Goal: Task Accomplishment & Management: Use online tool/utility

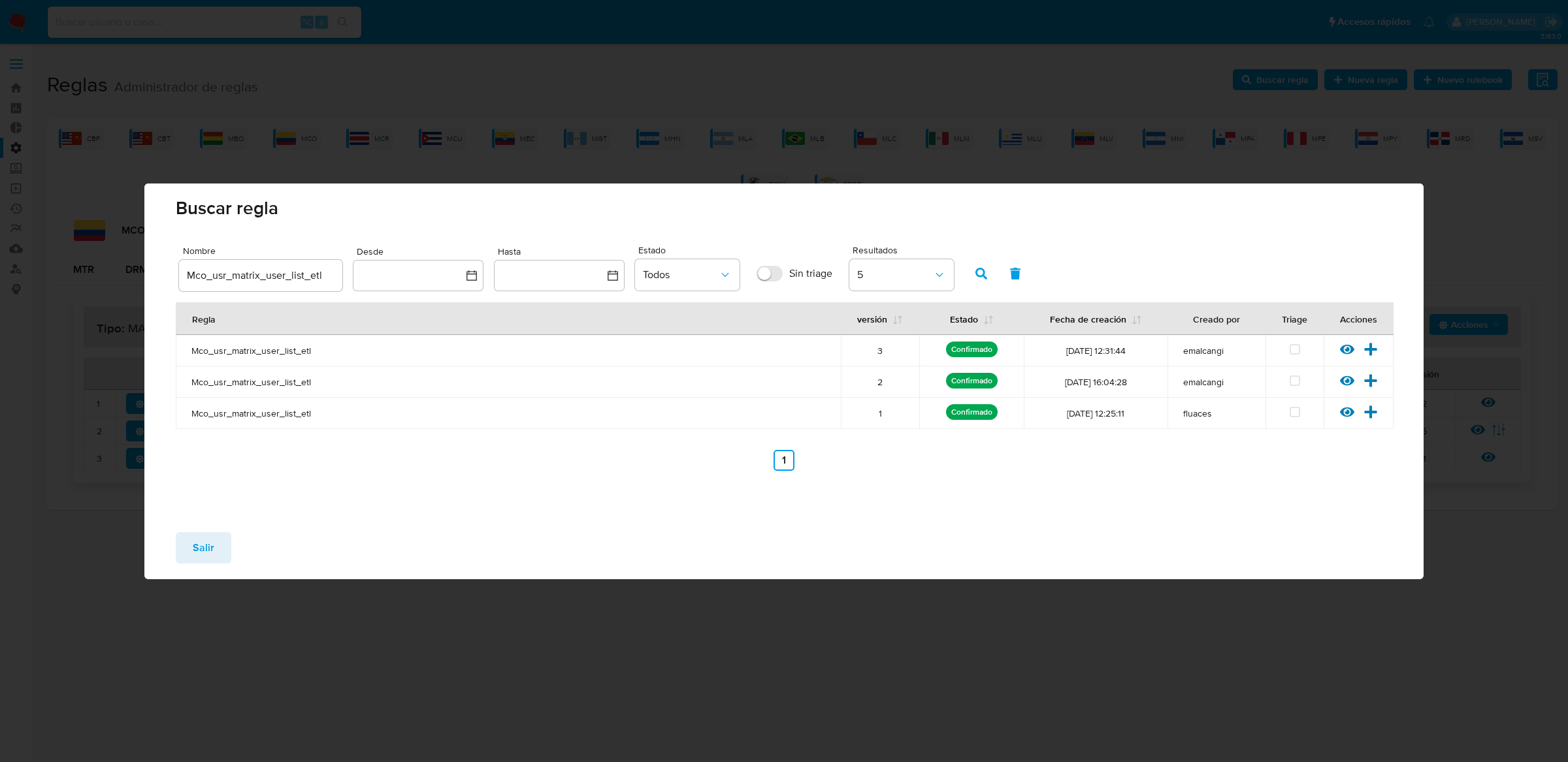
click at [224, 538] on button "Salir" at bounding box center [204, 548] width 56 height 32
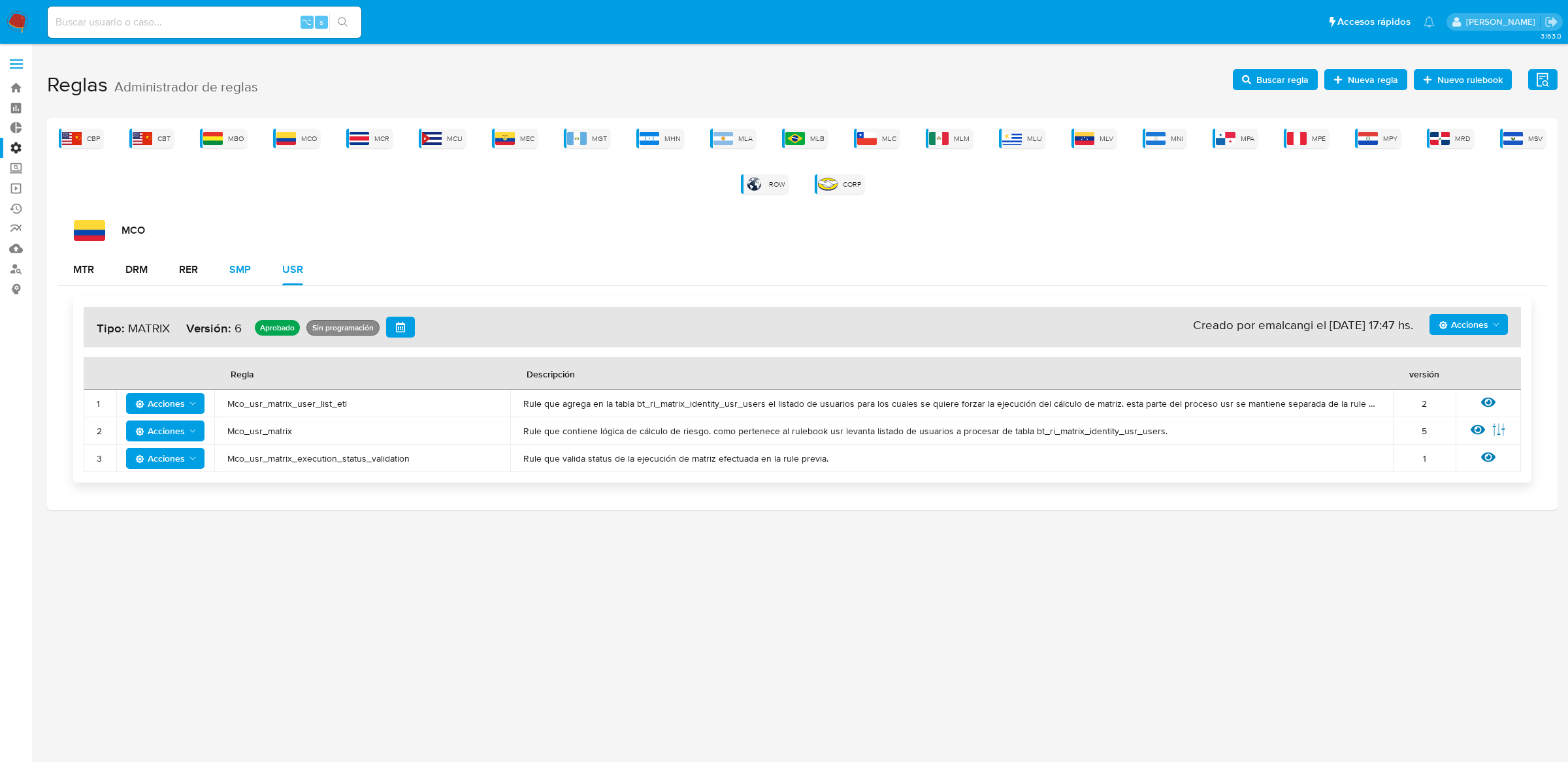
click at [245, 279] on div "SMP" at bounding box center [240, 269] width 22 height 32
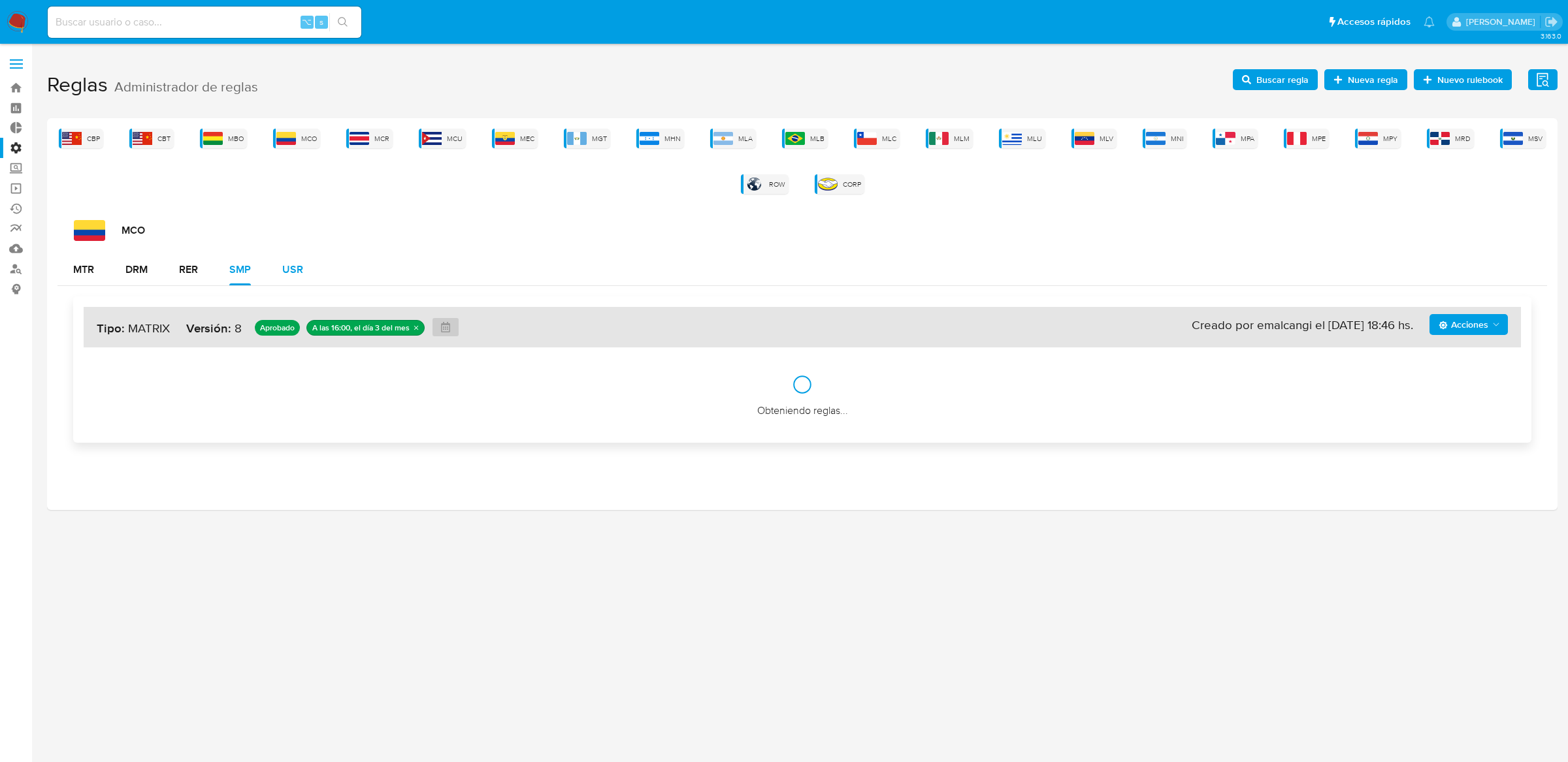
click at [286, 279] on div "USR" at bounding box center [292, 269] width 21 height 32
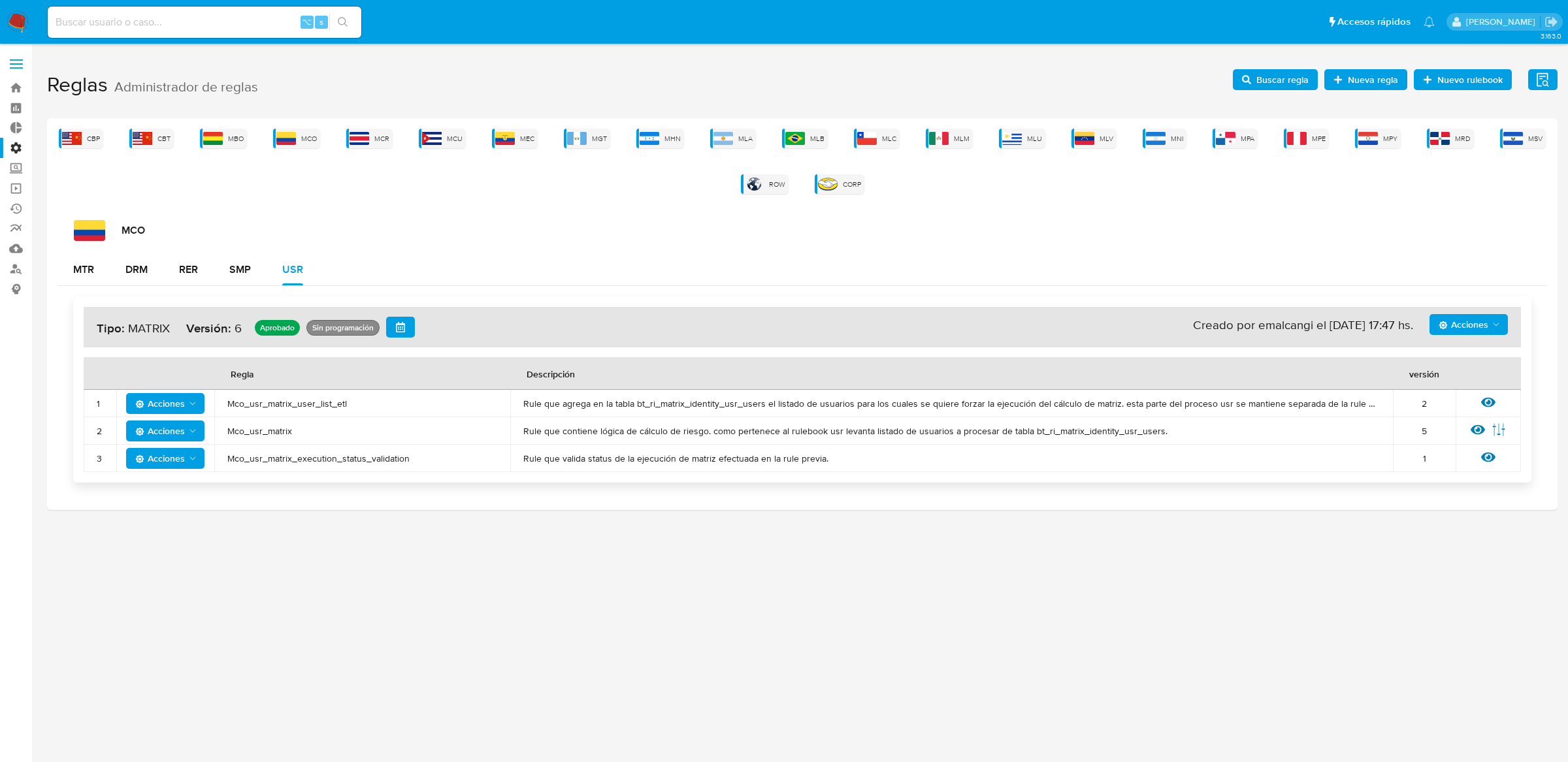
click at [252, 24] on input at bounding box center [204, 22] width 313 height 17
paste input "46115211"
type input "46115211"
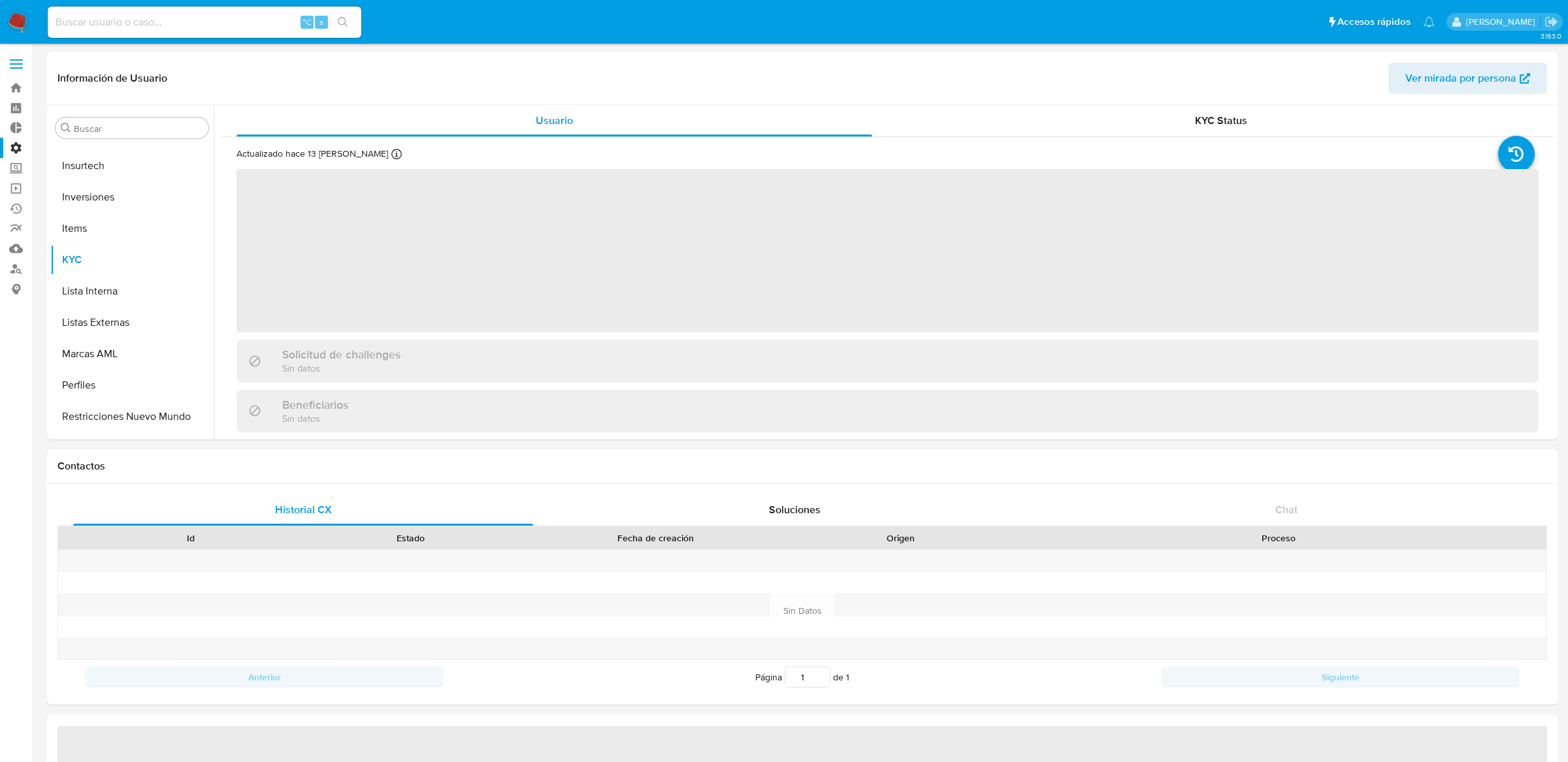
scroll to position [707, 0]
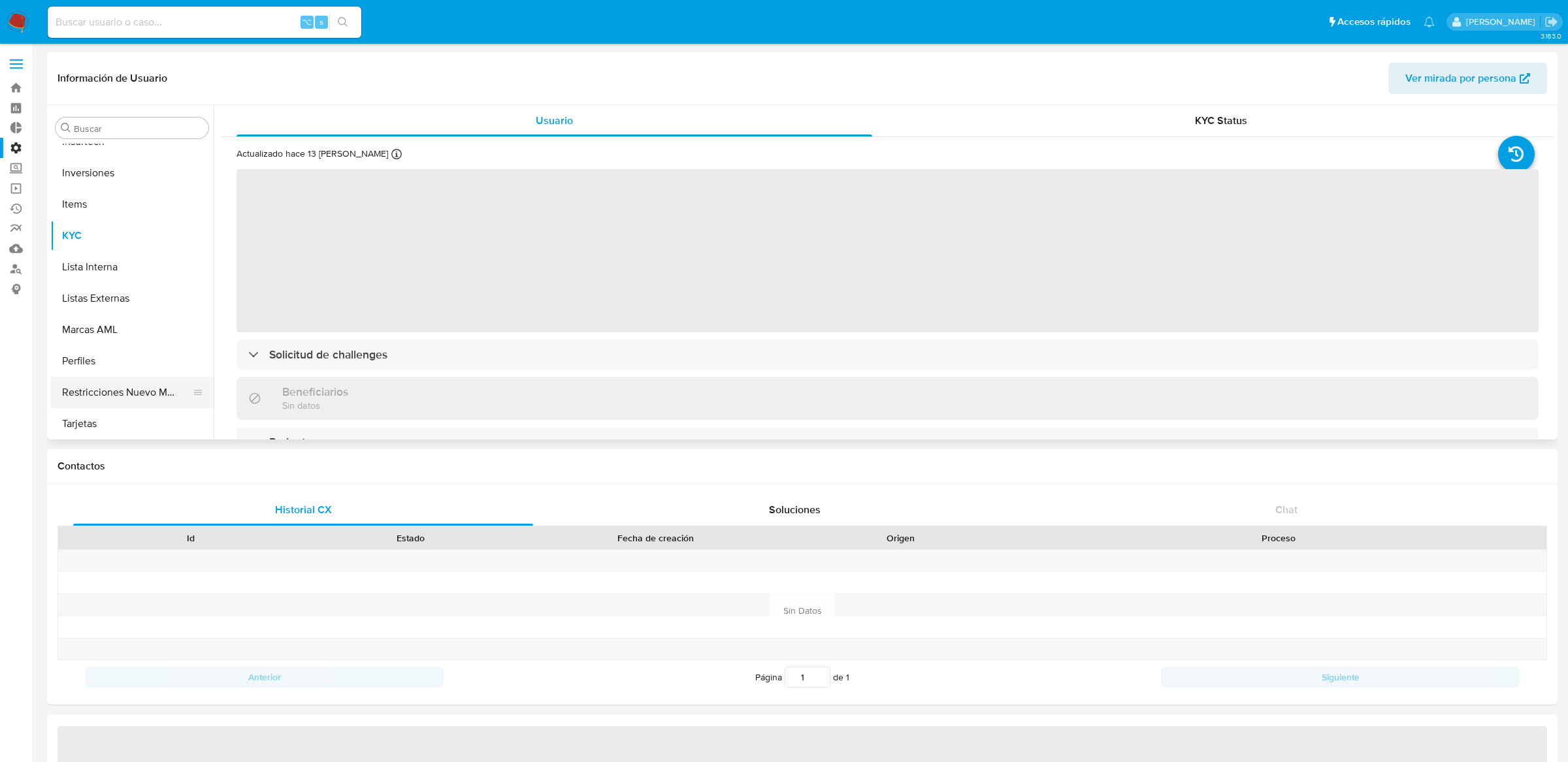
select select "10"
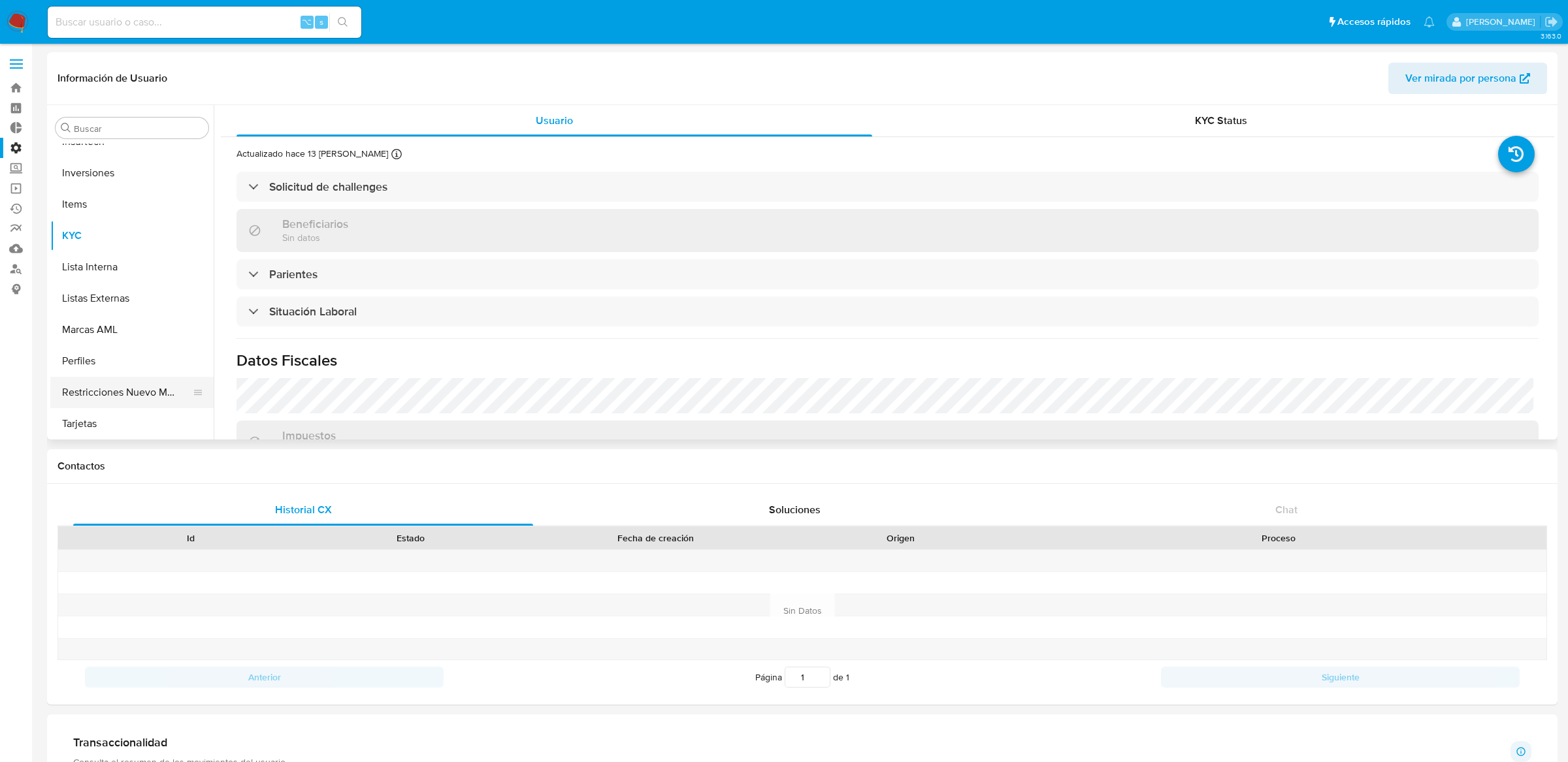
click at [128, 385] on button "Restricciones Nuevo Mundo" at bounding box center [127, 392] width 153 height 32
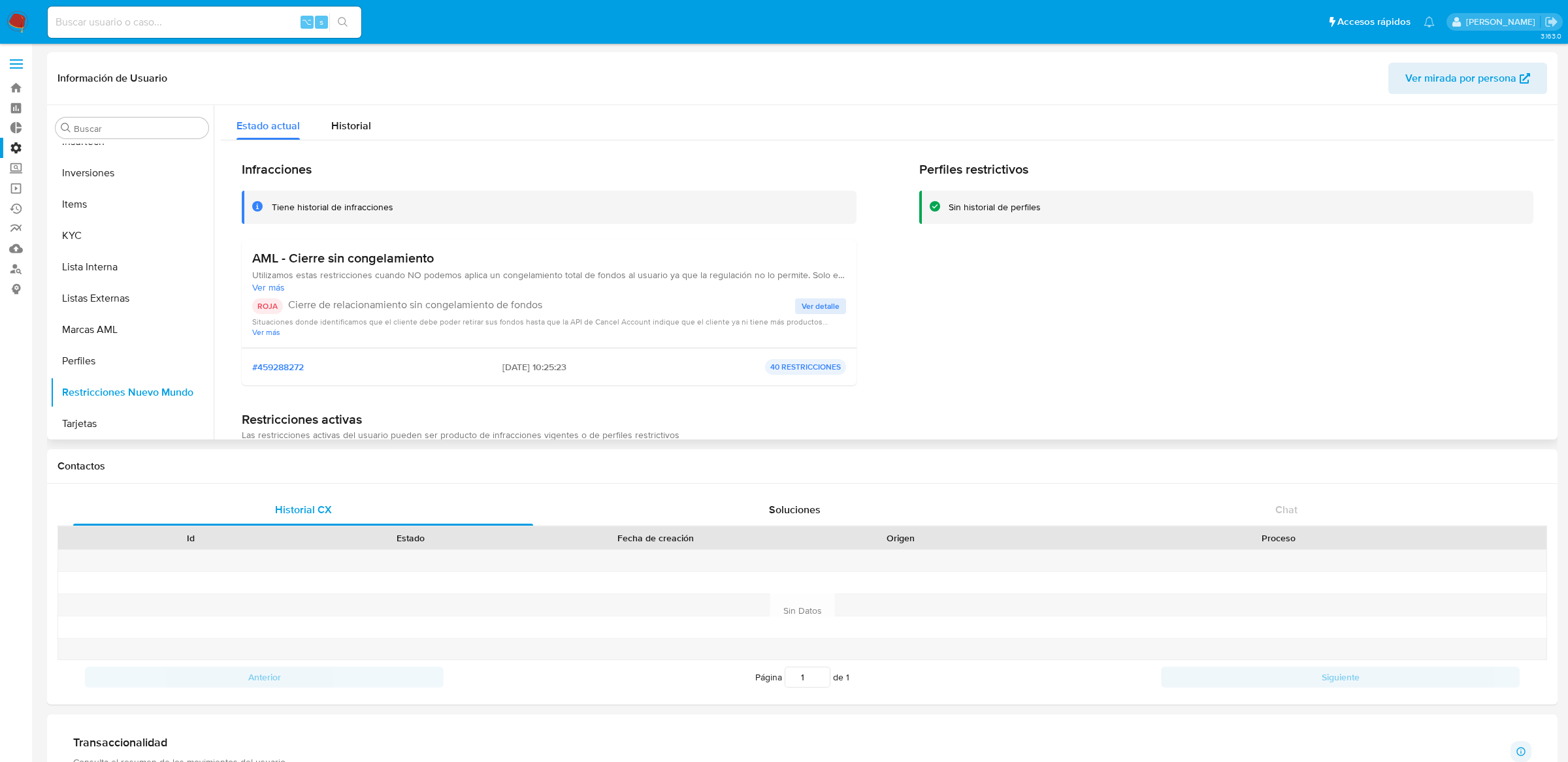
click at [828, 305] on span "Ver detalle" at bounding box center [820, 306] width 38 height 13
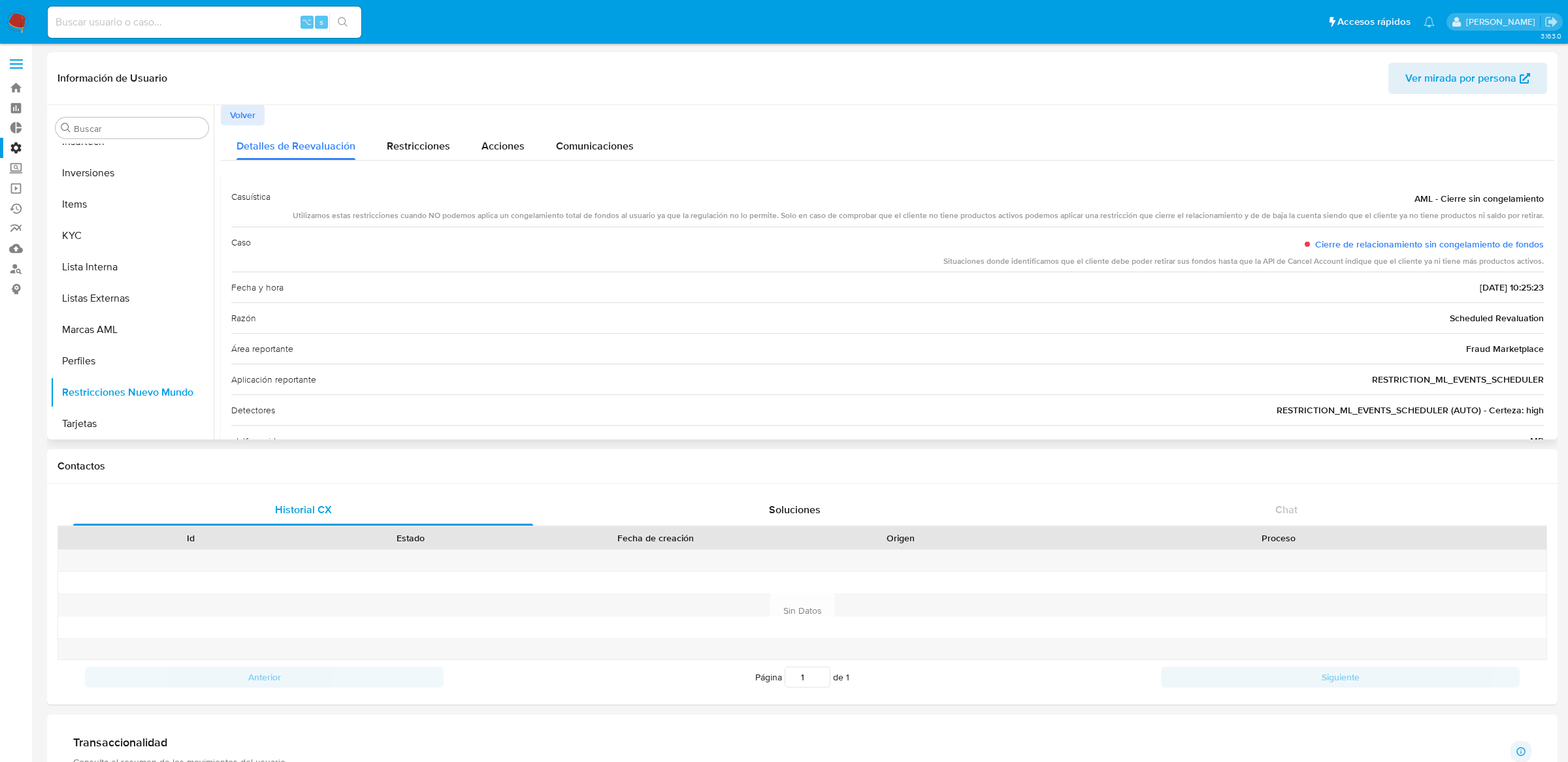
scroll to position [0, 0]
click at [254, 116] on span "Volver" at bounding box center [242, 116] width 25 height 19
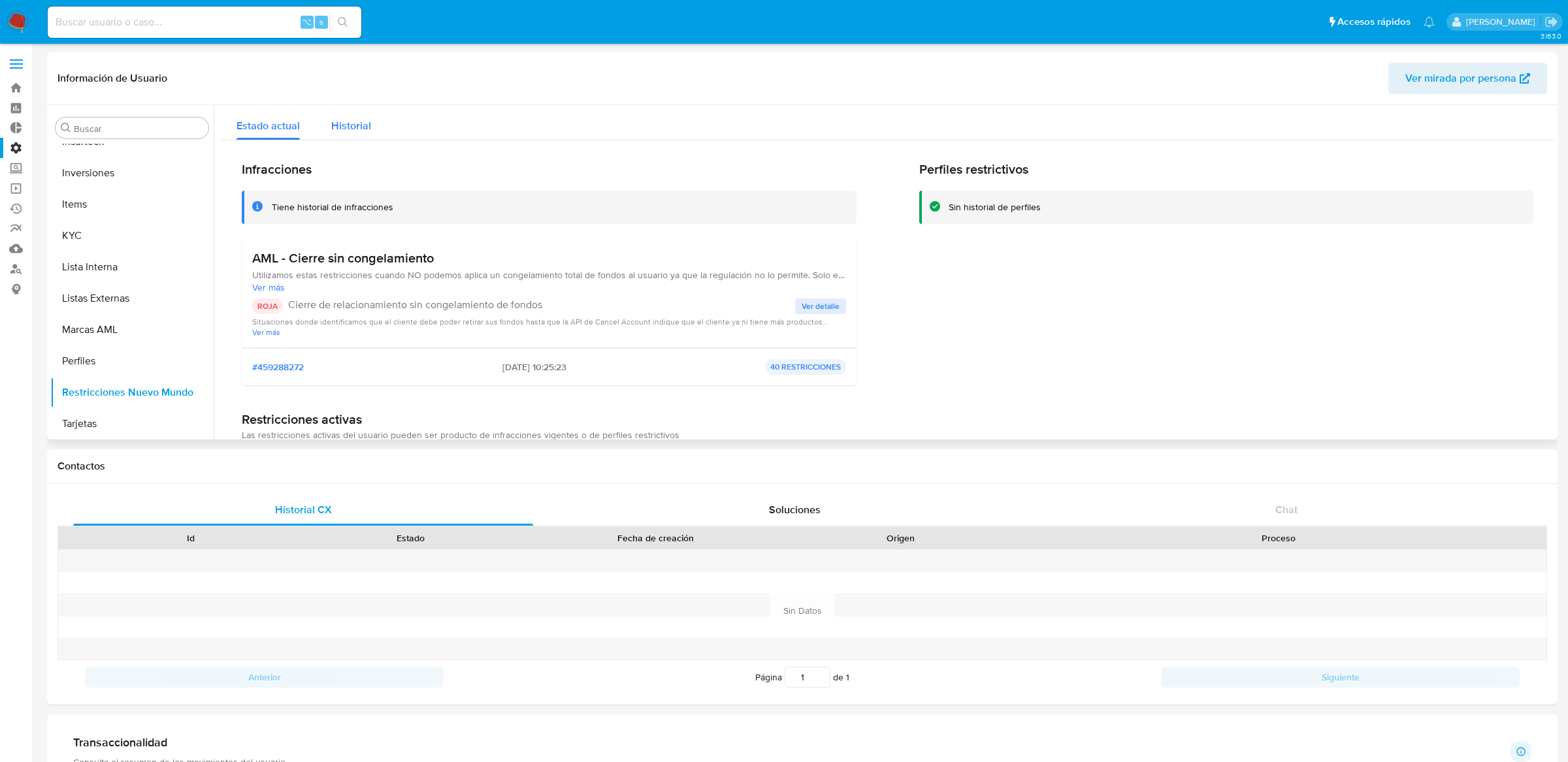
click at [356, 134] on div "Historial" at bounding box center [351, 122] width 40 height 35
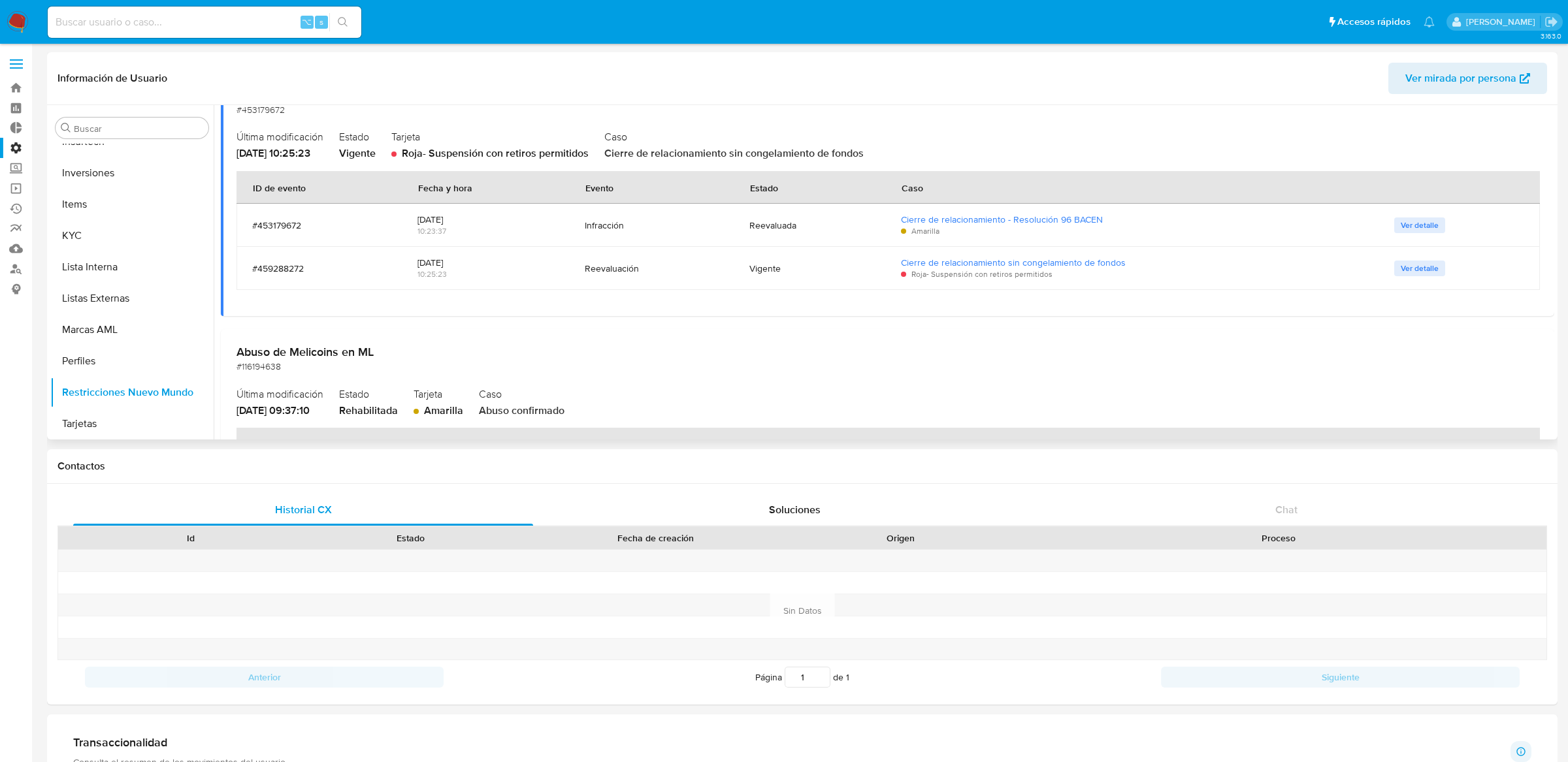
scroll to position [116, 0]
click at [601, 214] on div "Infracción" at bounding box center [652, 224] width 134 height 32
click at [1012, 198] on th "Caso" at bounding box center [1132, 187] width 494 height 32
drag, startPoint x: 1012, startPoint y: 228, endPoint x: 850, endPoint y: 217, distance: 162.4
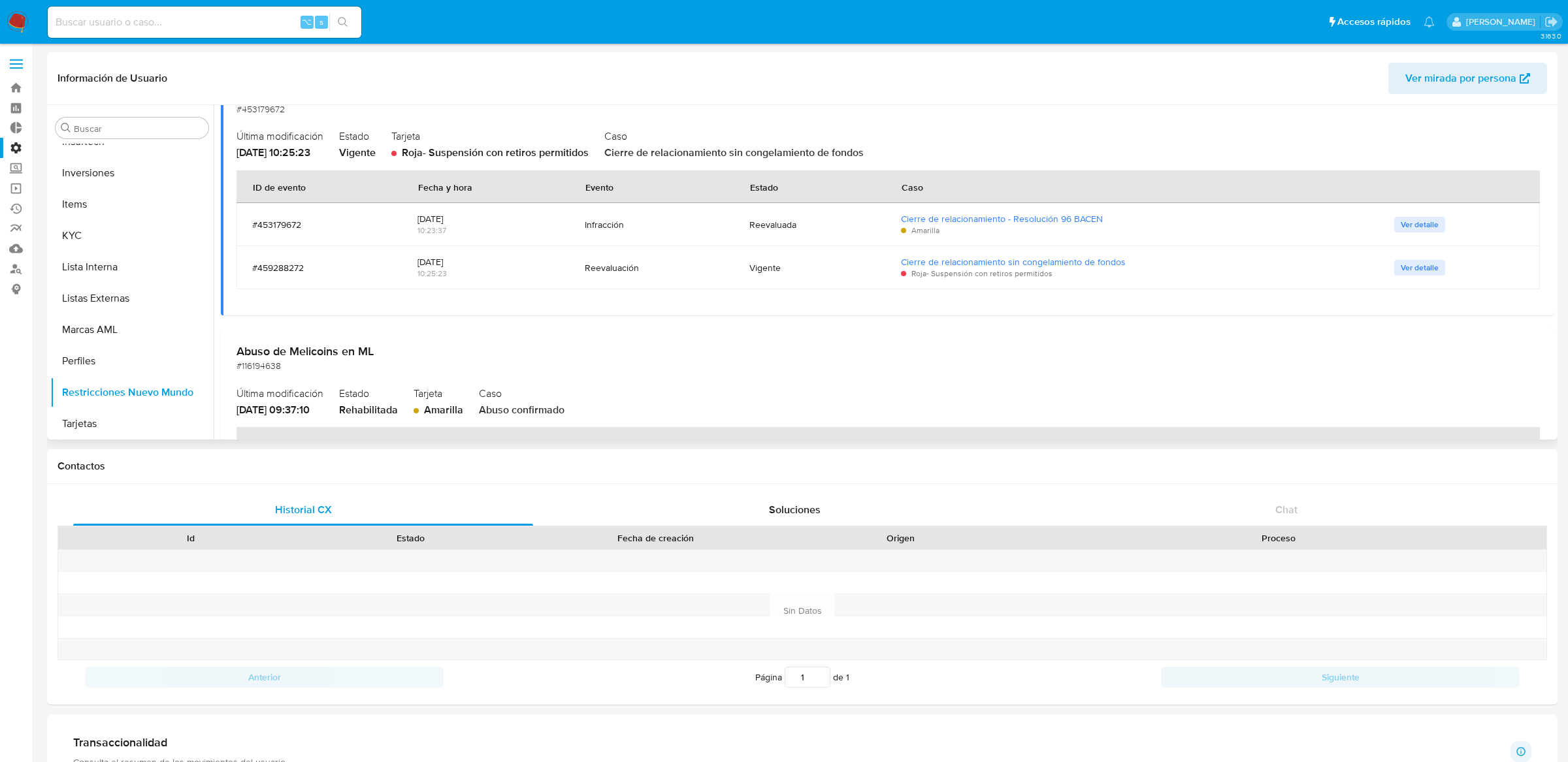
click at [850, 217] on tr "#453179672 01/09/2025 10:23:37 Infracción Reevaluada Cierre de relacionamiento …" at bounding box center [887, 224] width 1303 height 43
click at [850, 217] on div "Reevaluada" at bounding box center [809, 224] width 120 height 32
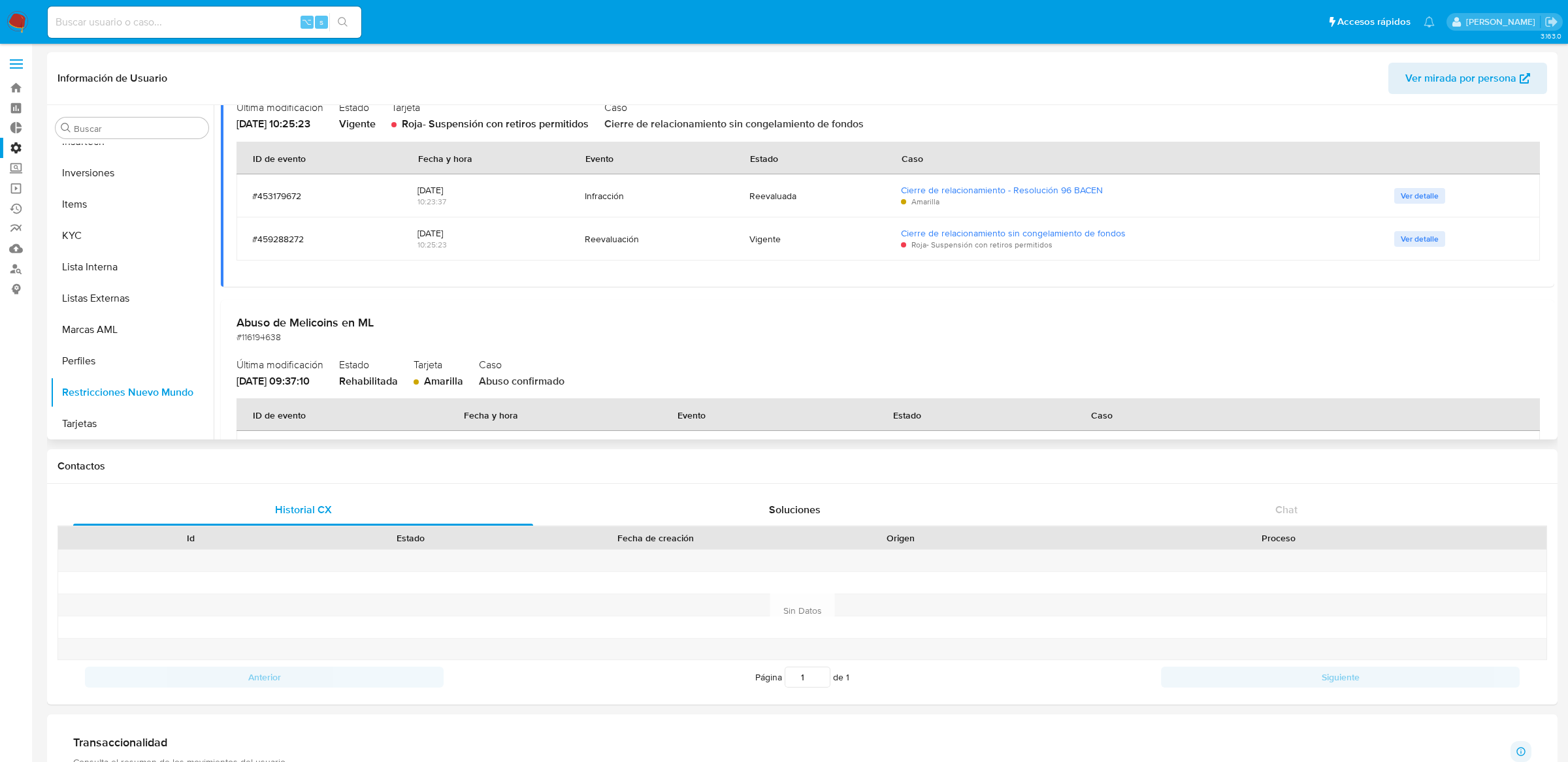
scroll to position [173, 0]
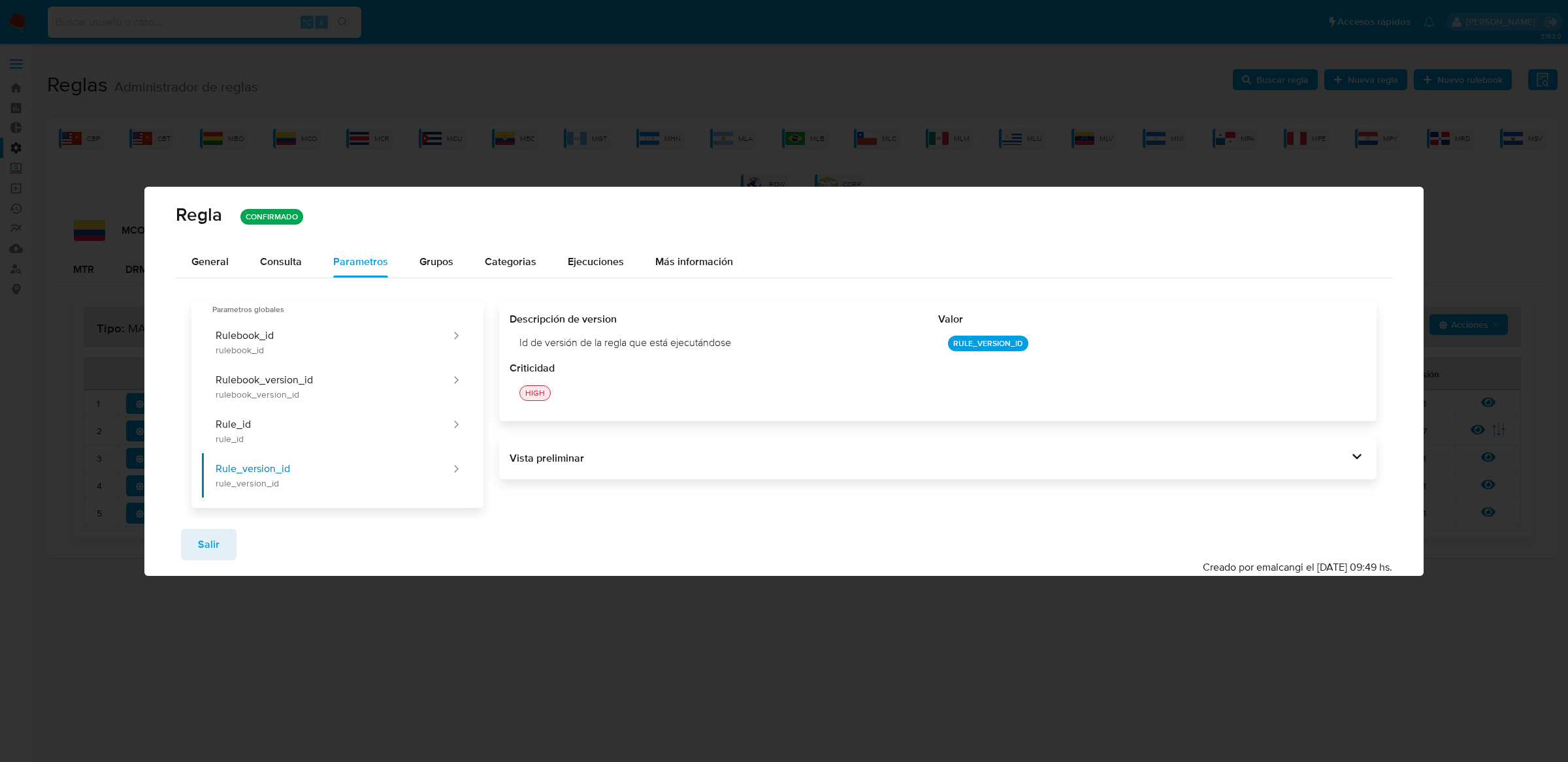
click at [211, 560] on div "Guardar Salir Simular Confirmar Creado por emalcangi el [DATE] 09:49 hs." at bounding box center [784, 547] width 1279 height 58
click at [213, 546] on span "Salir" at bounding box center [209, 544] width 22 height 29
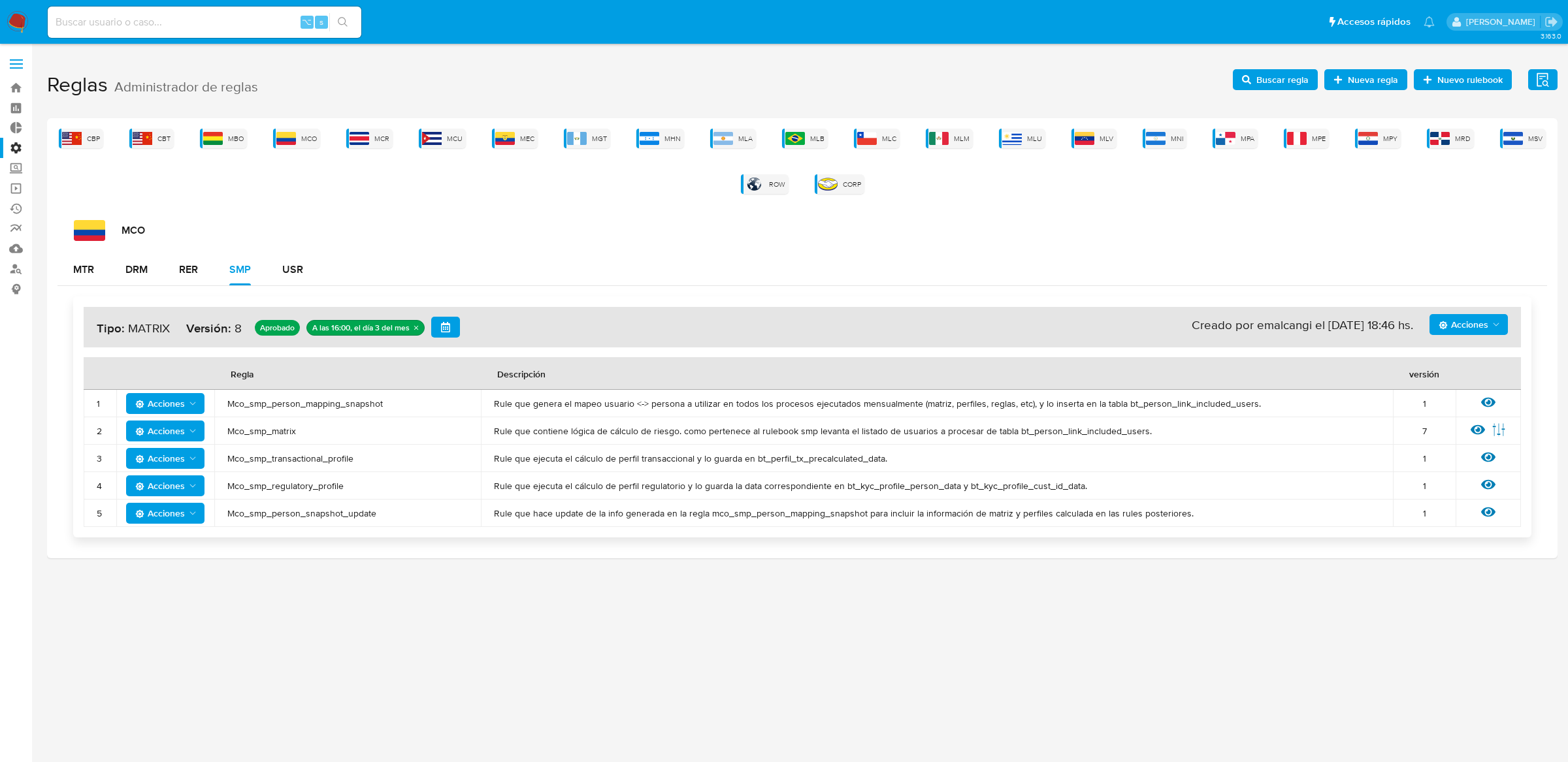
click at [207, 31] on div "⌥ s" at bounding box center [204, 22] width 313 height 32
click at [207, 21] on input at bounding box center [204, 22] width 313 height 17
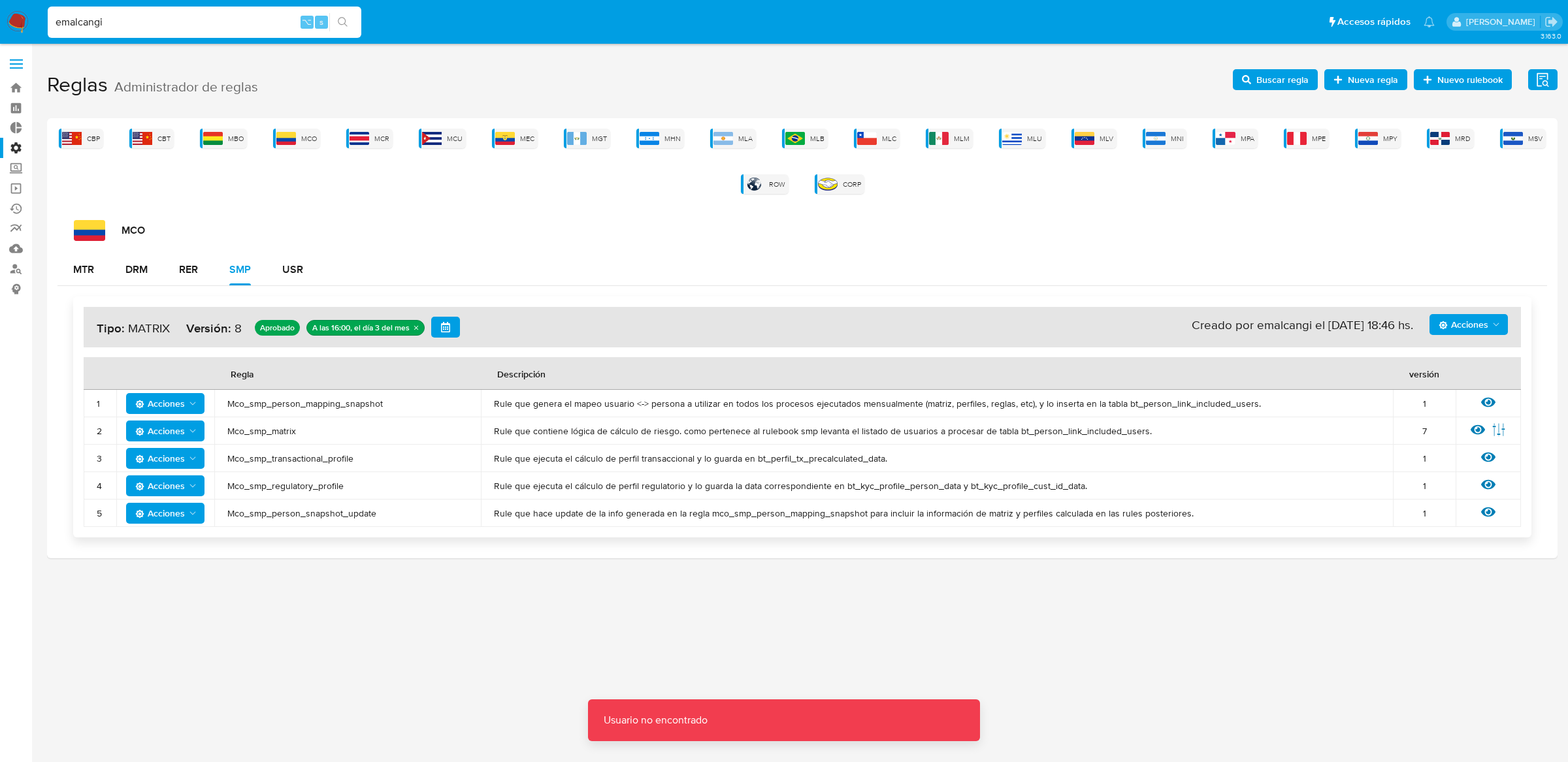
click at [167, 32] on div "emalcangi ⌥ s" at bounding box center [204, 22] width 313 height 32
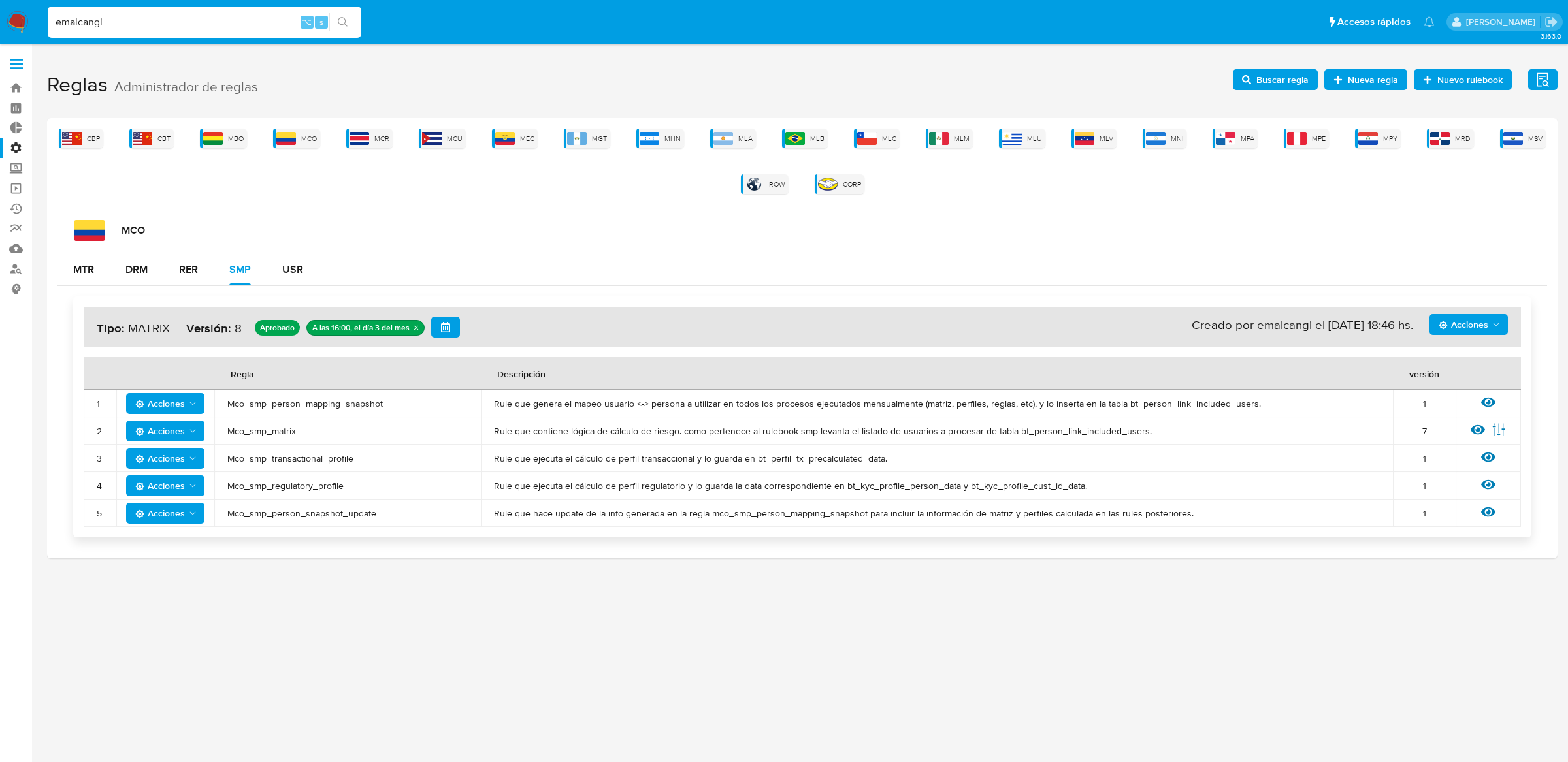
click at [157, 20] on input "emalcangi" at bounding box center [204, 22] width 313 height 17
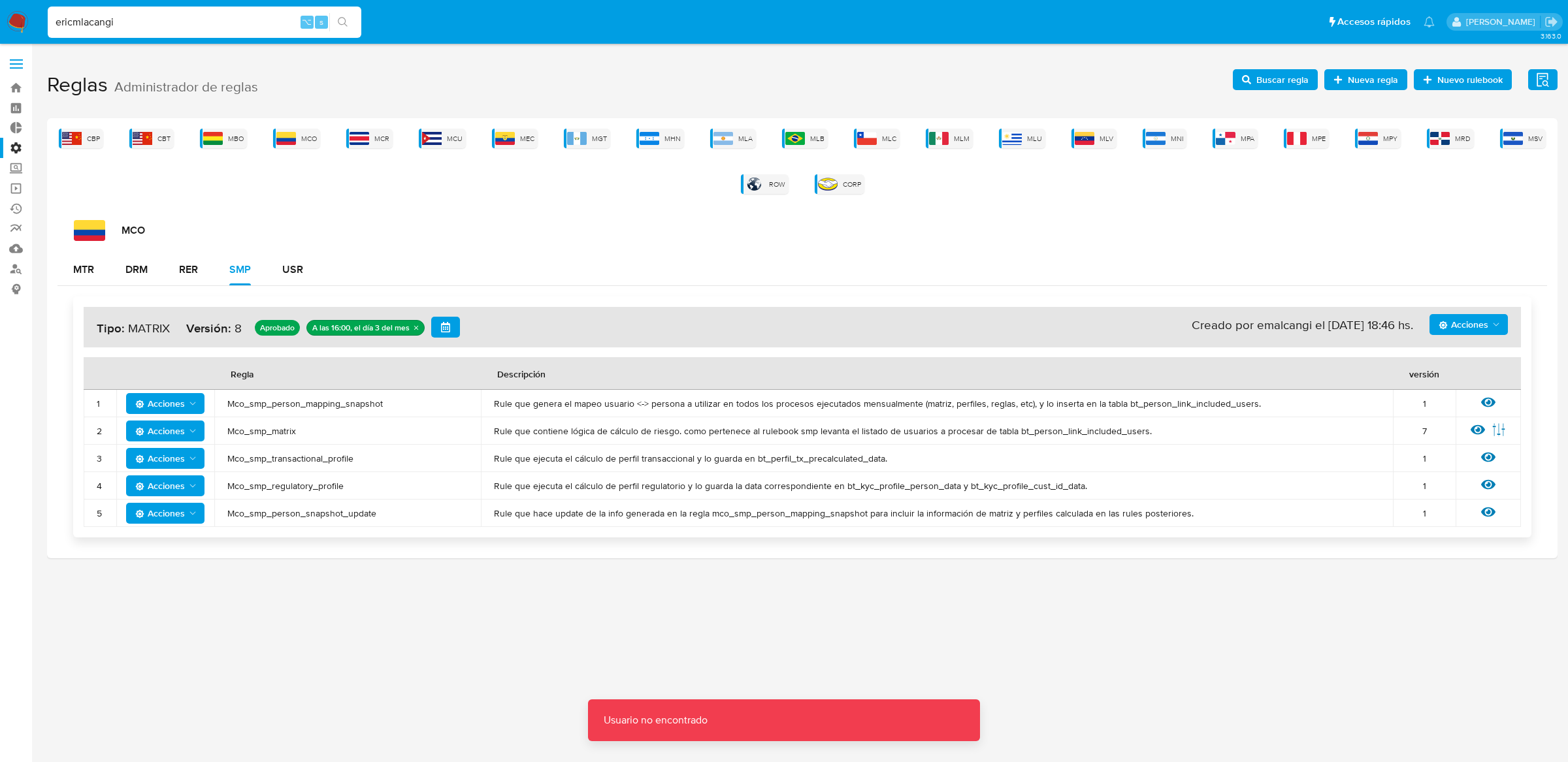
click at [157, 14] on input "ericmlacangi" at bounding box center [204, 22] width 313 height 17
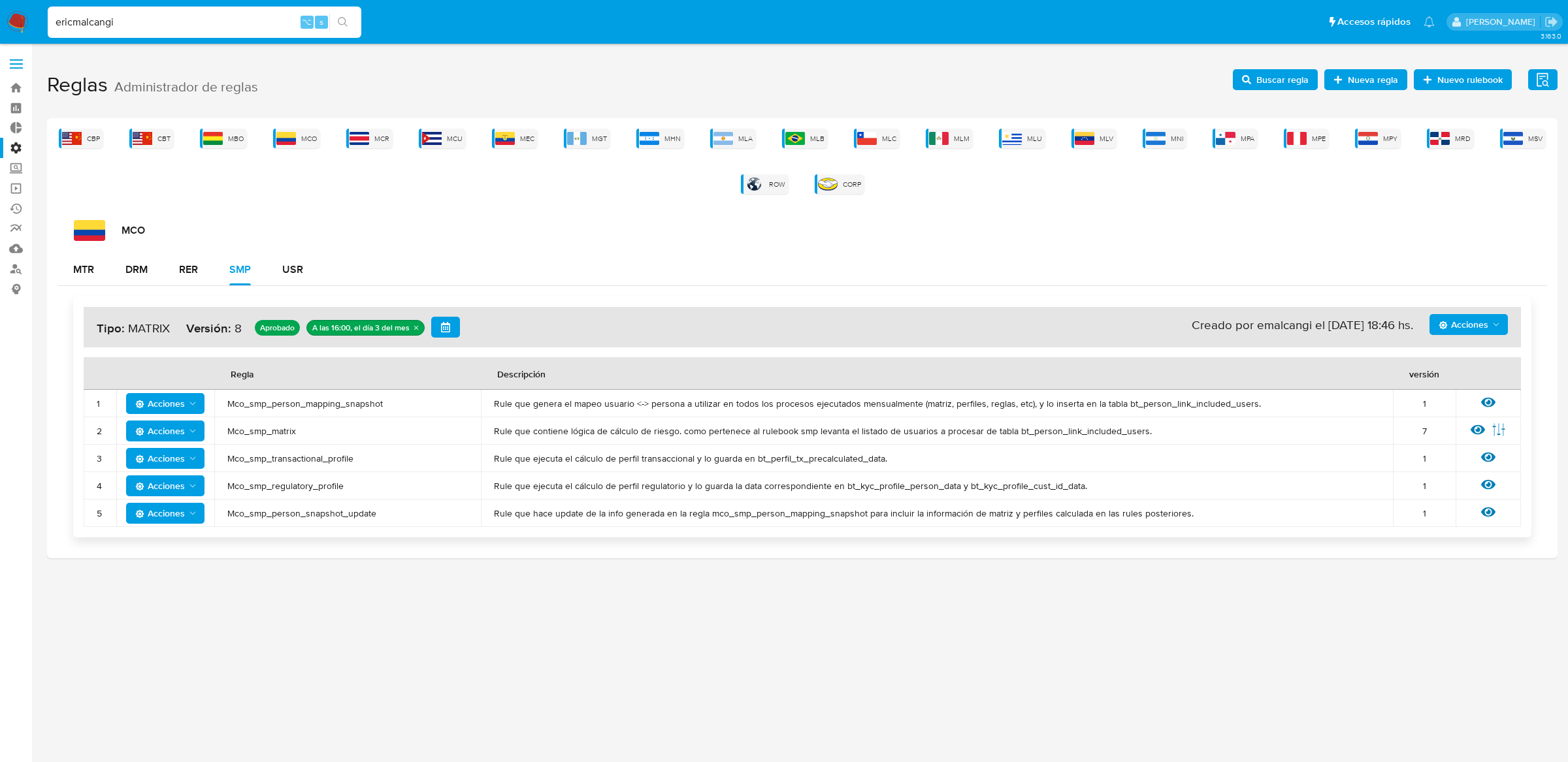
type input "ericmalcangi"
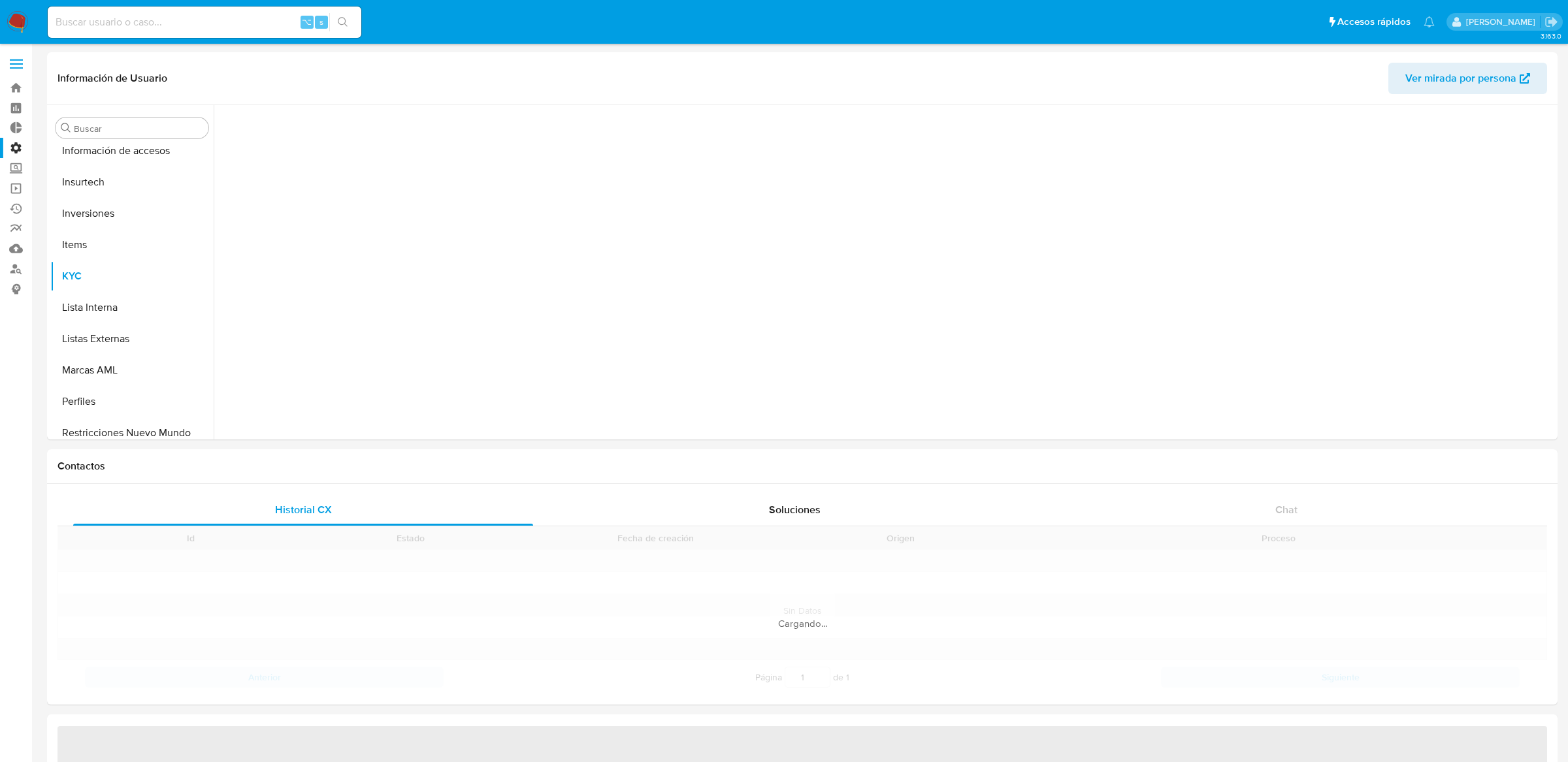
scroll to position [707, 0]
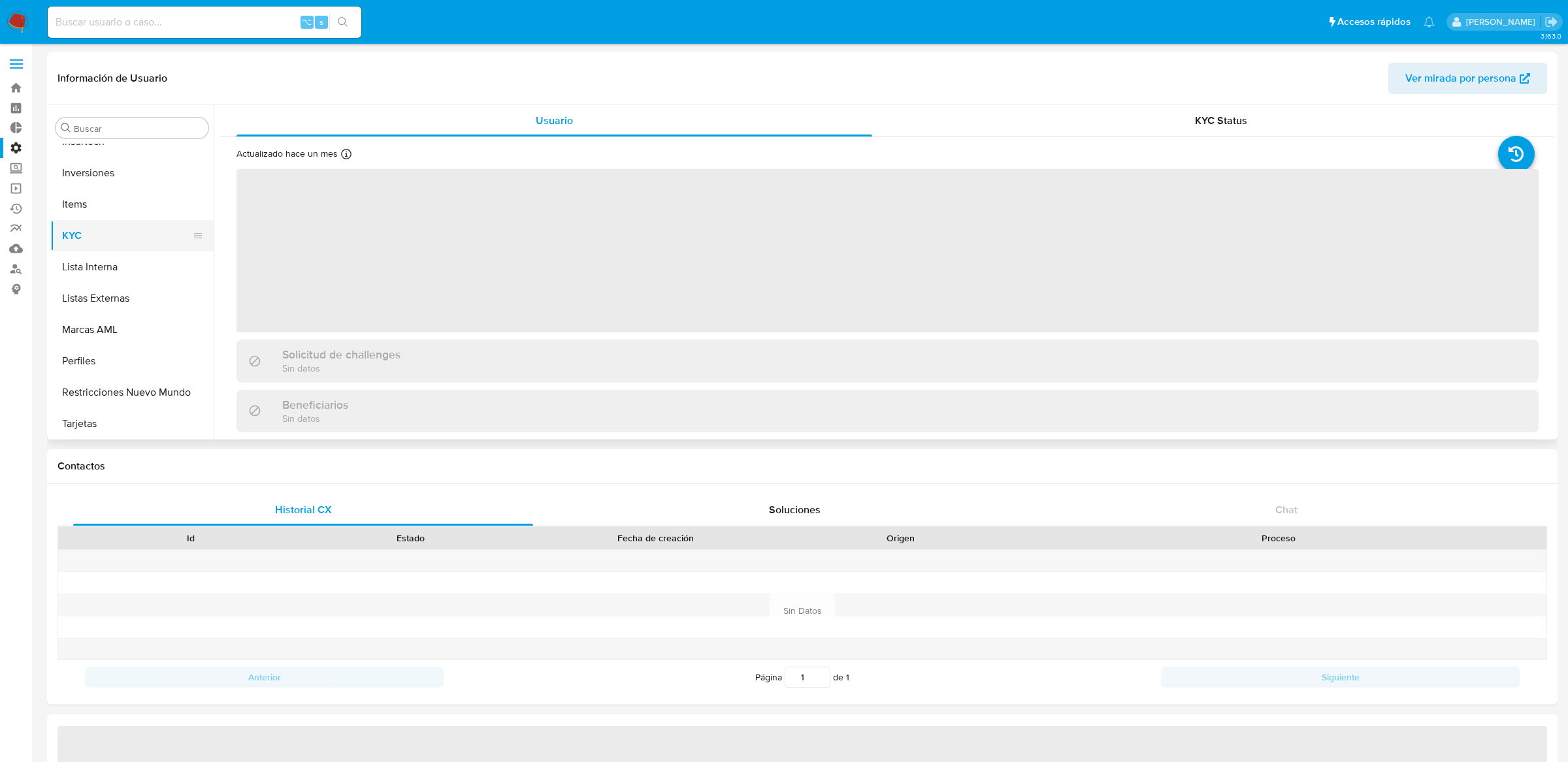
select select "10"
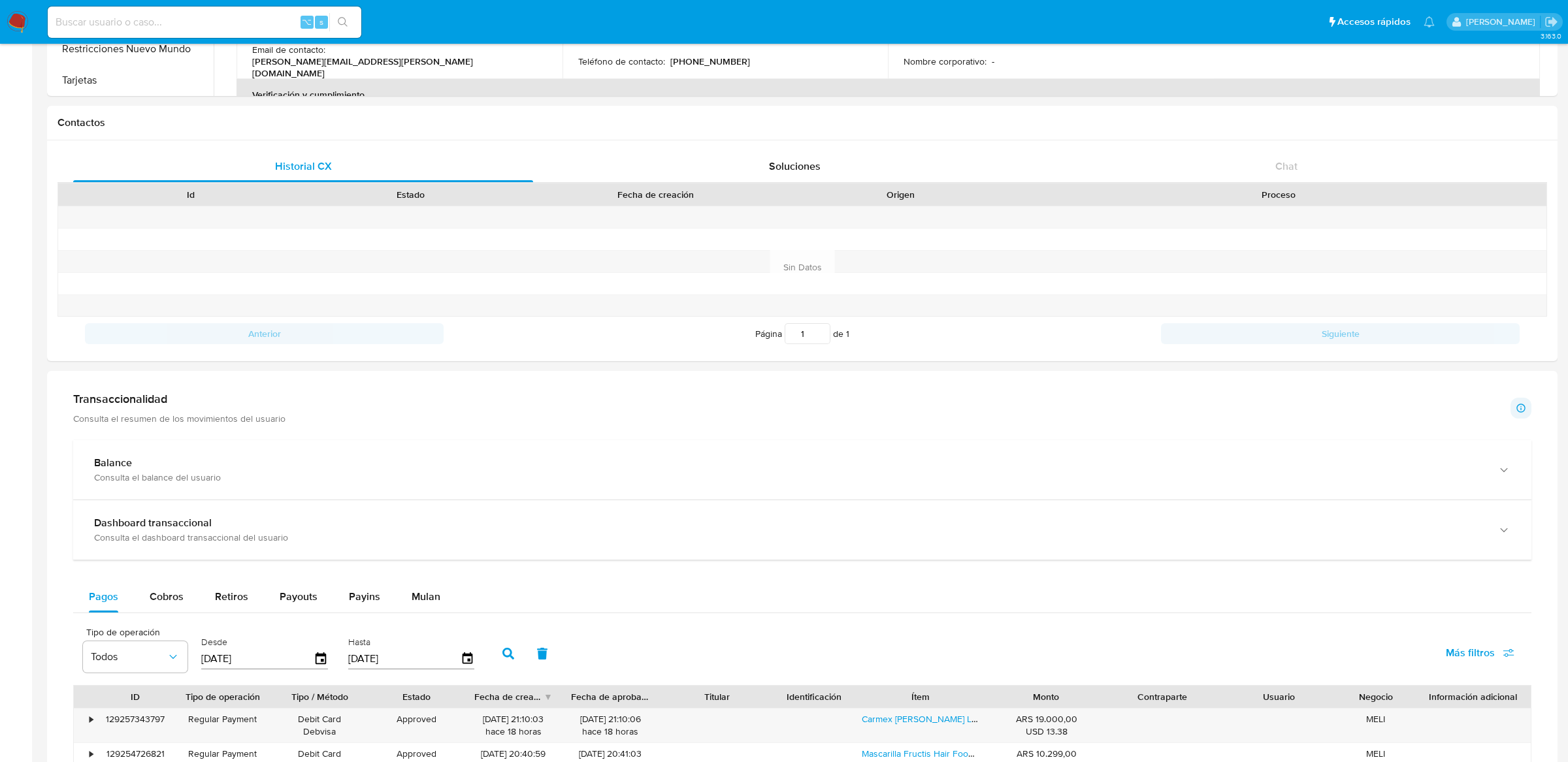
scroll to position [0, 0]
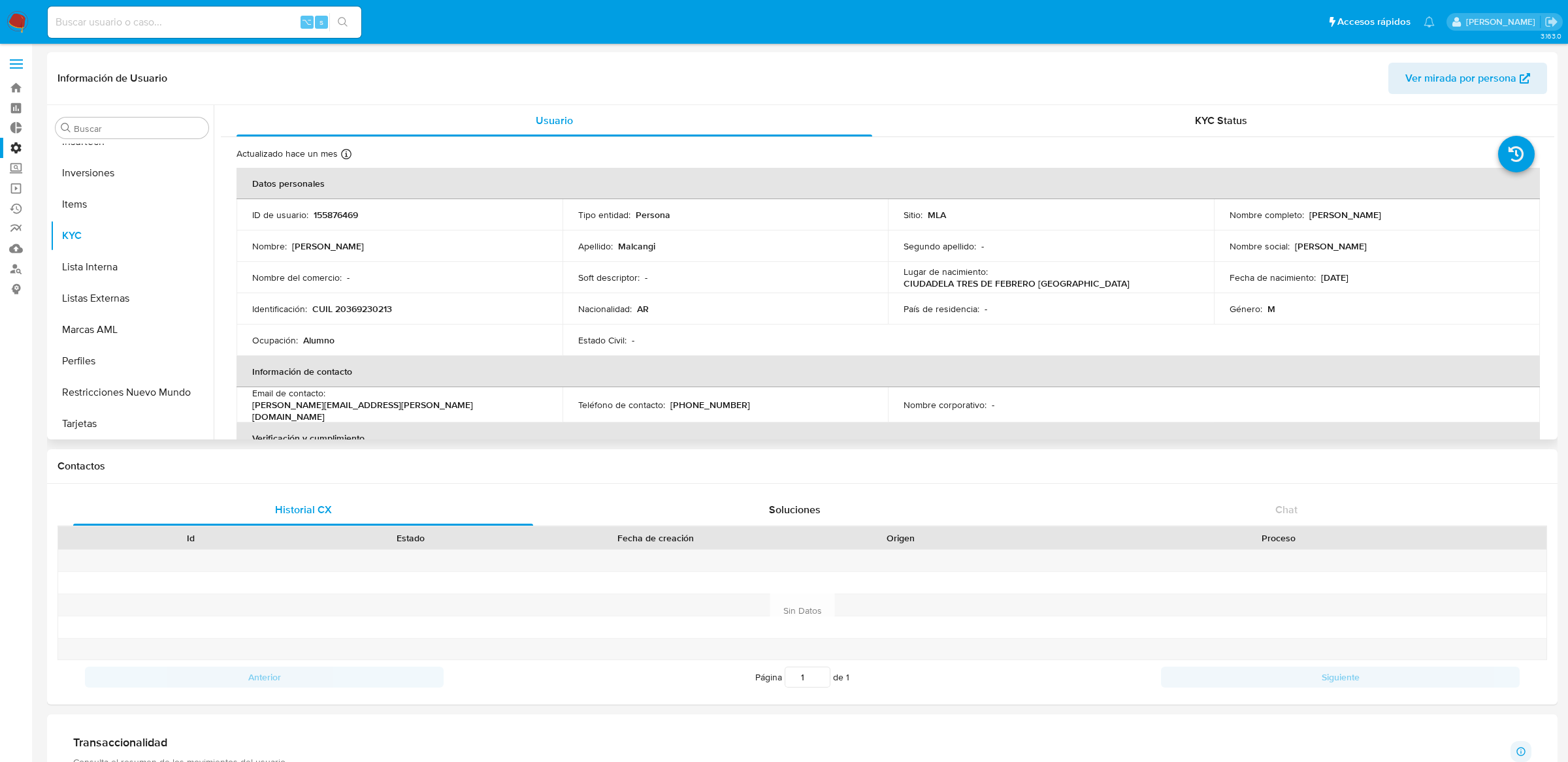
click at [352, 209] on p "155876469" at bounding box center [336, 214] width 45 height 12
copy p "155876469"
click at [22, 57] on label at bounding box center [16, 64] width 32 height 28
click at [0, 0] on input "checkbox" at bounding box center [0, 0] width 0 height 0
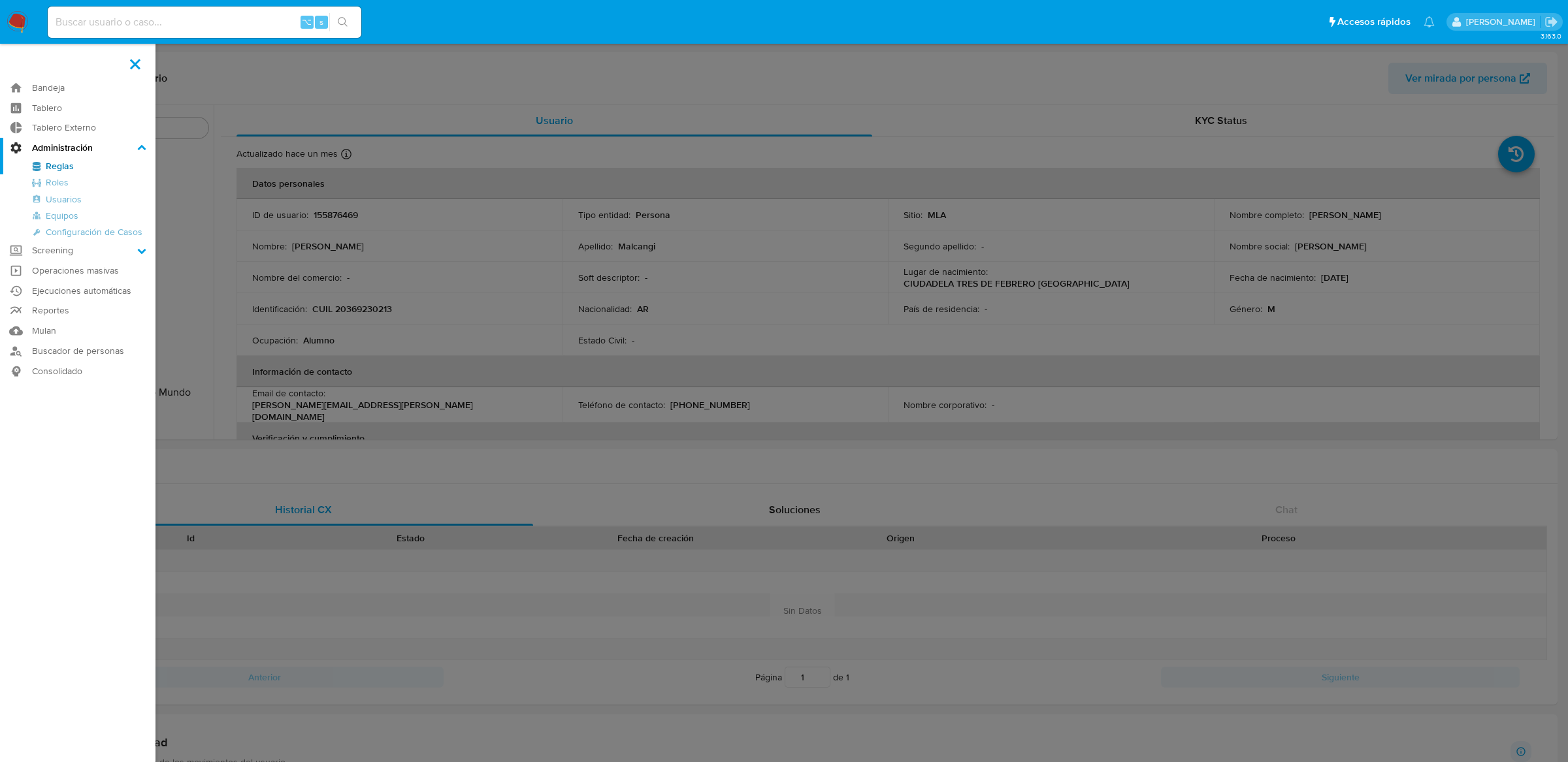
click at [32, 167] on link "Reglas" at bounding box center [77, 166] width 155 height 16
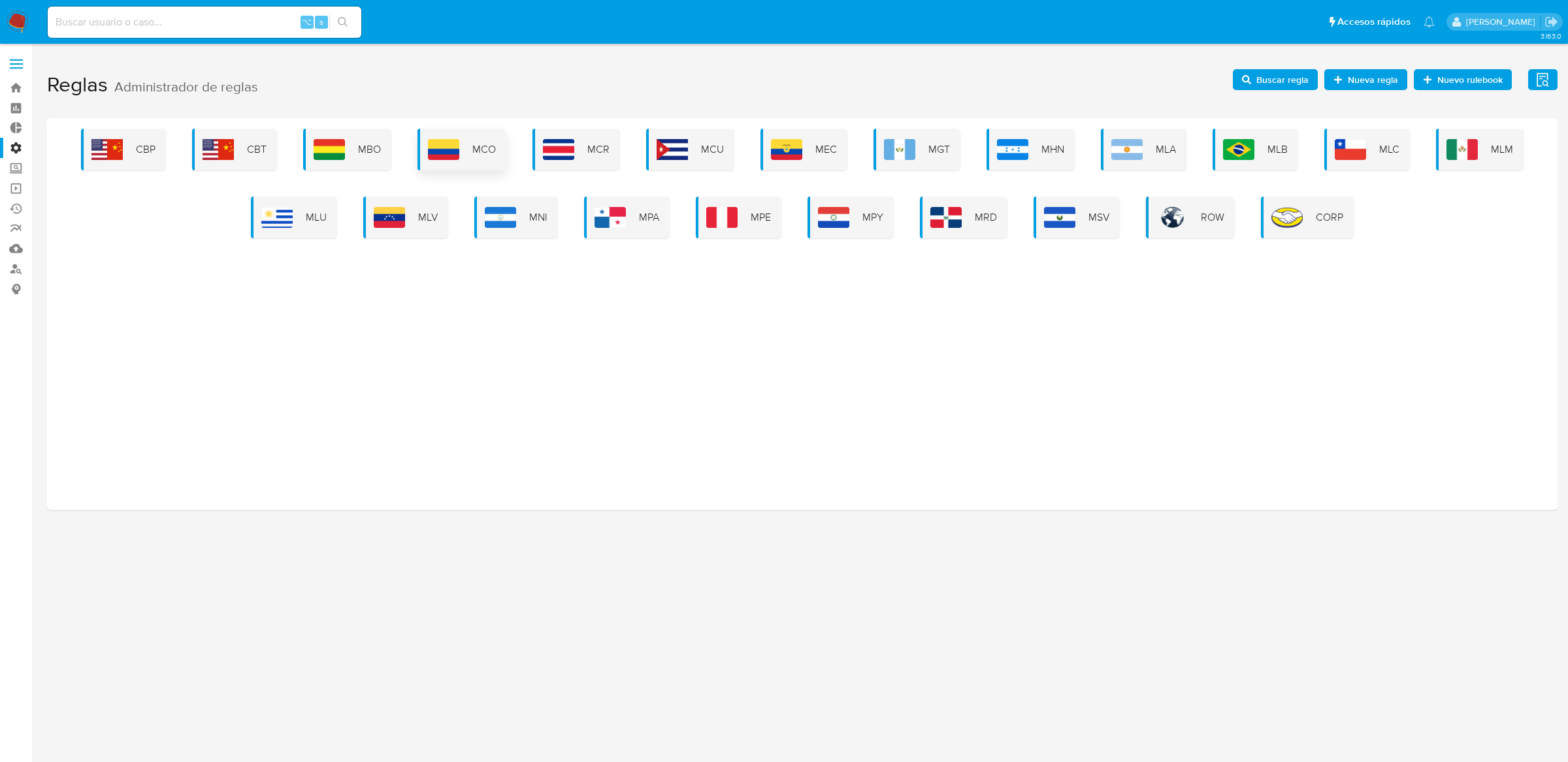
click at [451, 140] on img at bounding box center [444, 149] width 32 height 21
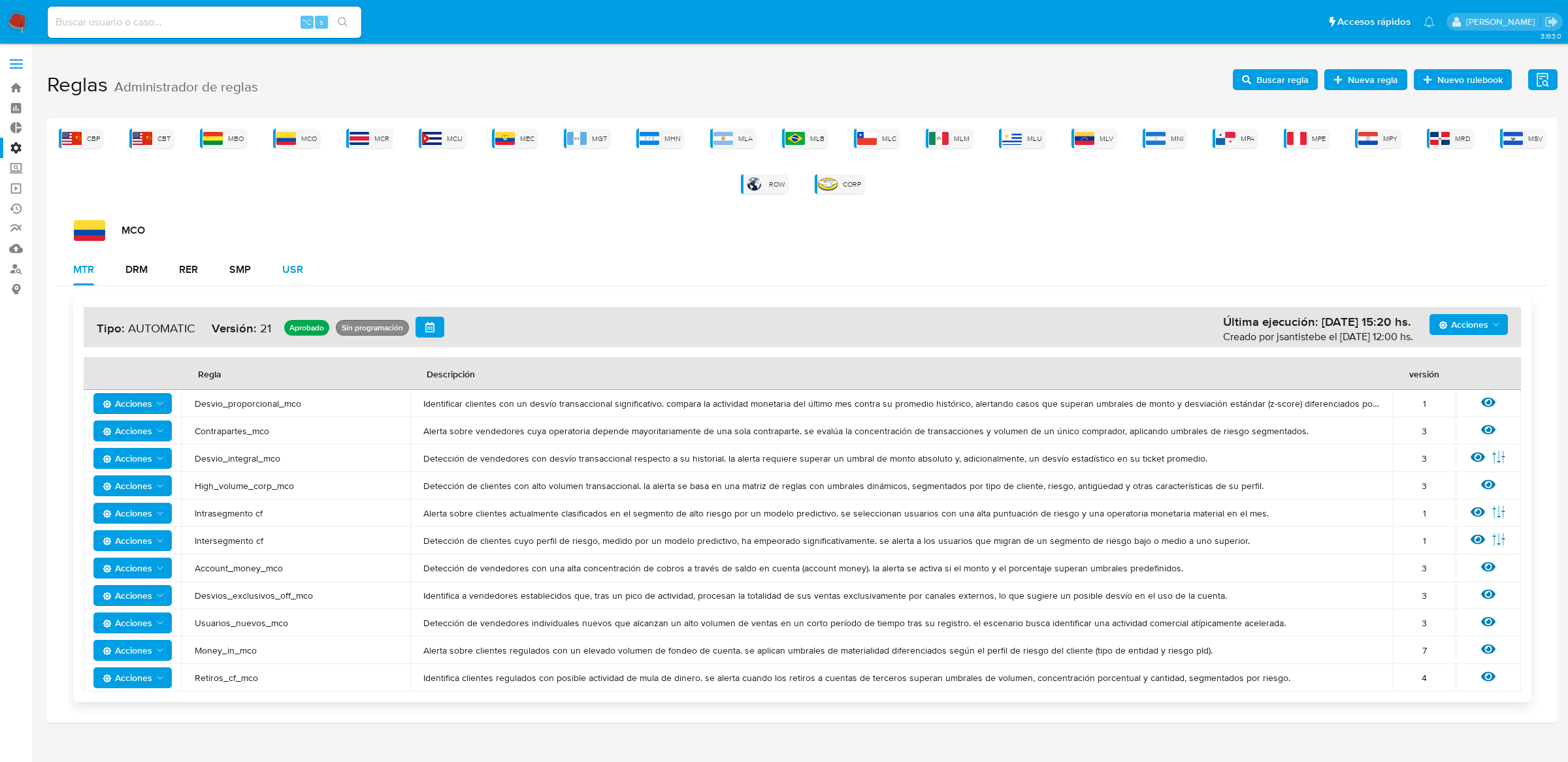
click at [314, 283] on button "USR" at bounding box center [292, 269] width 52 height 32
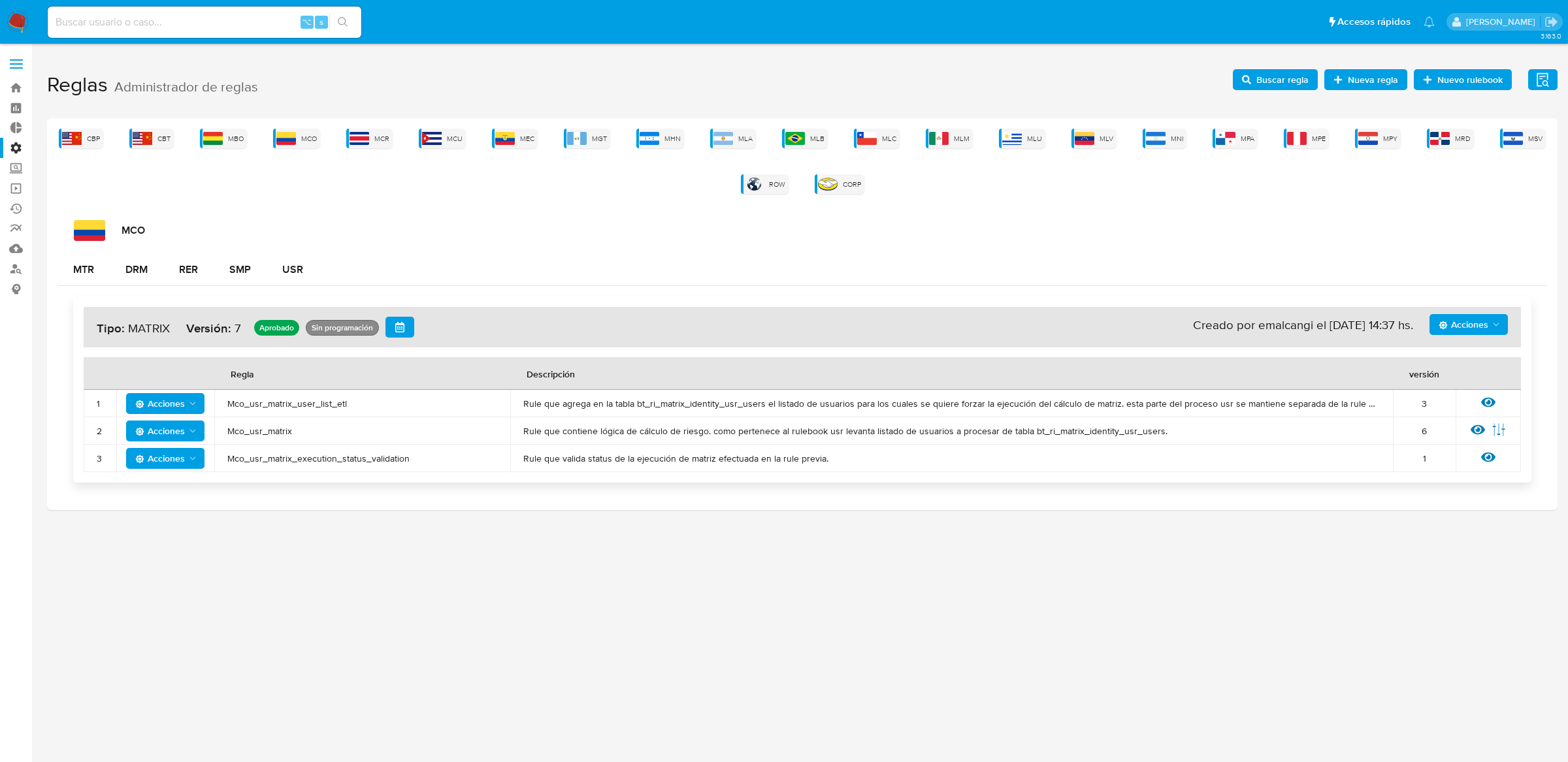
click at [1494, 400] on icon at bounding box center [1488, 402] width 15 height 15
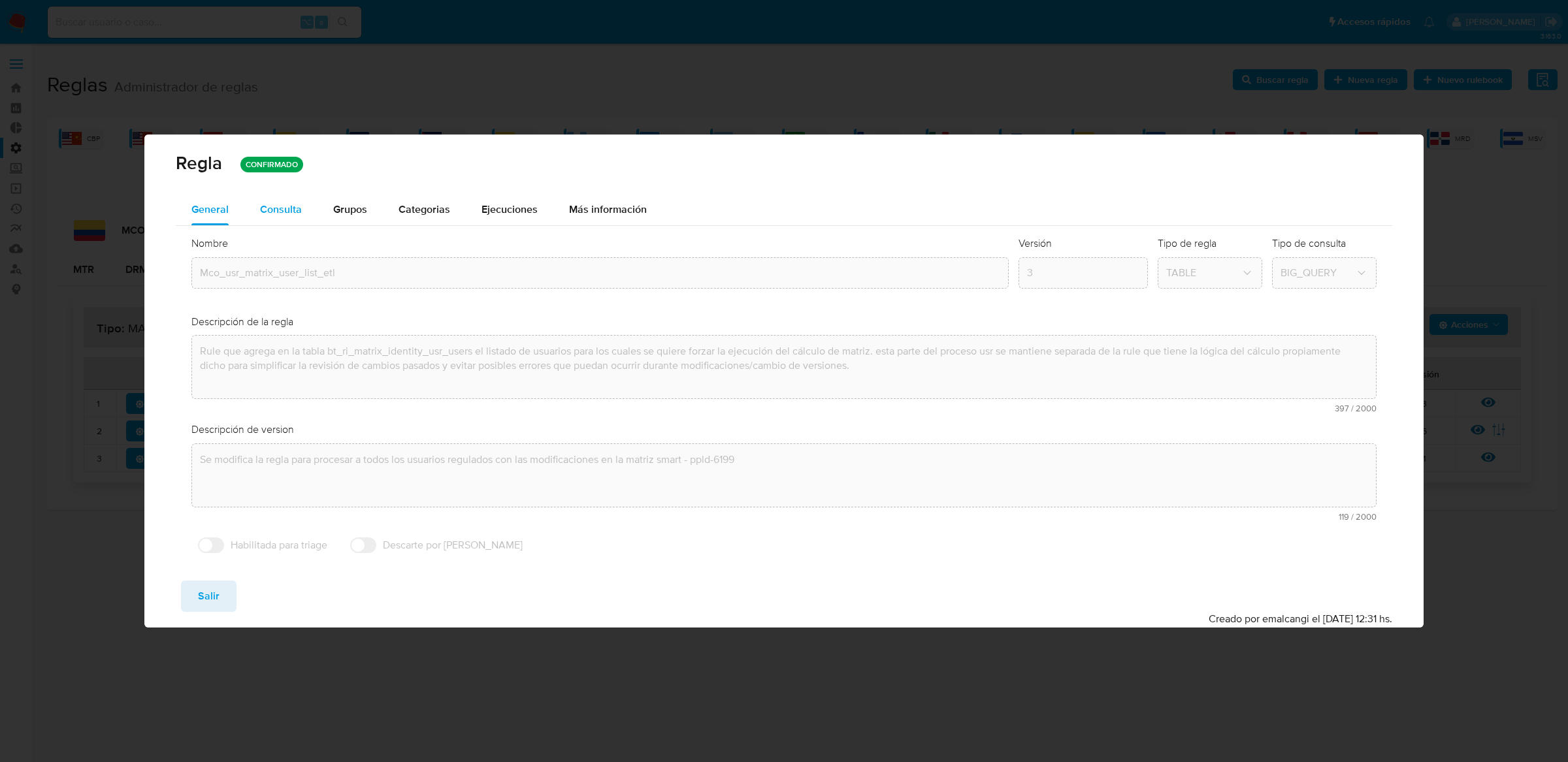
click at [292, 204] on div "Consulta" at bounding box center [281, 210] width 42 height 11
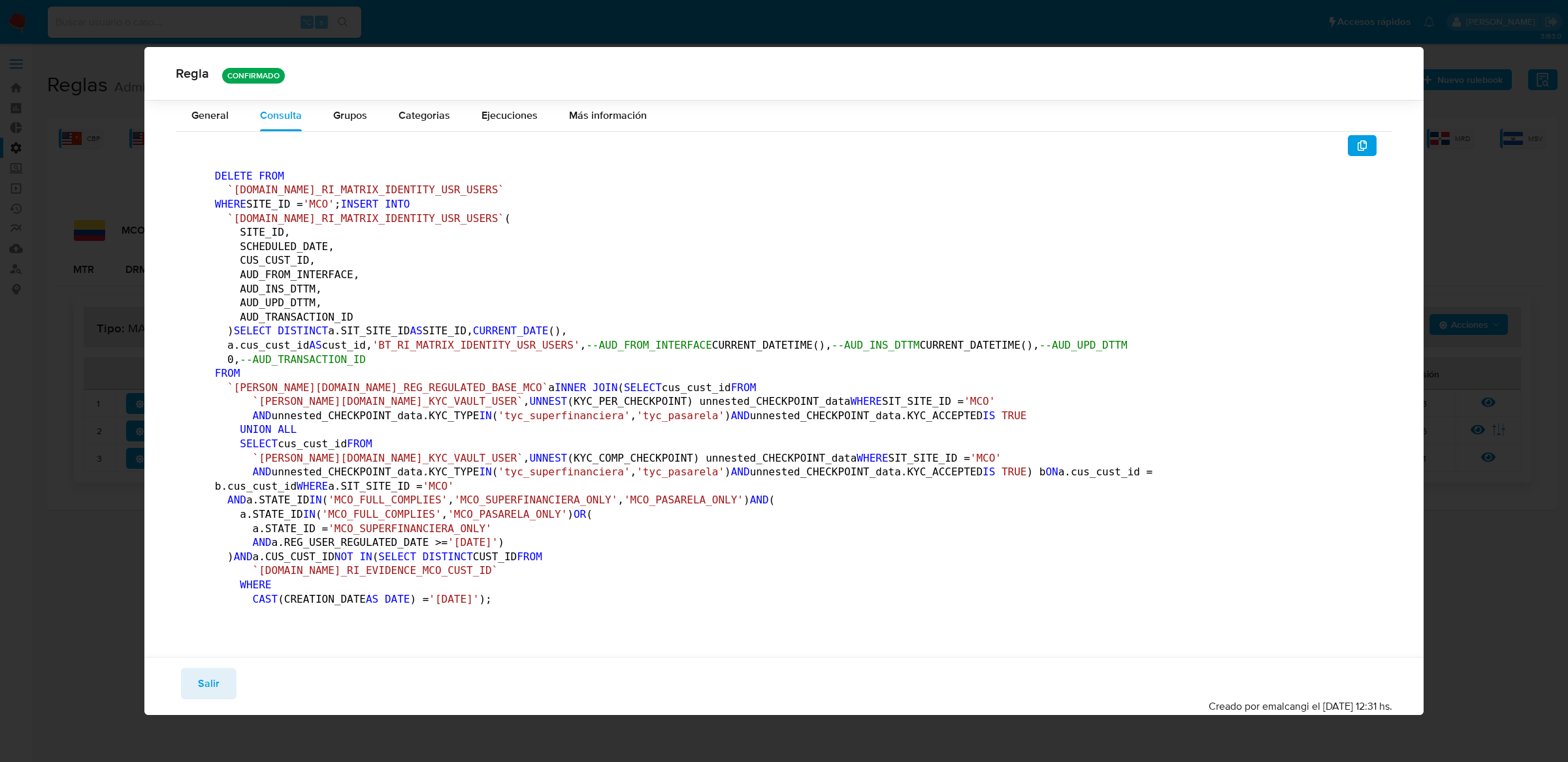
scroll to position [101, 0]
click at [218, 698] on span "Salir" at bounding box center [209, 683] width 22 height 29
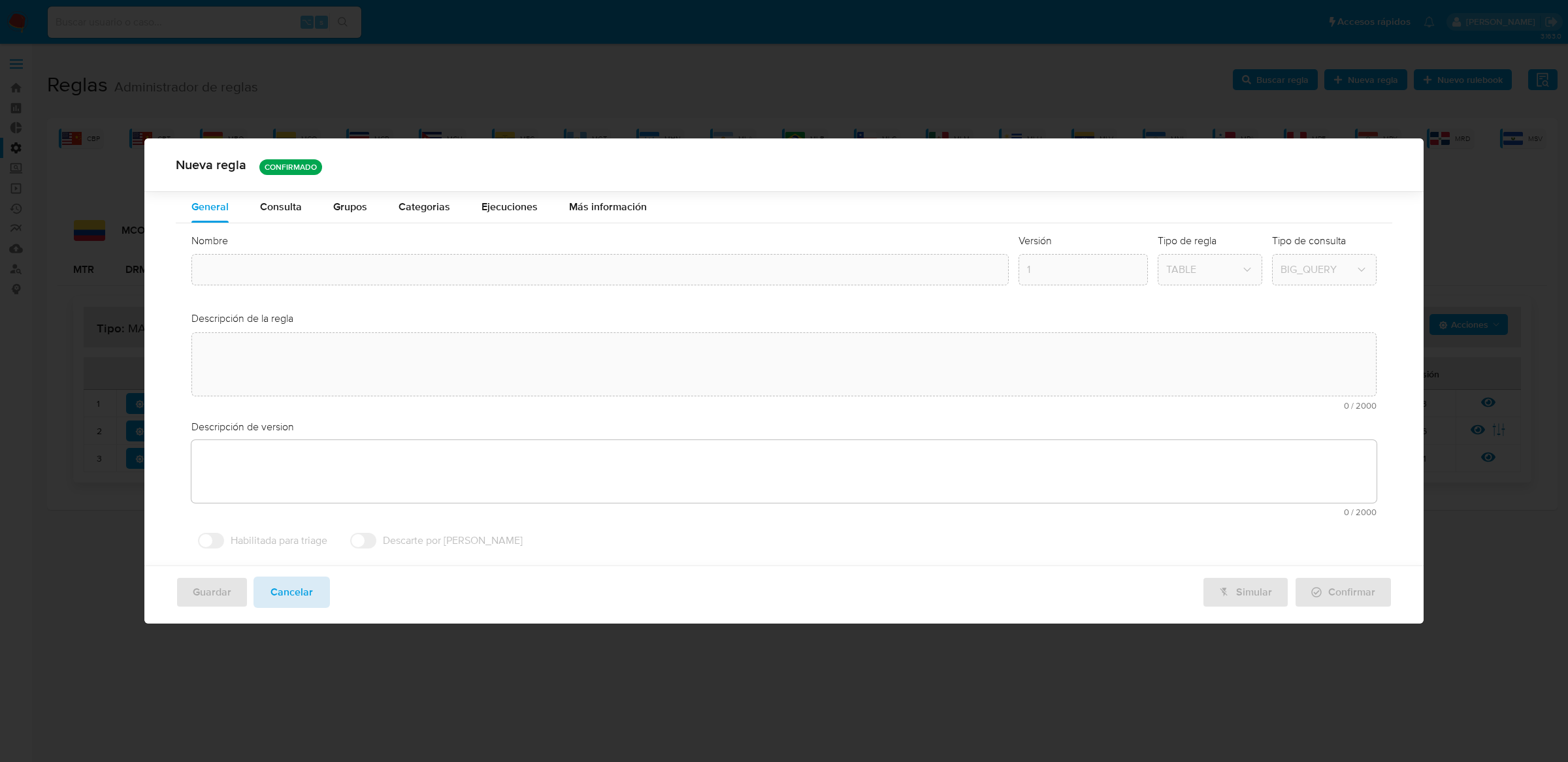
type input "Mco_usr_matrix_user_list_etl"
type textarea "Rule que agrega en la tabla bt_ri_matrix_identity_usr_users el listado de usuar…"
type textarea "Se modifica la regla para procesar a todos los usuarios regulados con las modif…"
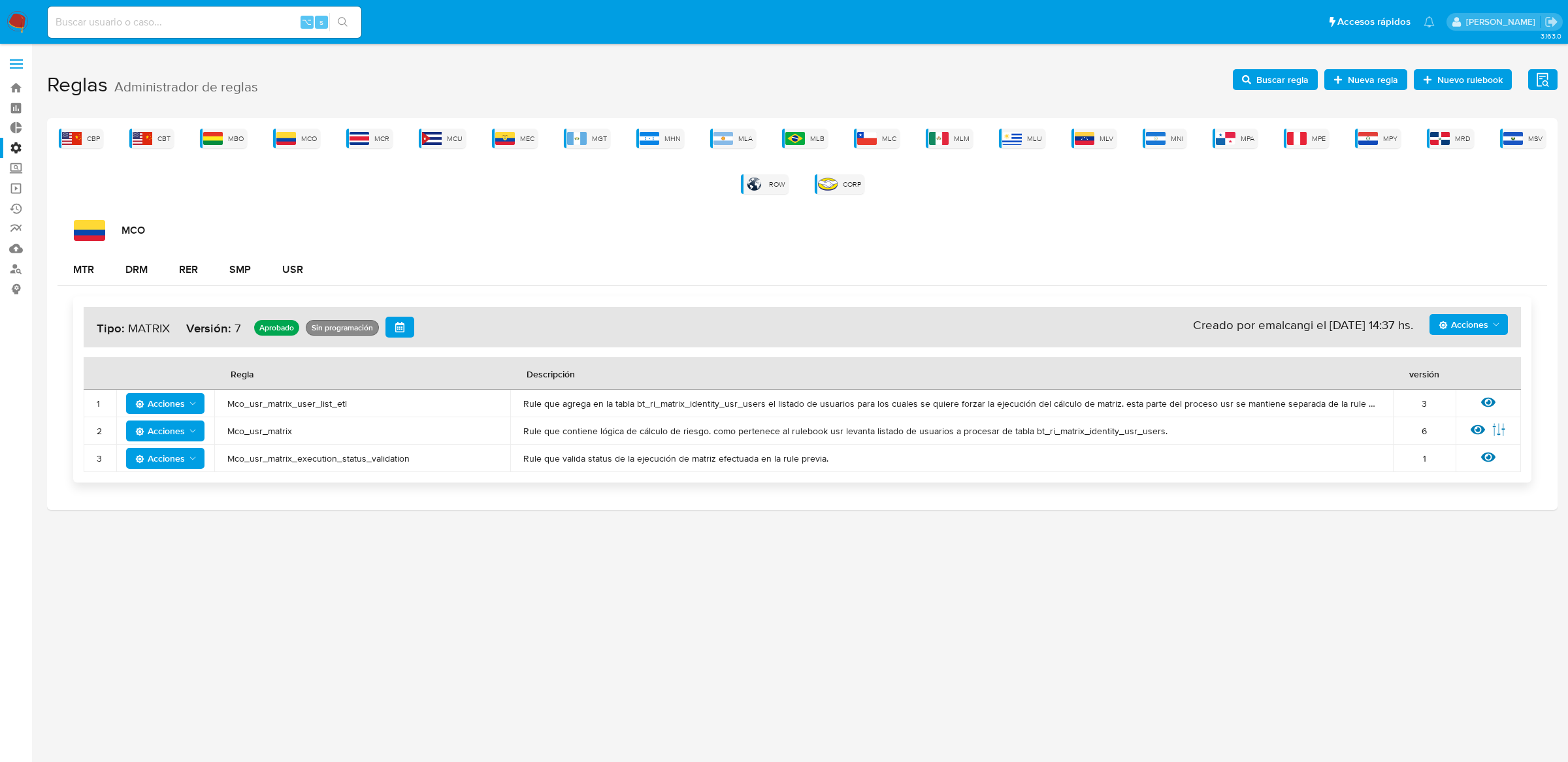
click at [389, 322] on button "button" at bounding box center [399, 327] width 29 height 21
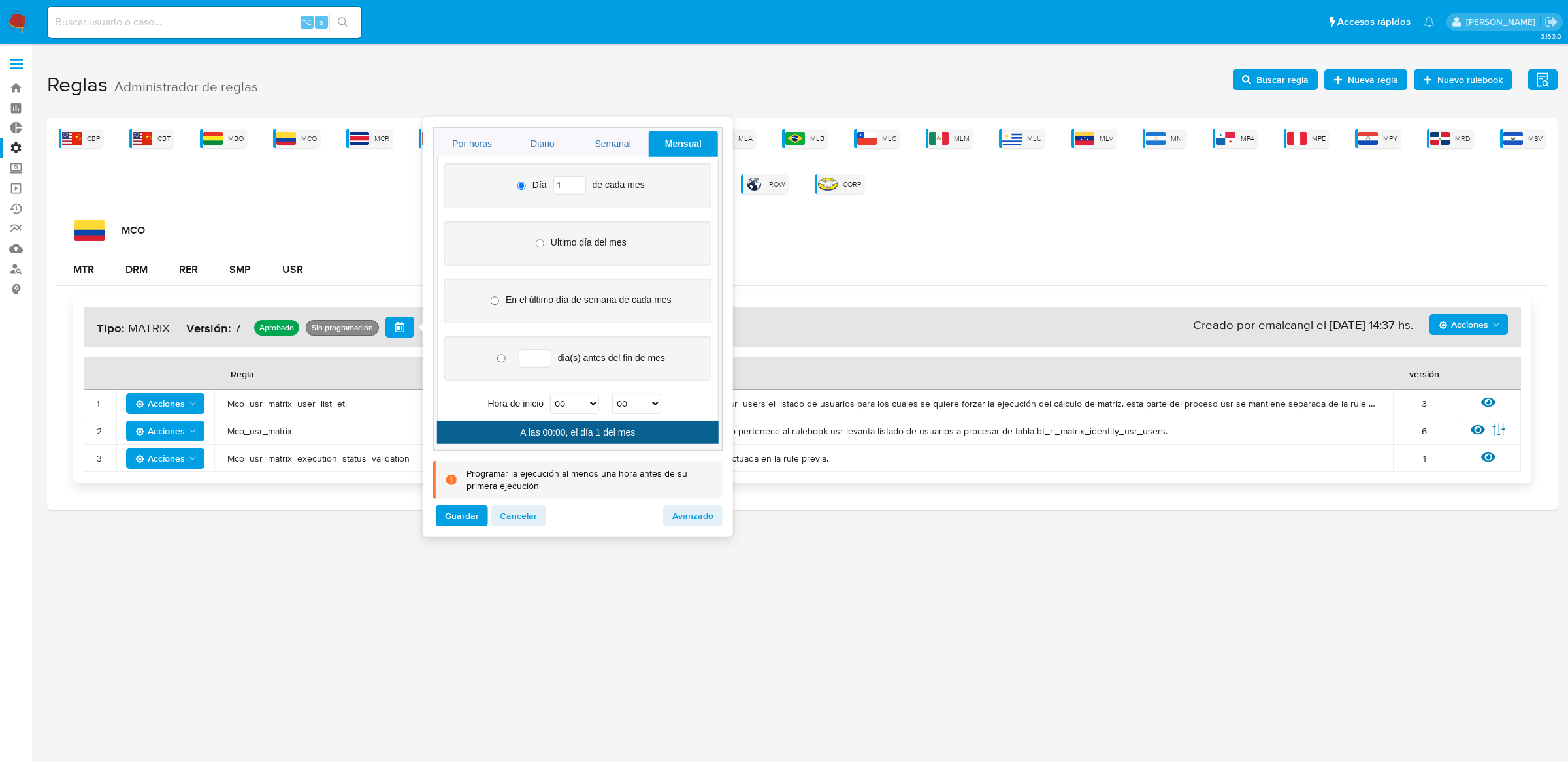
click at [576, 189] on input "1" at bounding box center [569, 186] width 32 height 19
click at [576, 183] on input "2" at bounding box center [569, 186] width 32 height 19
click at [576, 183] on input "3" at bounding box center [569, 186] width 32 height 19
click at [576, 183] on input "4" at bounding box center [569, 186] width 32 height 19
click at [576, 183] on input "5" at bounding box center [569, 186] width 32 height 19
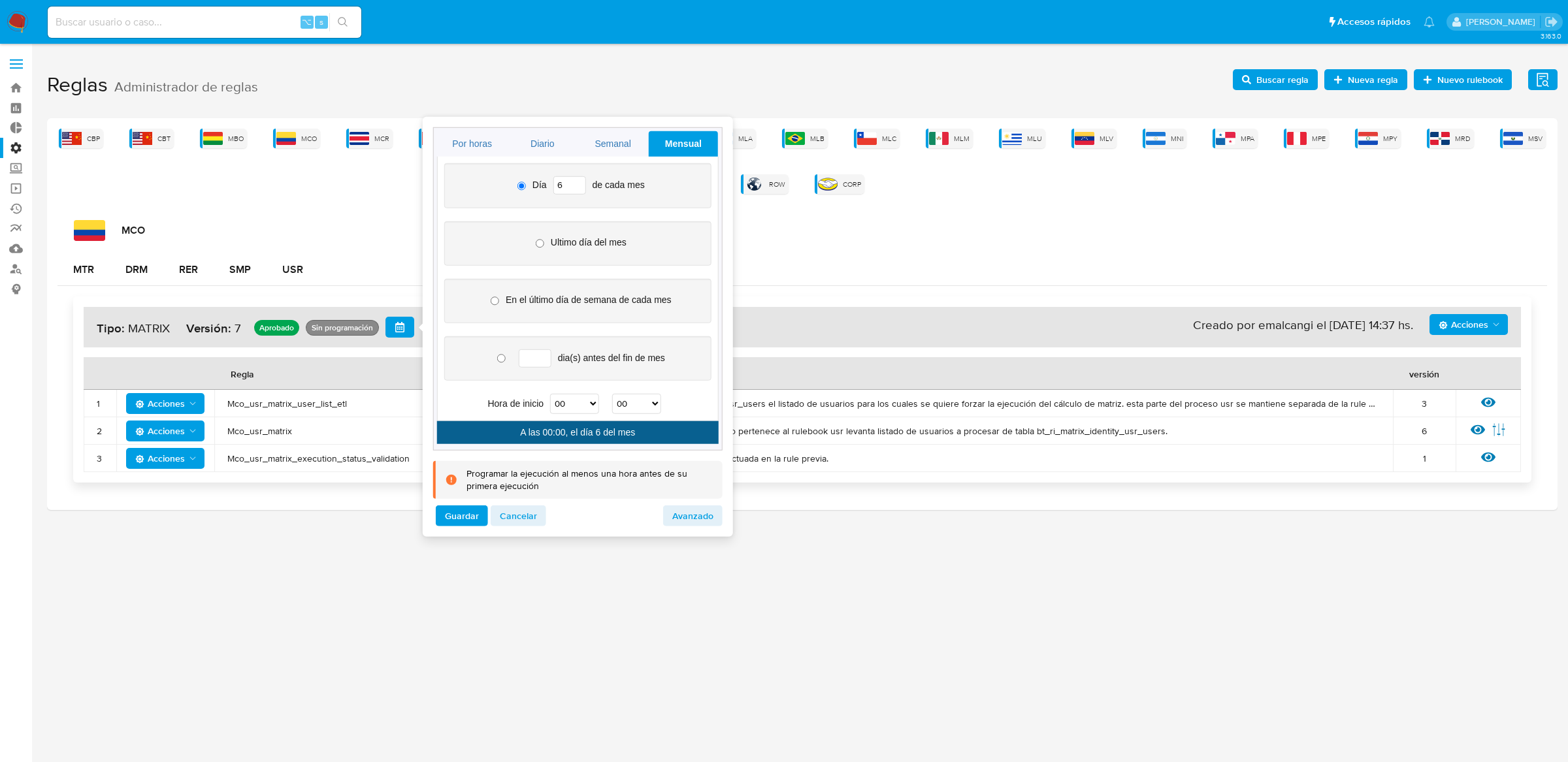
click at [576, 183] on input "6" at bounding box center [569, 186] width 32 height 19
click at [576, 183] on input "7" at bounding box center [569, 186] width 32 height 19
click at [576, 183] on input "8" at bounding box center [569, 186] width 32 height 19
click at [576, 183] on input "9" at bounding box center [569, 186] width 32 height 19
click at [576, 183] on input "10" at bounding box center [569, 186] width 32 height 19
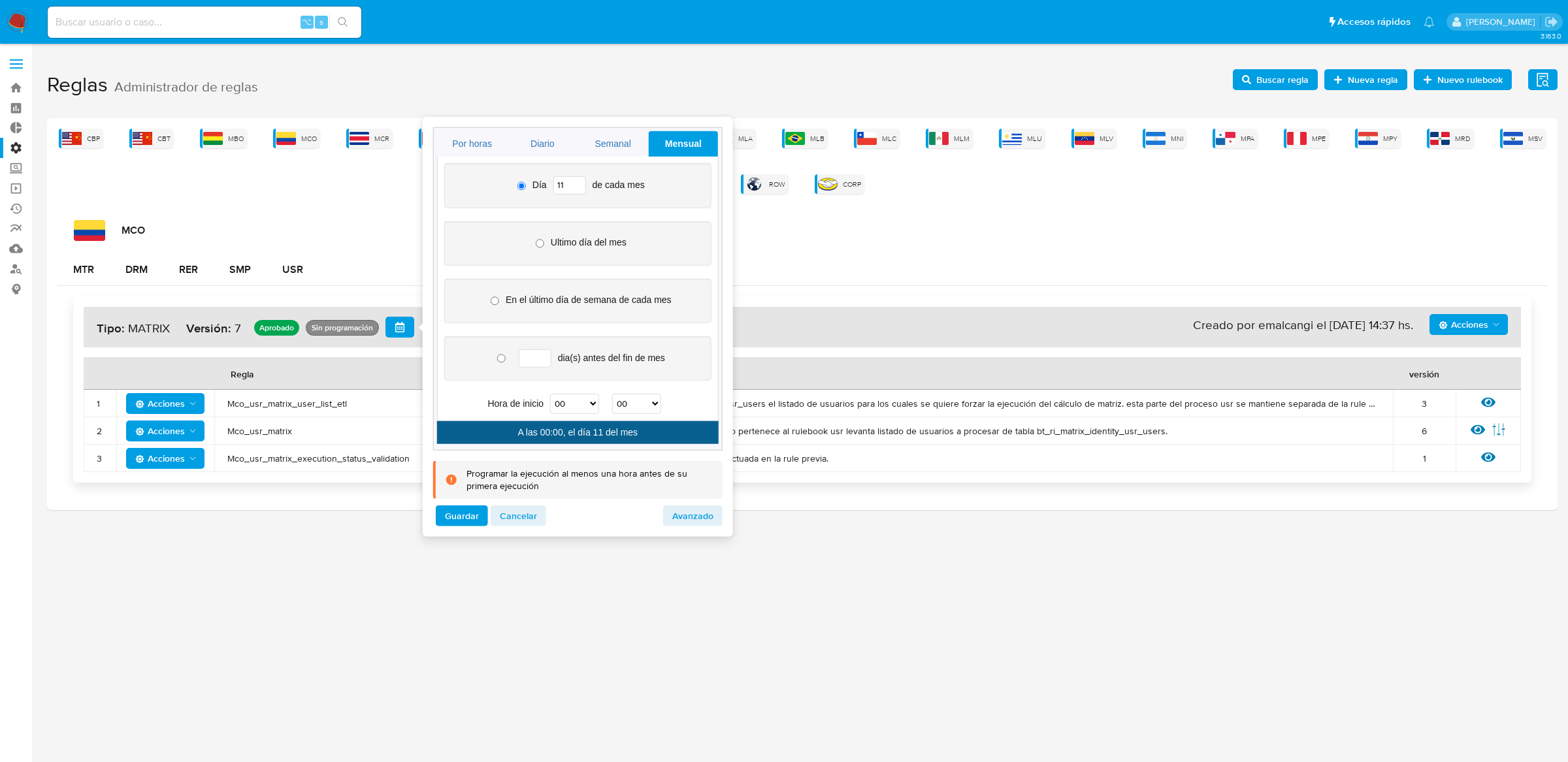
click at [576, 183] on input "11" at bounding box center [569, 186] width 32 height 19
click at [576, 183] on input "12" at bounding box center [569, 186] width 32 height 19
click at [576, 183] on input "13" at bounding box center [569, 186] width 32 height 19
type input "14"
click at [576, 183] on input "14" at bounding box center [569, 186] width 32 height 19
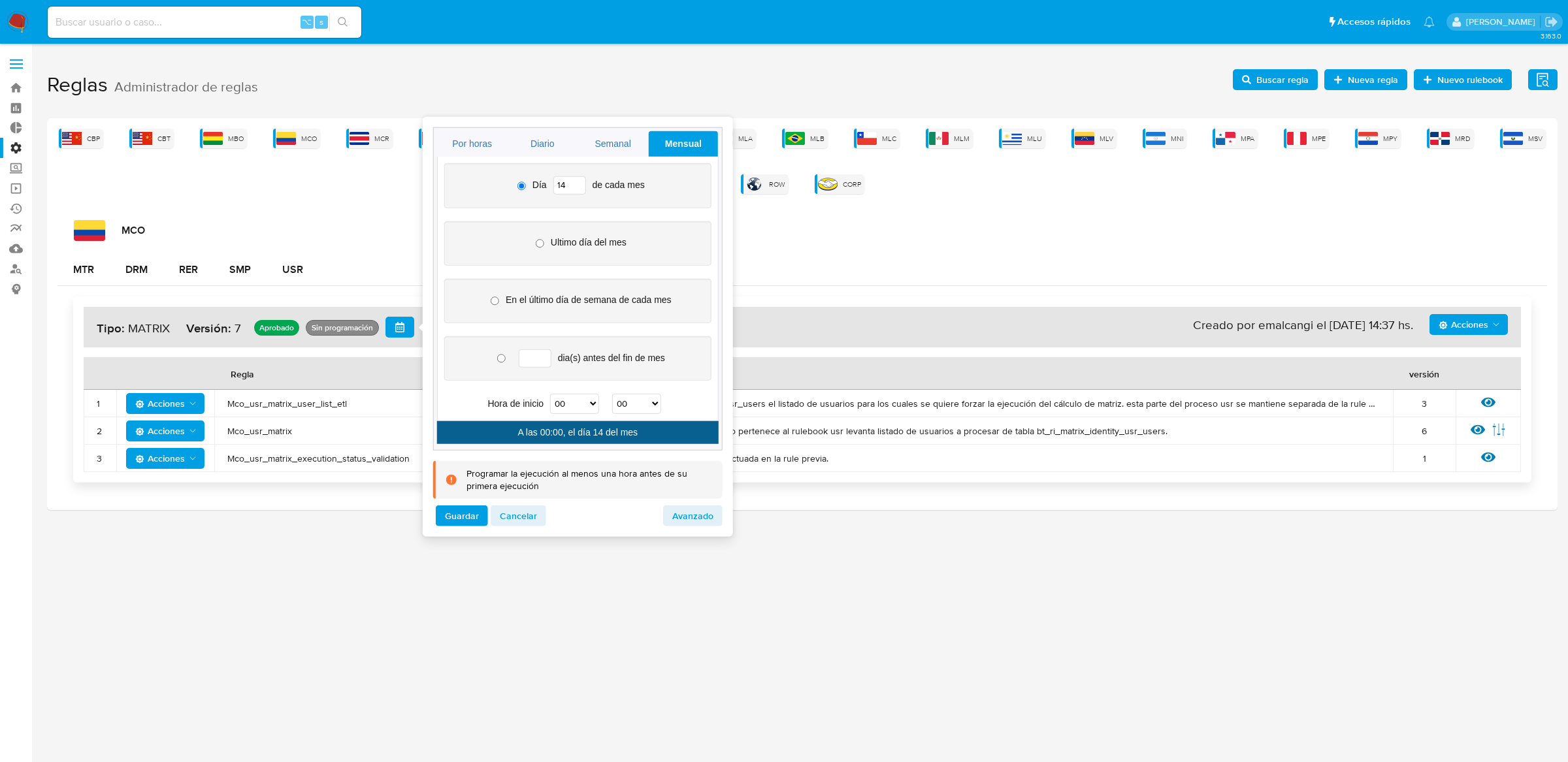
click at [590, 409] on select "00 01 02 03 04 05 06 07 08 09 10 11 12 13 14 15 16 17 18 19 20 21 22 23" at bounding box center [574, 404] width 49 height 20
select select "20"
click at [551, 396] on select "00 01 02 03 04 05 06 07 08 09 10 11 12 13 14 15 16 17 18 19 20 21 22 23" at bounding box center [574, 404] width 49 height 20
click at [620, 398] on select "00 01 02 03 04 05 06 07 08 09 10 11 12 13 14 15 16 17 18 19 20 21 22 23 24 25 2…" at bounding box center [636, 404] width 49 height 20
click at [640, 408] on select "00 01 02 03 04 05 06 07 08 09 10 11 12 13 14 15 16 17 18 19 20 21 22 23 24 25 2…" at bounding box center [636, 404] width 49 height 20
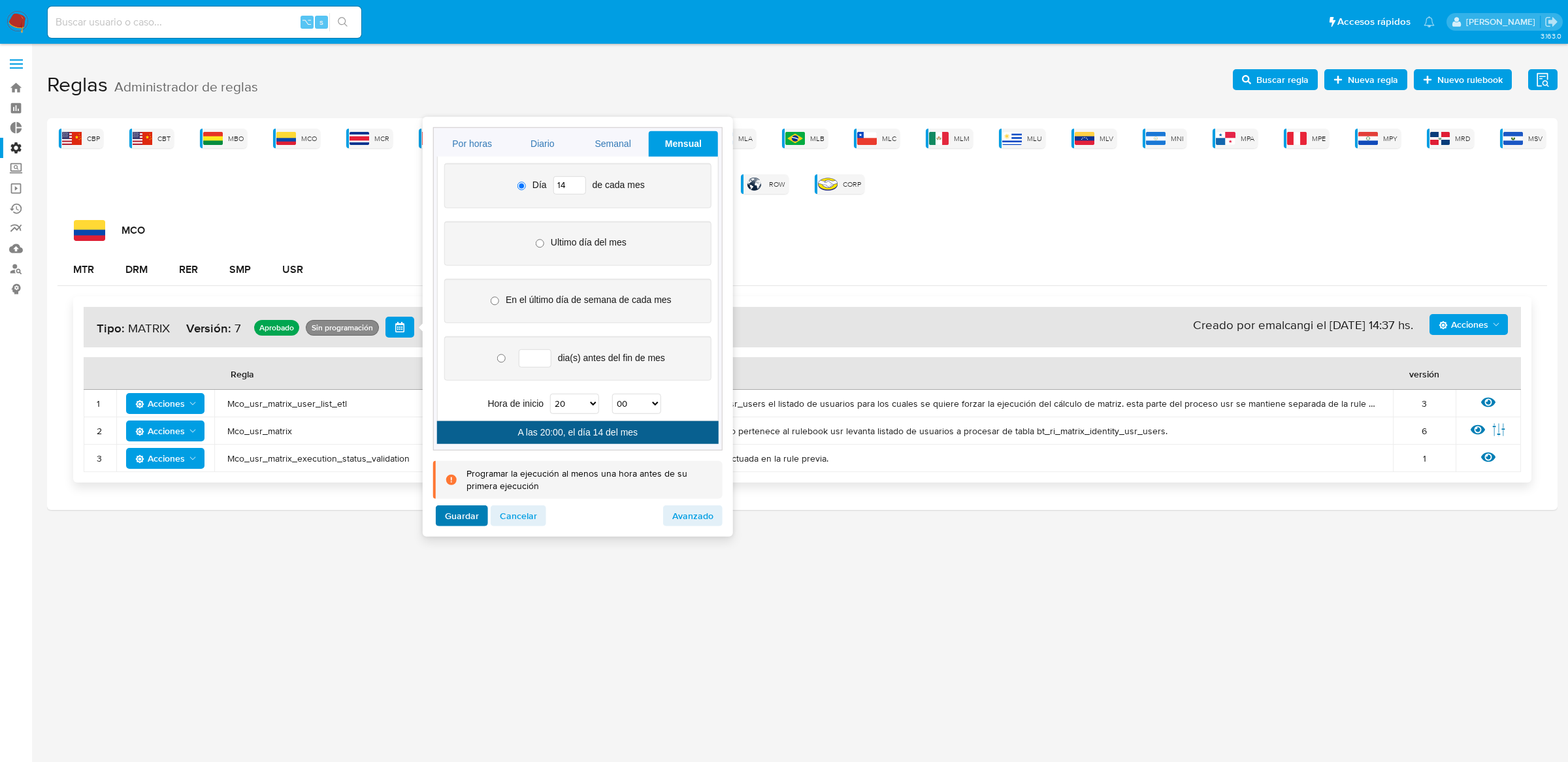
click at [455, 515] on span "Guardar" at bounding box center [462, 516] width 34 height 19
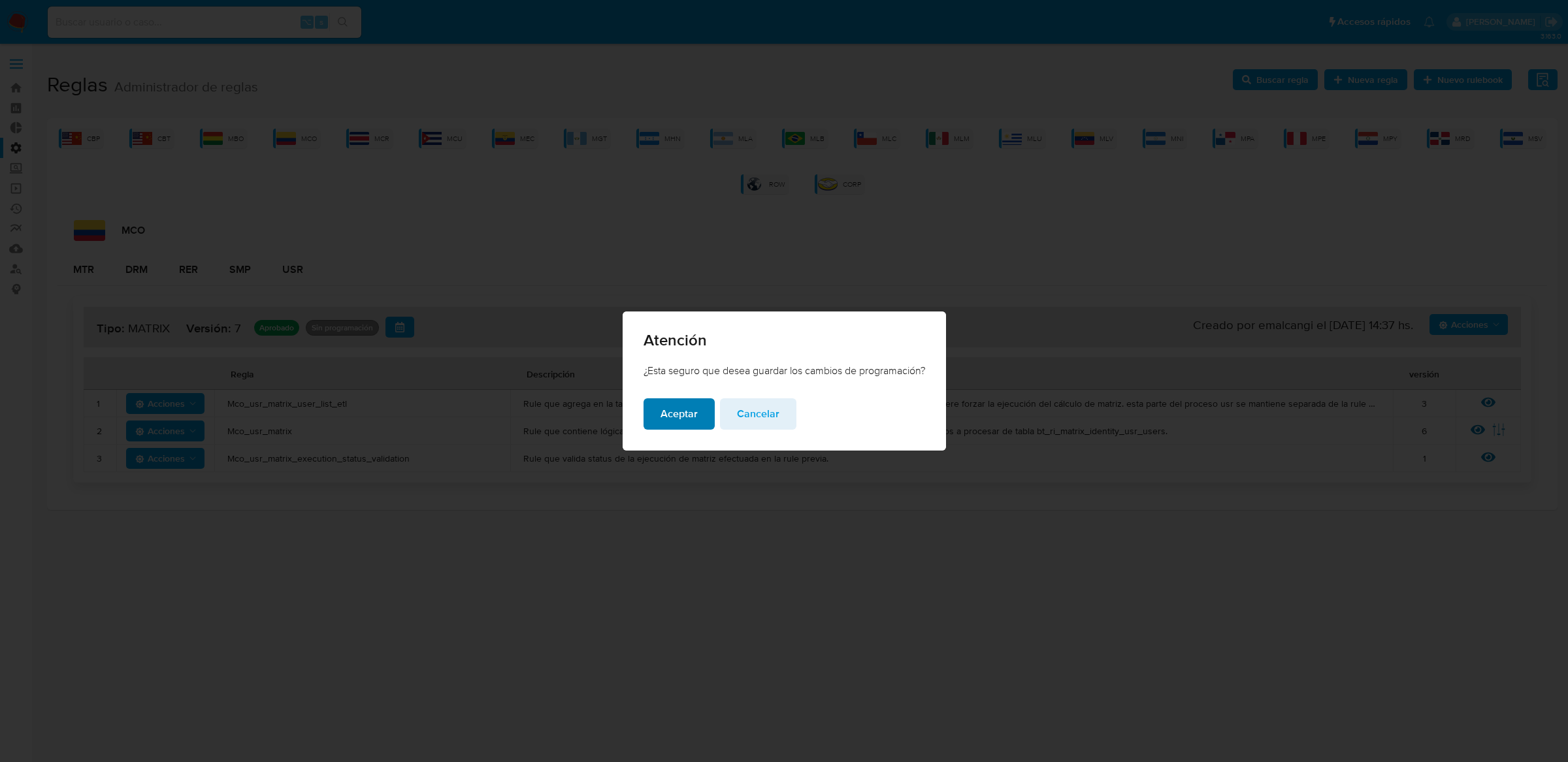
click at [664, 413] on span "Aceptar" at bounding box center [679, 413] width 37 height 29
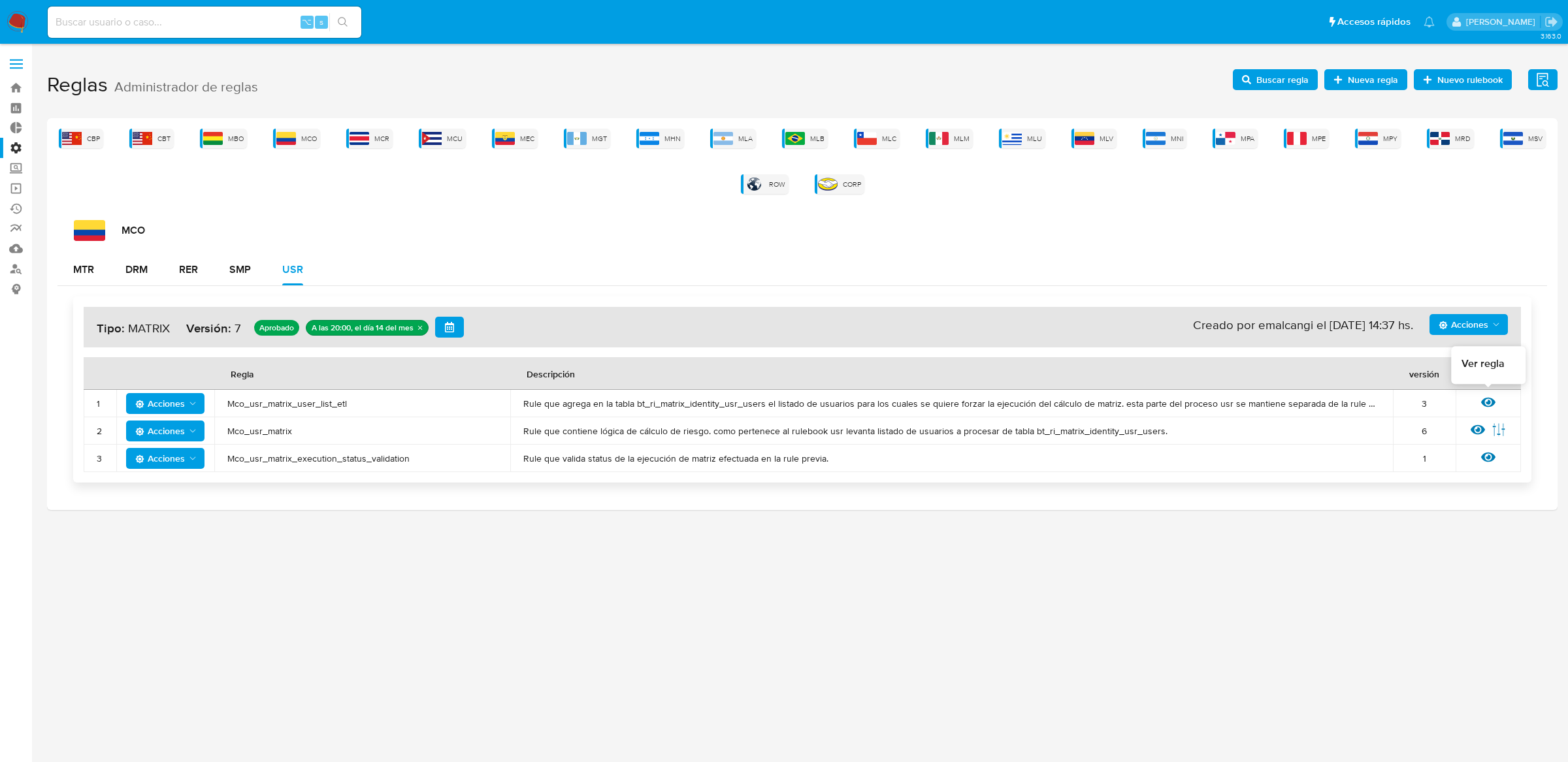
click at [1489, 400] on icon at bounding box center [1488, 403] width 15 height 10
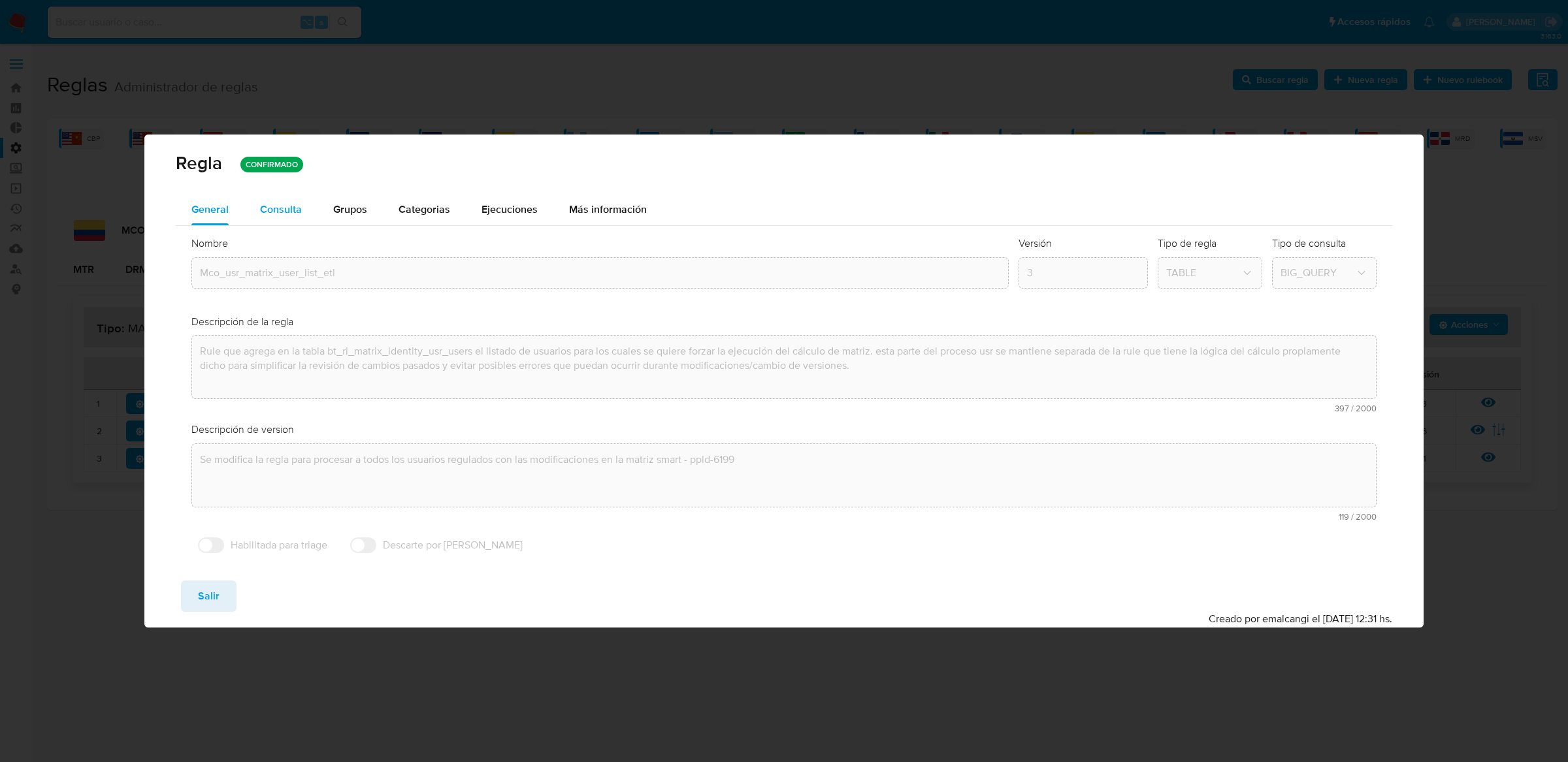
click at [271, 207] on div "Consulta" at bounding box center [281, 210] width 42 height 11
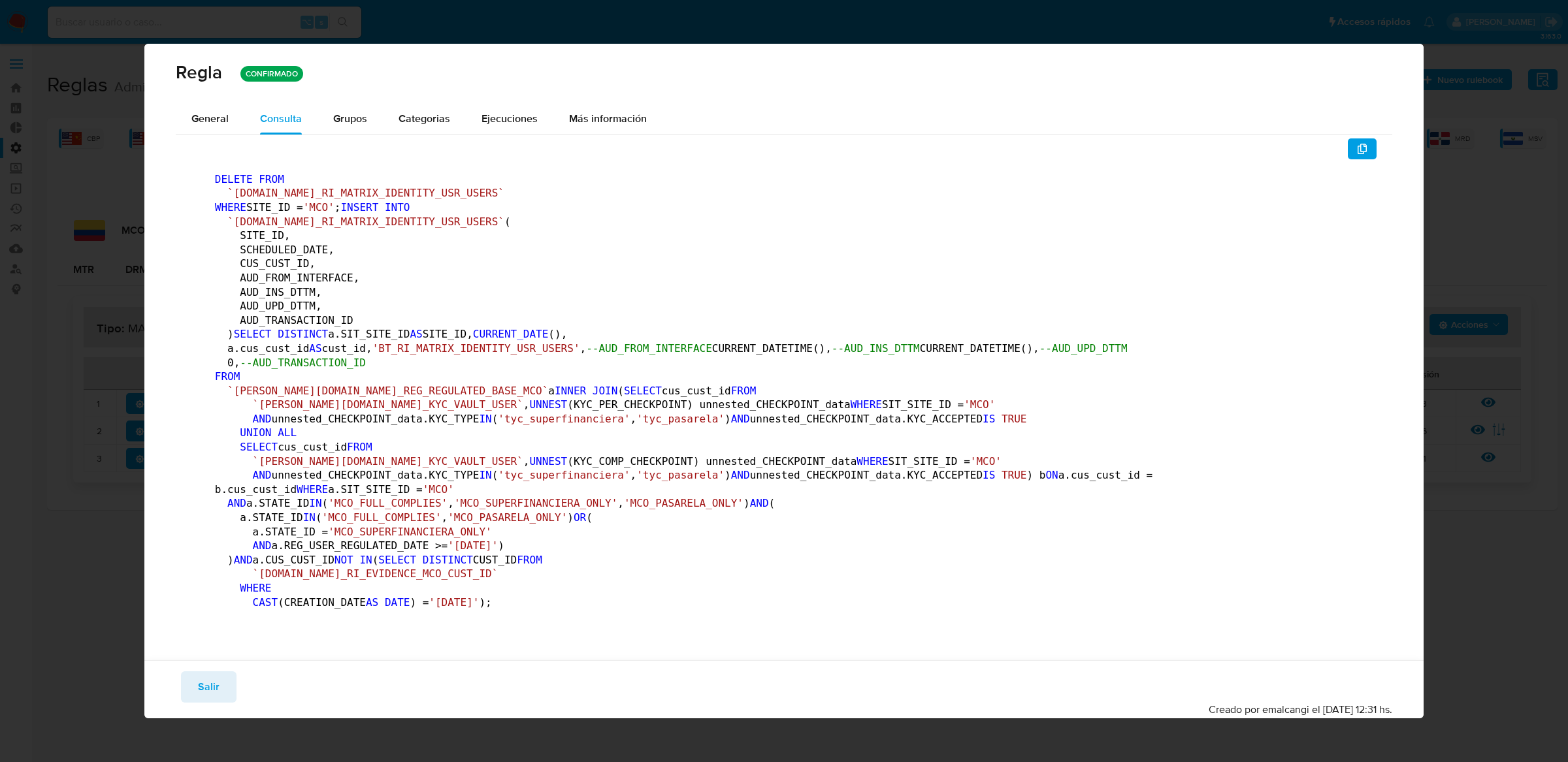
scroll to position [488, 0]
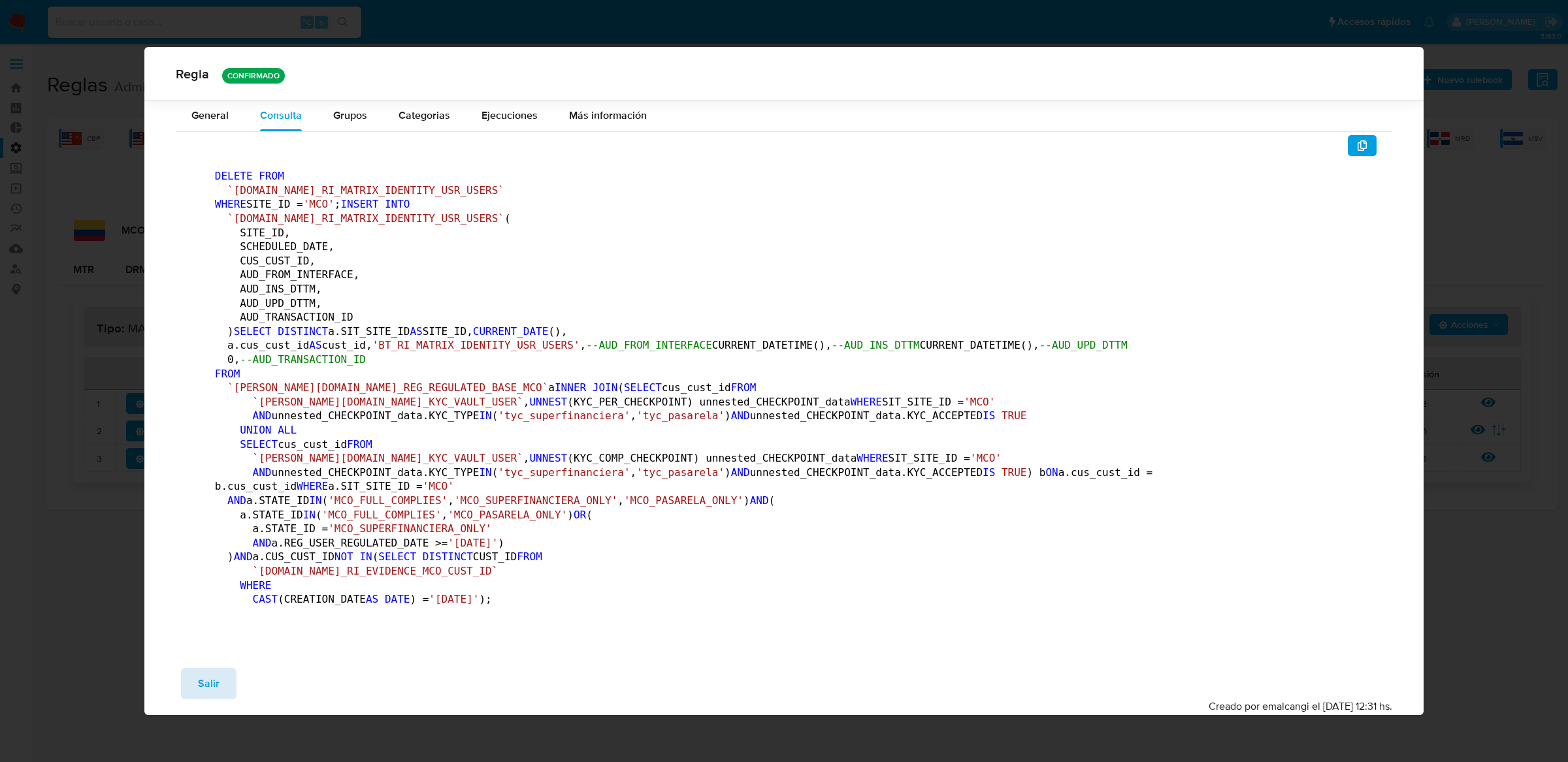
click at [219, 697] on button "Salir" at bounding box center [209, 683] width 56 height 32
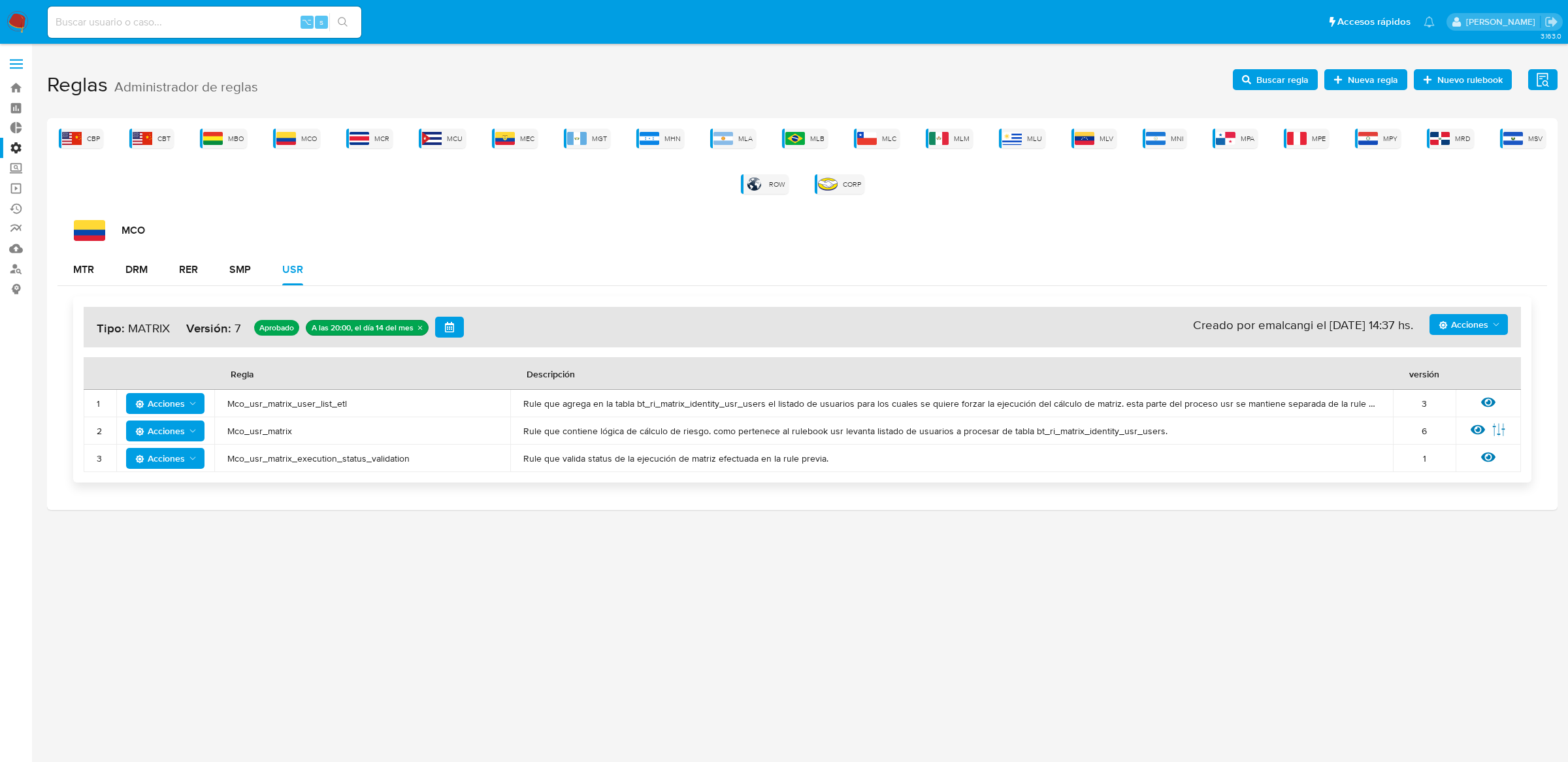
click at [1438, 319] on button "Acciones" at bounding box center [1468, 324] width 79 height 21
click at [1448, 483] on button "Ejecuciones" at bounding box center [1468, 482] width 117 height 32
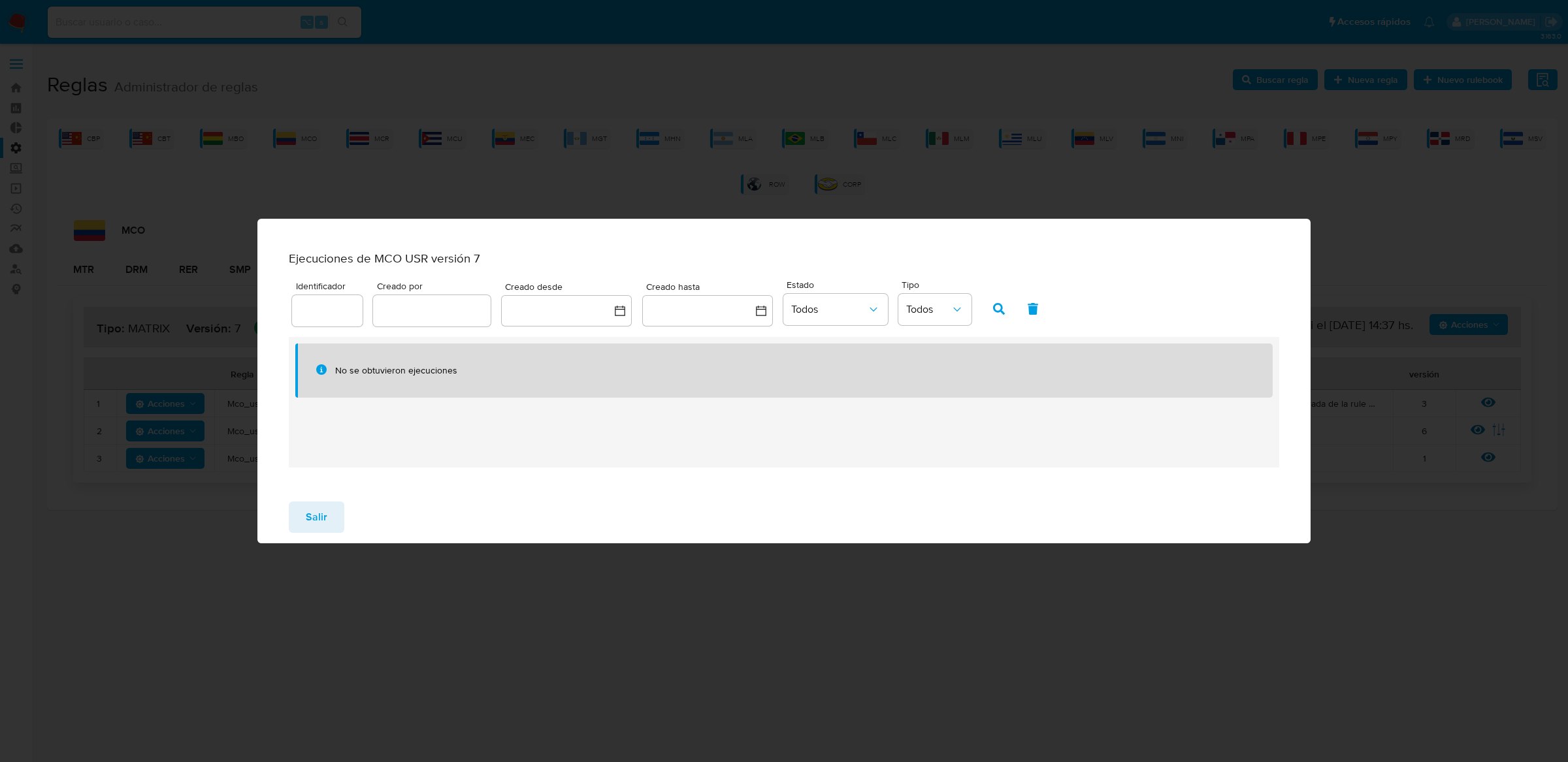
click at [451, 153] on div "Ejecuciones de MCO USR versión 7 Identificador Creado por Creado desde Creado h…" at bounding box center [784, 381] width 1568 height 762
click at [306, 513] on span "Salir" at bounding box center [316, 517] width 22 height 29
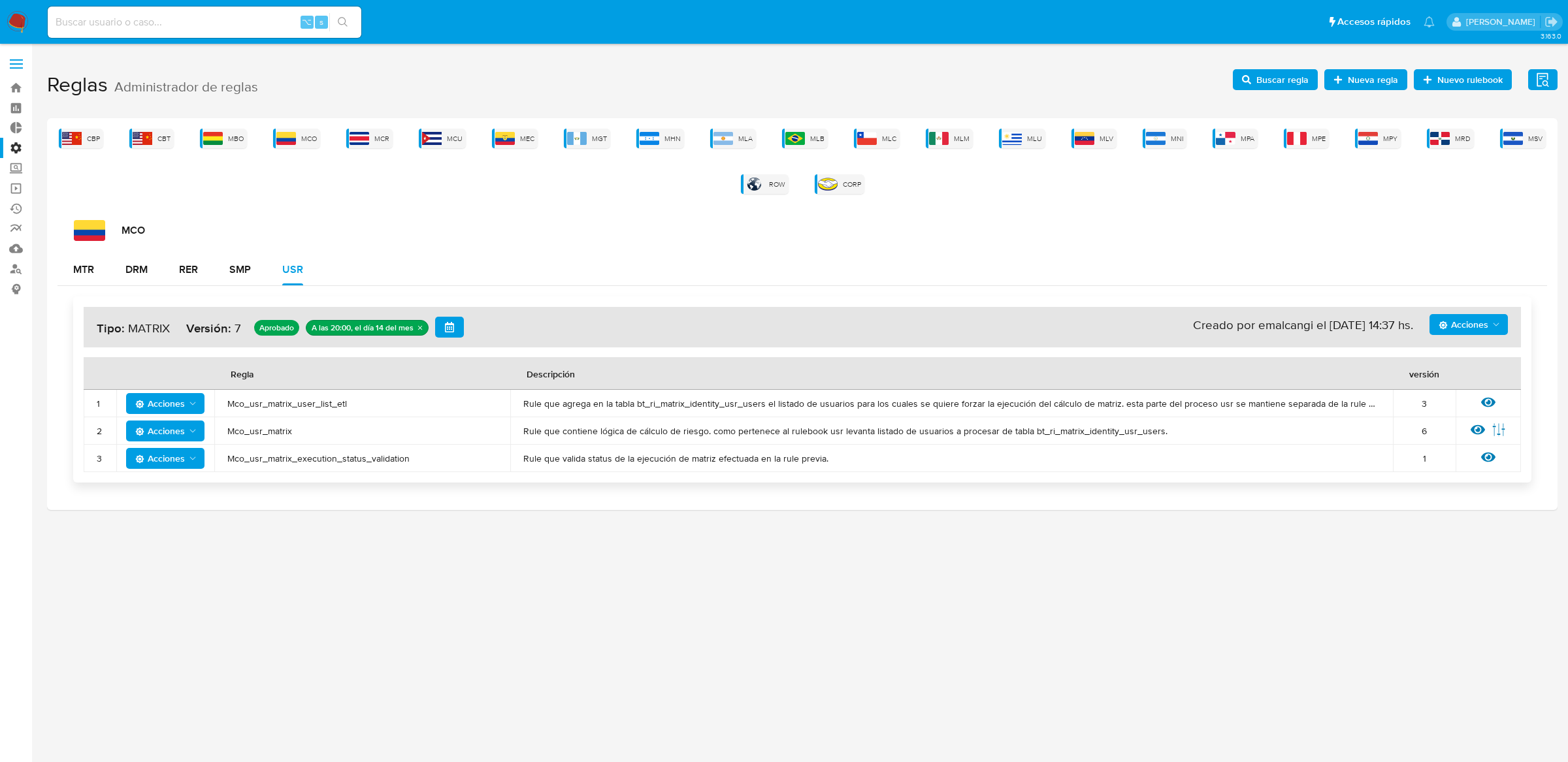
click at [1471, 325] on span "Acciones" at bounding box center [1463, 324] width 49 height 21
click at [1445, 474] on button "Ejecuciones" at bounding box center [1468, 482] width 117 height 32
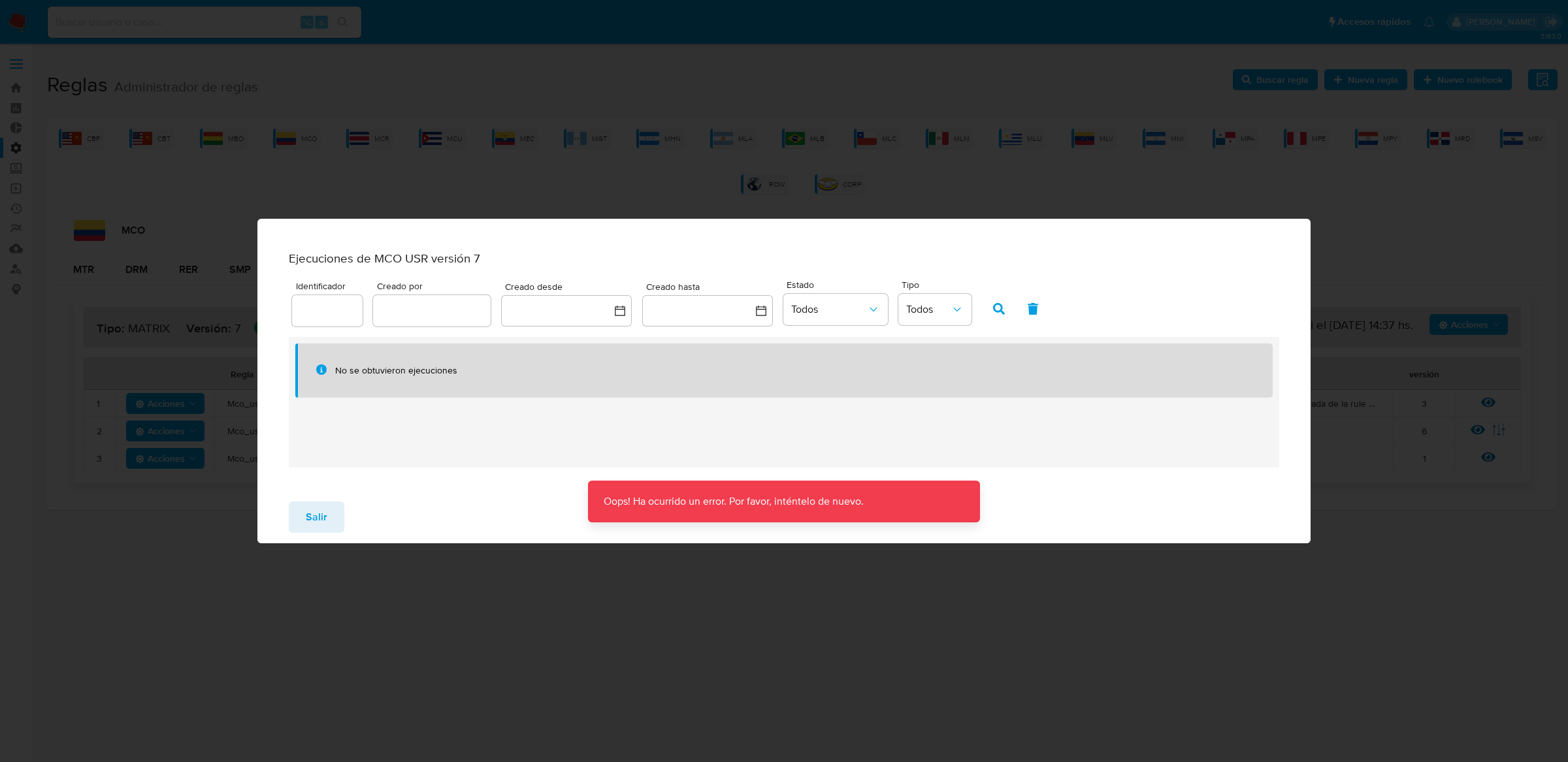
click at [343, 517] on div "Salir" at bounding box center [785, 518] width 1054 height 52
click at [312, 516] on span "Salir" at bounding box center [316, 517] width 22 height 29
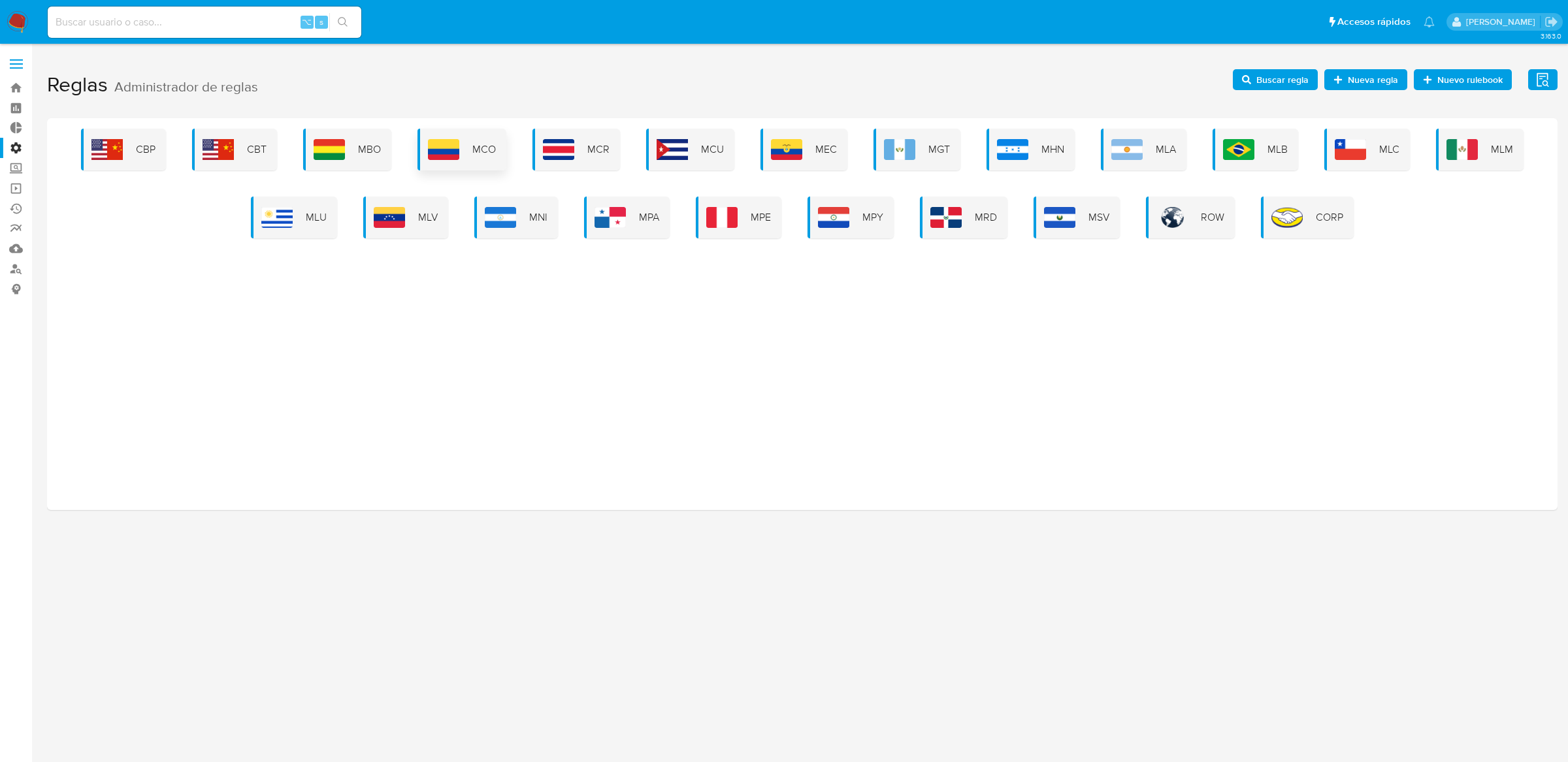
click at [483, 147] on span "MCO" at bounding box center [484, 150] width 23 height 15
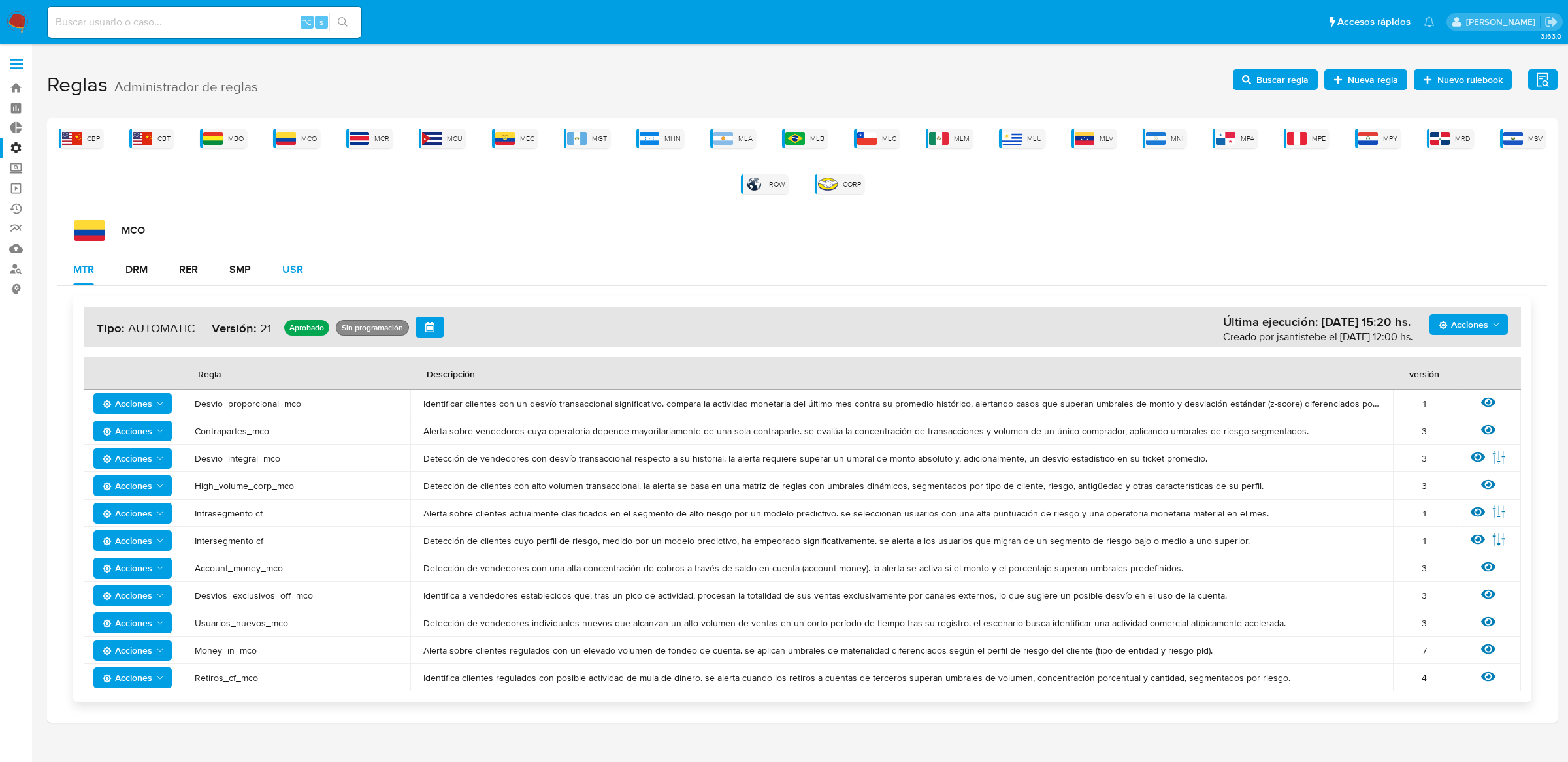
click at [312, 275] on button "USR" at bounding box center [292, 269] width 52 height 32
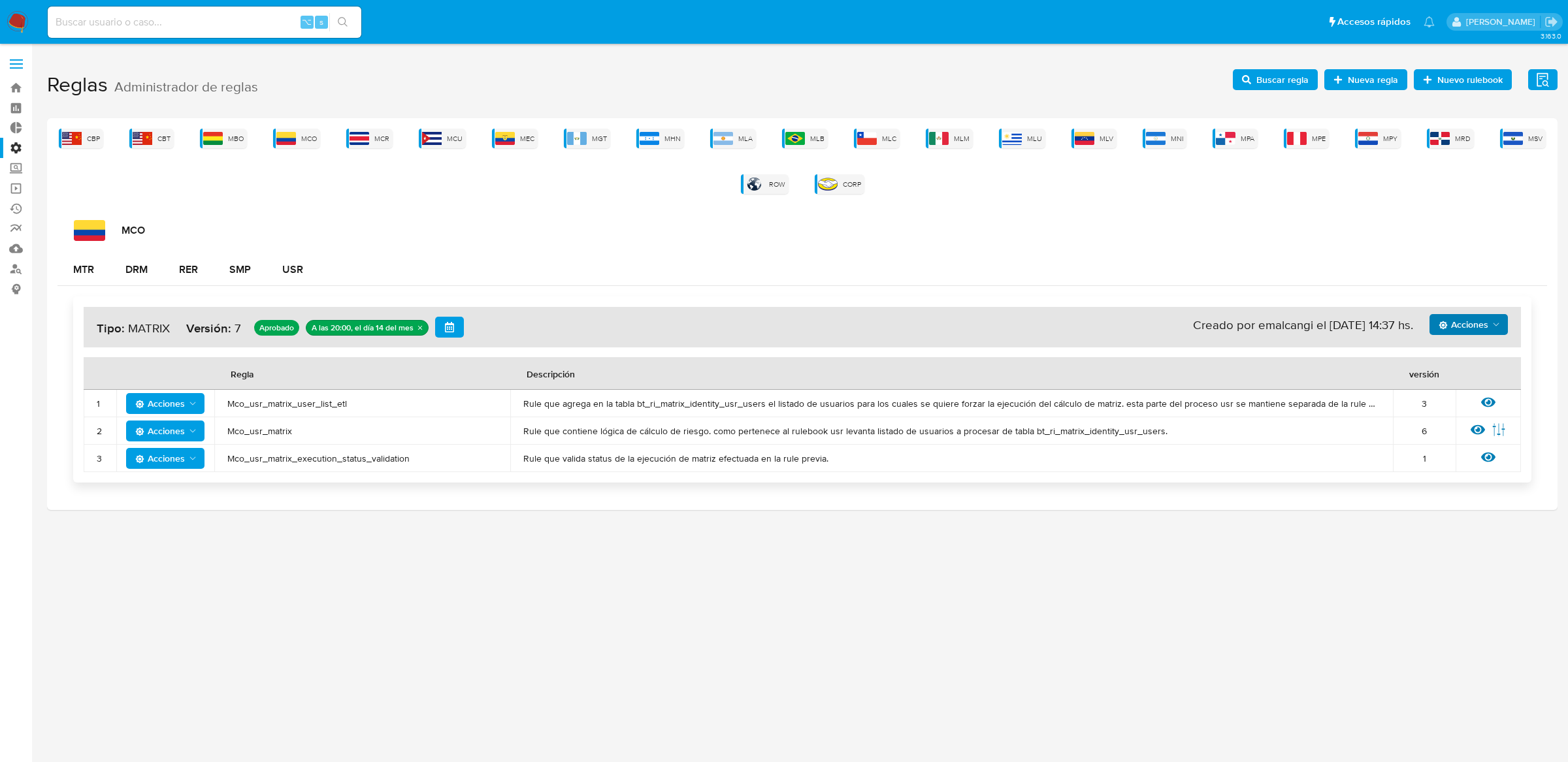
click at [1485, 317] on span "Acciones" at bounding box center [1463, 324] width 49 height 21
click at [1441, 487] on button "Ejecuciones" at bounding box center [1468, 482] width 117 height 32
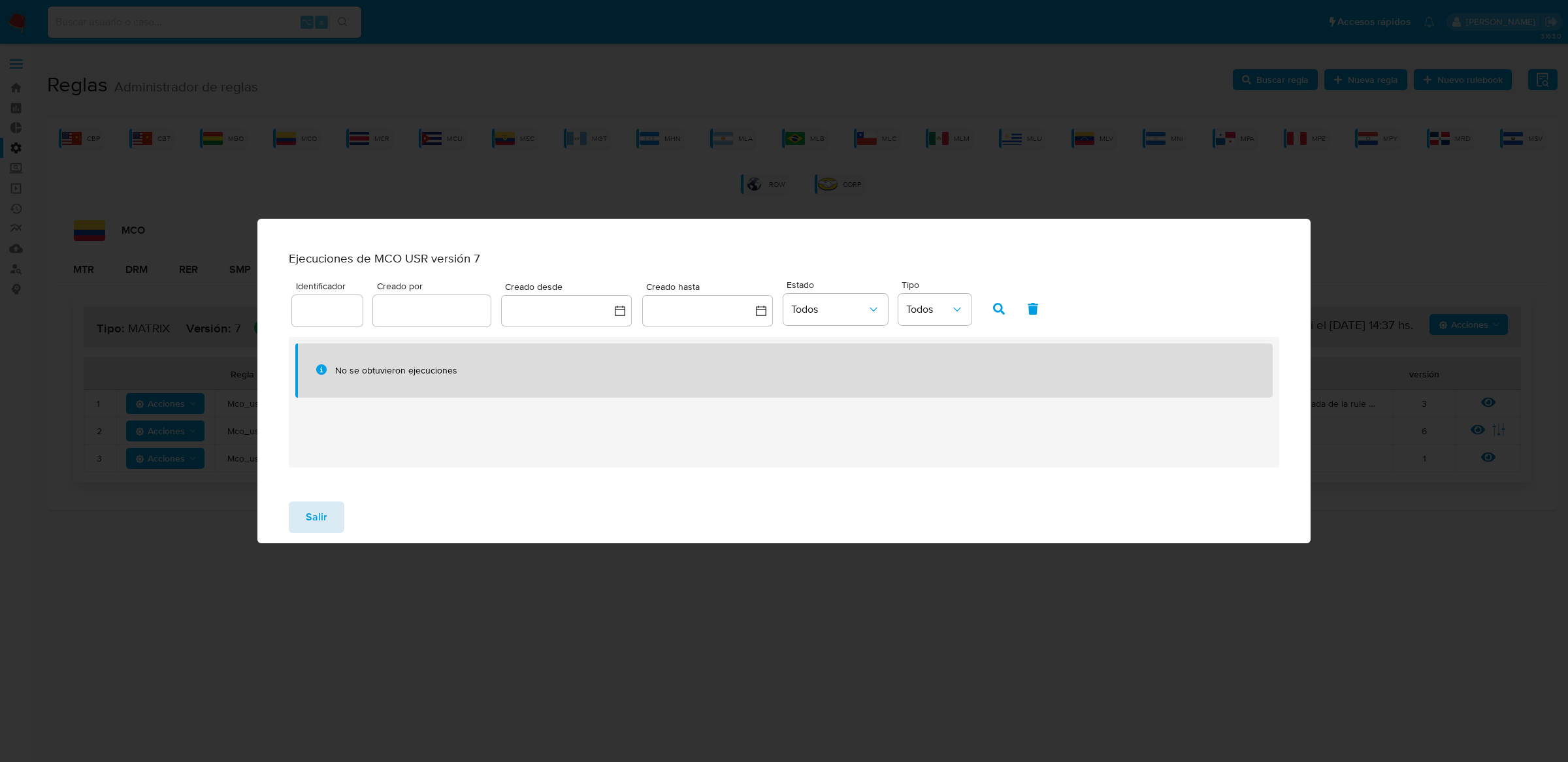
click at [321, 521] on span "Salir" at bounding box center [316, 517] width 22 height 29
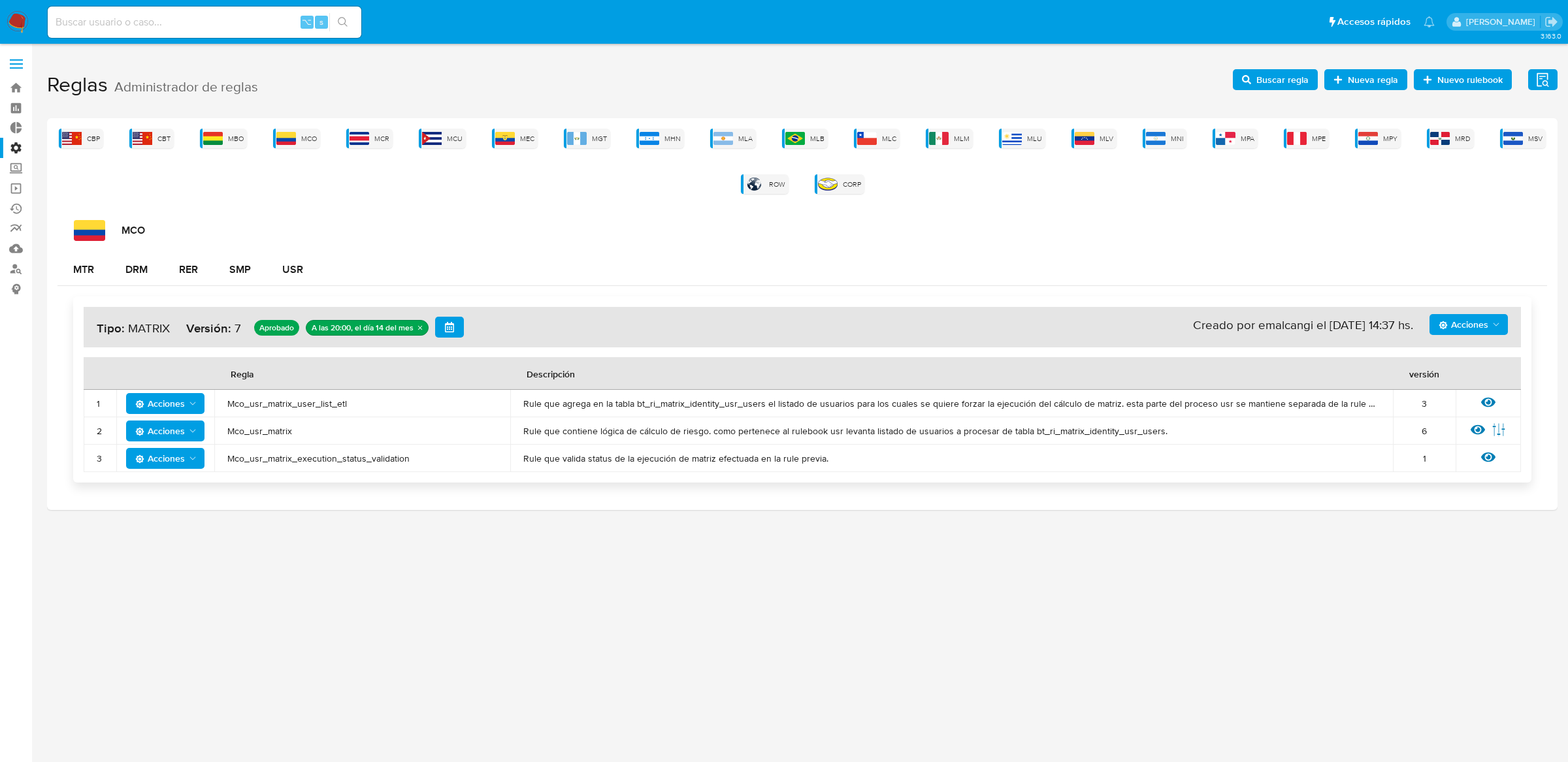
click at [1433, 324] on button "Acciones" at bounding box center [1468, 324] width 79 height 21
click at [1438, 482] on button "Ejecuciones" at bounding box center [1468, 482] width 117 height 32
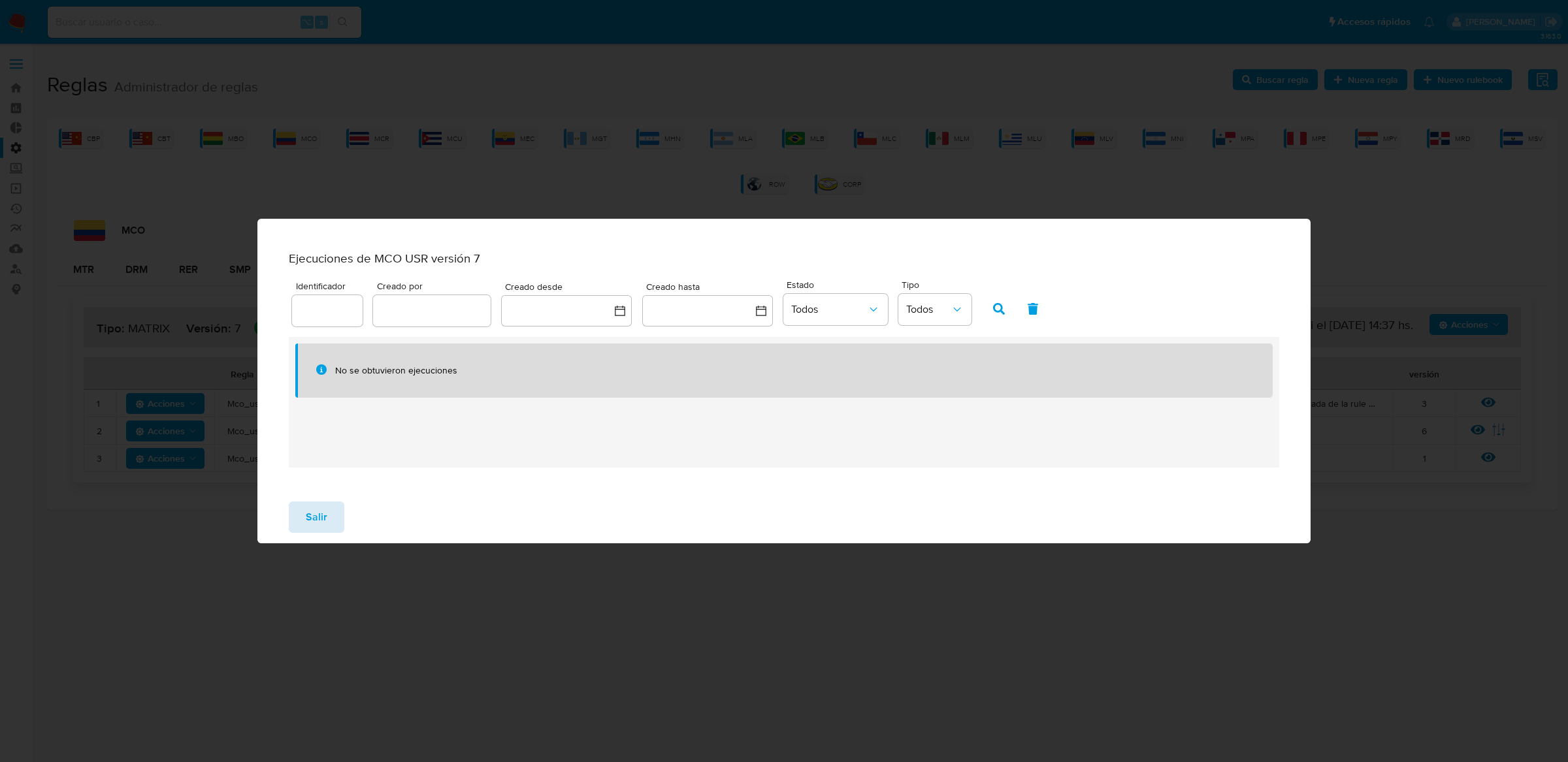
click at [331, 510] on button "Salir" at bounding box center [316, 517] width 56 height 32
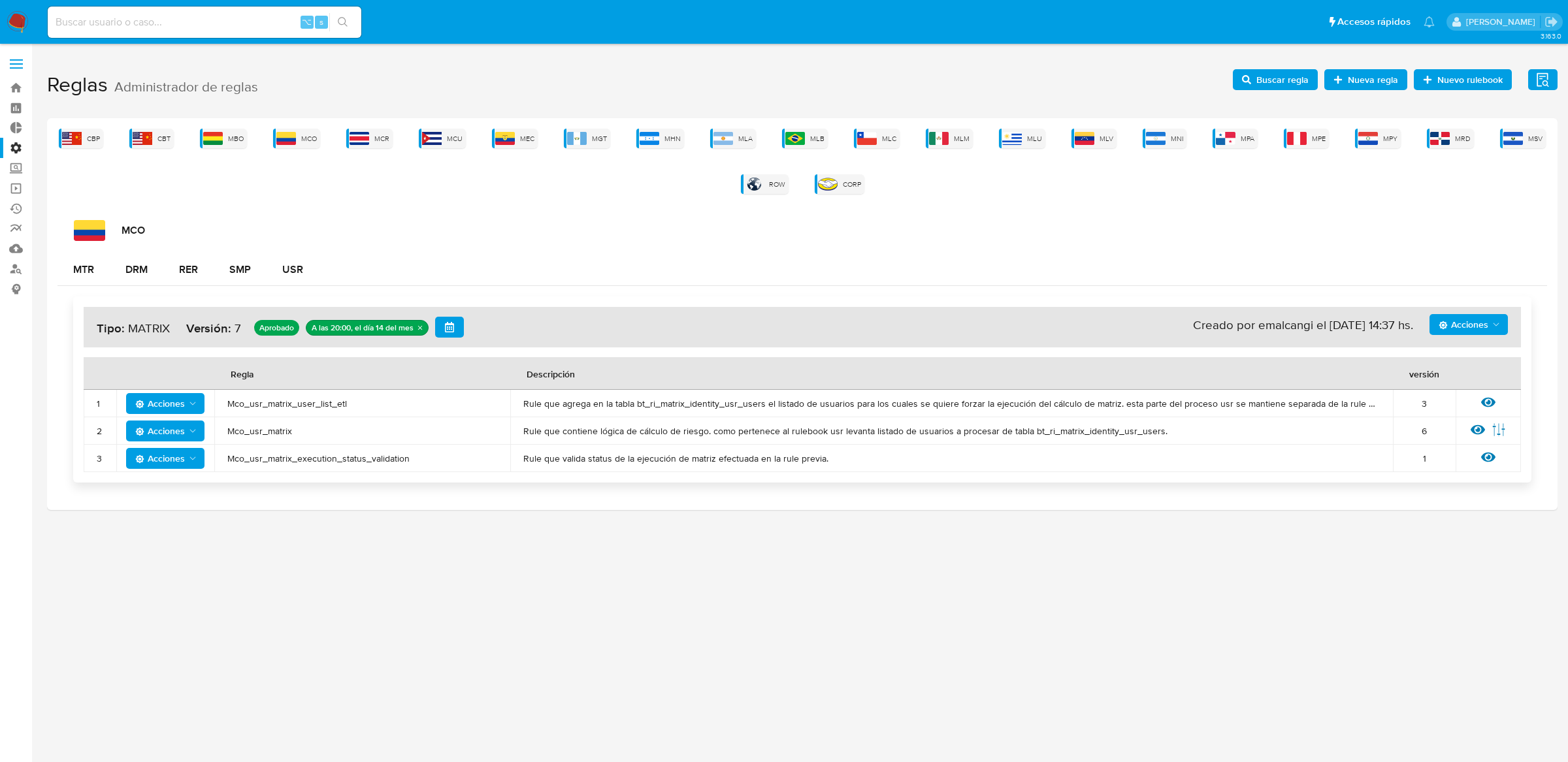
click at [1506, 330] on button "Acciones" at bounding box center [1468, 324] width 79 height 21
click at [1453, 481] on button "Ejecuciones" at bounding box center [1468, 482] width 117 height 32
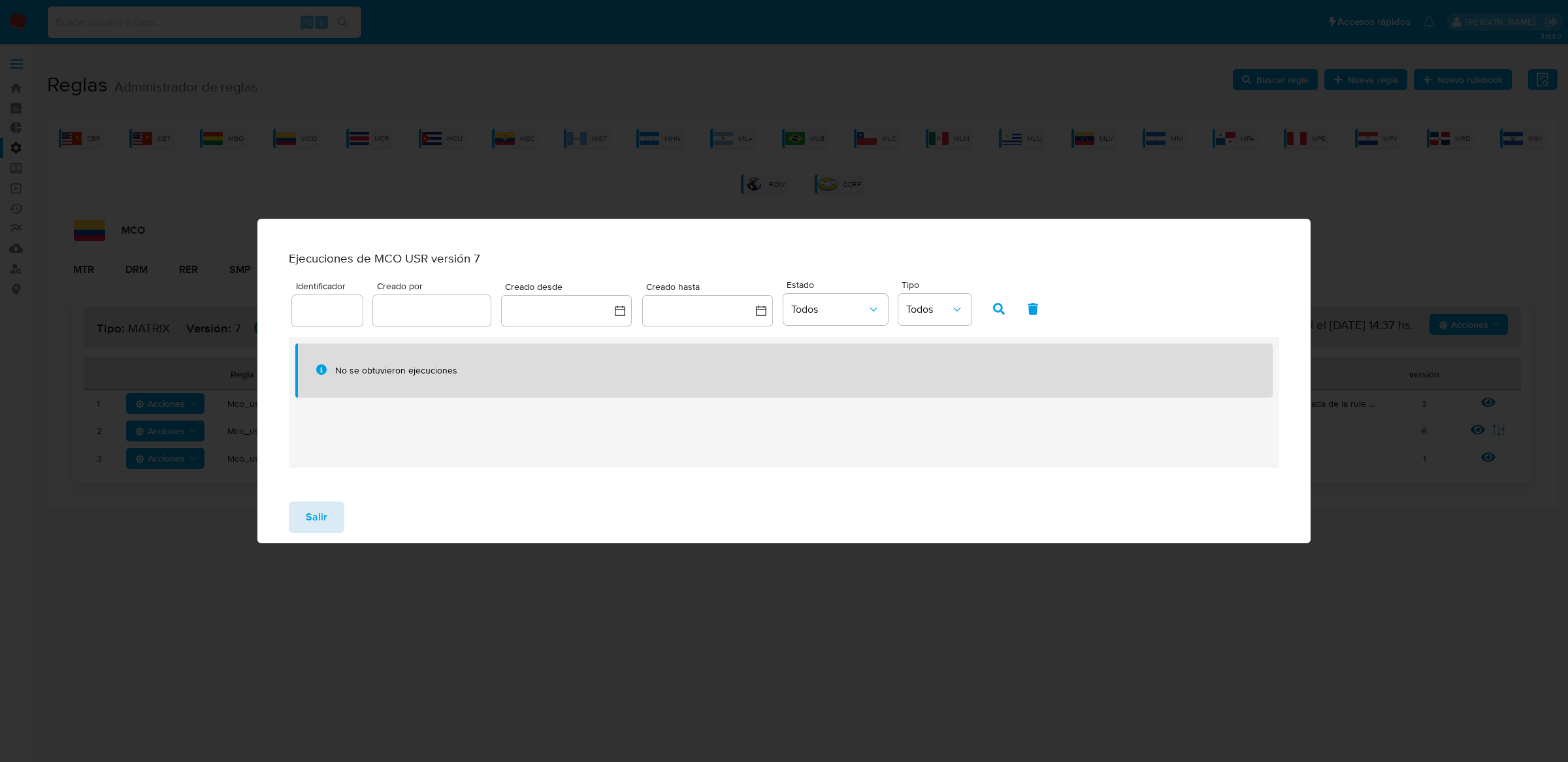
click at [331, 519] on button "Salir" at bounding box center [316, 517] width 56 height 32
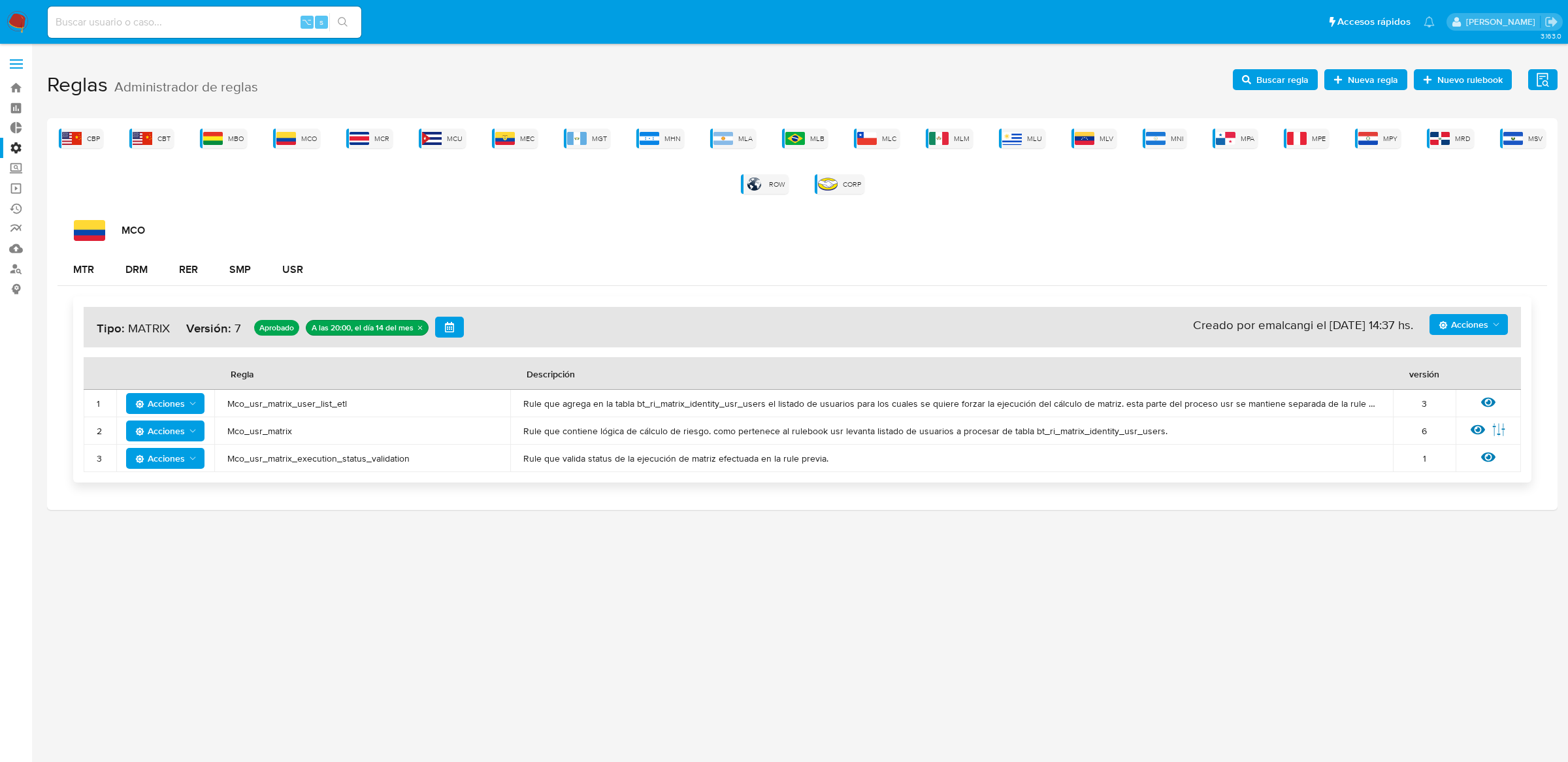
click at [1471, 332] on span "Acciones" at bounding box center [1463, 324] width 49 height 21
click at [1458, 481] on button "Ejecuciones" at bounding box center [1468, 482] width 117 height 32
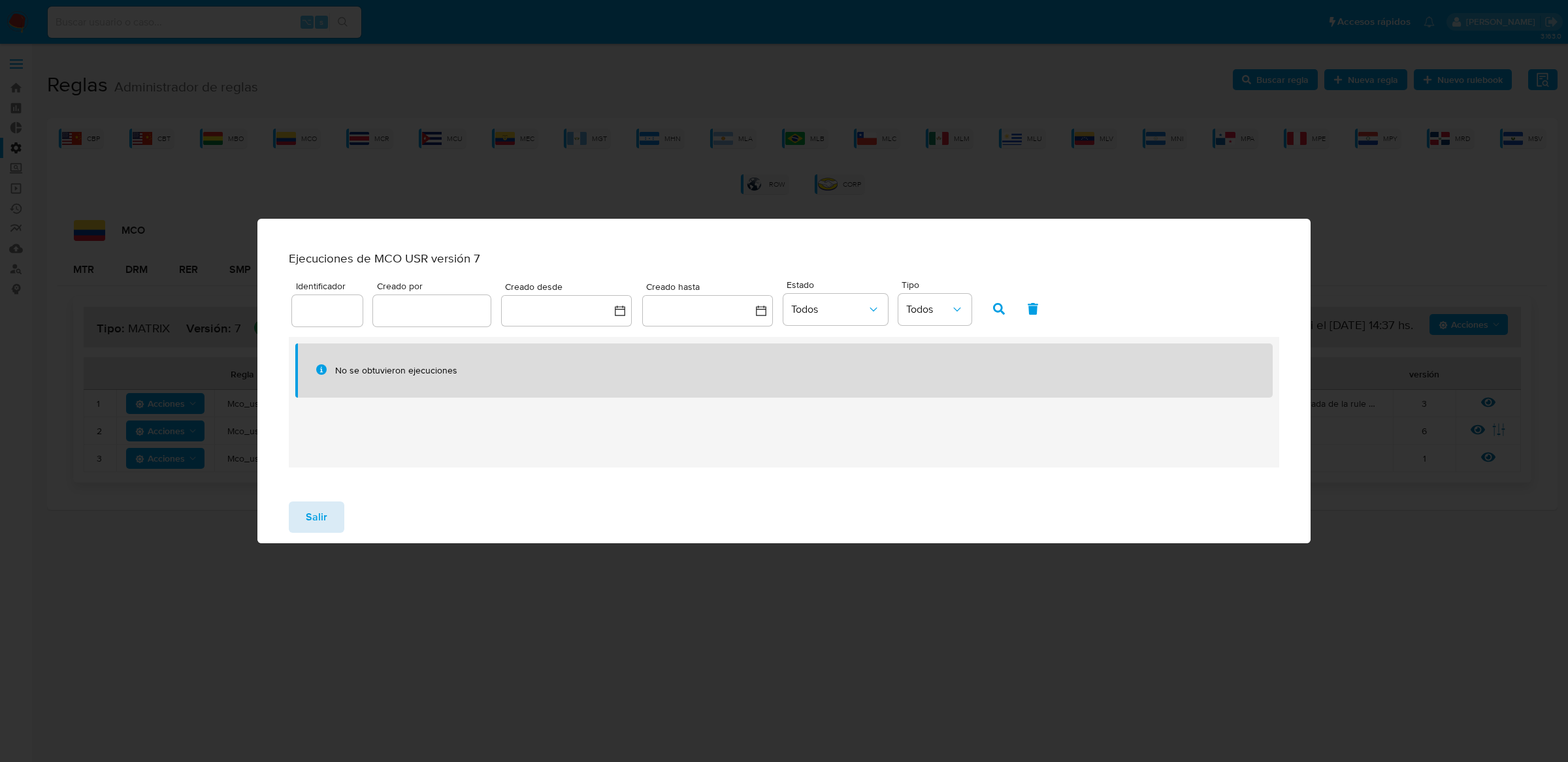
click at [330, 523] on button "Salir" at bounding box center [316, 517] width 56 height 32
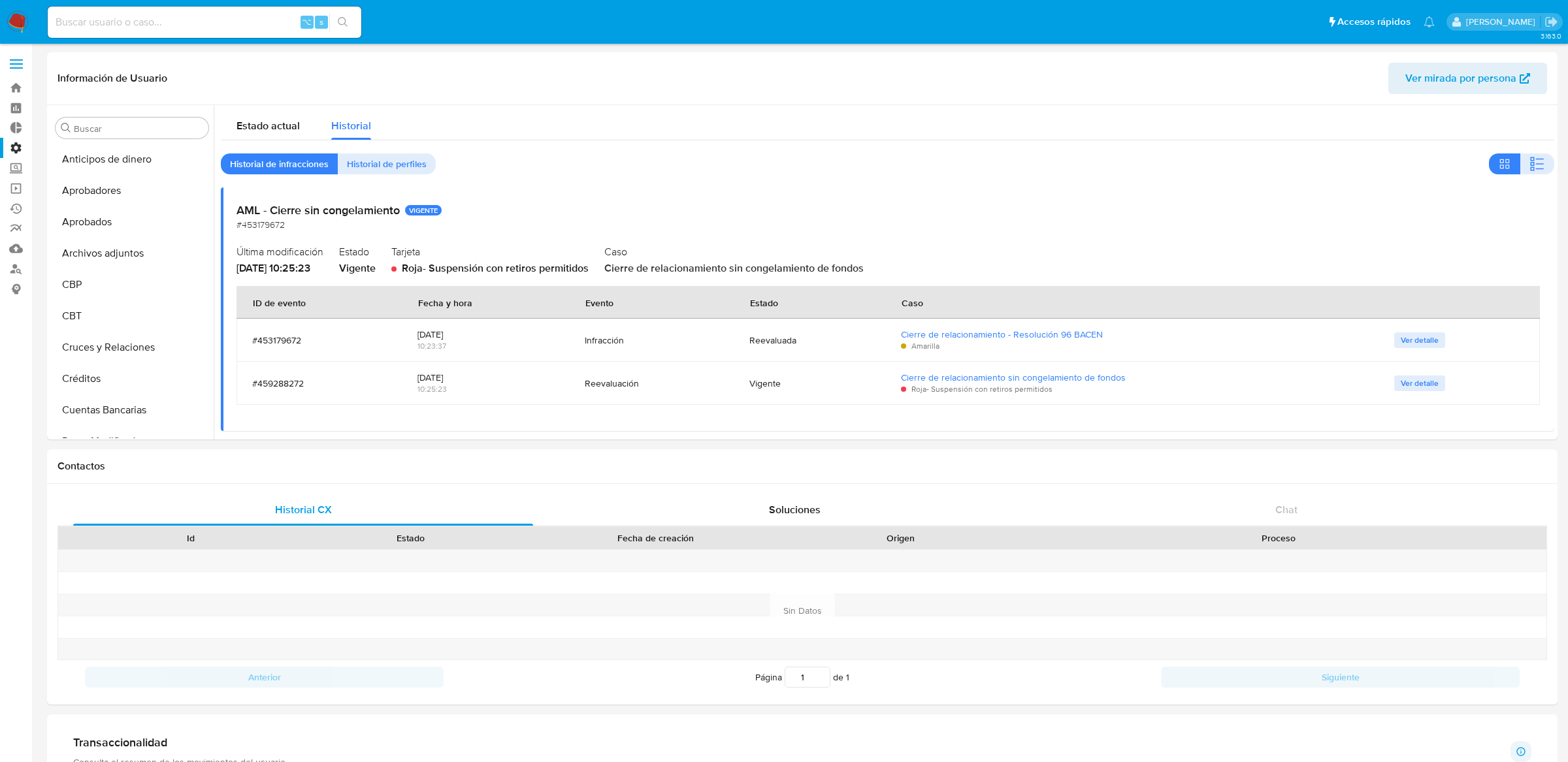
select select "10"
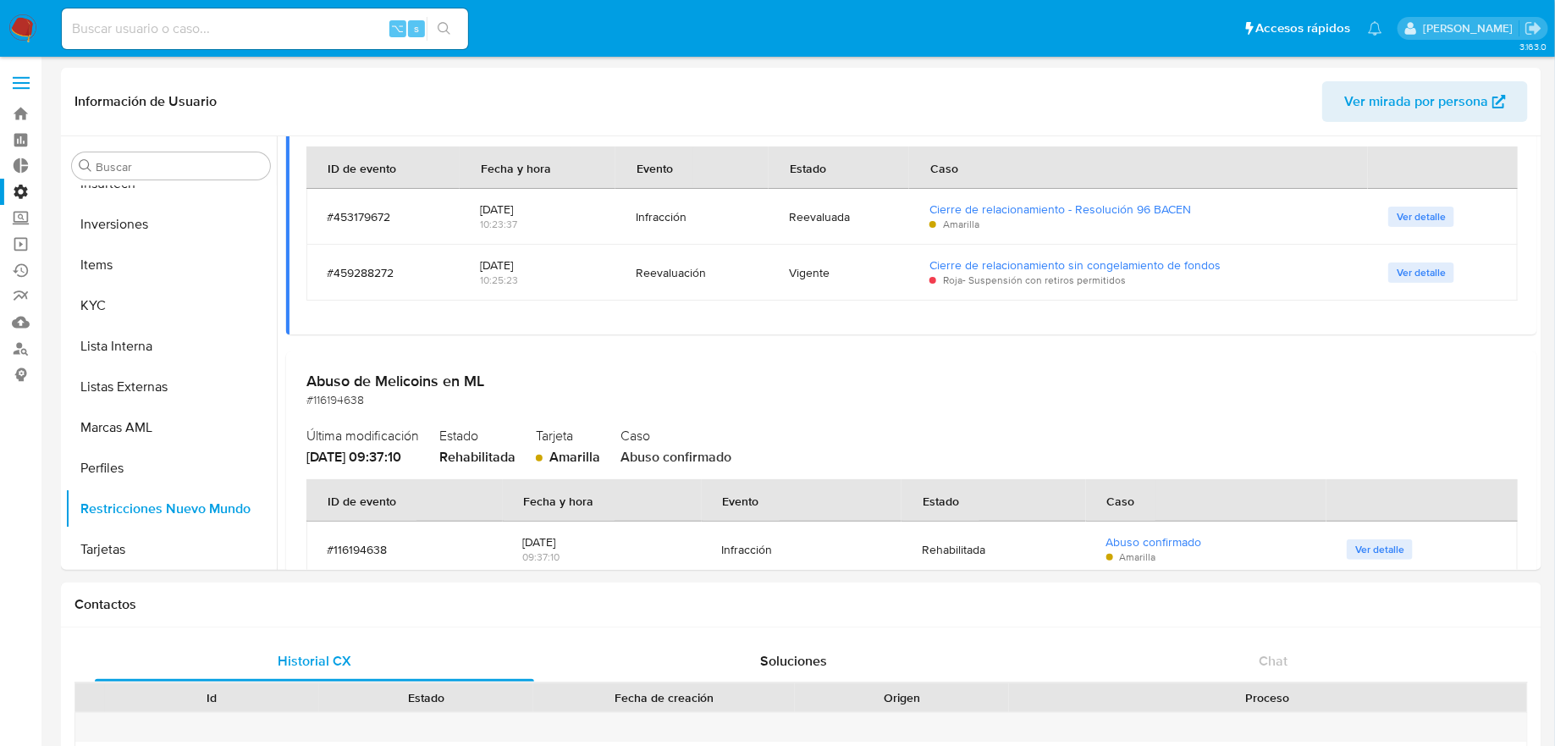
scroll to position [224, 0]
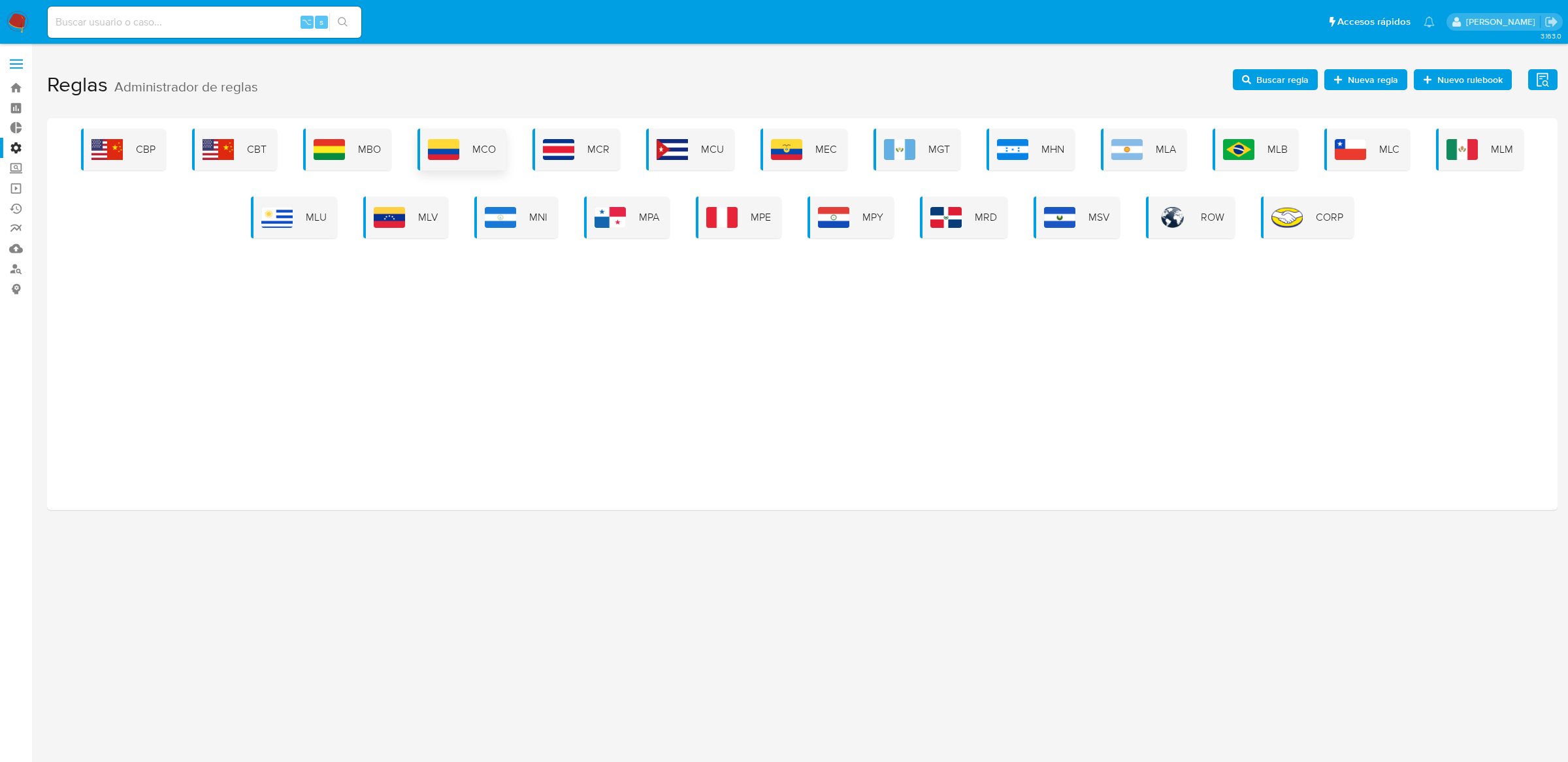
click at [501, 146] on div "MCO" at bounding box center [461, 150] width 89 height 42
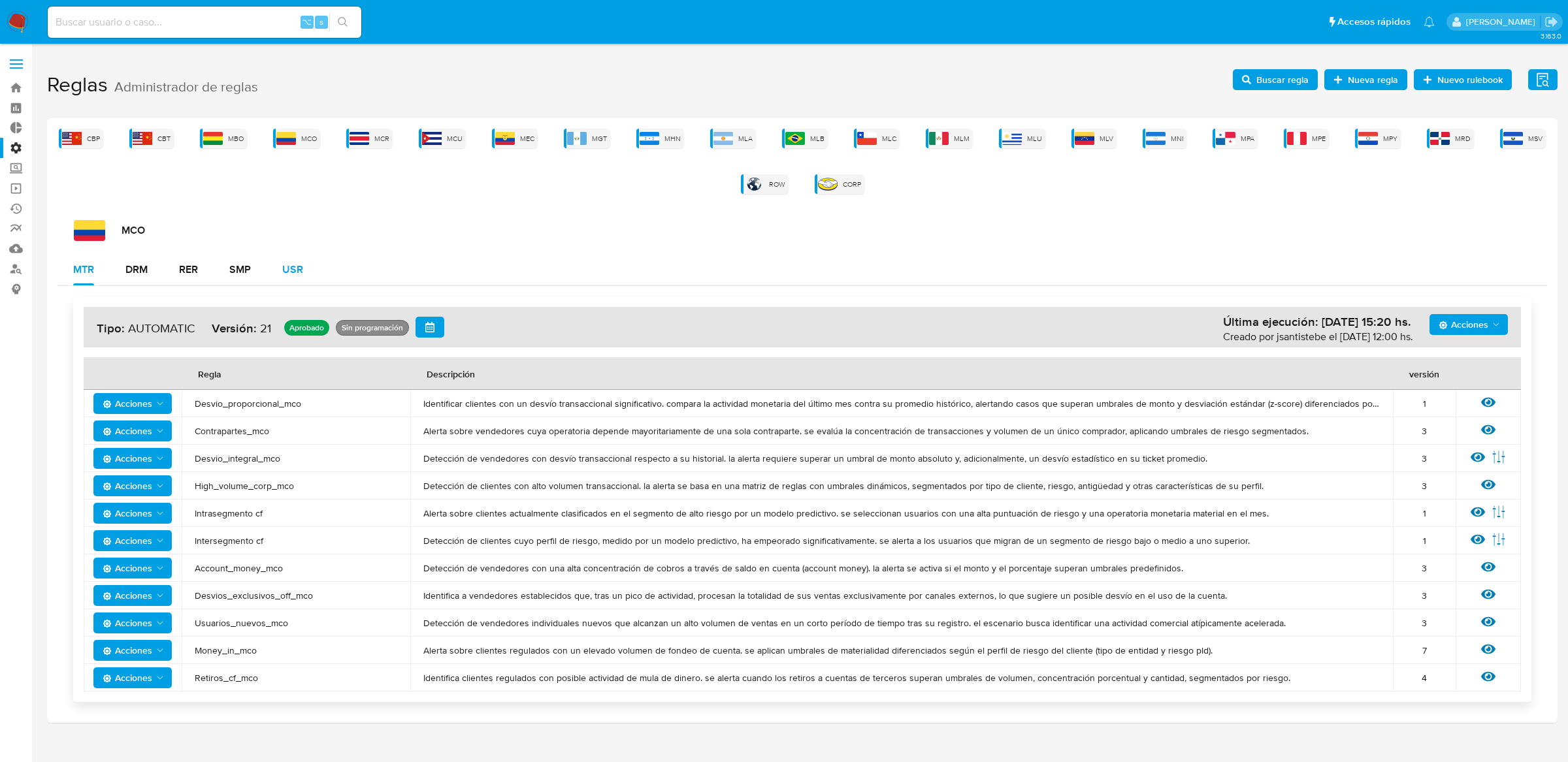
click at [291, 273] on div "USR" at bounding box center [292, 270] width 21 height 11
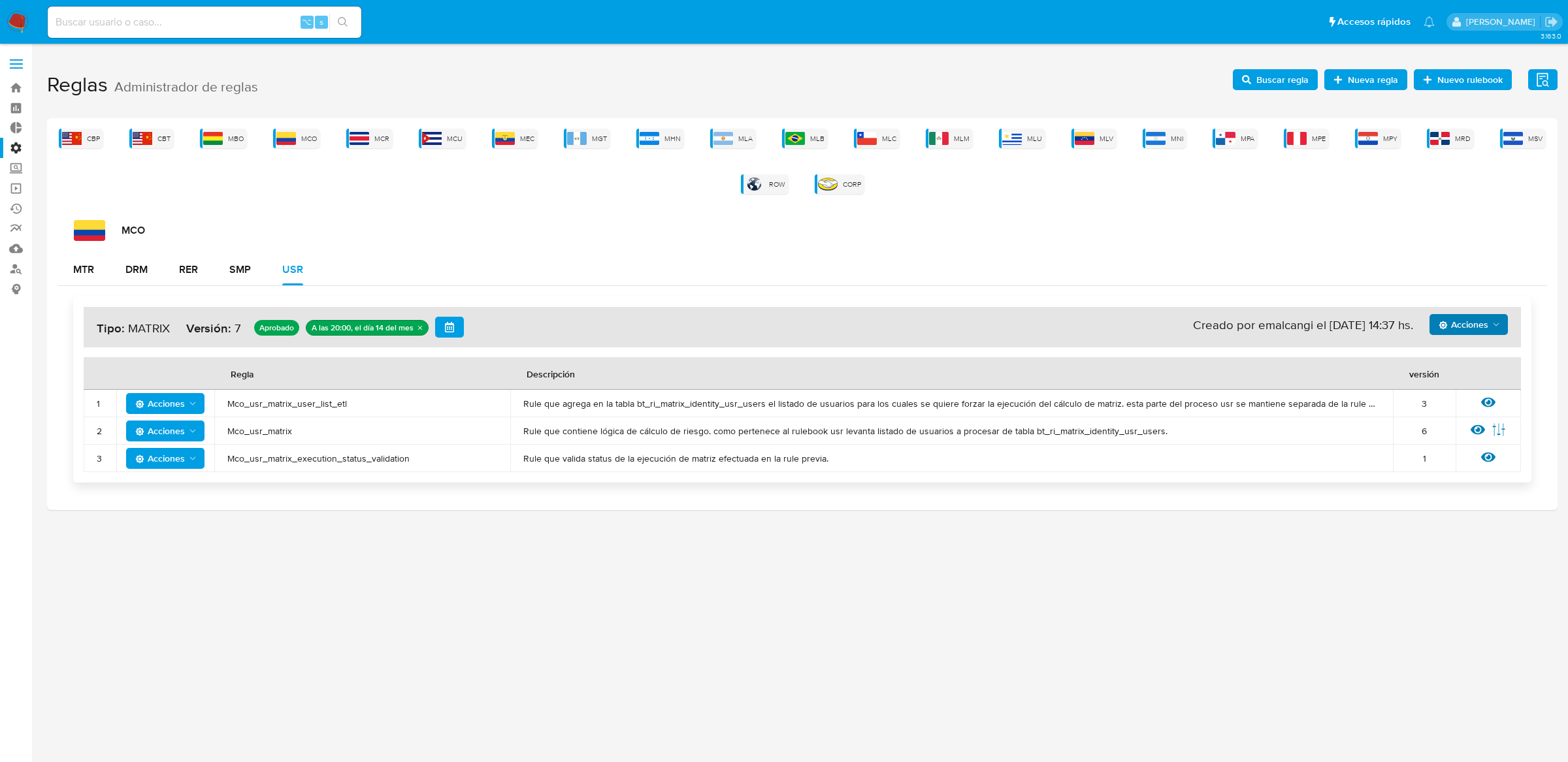
click at [1458, 329] on span "Acciones" at bounding box center [1463, 324] width 49 height 21
click at [1455, 479] on button "Ejecuciones" at bounding box center [1468, 482] width 117 height 32
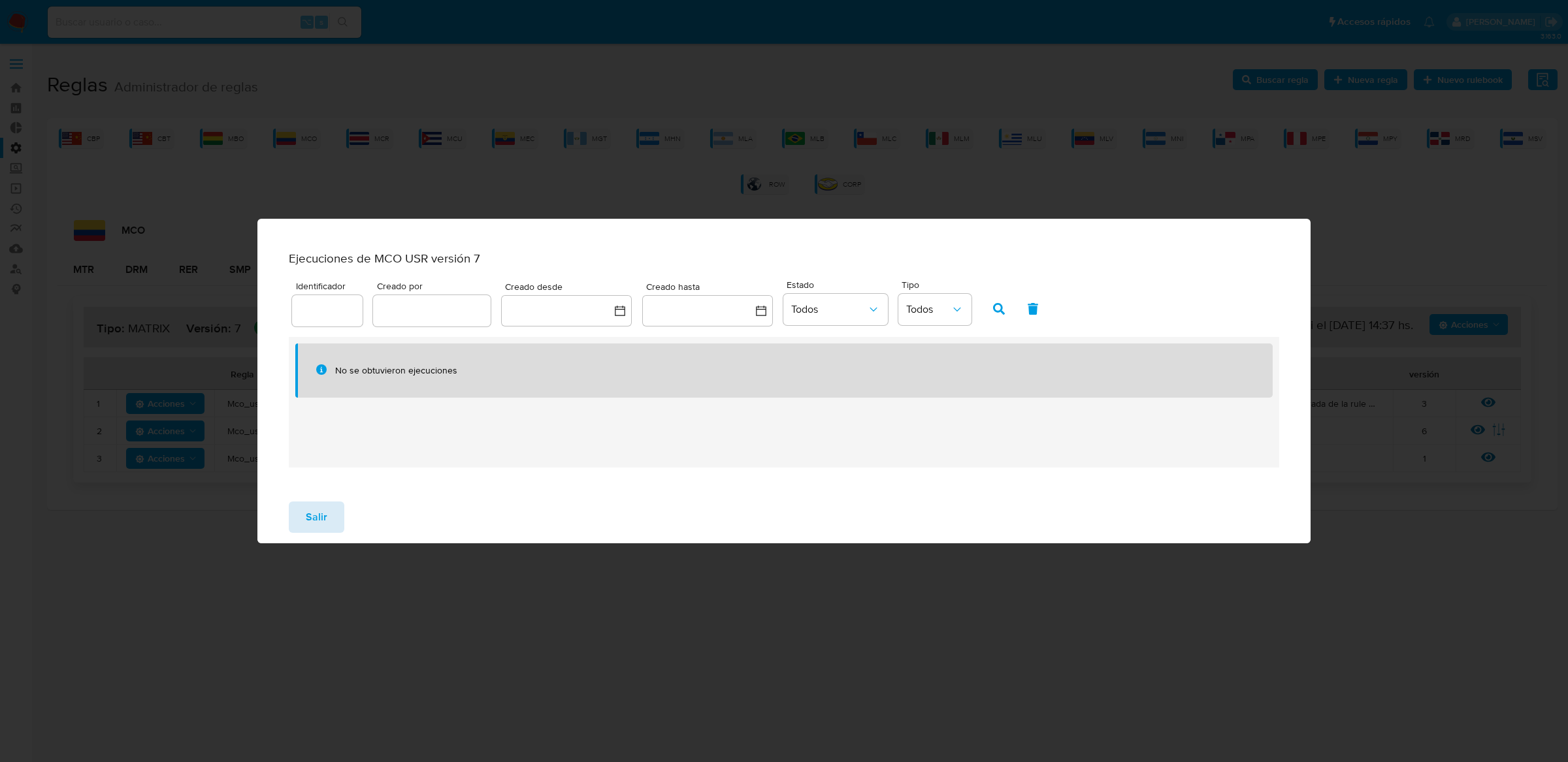
click at [334, 521] on button "Salir" at bounding box center [316, 517] width 56 height 32
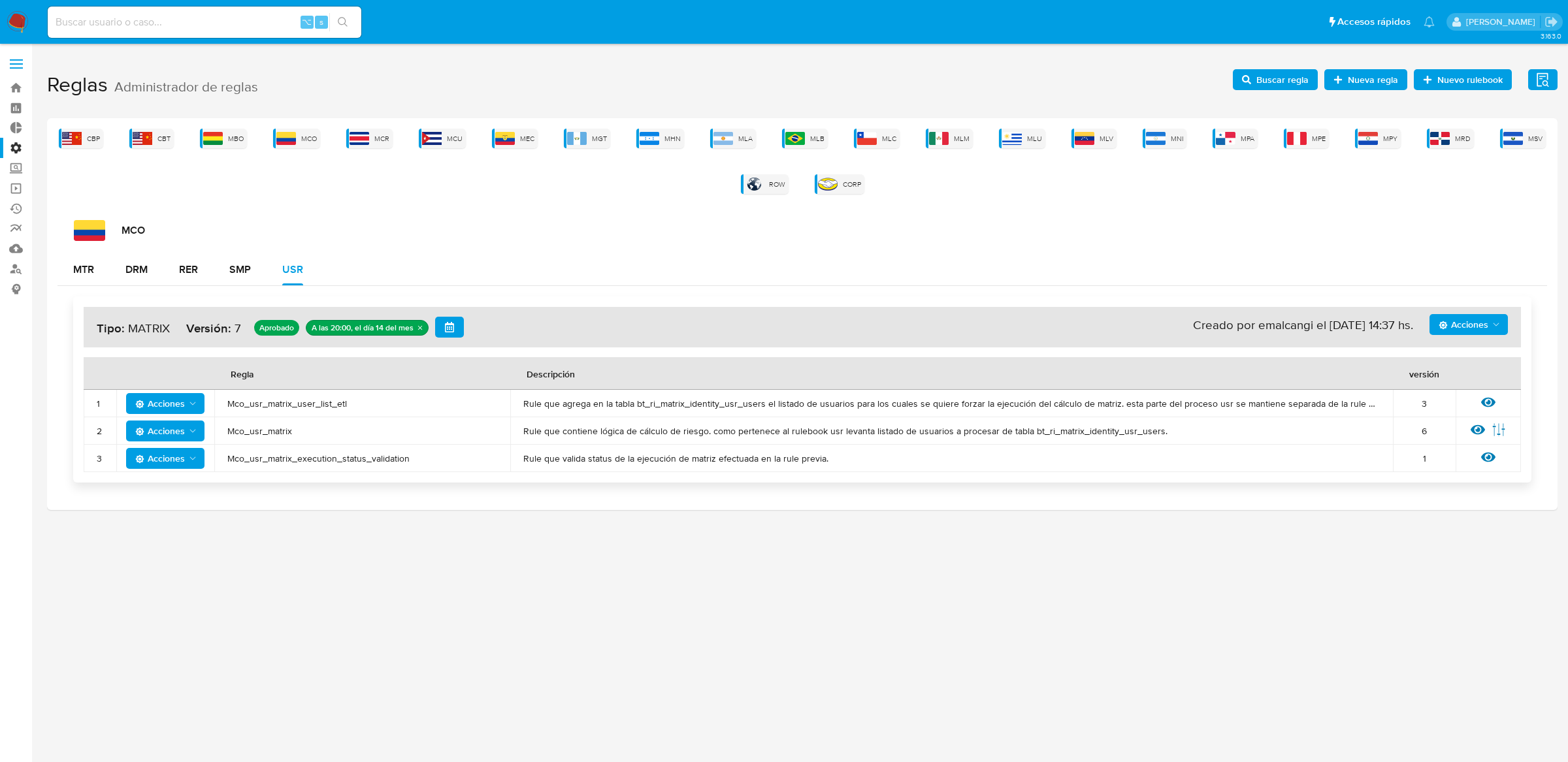
click at [458, 323] on button "button" at bounding box center [449, 327] width 29 height 21
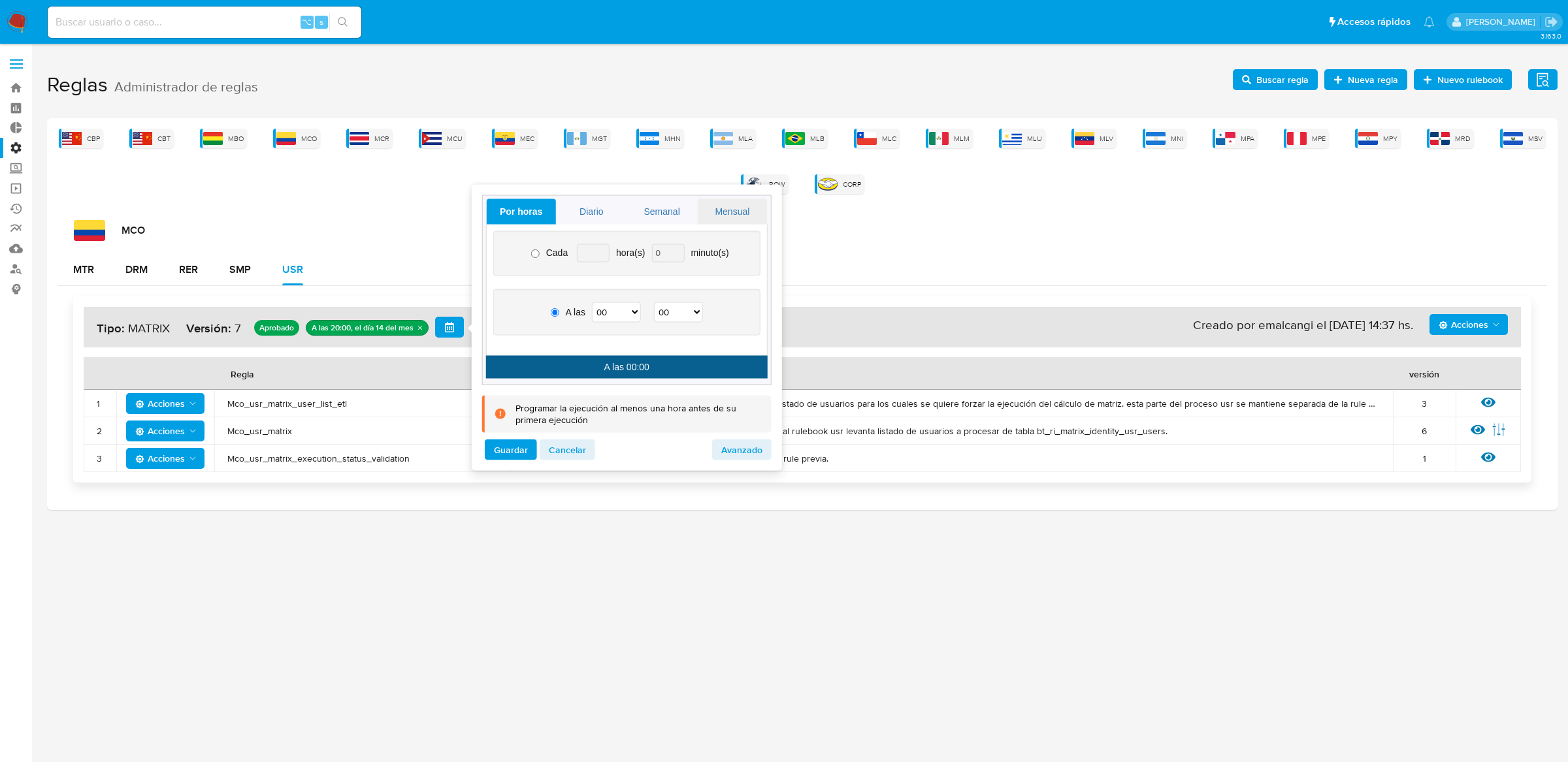
click at [719, 214] on link "Mensual" at bounding box center [732, 211] width 69 height 25
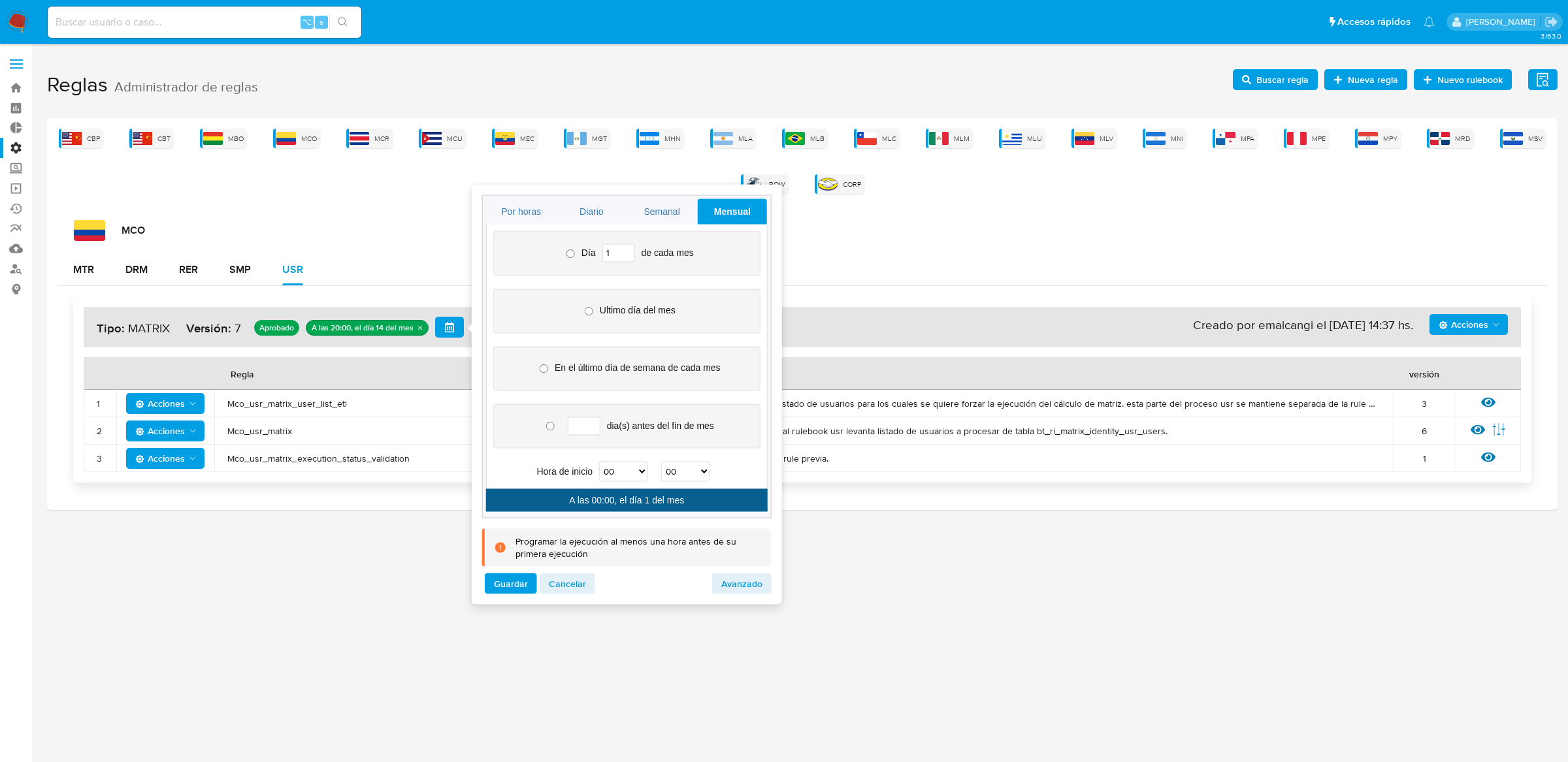
radio input "true"
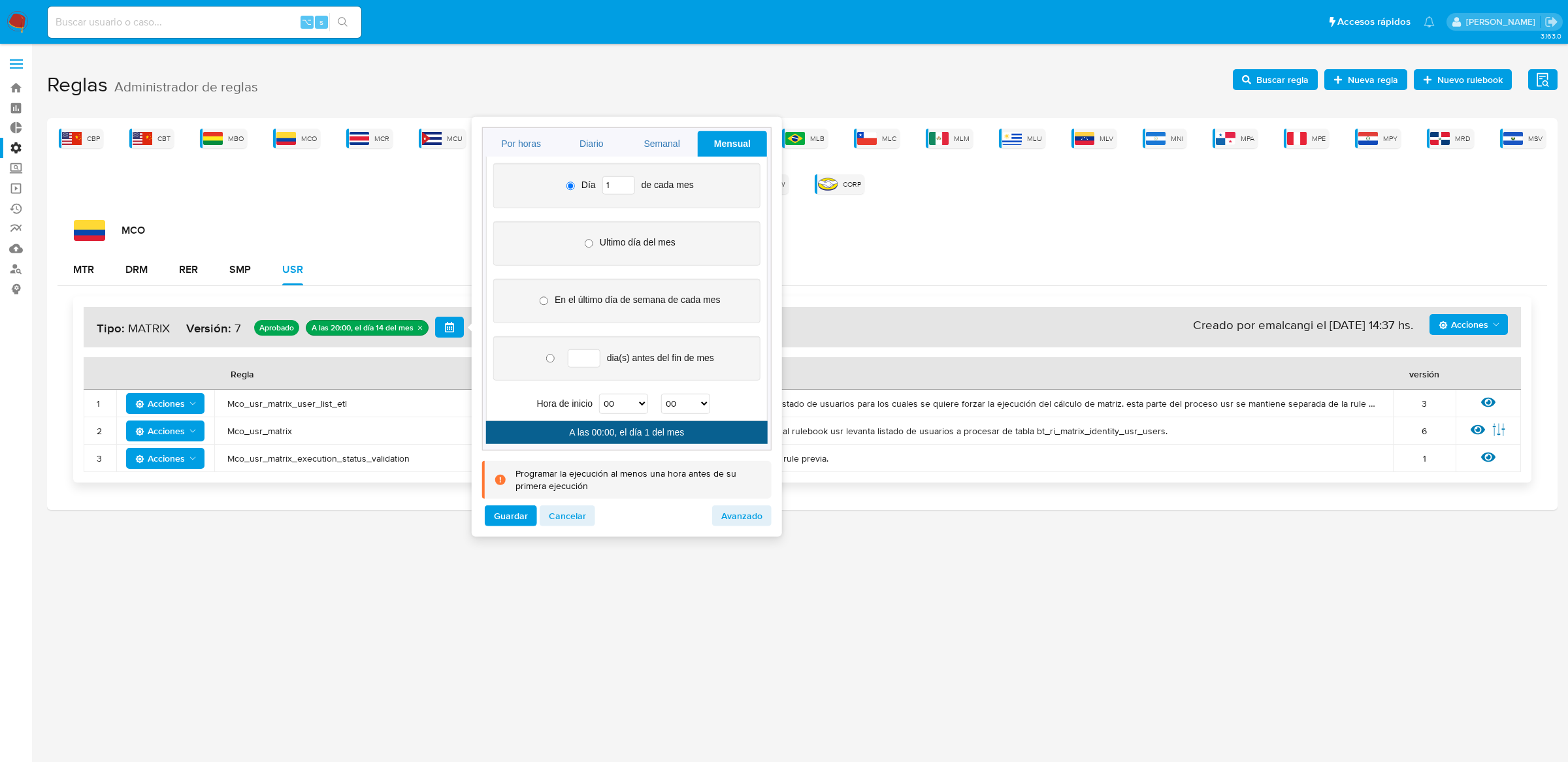
click at [417, 305] on div "Acciones Sin ejecuciones realizadas Creado por emalcangi el 14/10/2025 14:37 hs…" at bounding box center [803, 389] width 1458 height 186
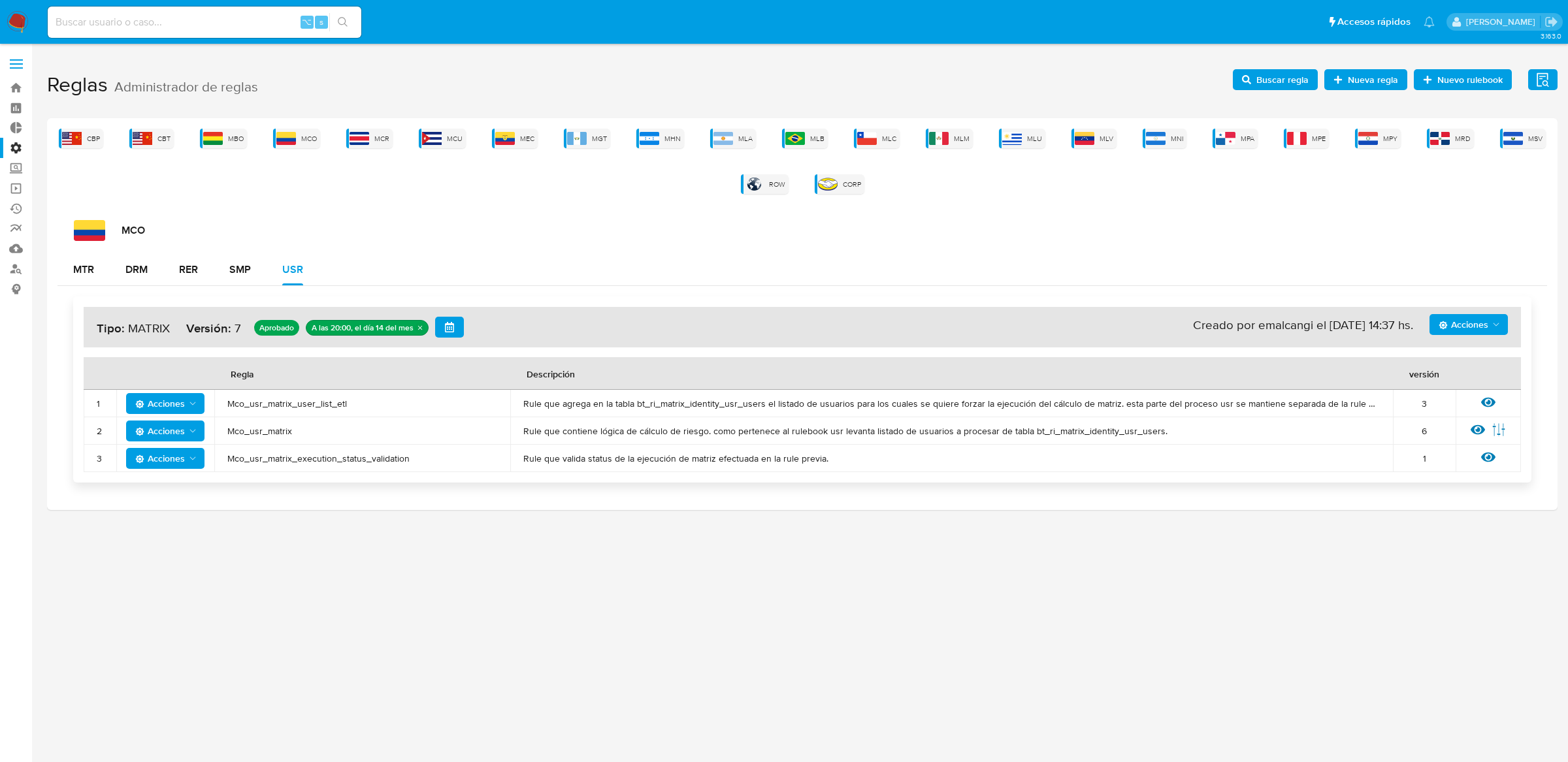
click at [420, 329] on icon "quitar undefined" at bounding box center [420, 328] width 8 height 8
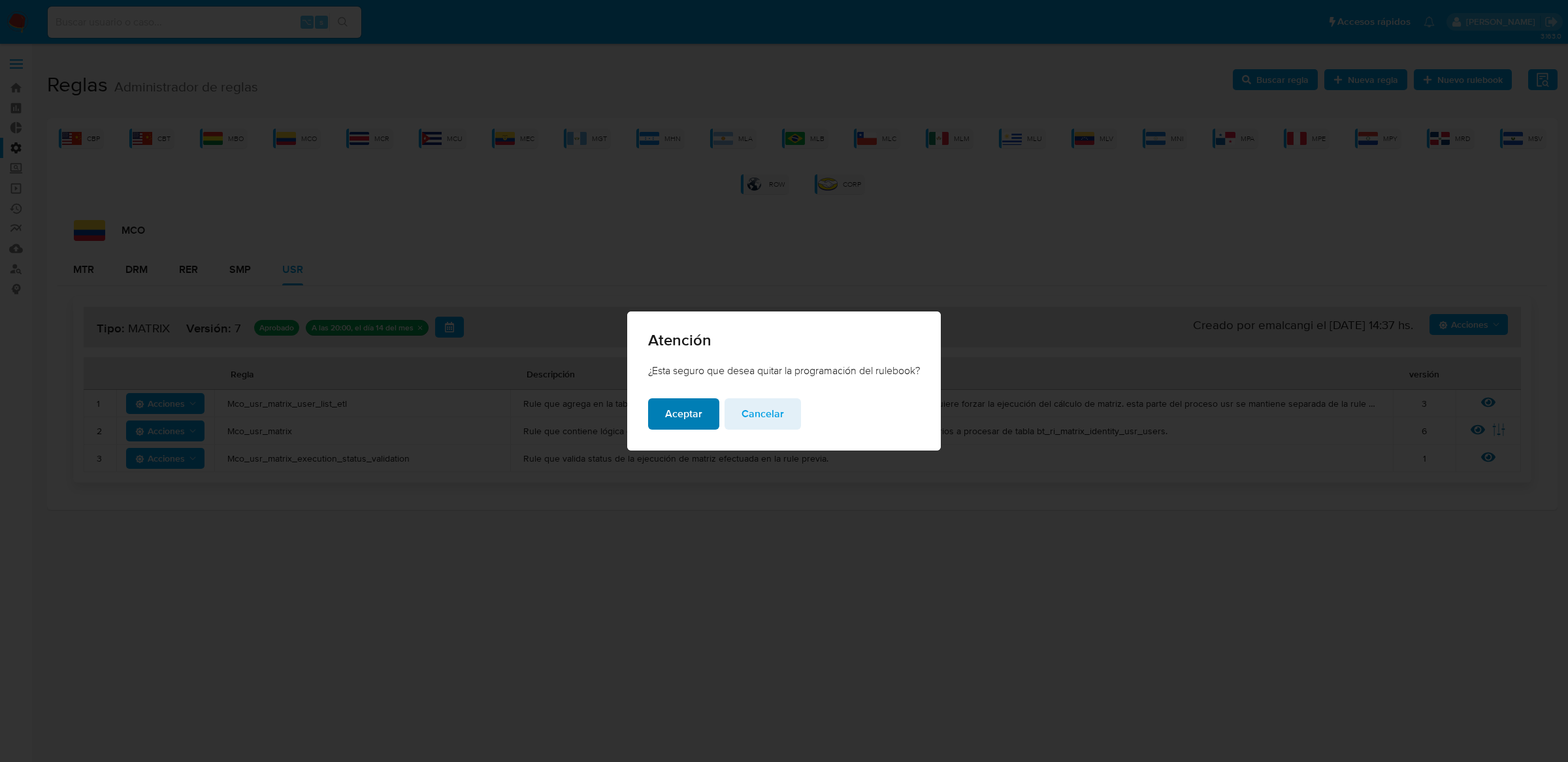
click at [657, 409] on button "Aceptar" at bounding box center [684, 413] width 71 height 32
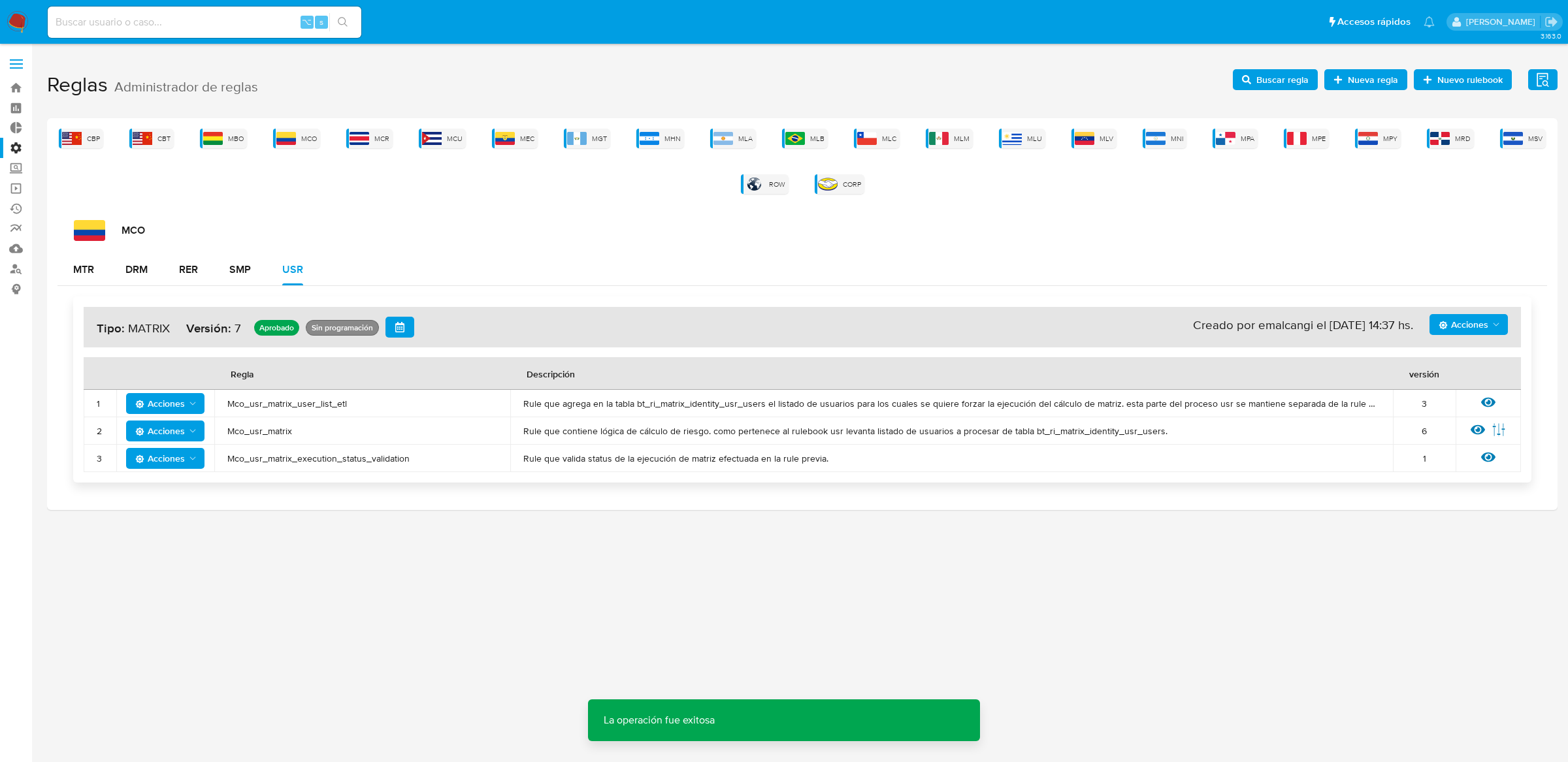
click at [1501, 332] on span "Acciones" at bounding box center [1469, 325] width 63 height 19
click at [1448, 483] on button "Ejecuciones" at bounding box center [1468, 482] width 117 height 32
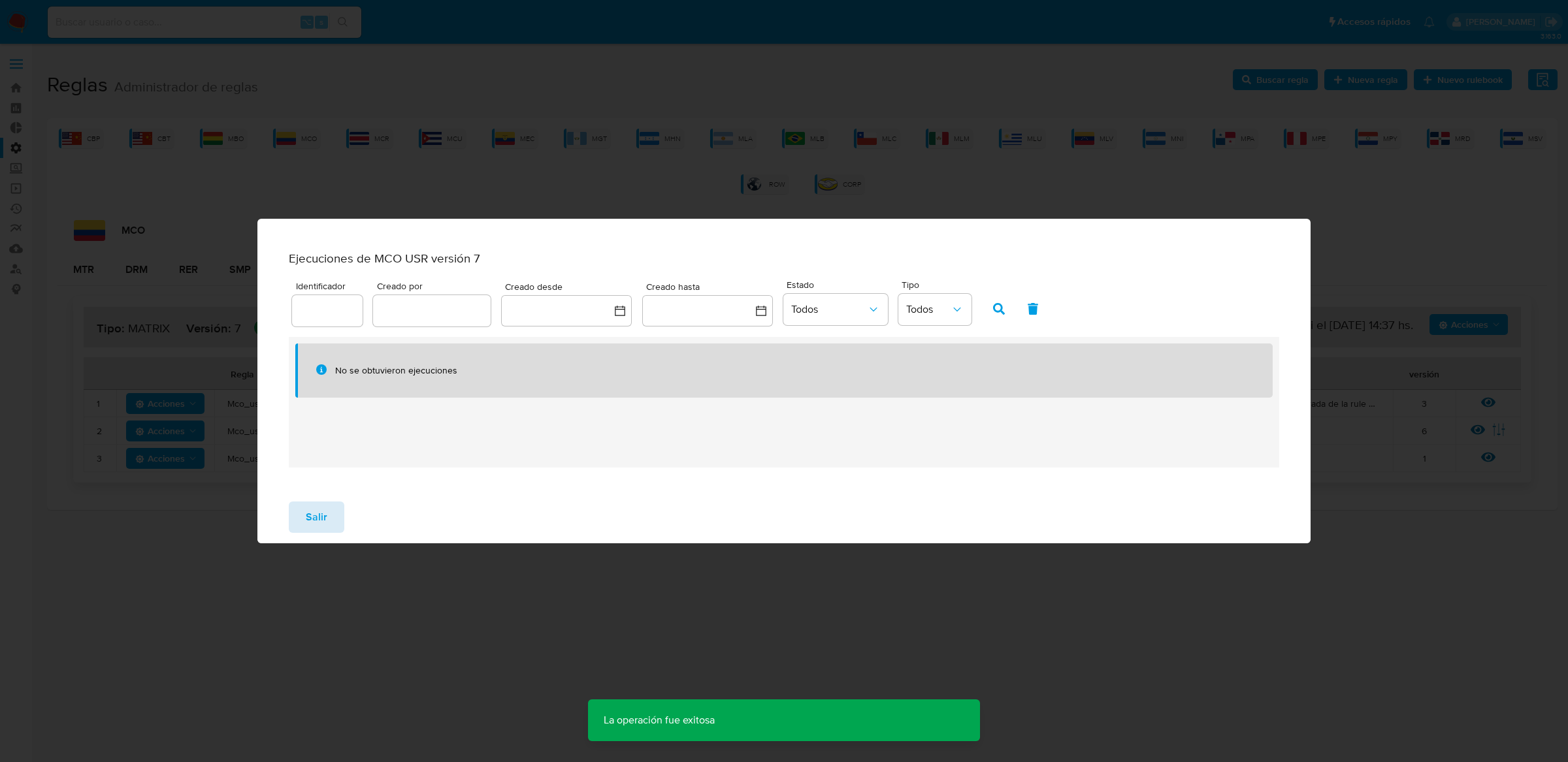
click at [306, 518] on span "Salir" at bounding box center [316, 517] width 22 height 29
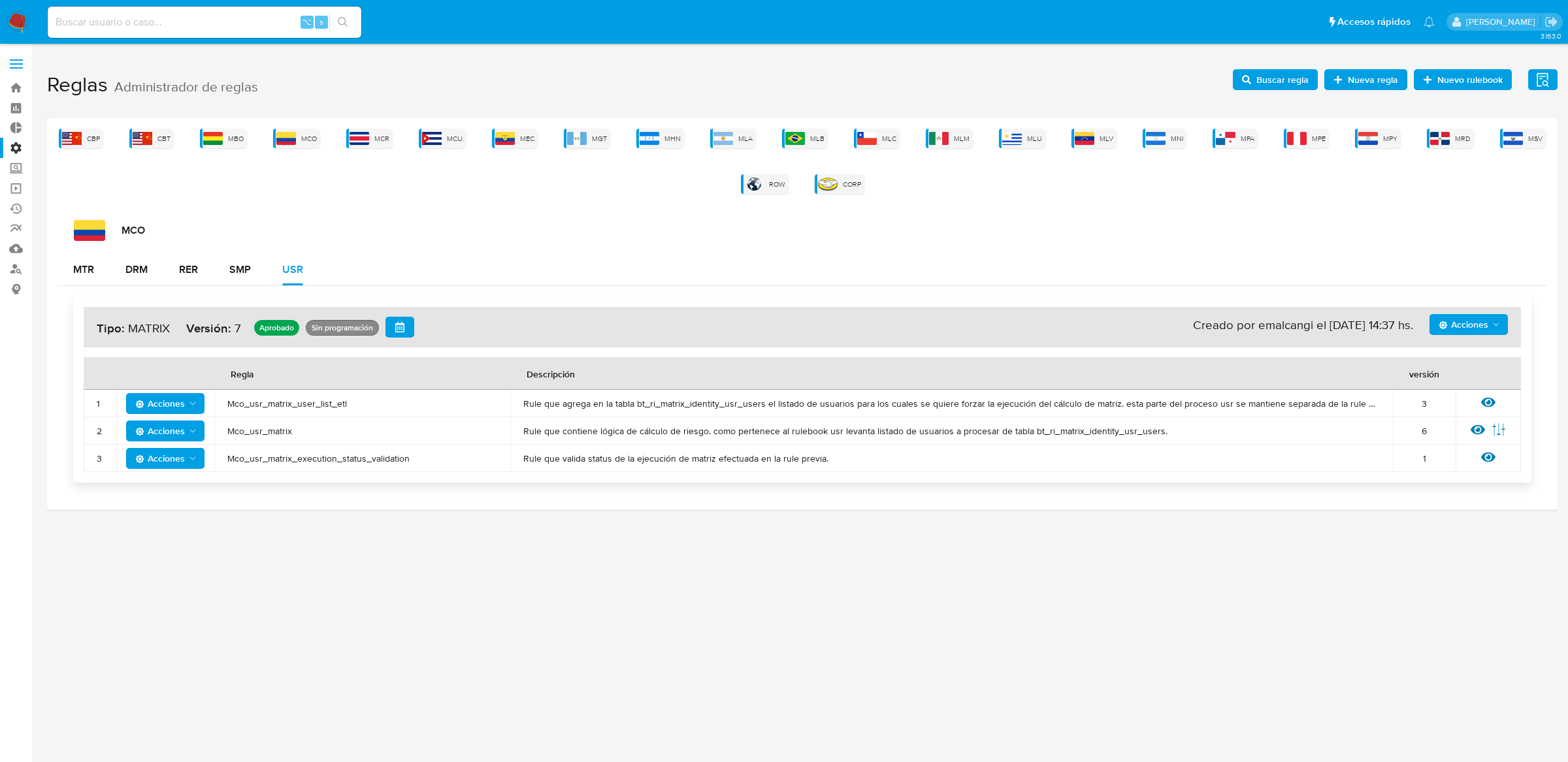
click at [403, 327] on button "button" at bounding box center [399, 327] width 29 height 21
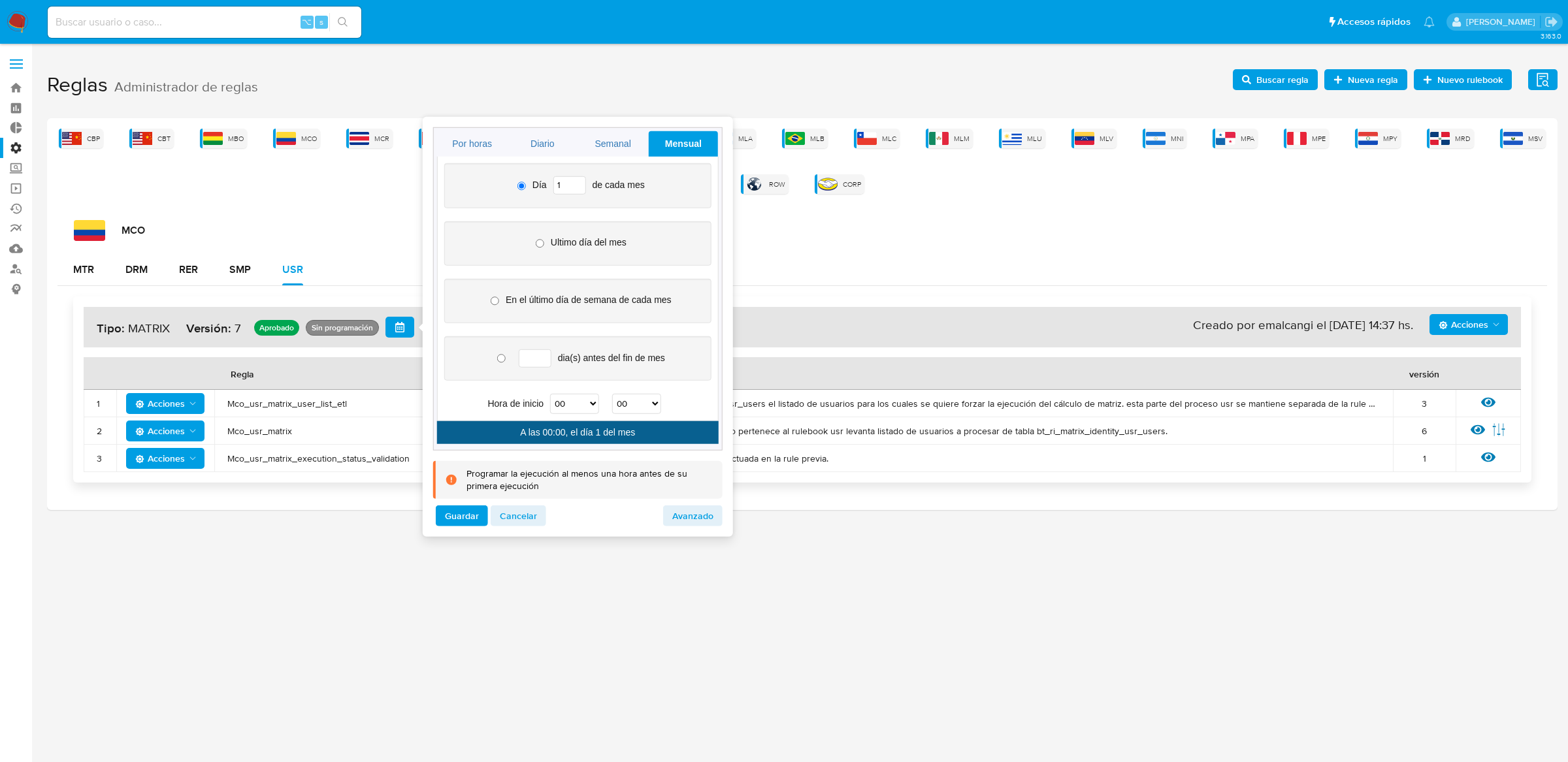
click at [566, 187] on input "1" at bounding box center [569, 186] width 32 height 19
type input "14"
click at [583, 408] on select "00 01 02 03 04 05 06 07 08 09 10 11 12 13 14 15 16 17 18 19 20 21 22 23" at bounding box center [574, 404] width 49 height 20
select select "22"
click at [551, 396] on select "00 01 02 03 04 05 06 07 08 09 10 11 12 13 14 15 16 17 18 19 20 21 22 23" at bounding box center [574, 404] width 49 height 20
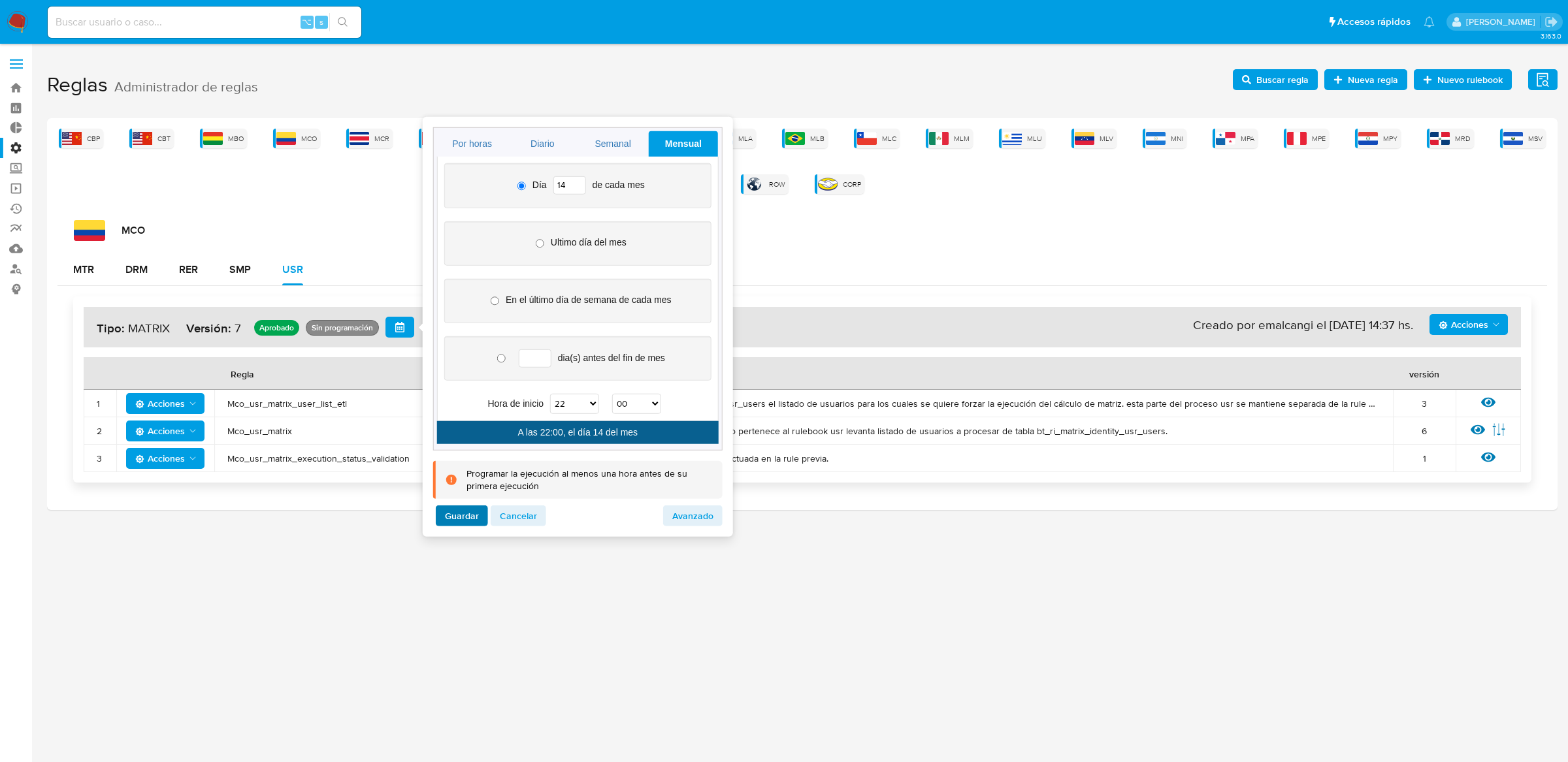
click at [471, 514] on span "Guardar" at bounding box center [462, 516] width 34 height 19
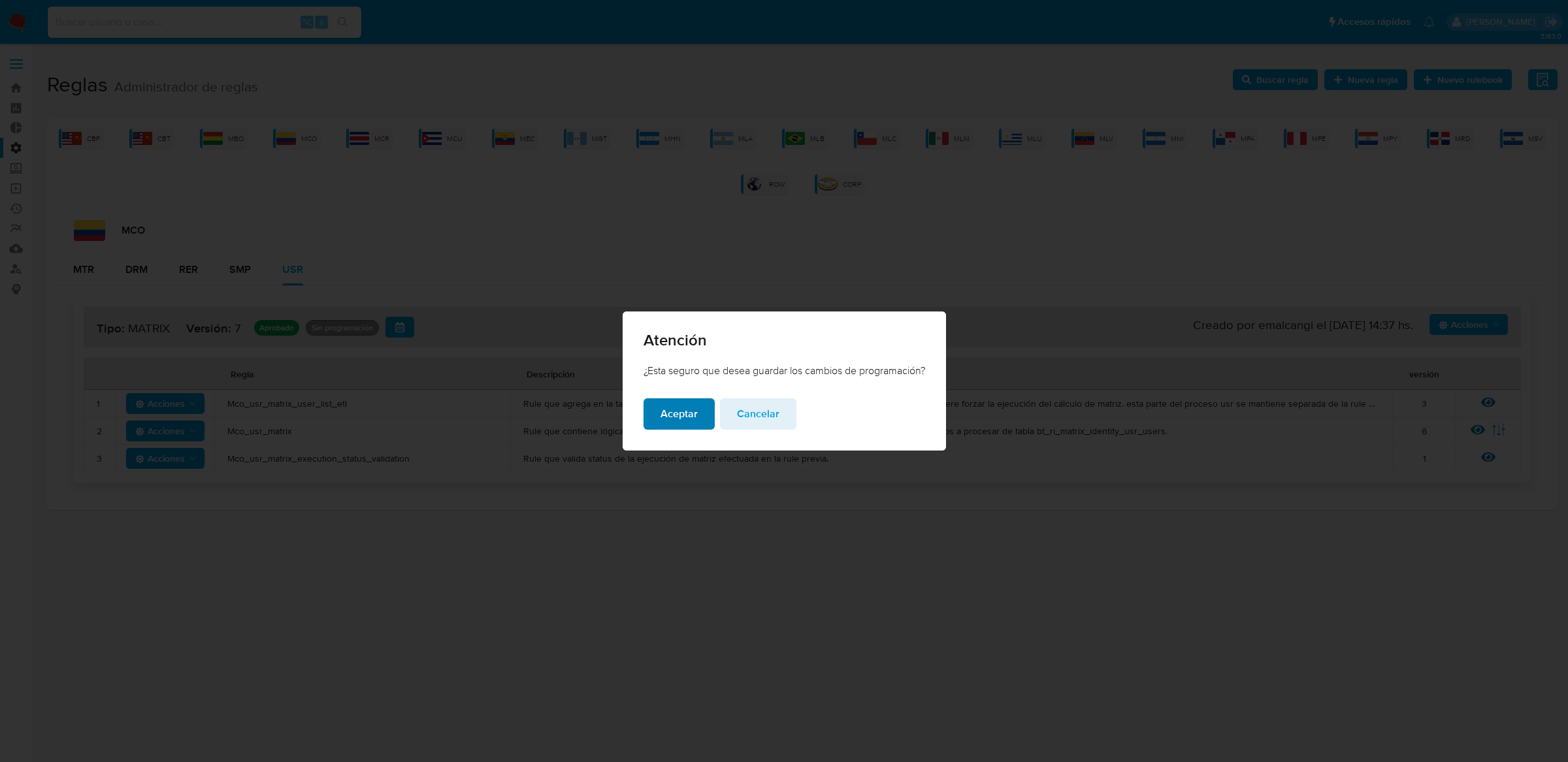
click at [685, 423] on span "Aceptar" at bounding box center [679, 413] width 37 height 29
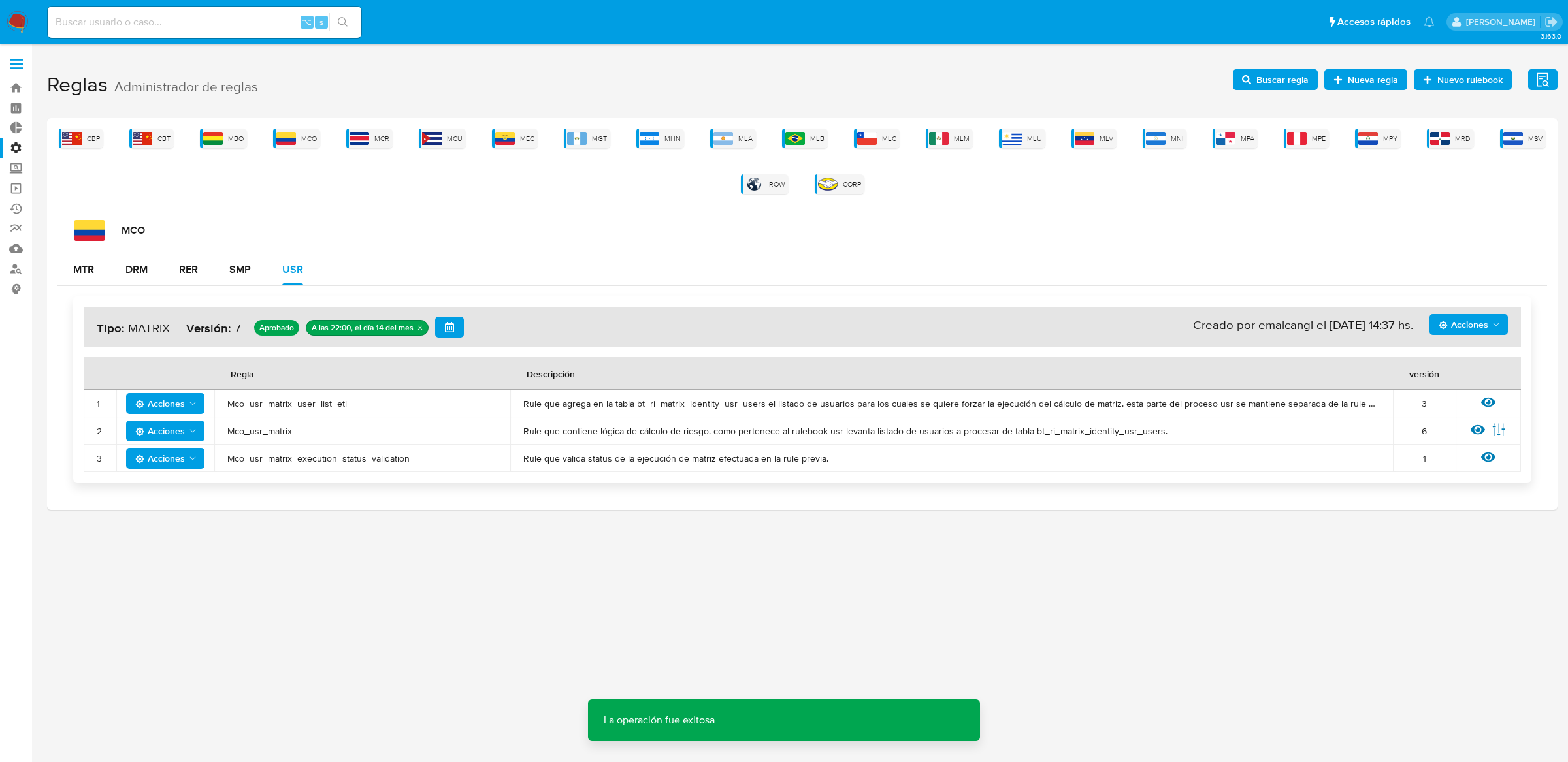
click at [594, 264] on div "MTR DRM RER SMP USR" at bounding box center [803, 269] width 1489 height 32
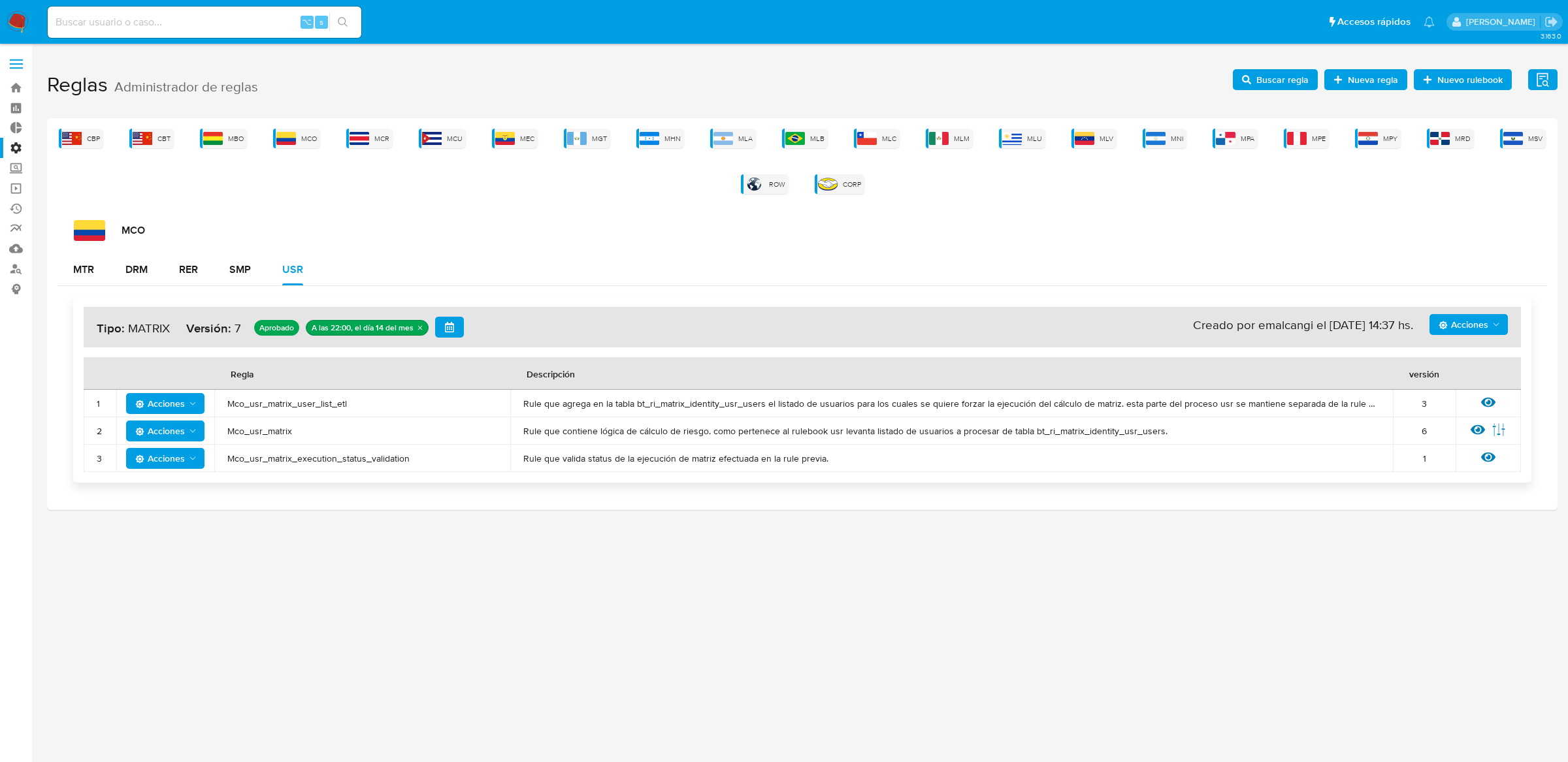
click at [1478, 328] on span "Acciones" at bounding box center [1463, 324] width 49 height 21
click at [1445, 487] on button "Ejecuciones" at bounding box center [1468, 482] width 117 height 32
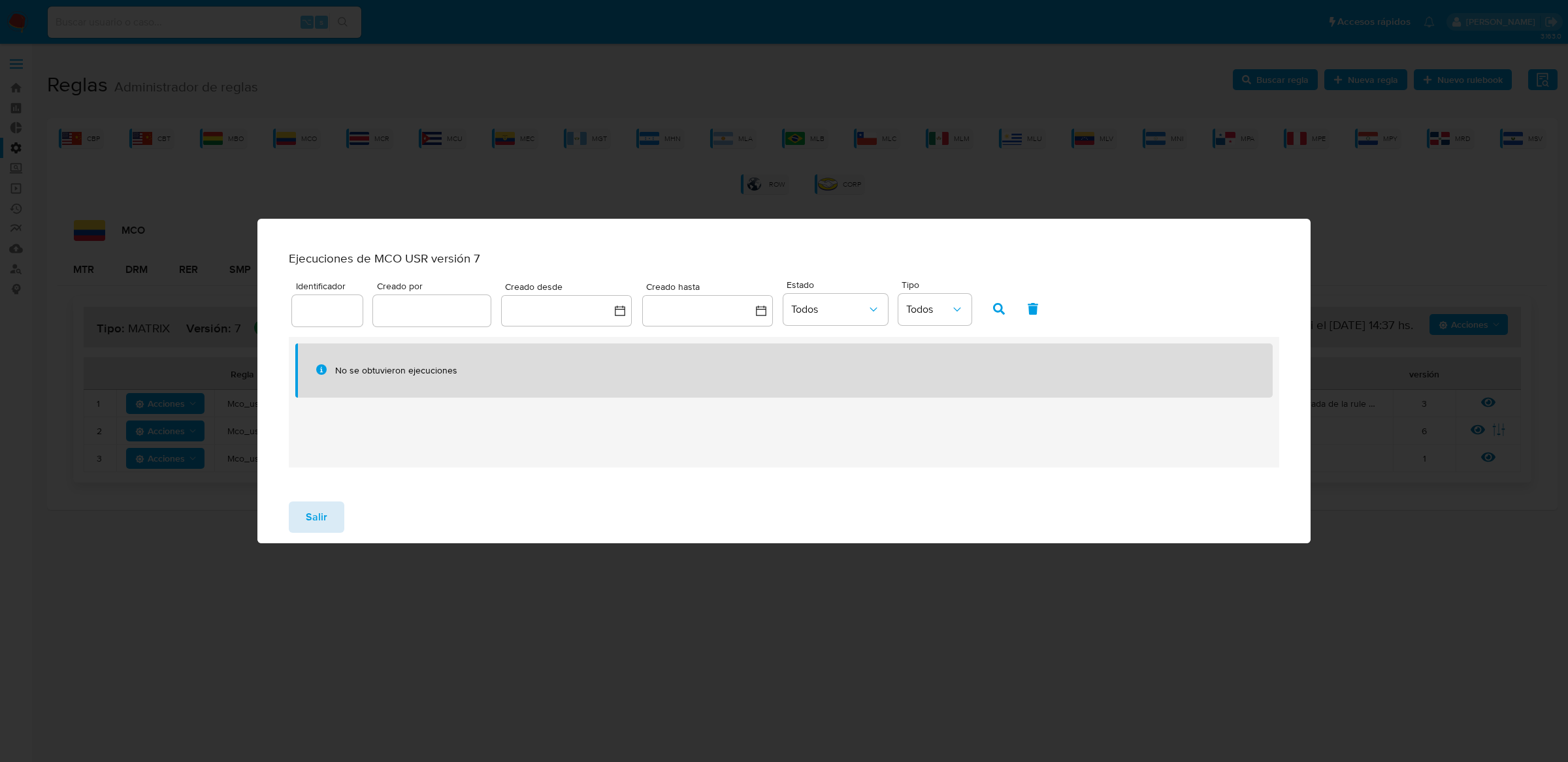
click at [306, 526] on span "Salir" at bounding box center [316, 517] width 22 height 29
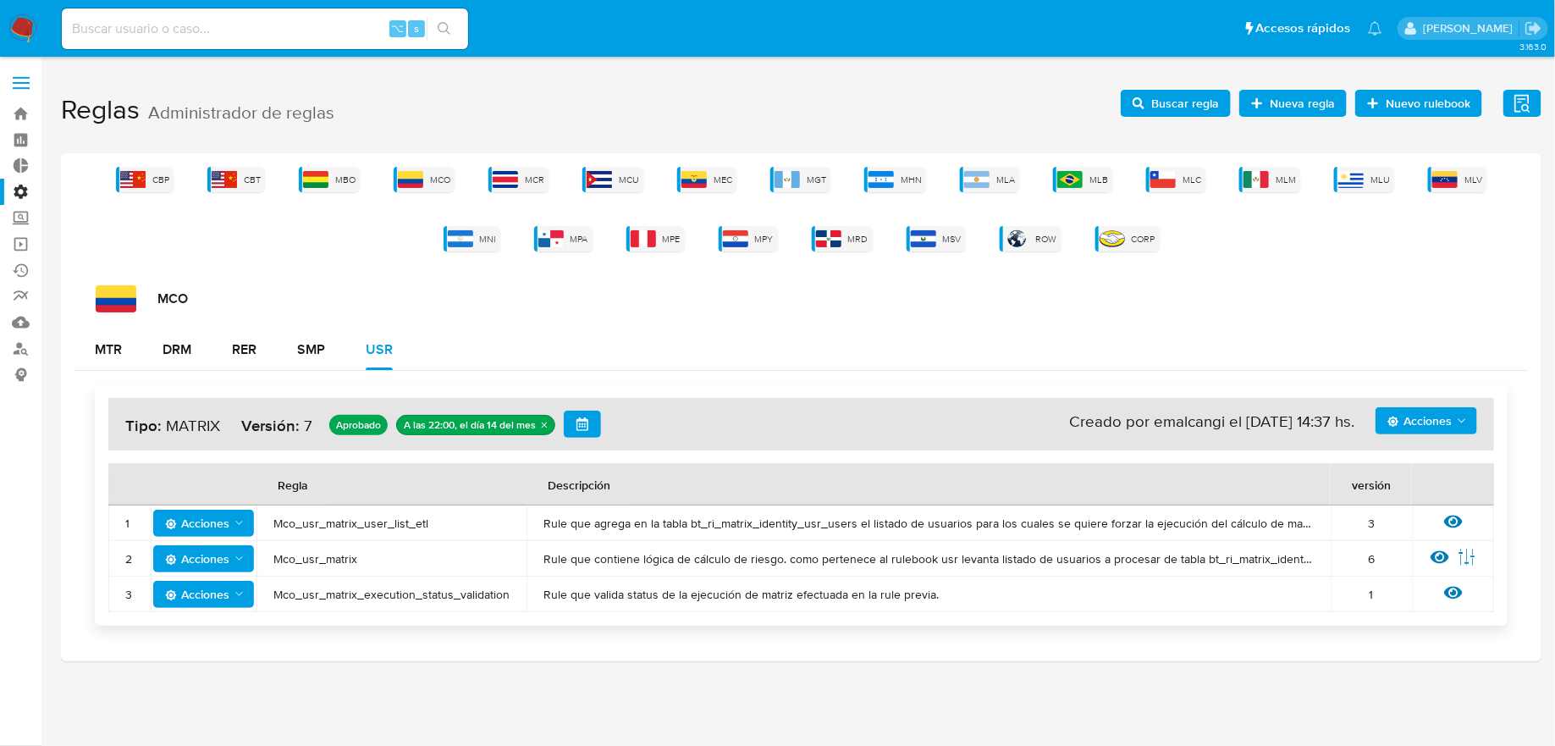
click at [1412, 428] on span "Acciones" at bounding box center [1420, 420] width 64 height 27
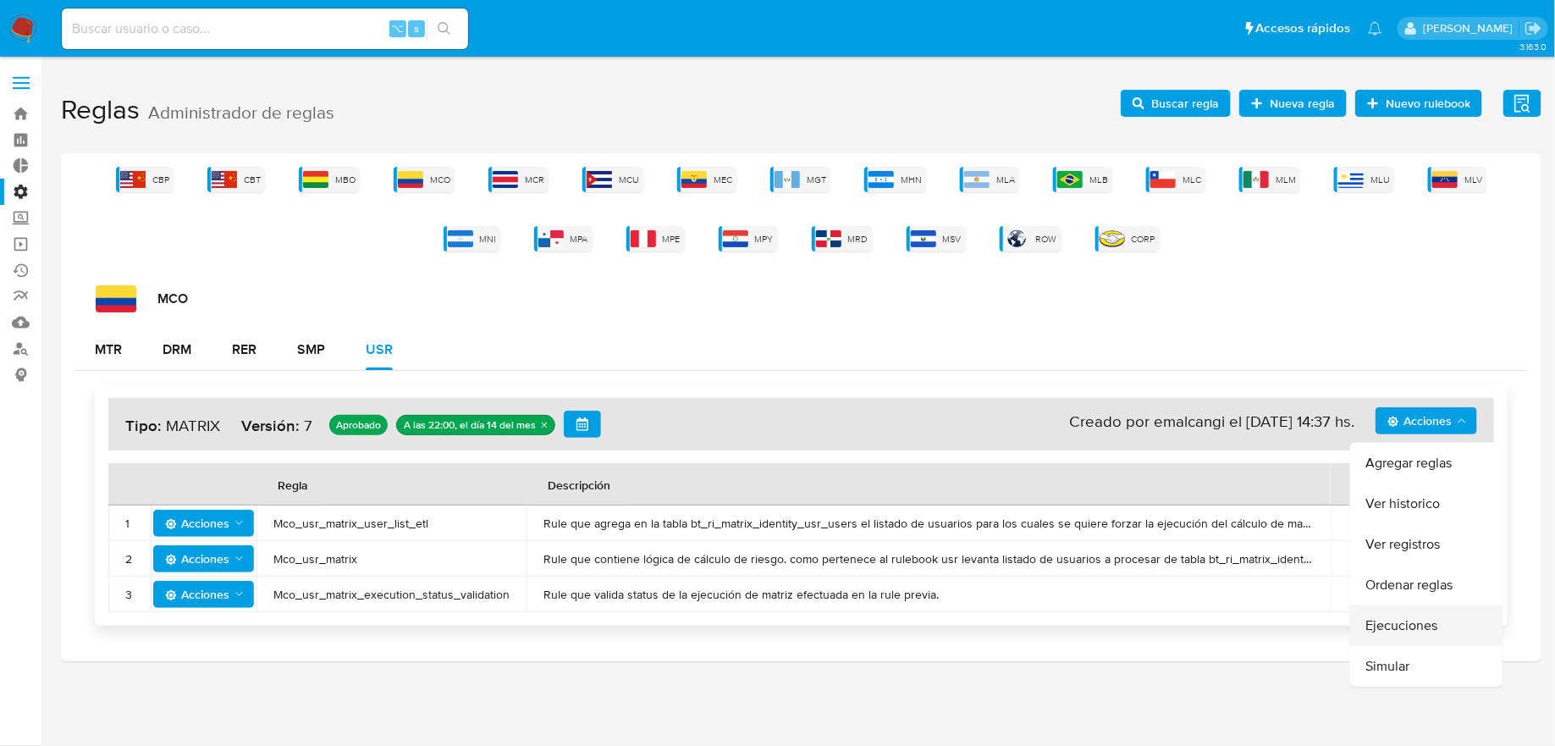
click at [1400, 622] on button "Ejecuciones" at bounding box center [1426, 625] width 152 height 41
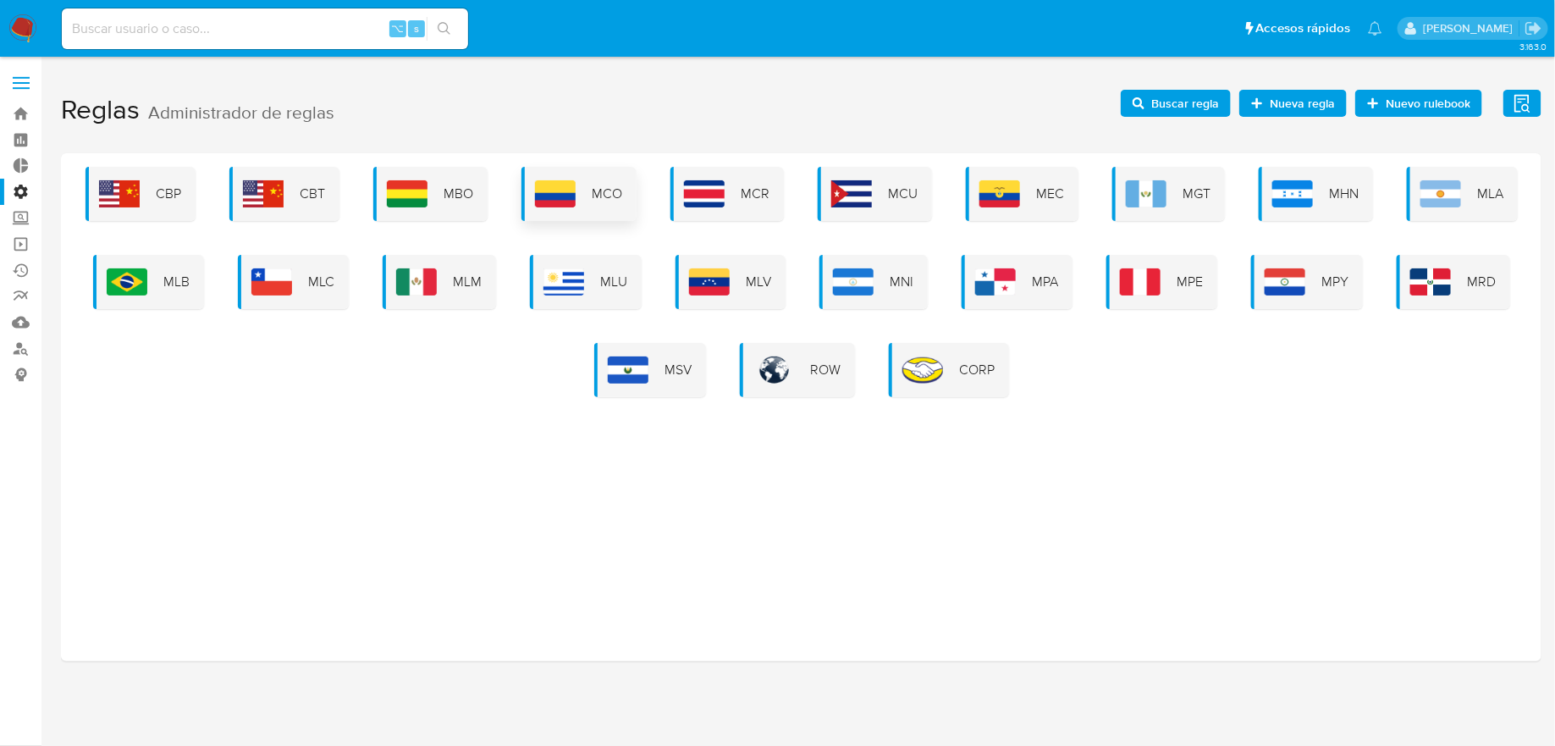
click at [625, 183] on div "MCO" at bounding box center [579, 194] width 115 height 54
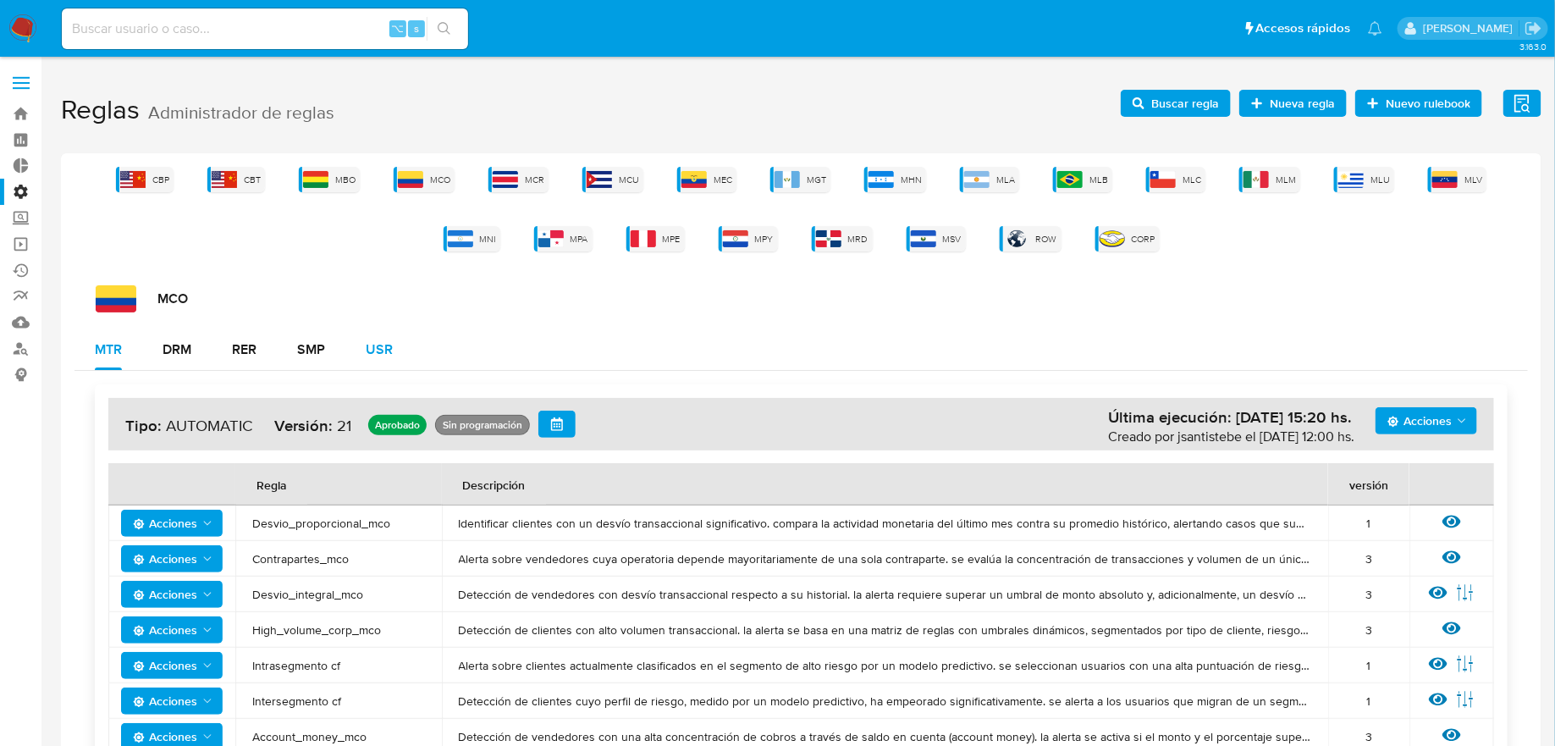
click at [374, 355] on div "USR" at bounding box center [379, 350] width 27 height 14
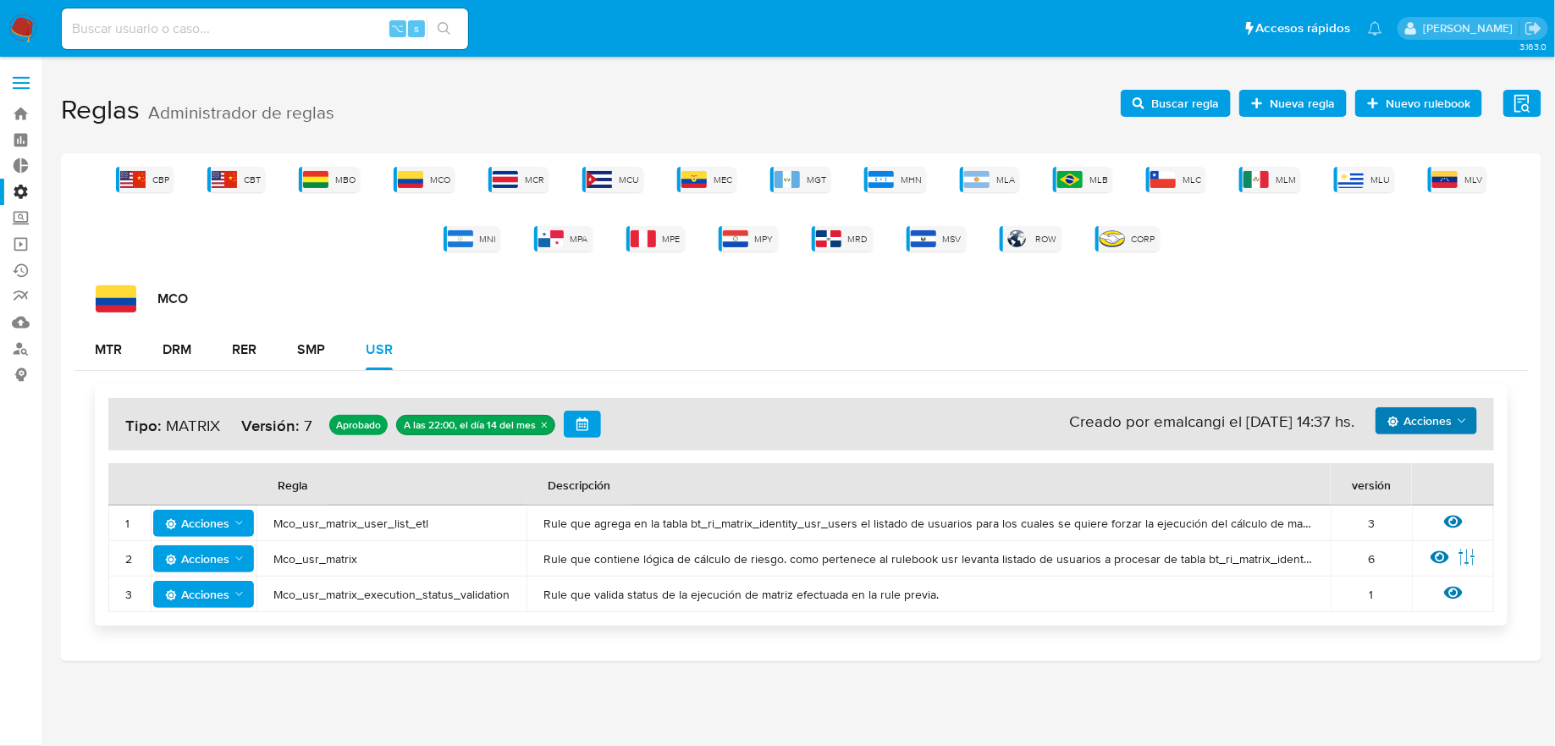
click at [1405, 427] on span "Acciones" at bounding box center [1420, 420] width 64 height 27
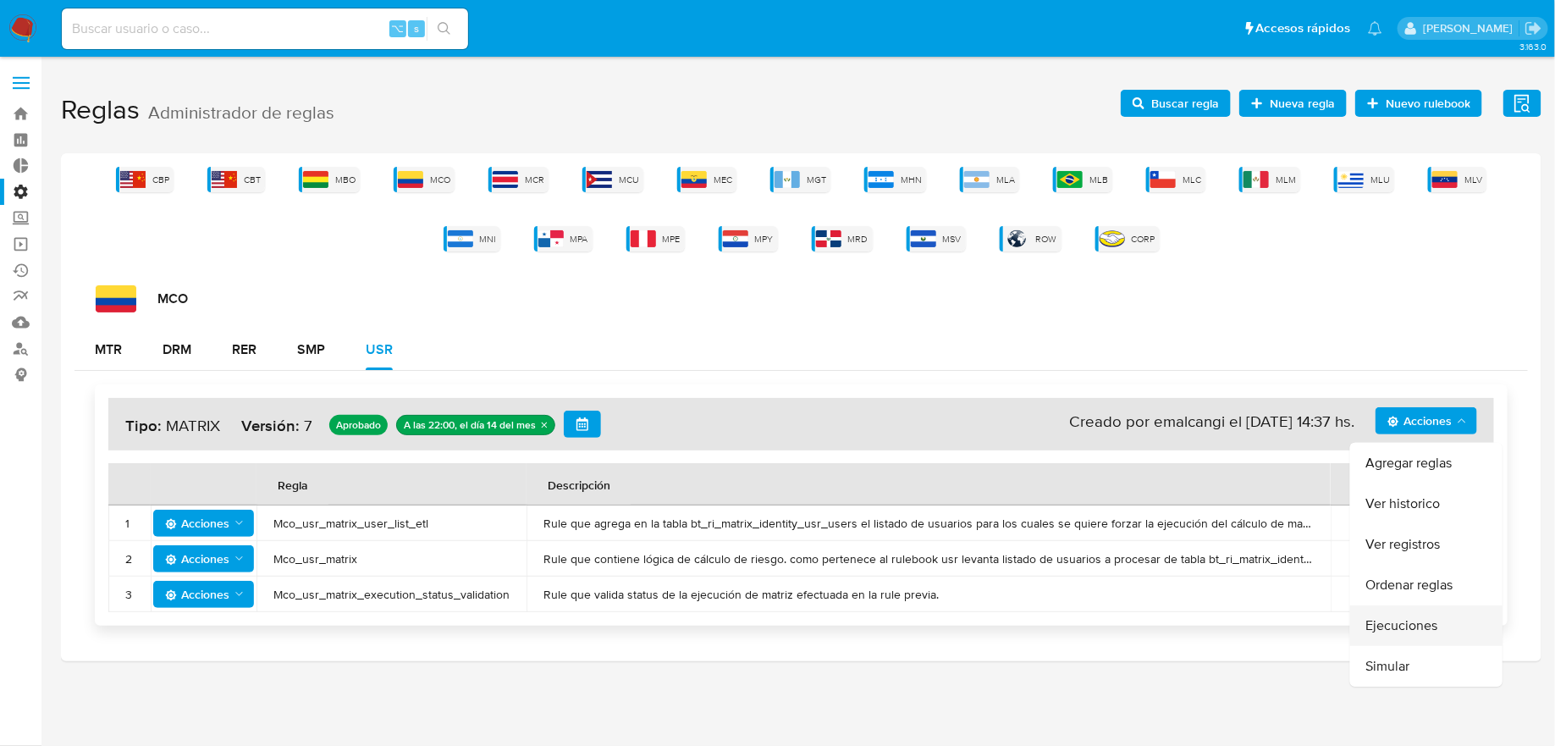
click at [1386, 622] on button "Ejecuciones" at bounding box center [1426, 625] width 152 height 41
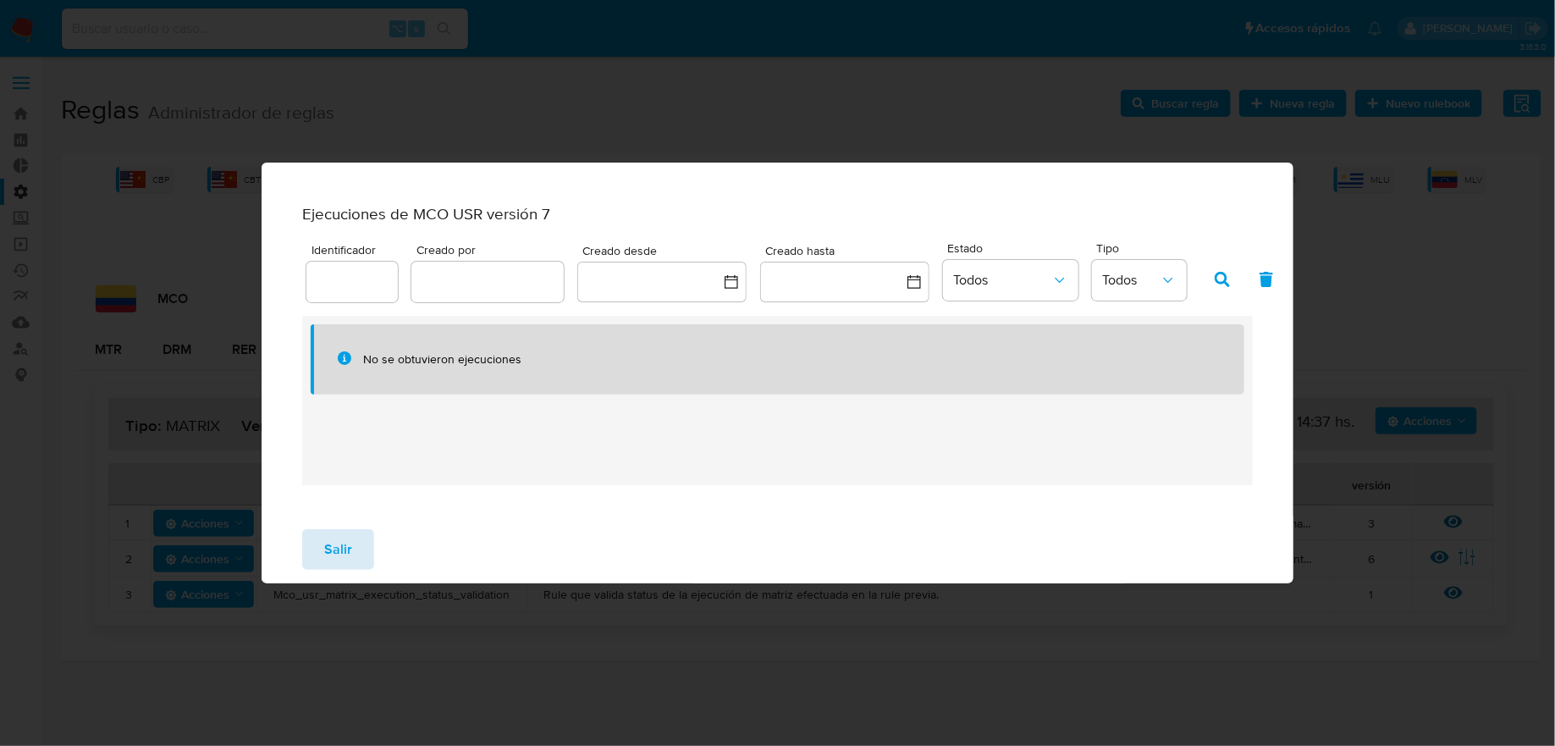
click at [348, 568] on span "Salir" at bounding box center [338, 549] width 28 height 37
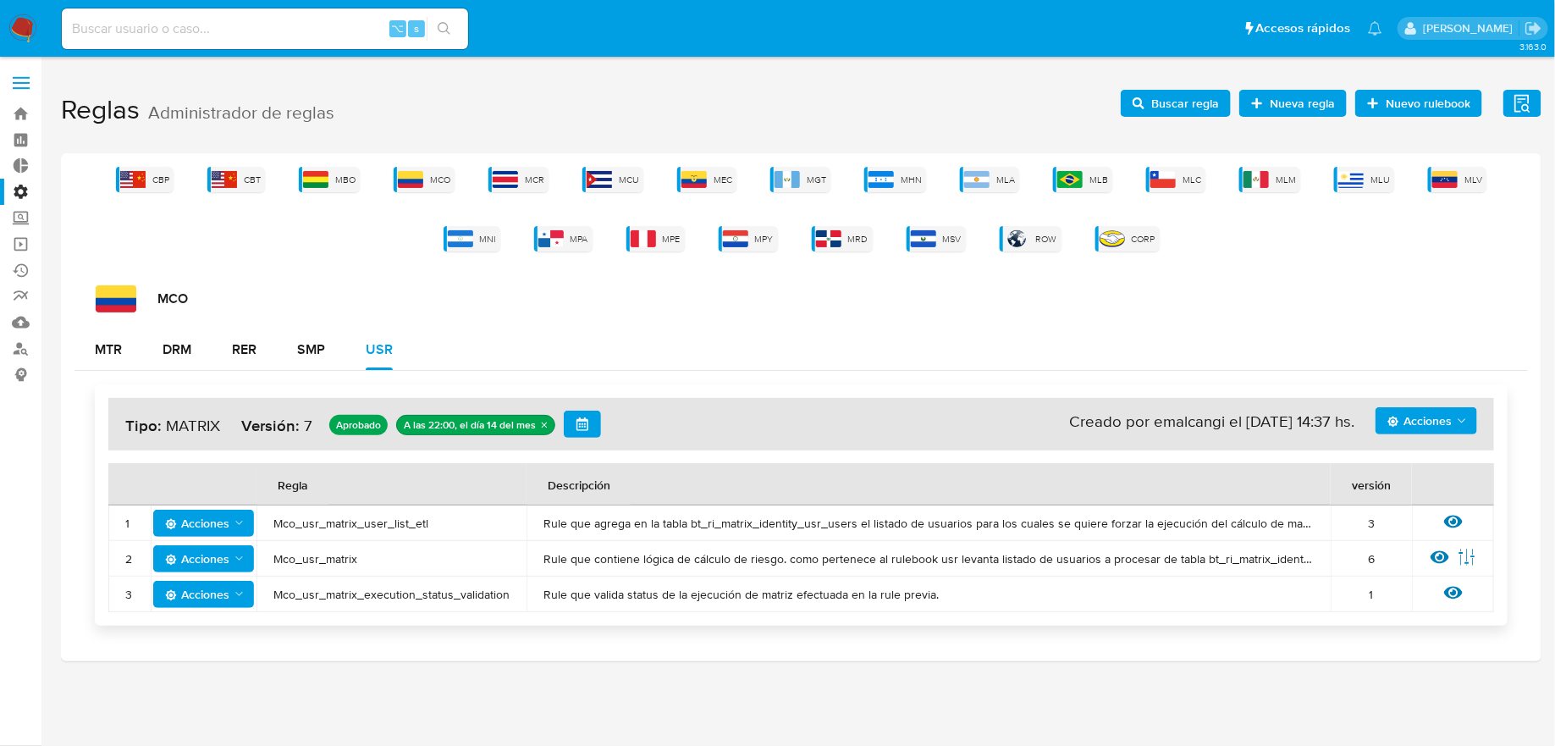
click at [1448, 425] on span "Acciones" at bounding box center [1420, 420] width 64 height 27
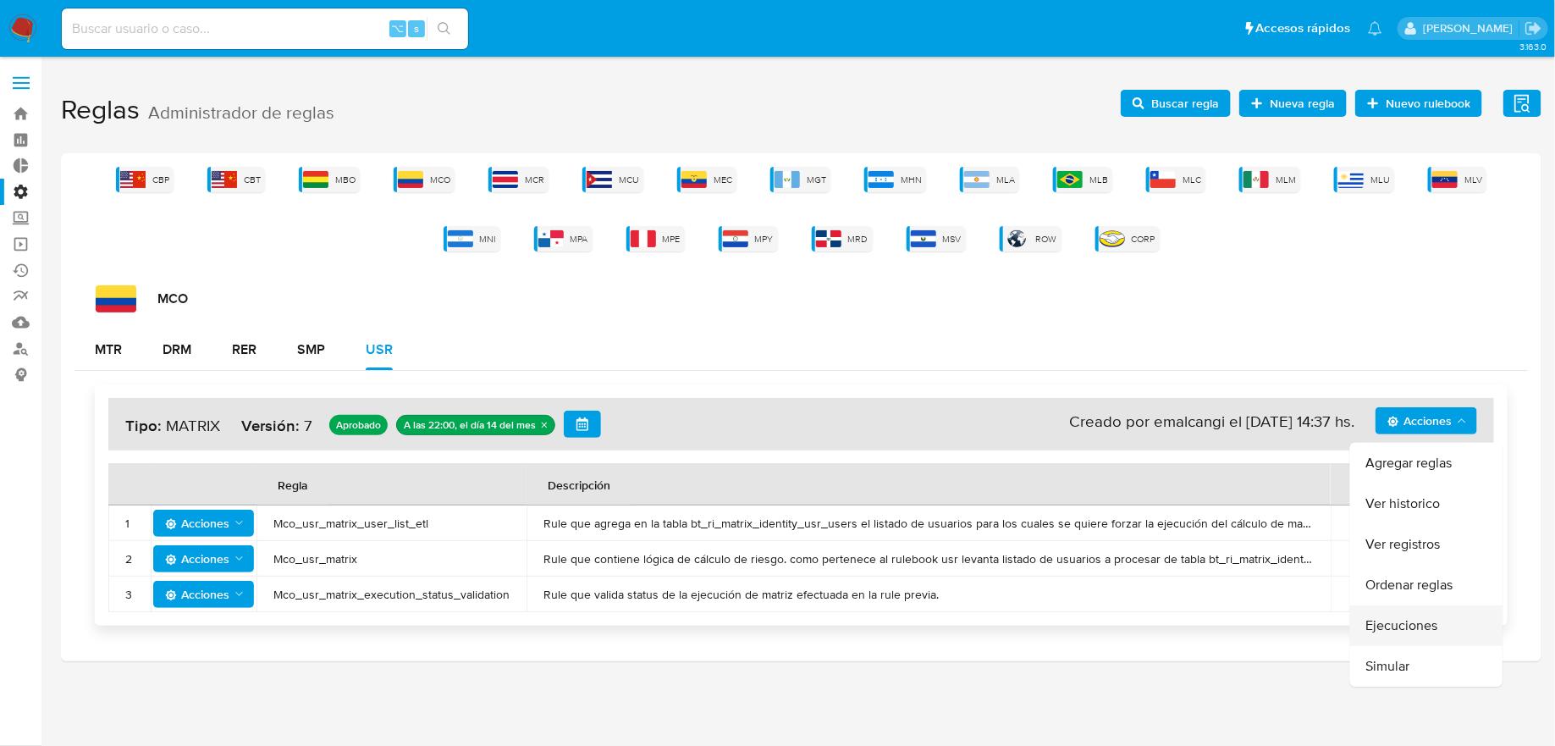
click at [1418, 621] on button "Ejecuciones" at bounding box center [1426, 625] width 152 height 41
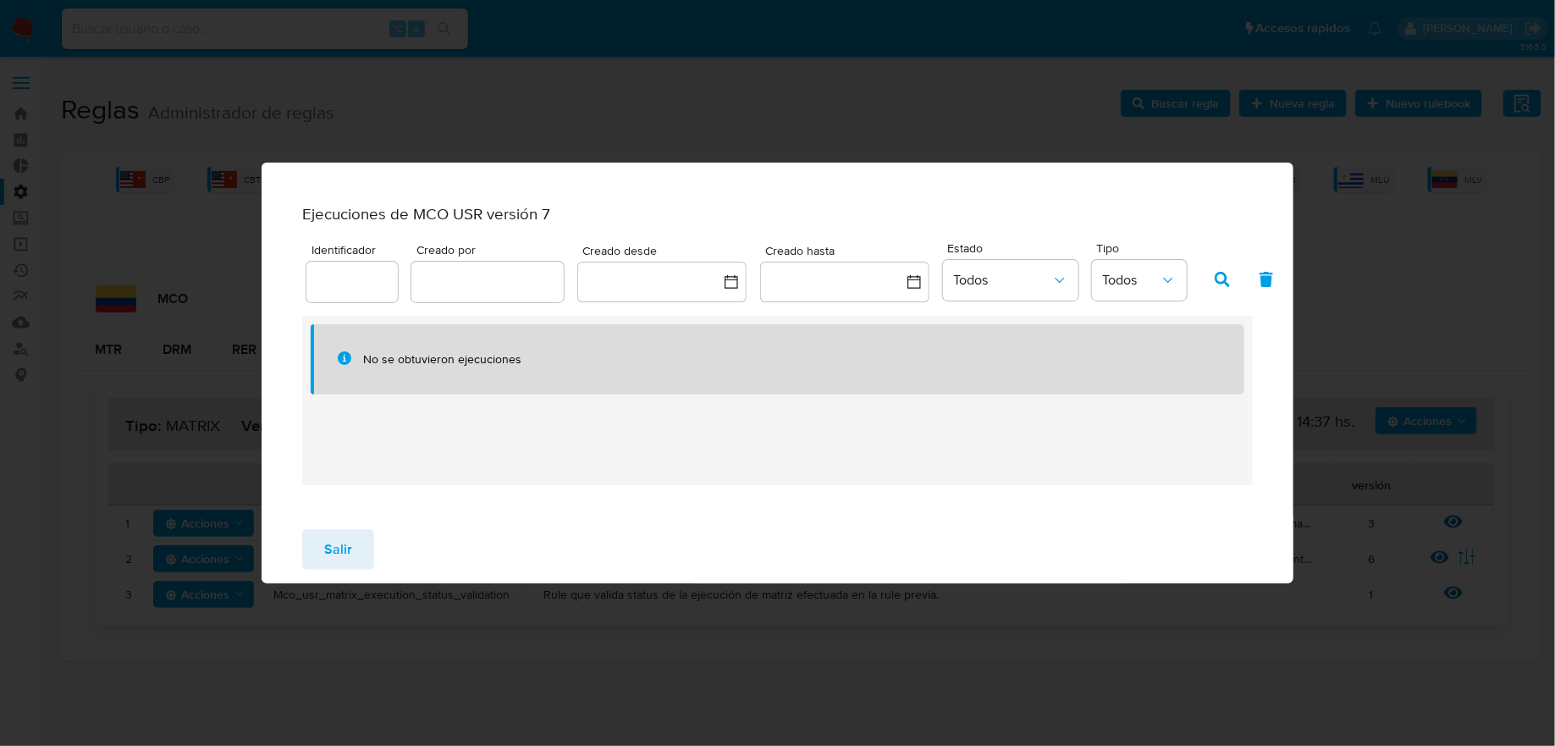
click at [358, 533] on div "Salir" at bounding box center [778, 550] width 1032 height 68
click at [356, 544] on button "Salir" at bounding box center [338, 549] width 72 height 41
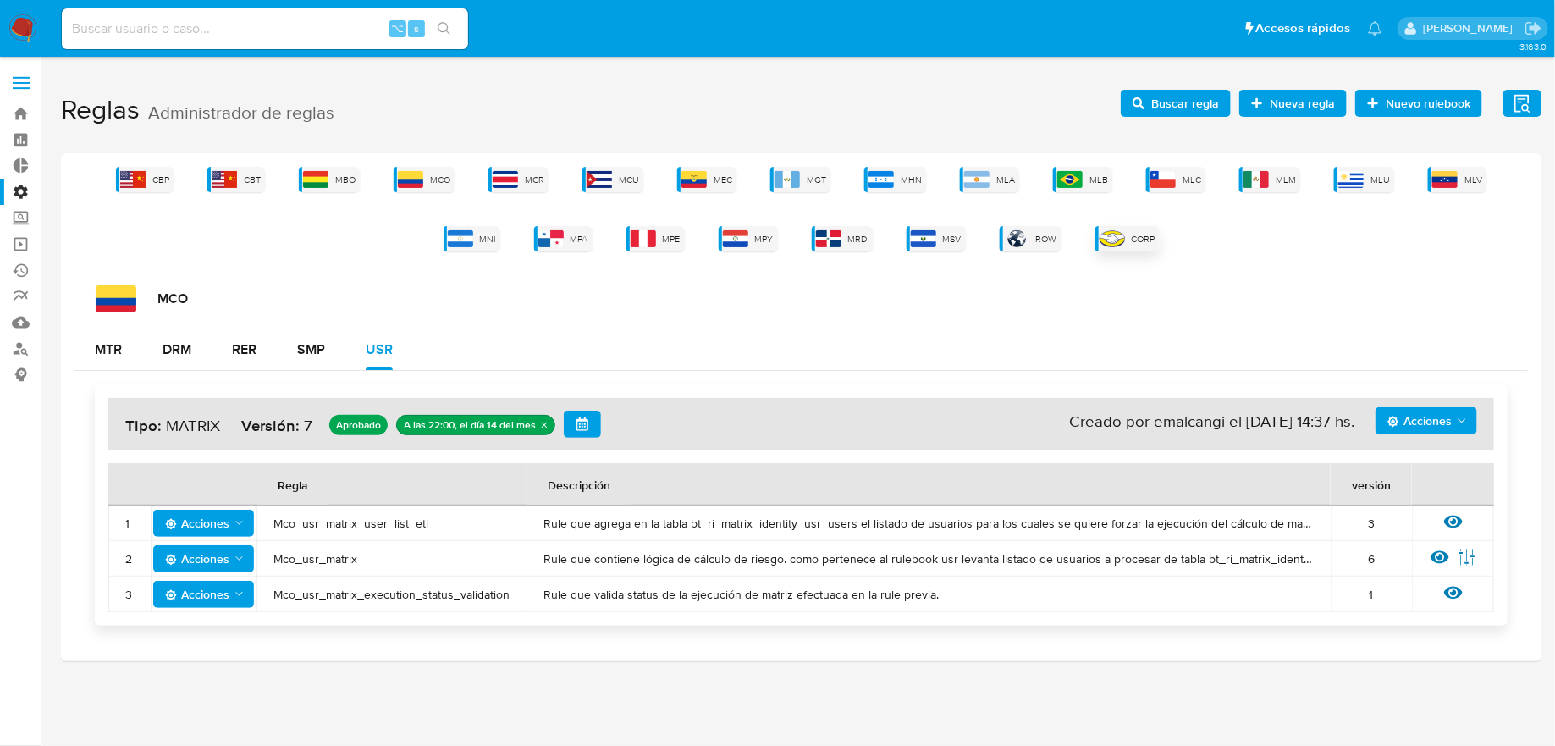
click at [1115, 234] on img at bounding box center [1112, 238] width 25 height 17
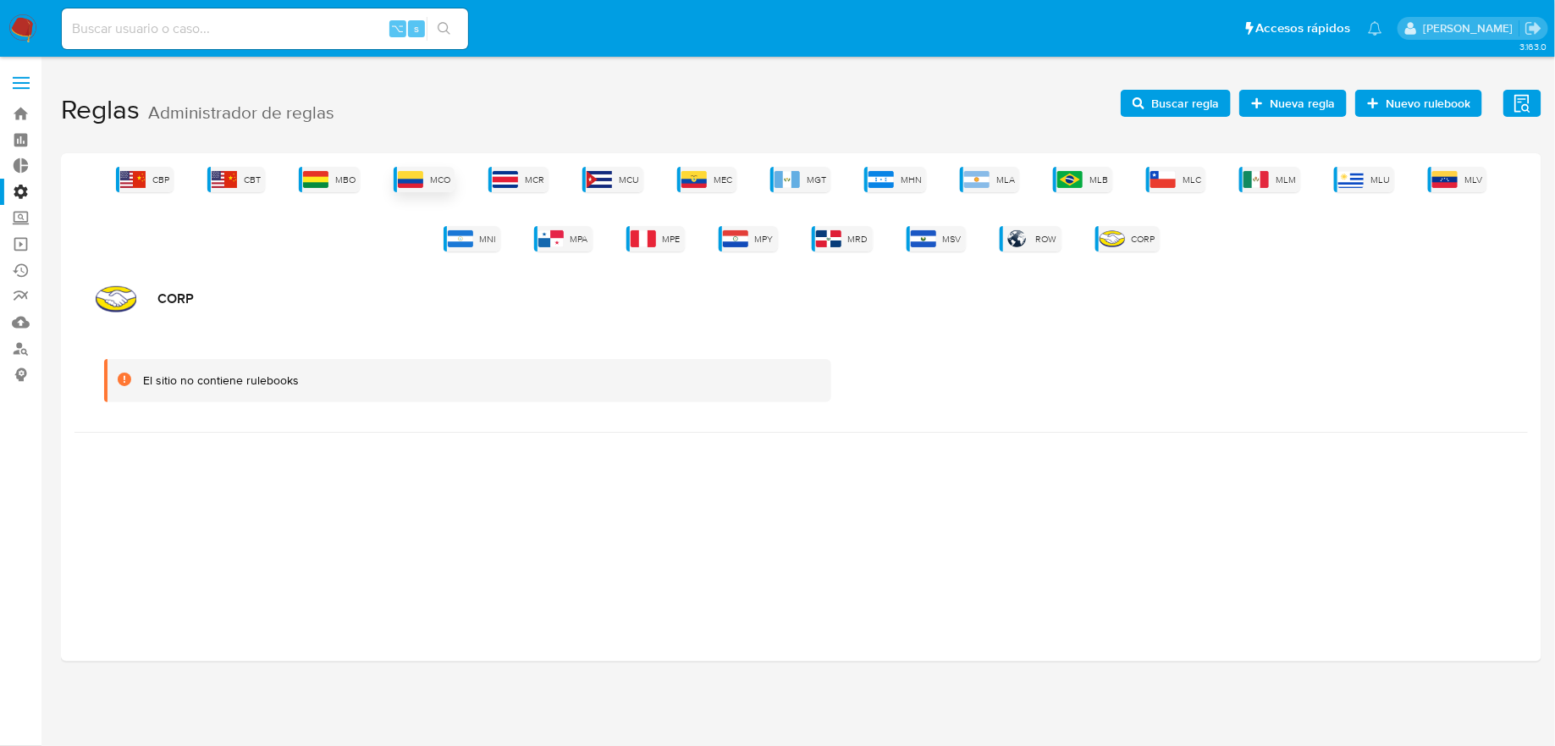
click at [441, 184] on span "MCO" at bounding box center [440, 180] width 20 height 13
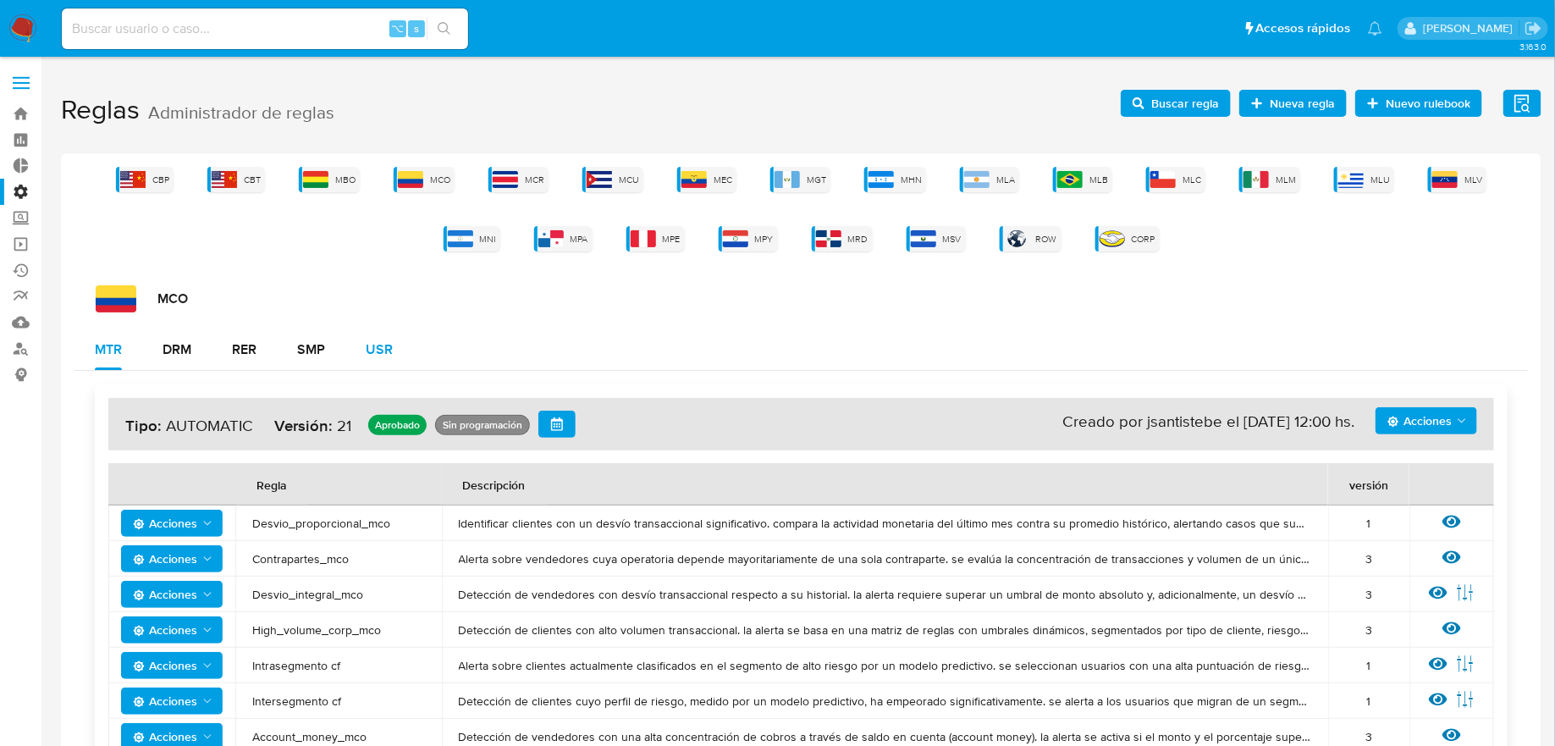
click at [376, 355] on div "USR" at bounding box center [379, 350] width 27 height 14
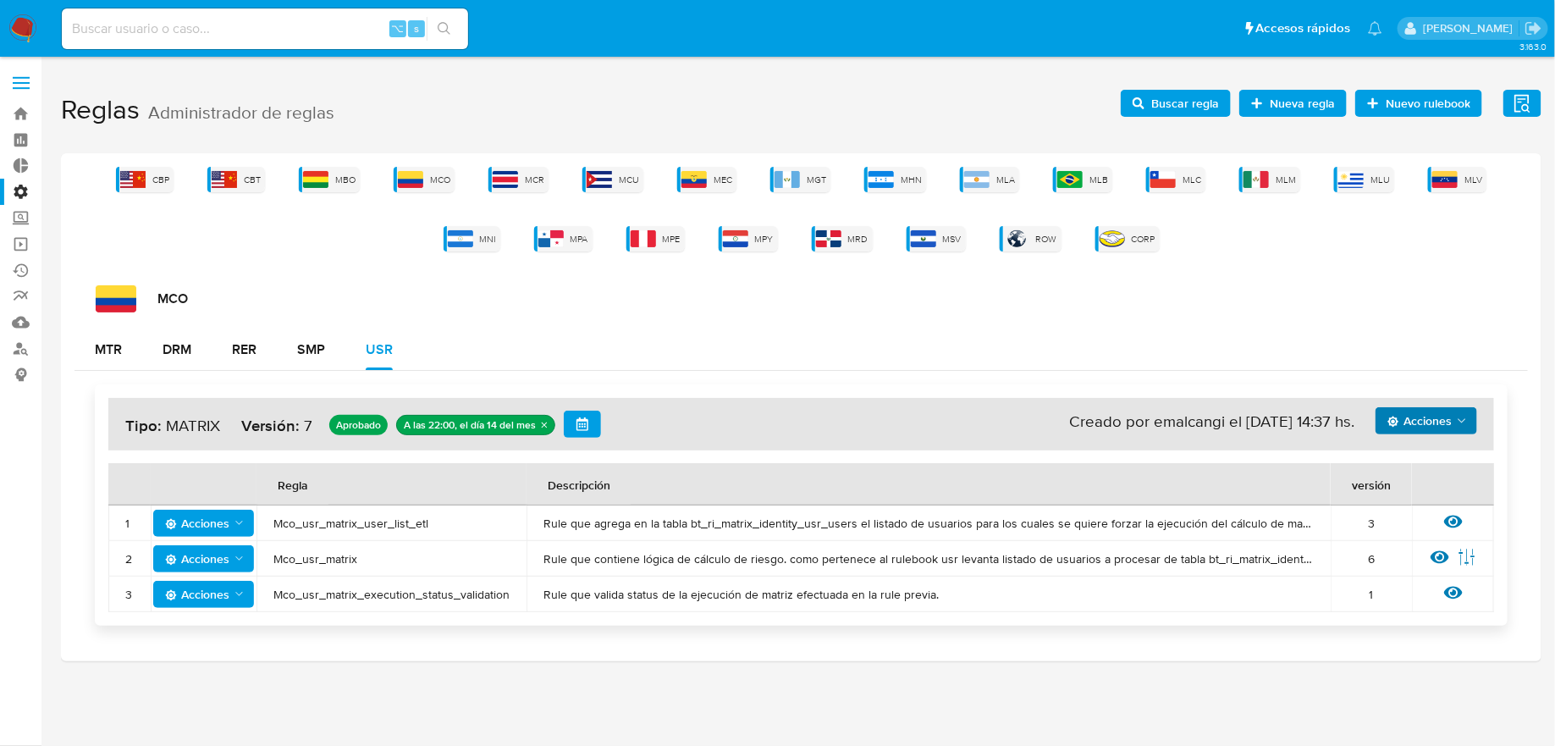
click at [1417, 424] on span "Acciones" at bounding box center [1420, 420] width 64 height 27
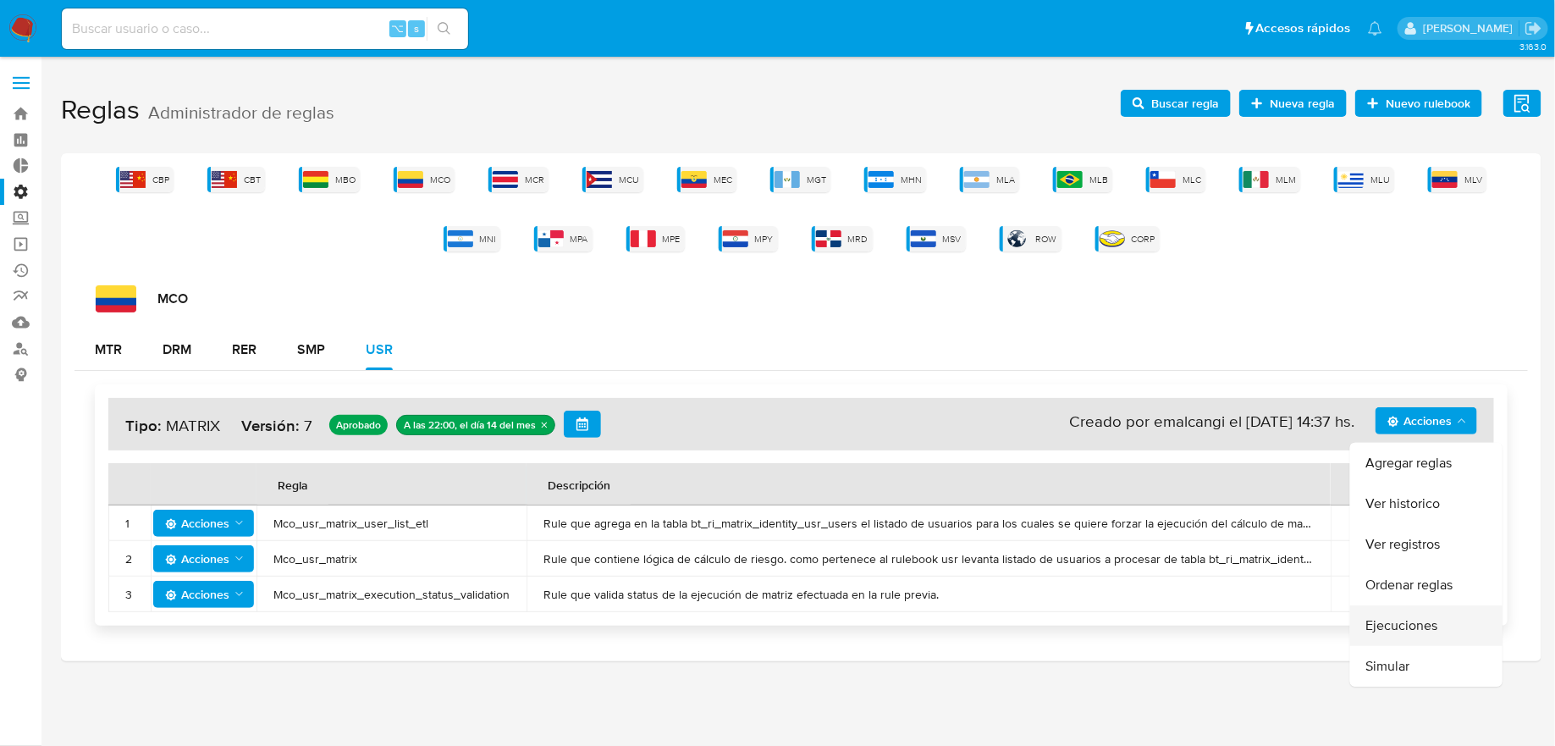
click at [1418, 627] on button "Ejecuciones" at bounding box center [1426, 625] width 152 height 41
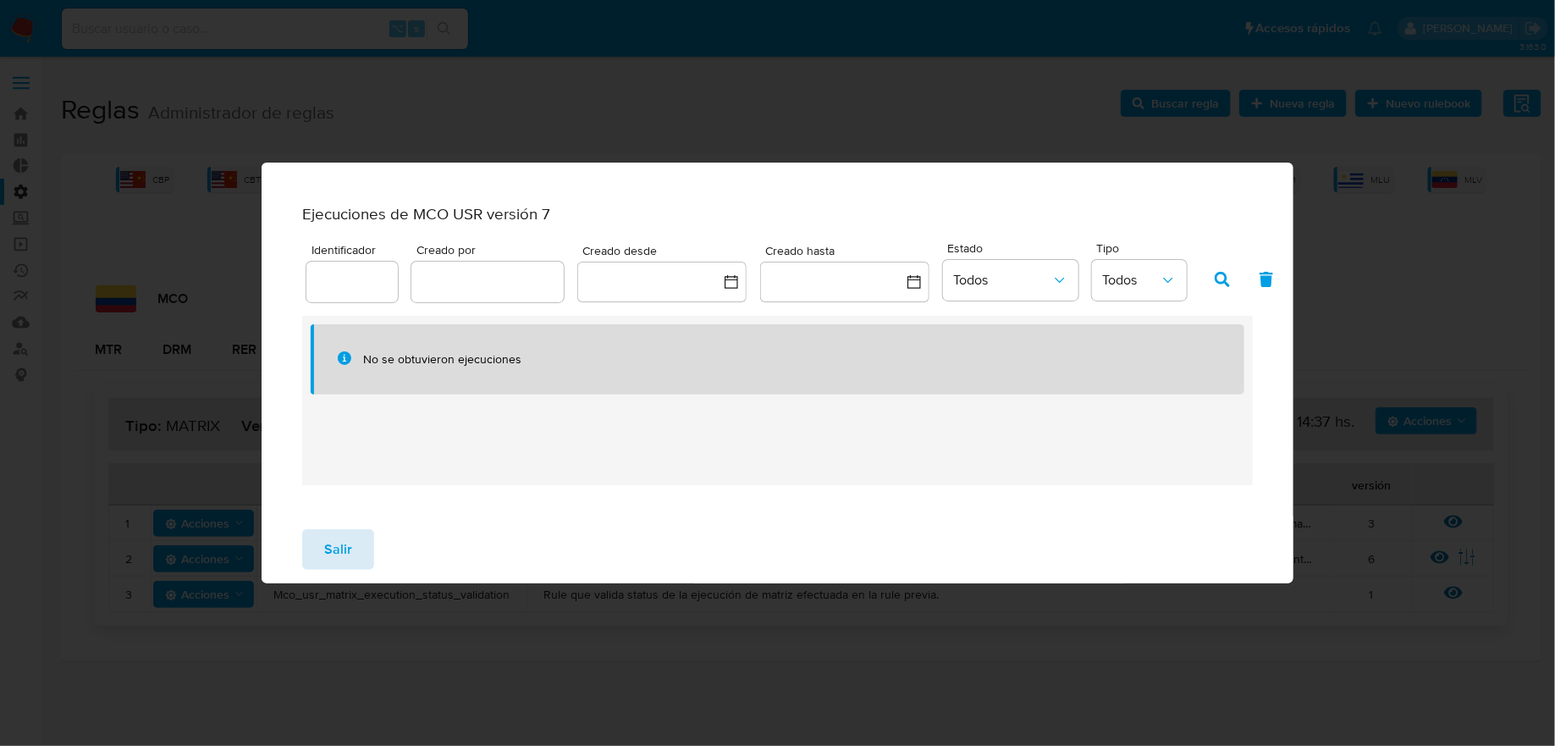
click at [353, 561] on button "Salir" at bounding box center [338, 549] width 72 height 41
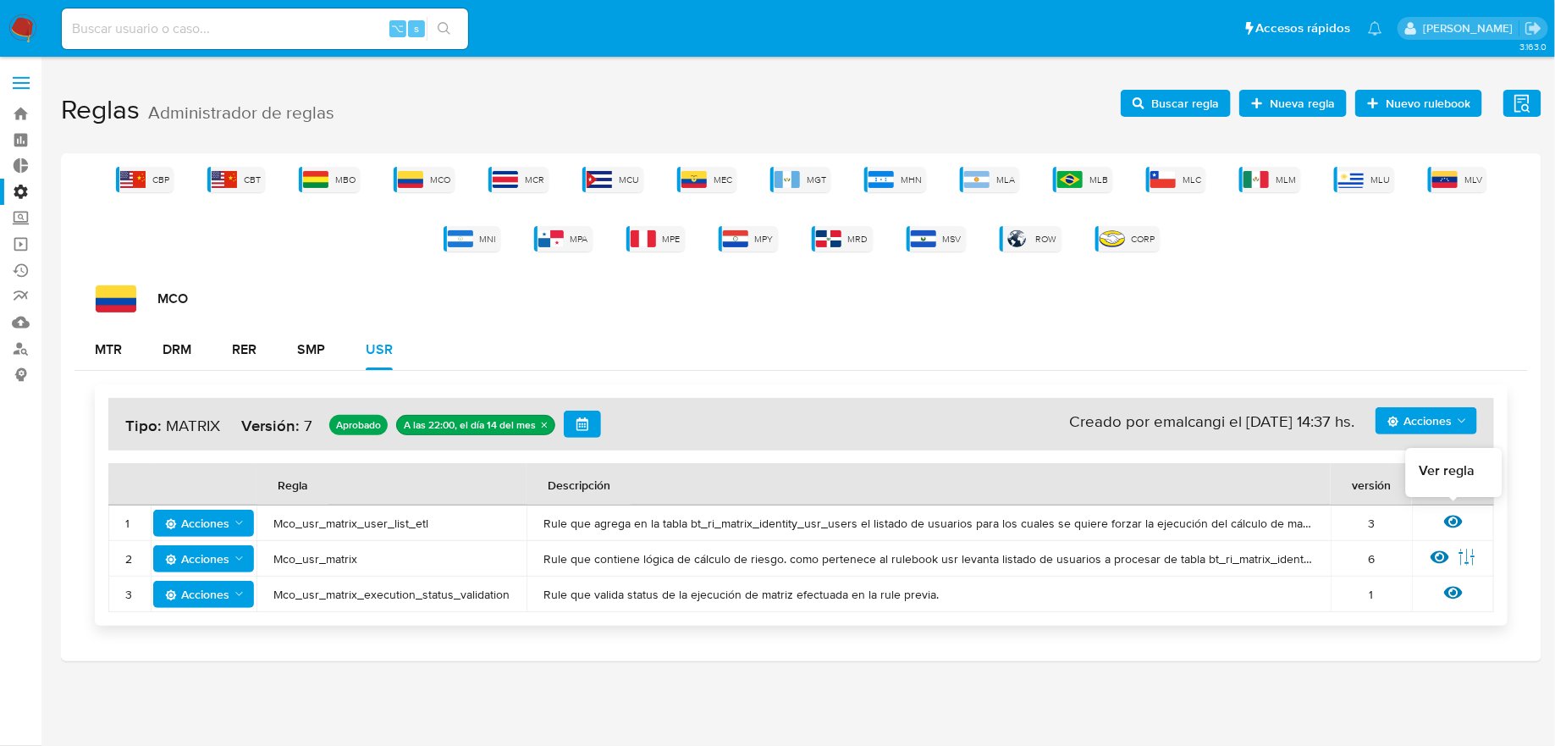
click at [1456, 517] on icon at bounding box center [1453, 521] width 19 height 19
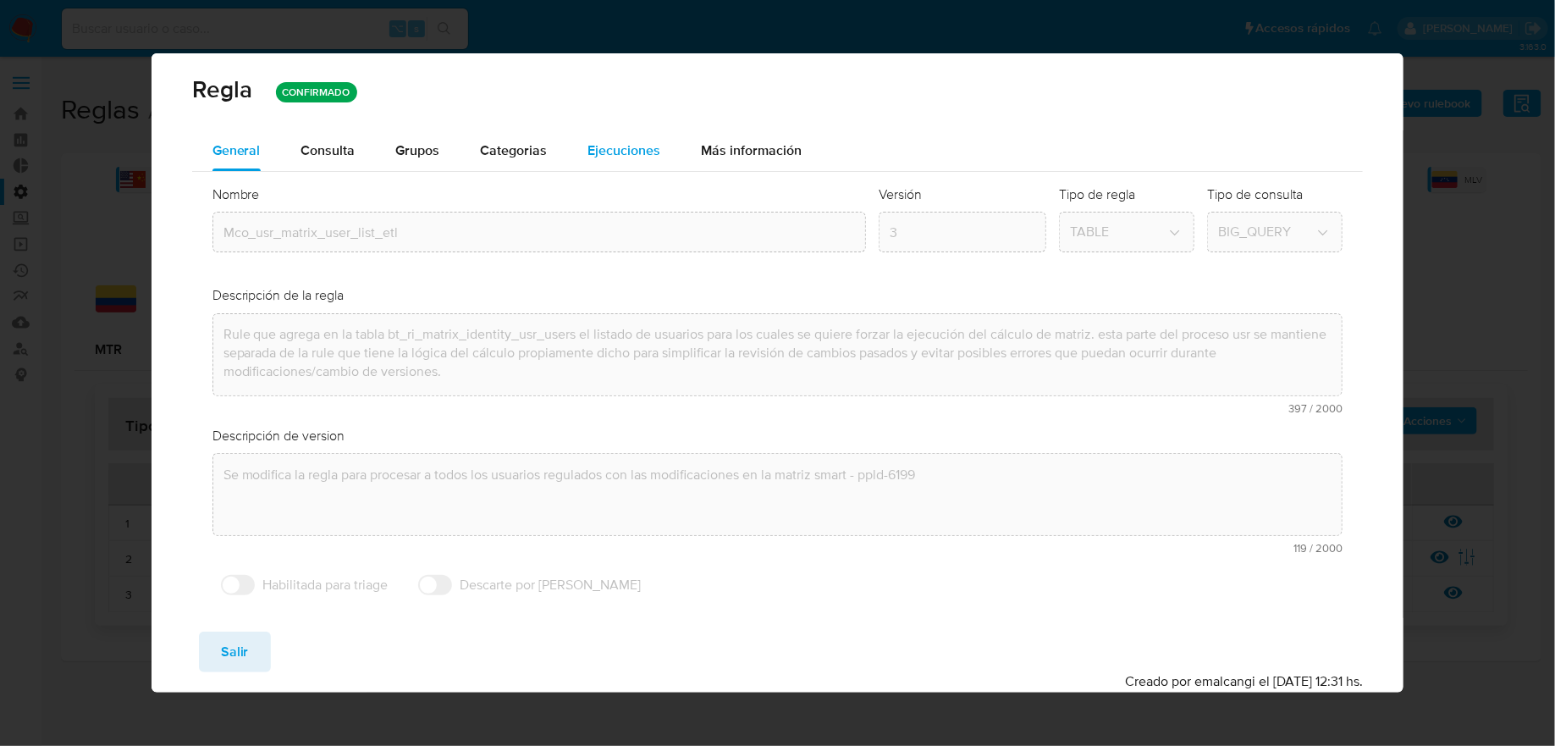
click at [625, 171] on div "Ejecuciones" at bounding box center [624, 150] width 73 height 41
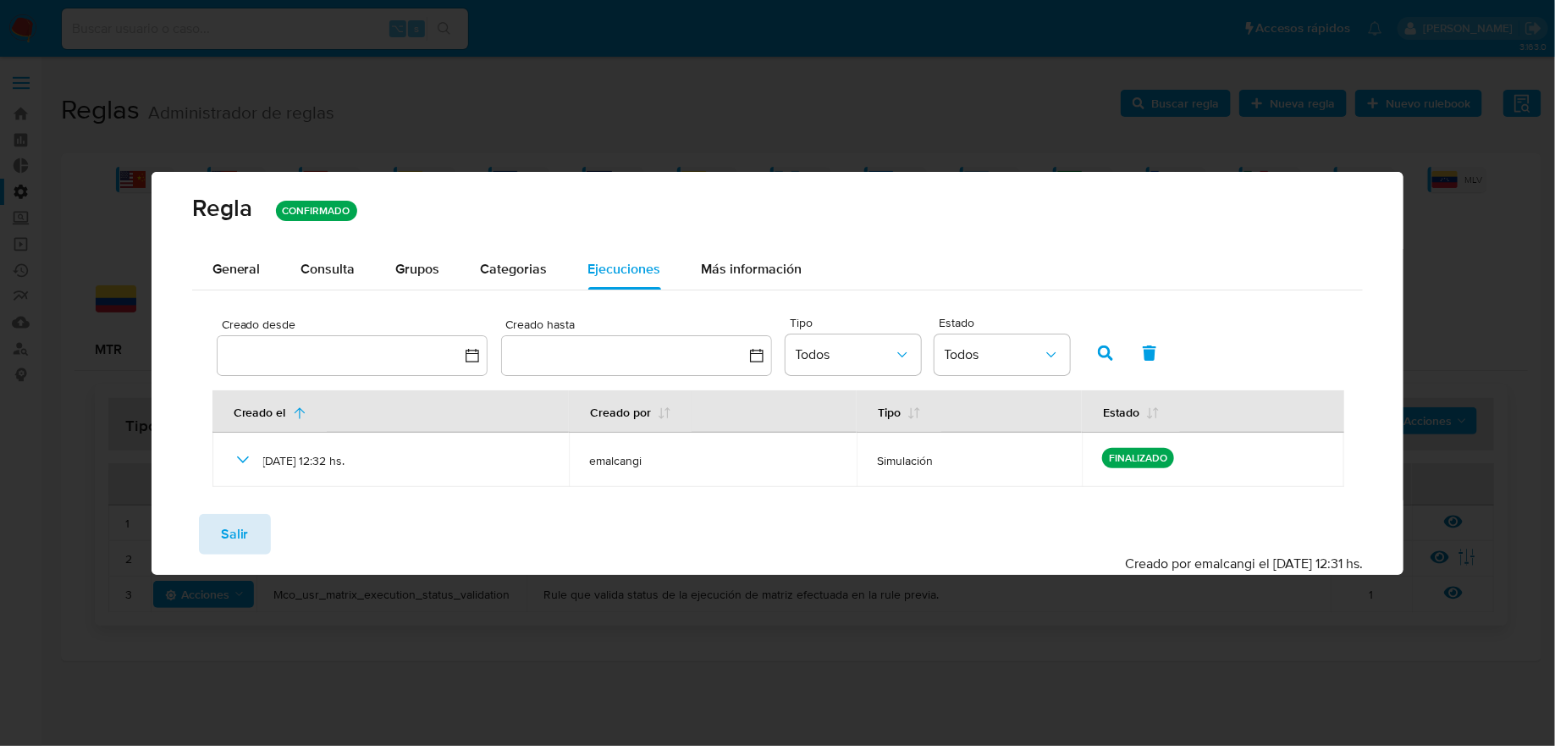
click at [235, 532] on span "Salir" at bounding box center [235, 534] width 28 height 37
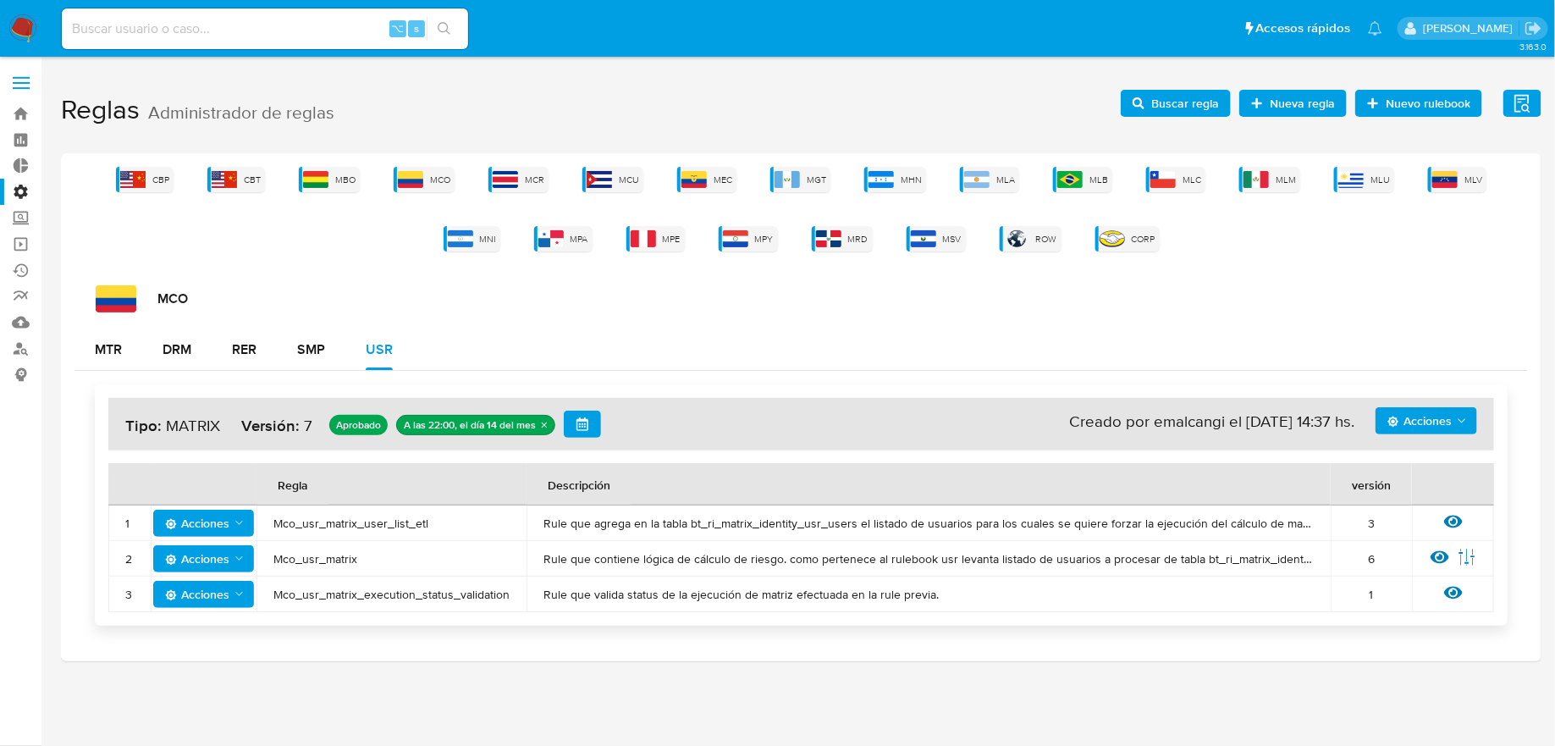
click at [1453, 514] on icon at bounding box center [1453, 521] width 19 height 19
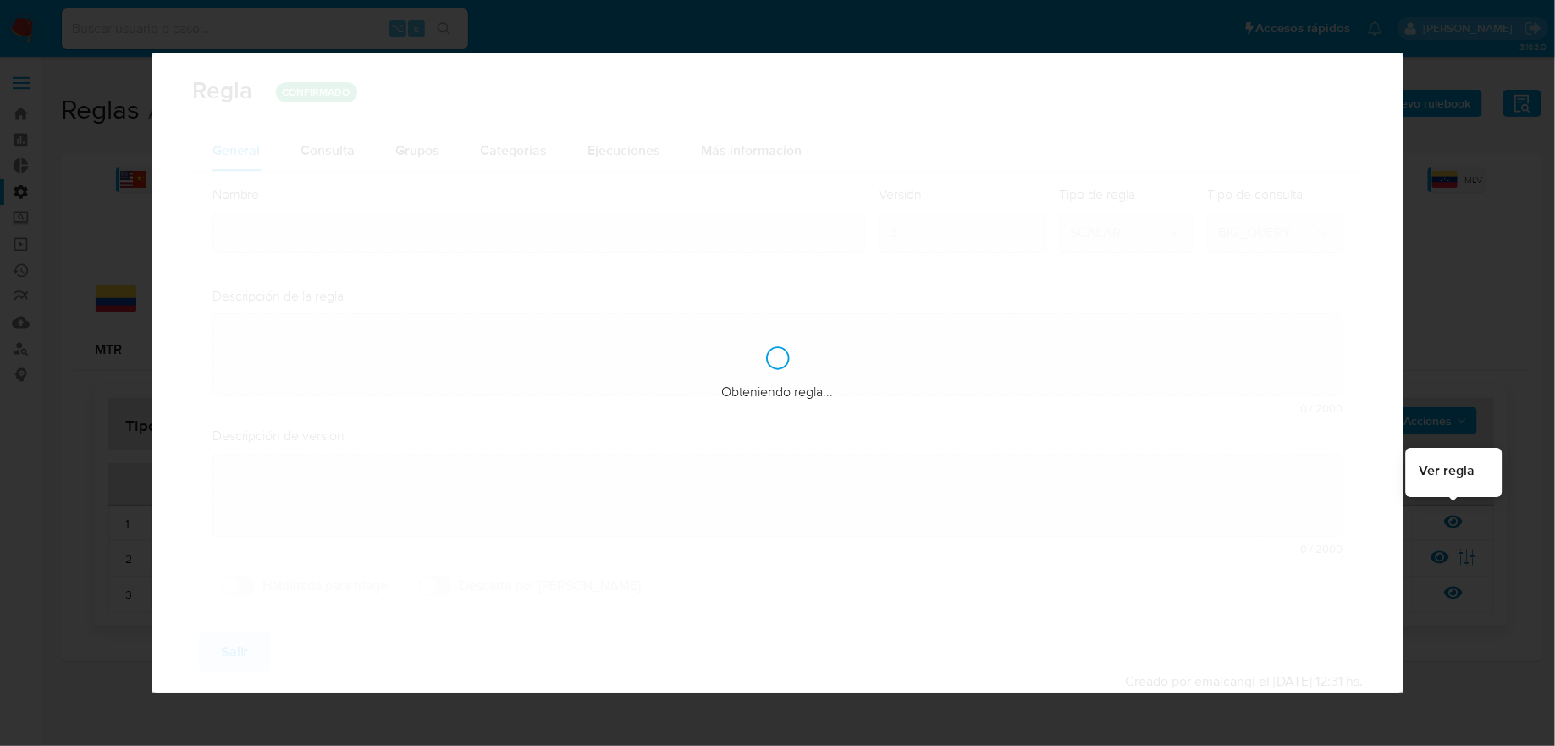
type input "Mco_usr_matrix_user_list_etl"
type textarea "Rule que agrega en la tabla bt_ri_matrix_identity_usr_users el listado de usuar…"
type textarea "Se modifica la regla para procesar a todos los usuarios regulados con las modif…"
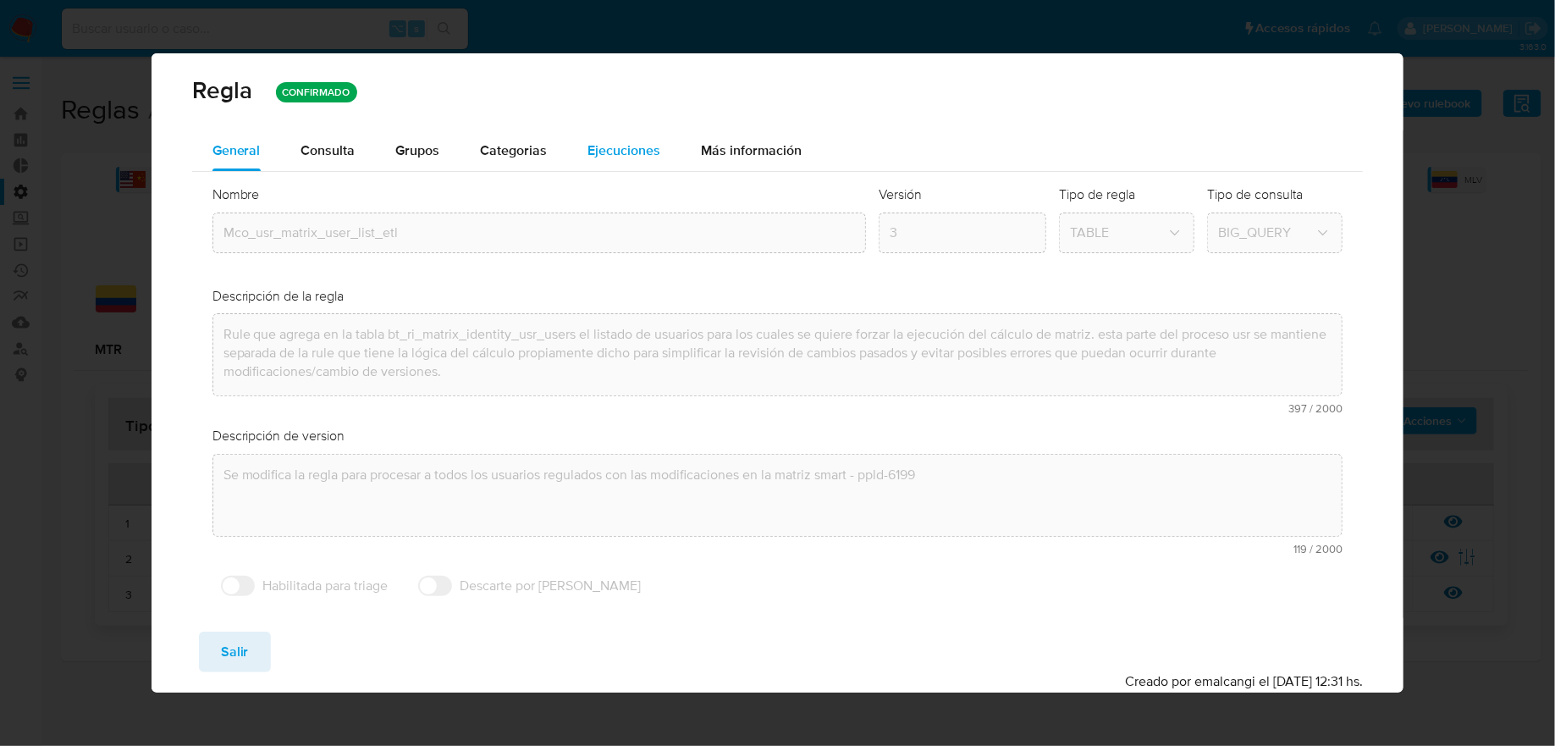
click at [633, 154] on span "Ejecuciones" at bounding box center [624, 150] width 73 height 19
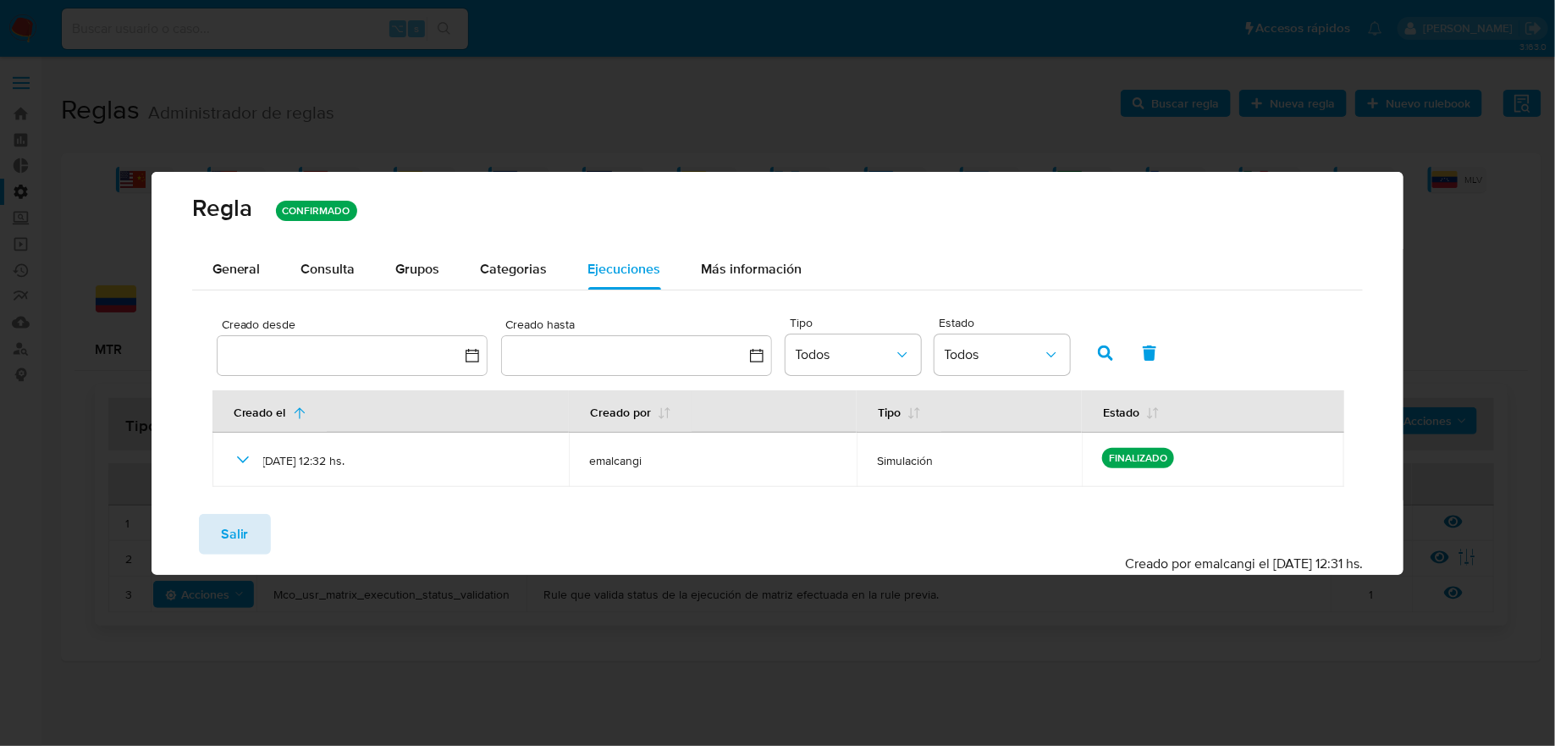
click at [237, 530] on span "Salir" at bounding box center [235, 534] width 28 height 37
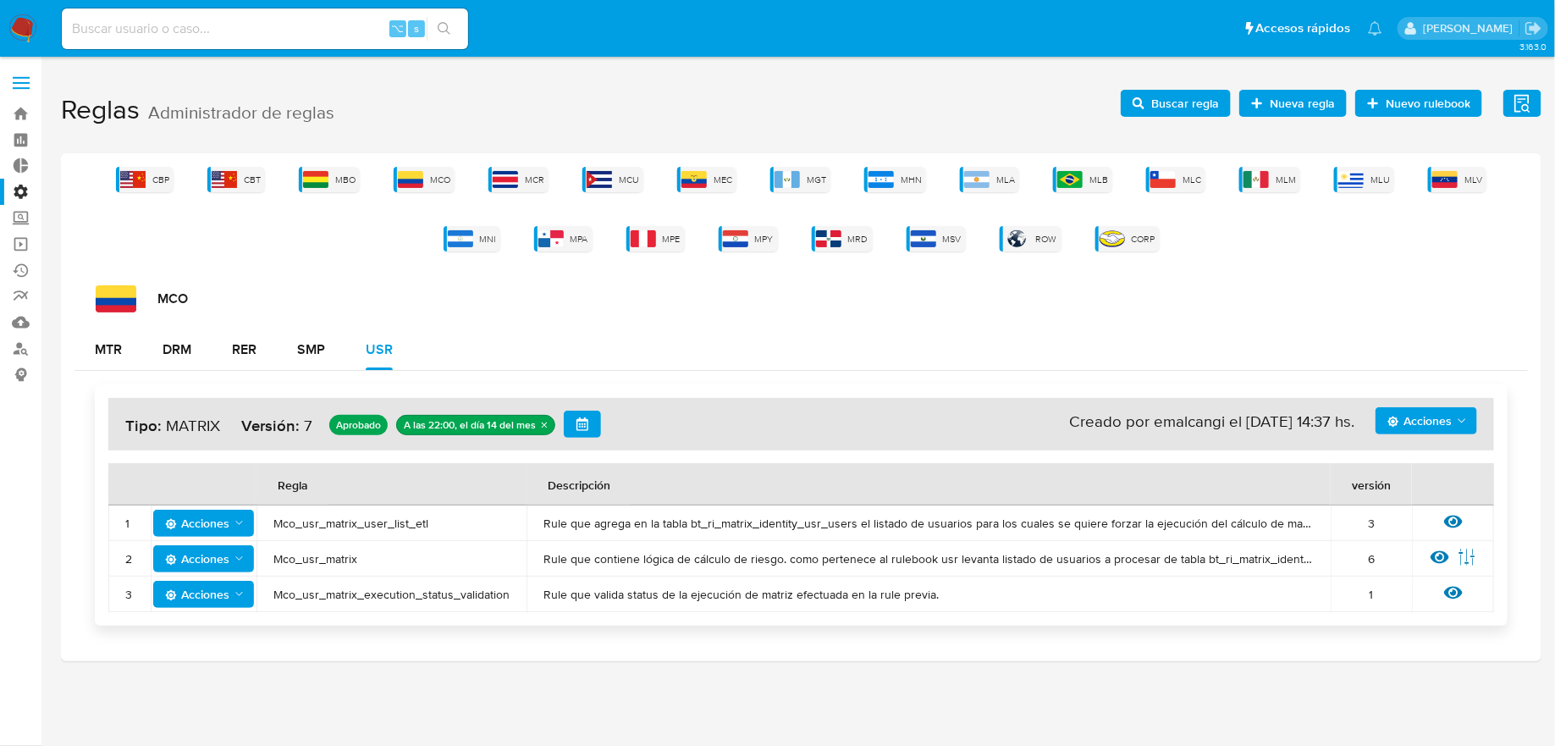
click at [1446, 422] on span "Acciones" at bounding box center [1420, 420] width 64 height 27
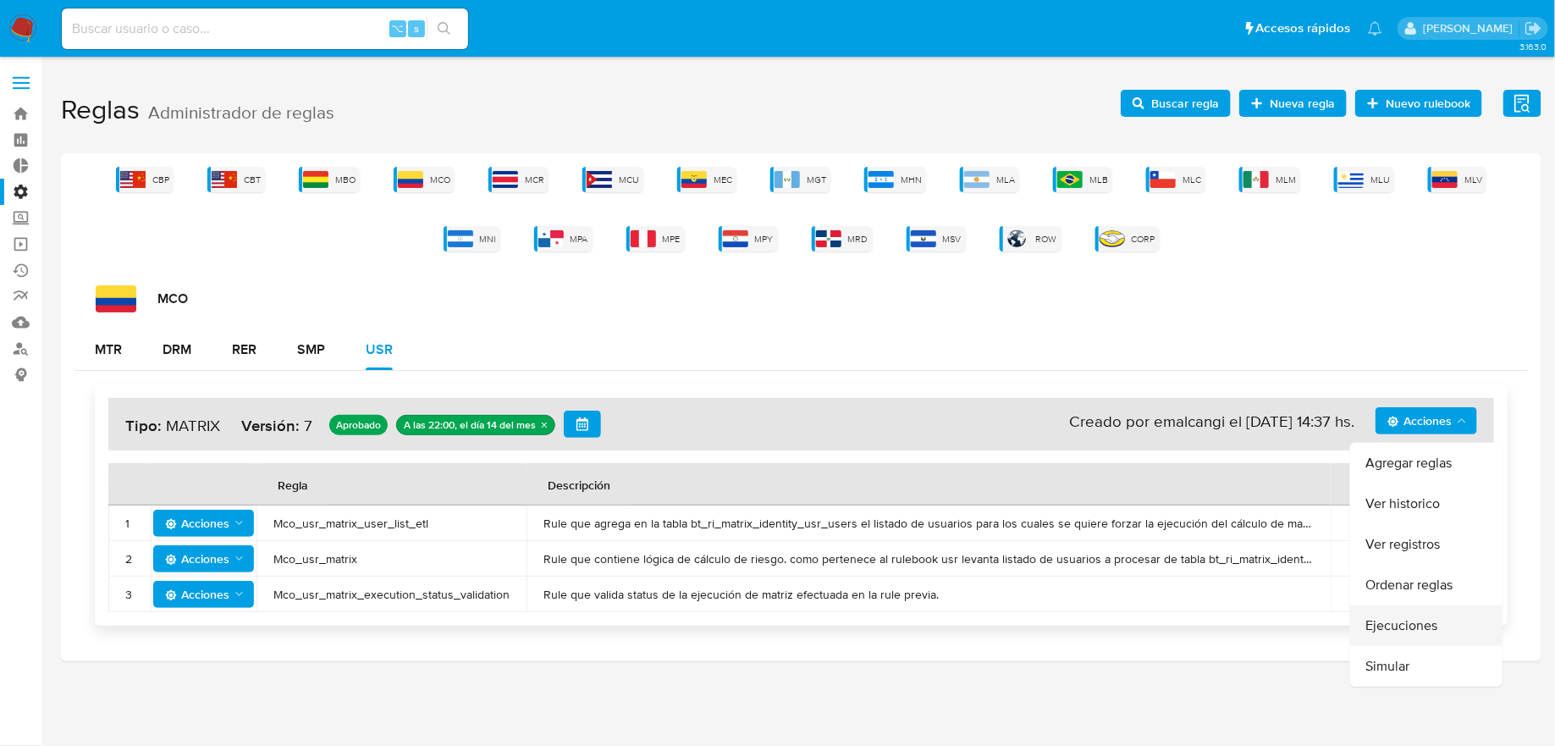
click at [1417, 622] on button "Ejecuciones" at bounding box center [1426, 625] width 152 height 41
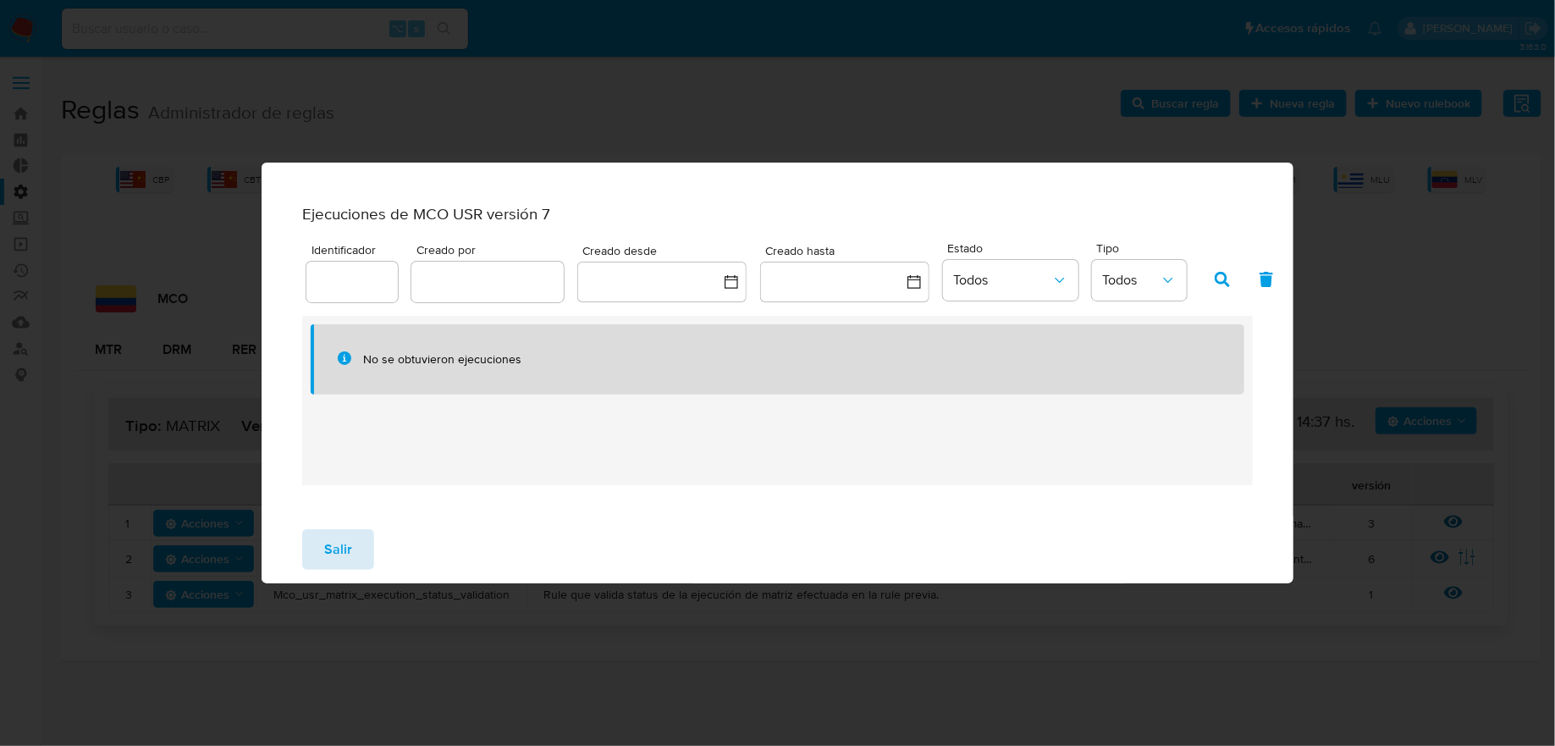
click at [372, 544] on button "Salir" at bounding box center [338, 549] width 72 height 41
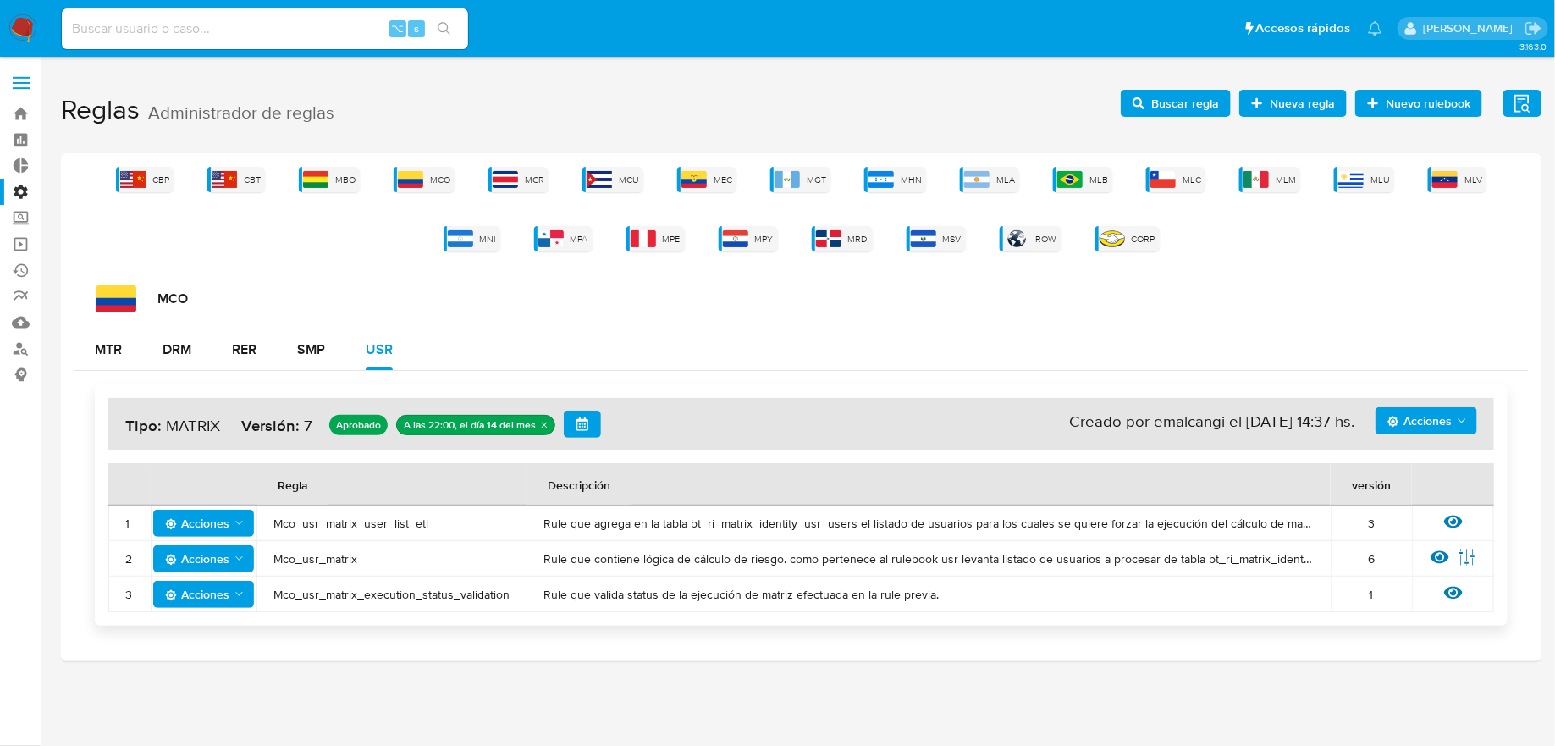
click at [1438, 422] on span "Acciones" at bounding box center [1420, 420] width 64 height 27
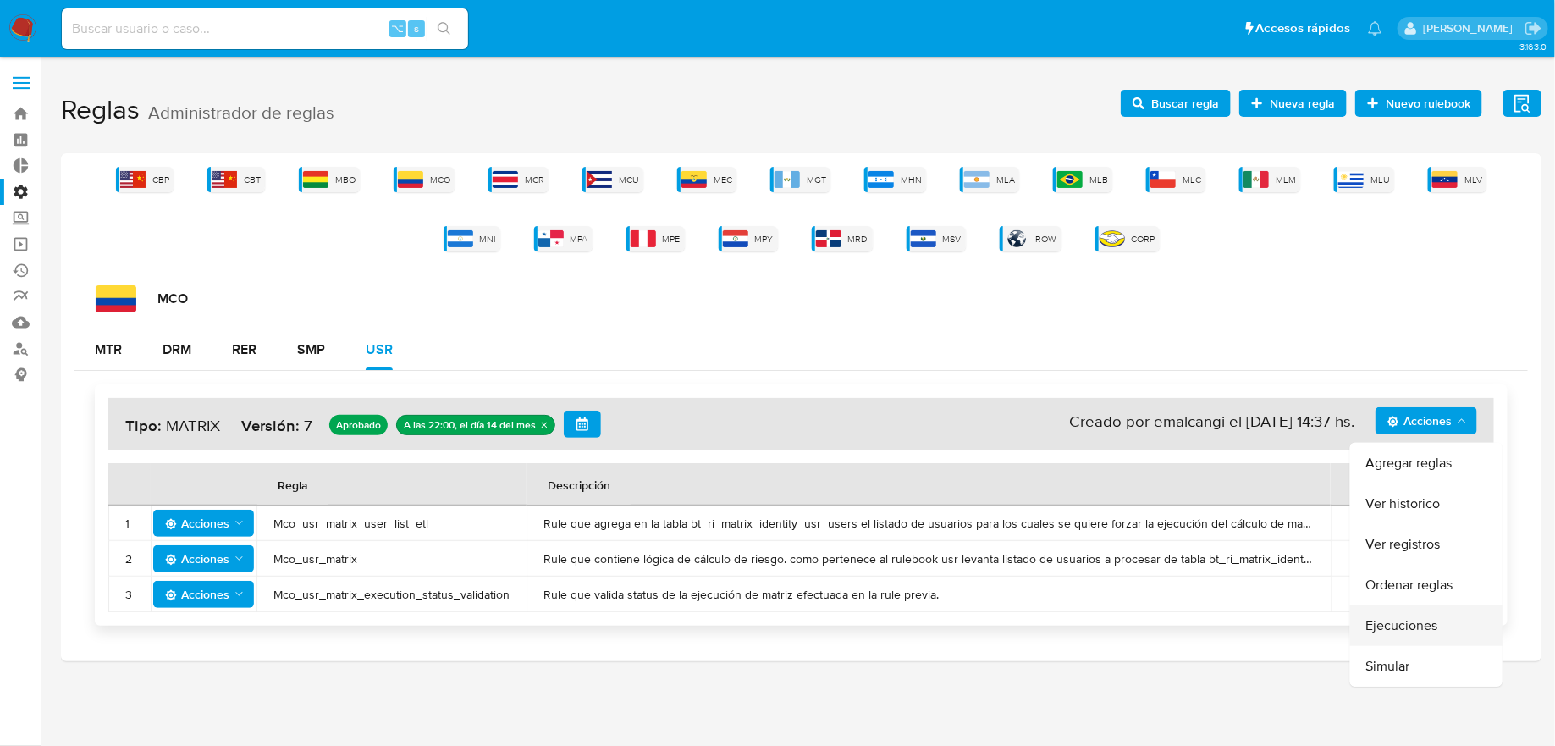
click at [1409, 620] on button "Ejecuciones" at bounding box center [1426, 625] width 152 height 41
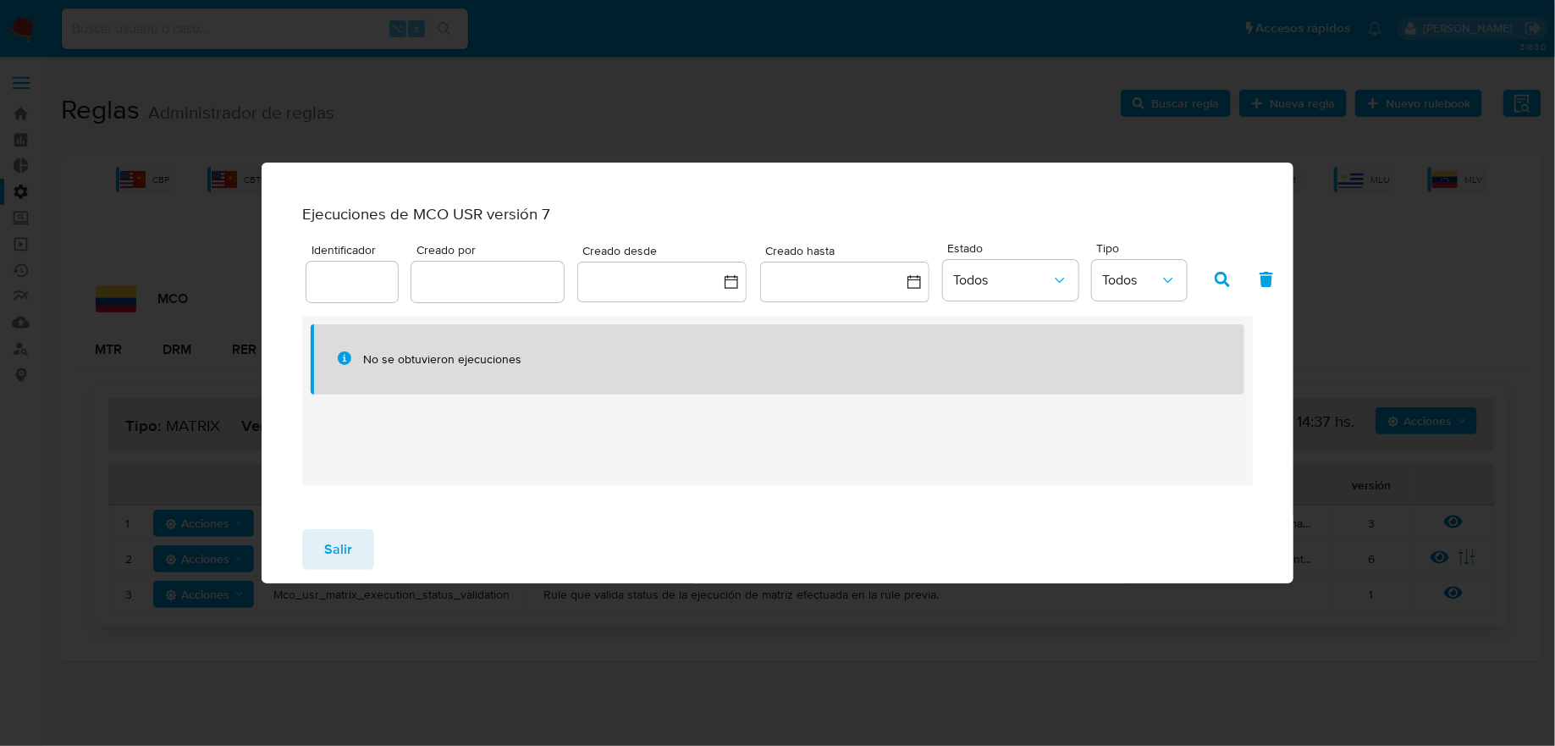
click at [1156, 163] on div "Ejecuciones de MCO USR versión 7 Identificador Creado por Creado desde Creado h…" at bounding box center [778, 373] width 1032 height 421
click at [355, 556] on button "Salir" at bounding box center [338, 549] width 72 height 41
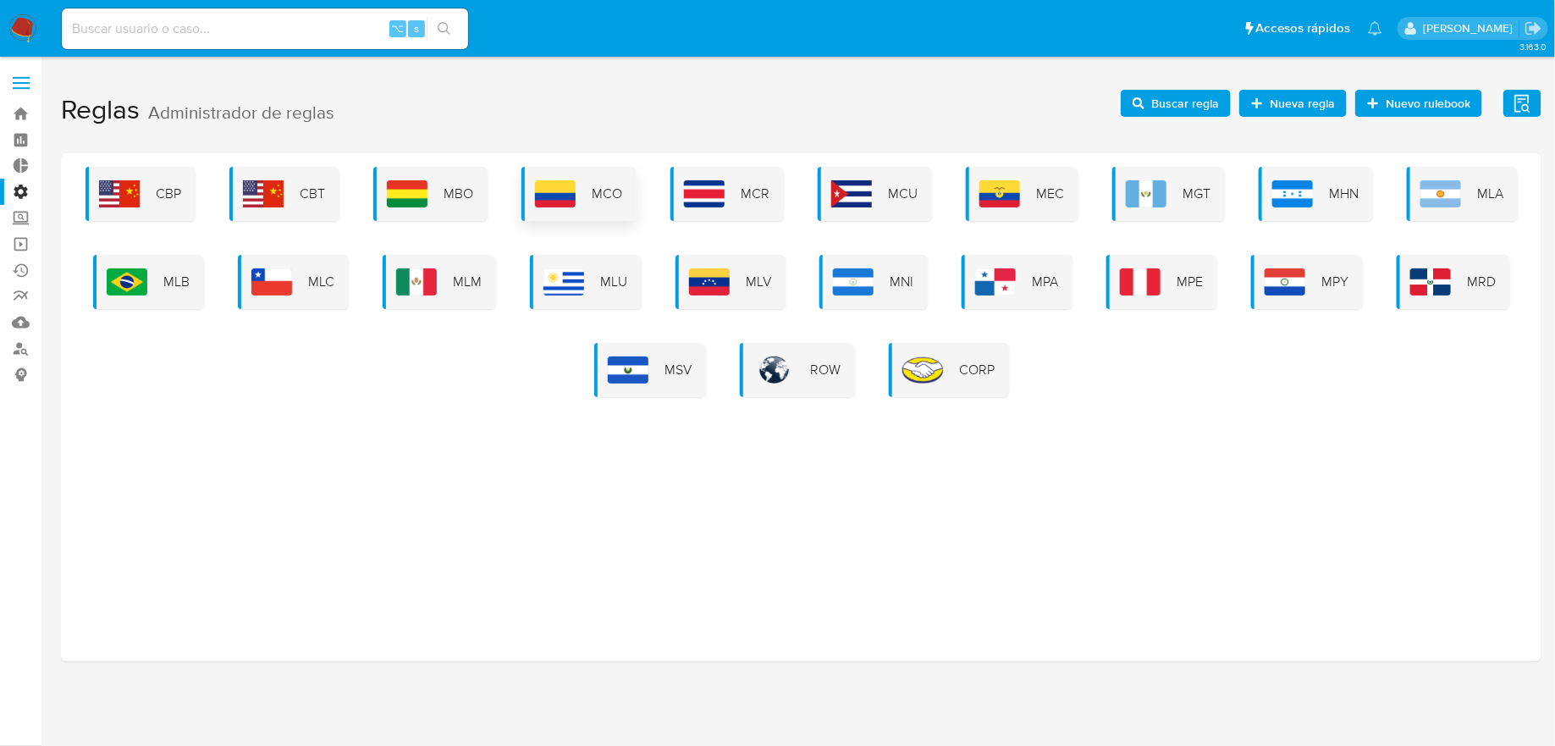
click at [616, 187] on span "MCO" at bounding box center [608, 194] width 30 height 19
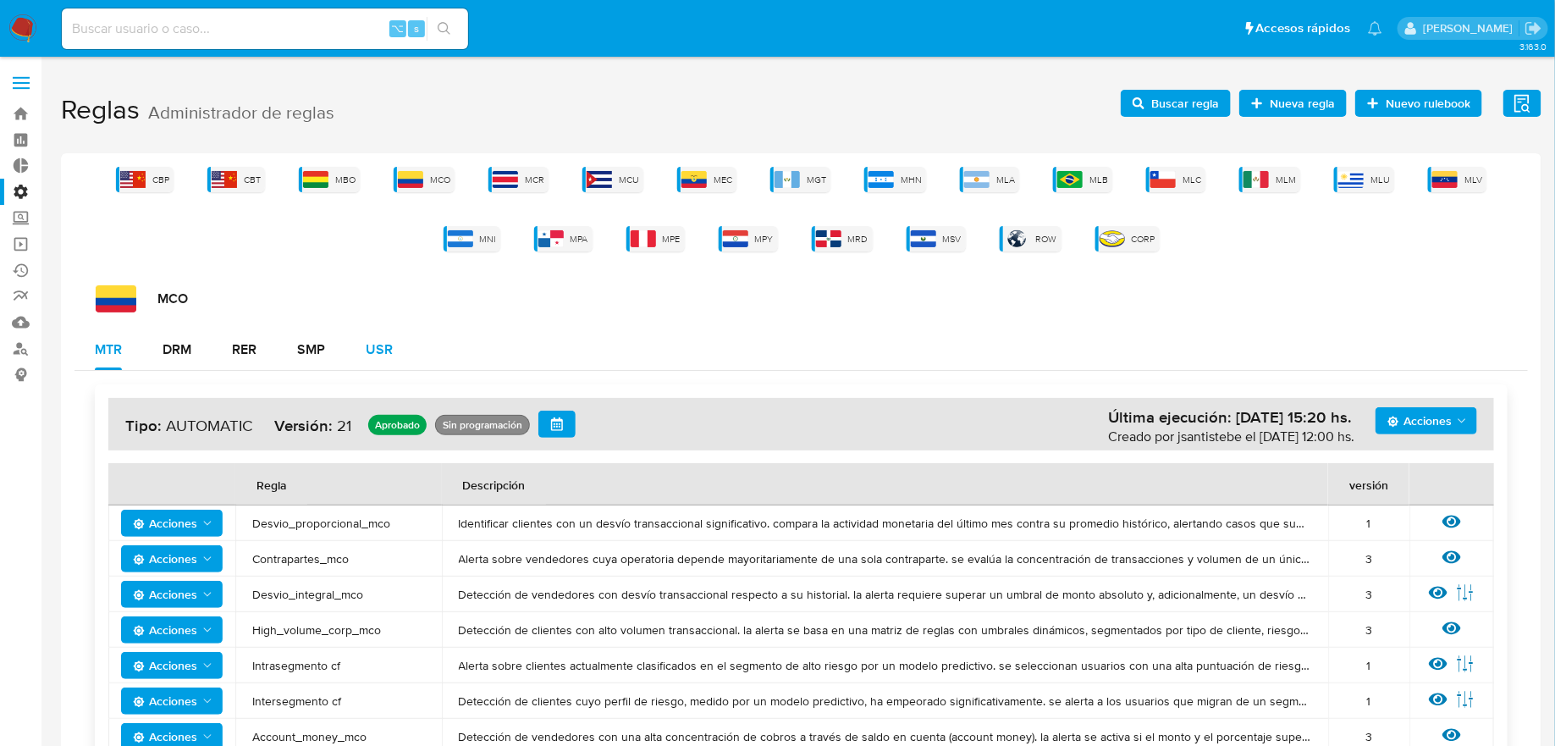
click at [375, 331] on div "USR" at bounding box center [379, 349] width 27 height 41
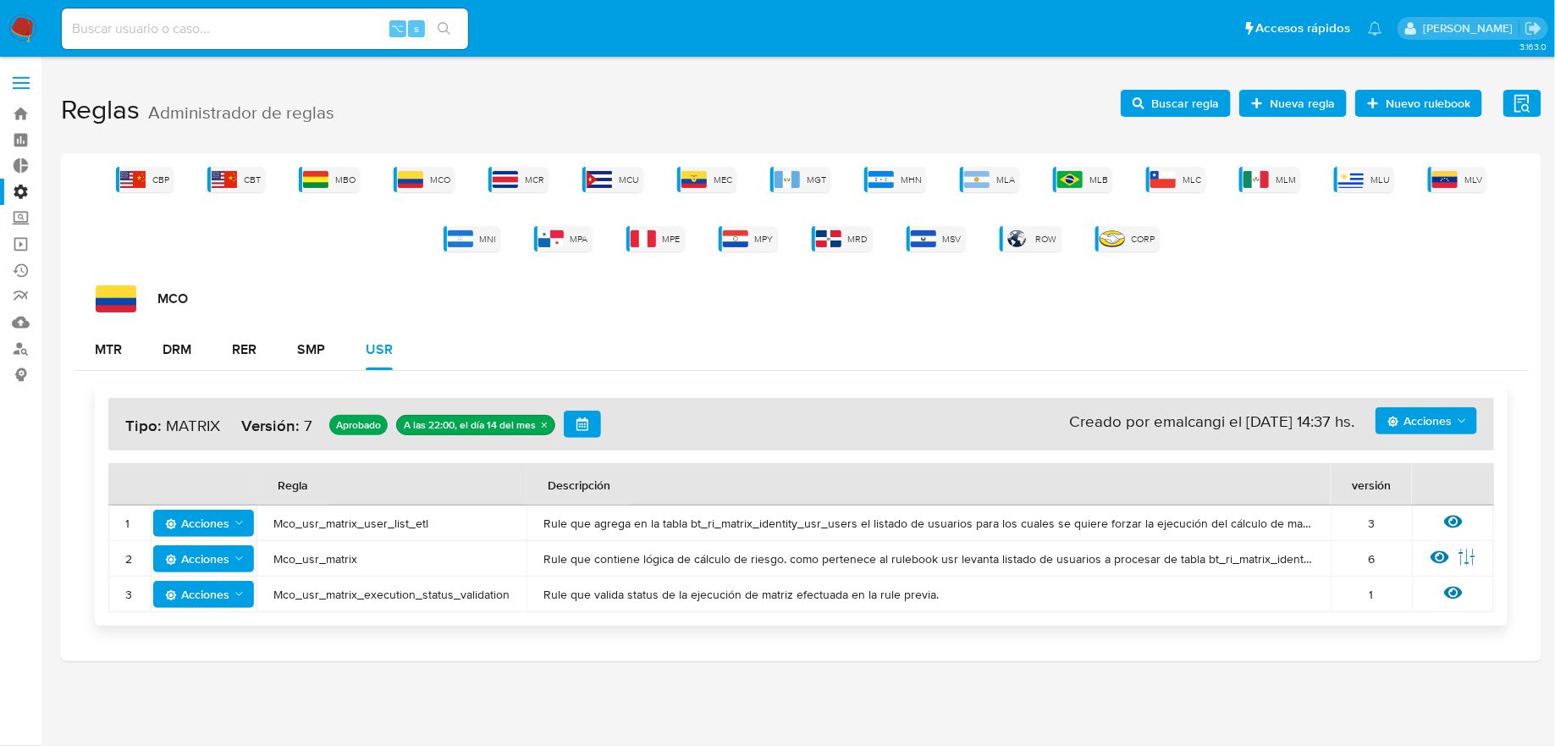
click at [1467, 525] on div "Ver regla" at bounding box center [1453, 523] width 48 height 22
click at [1455, 522] on icon at bounding box center [1453, 521] width 19 height 19
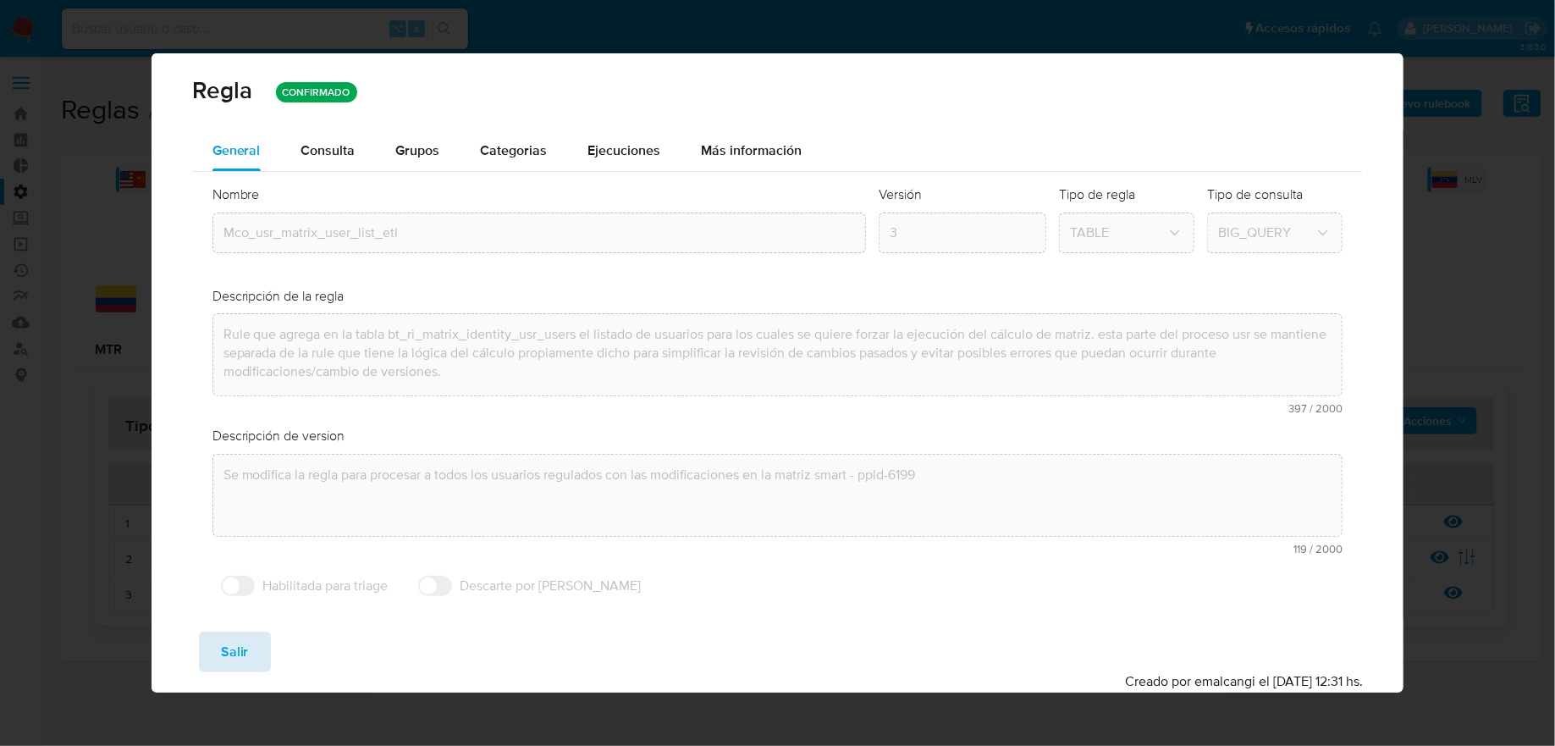
click at [238, 670] on span "Salir" at bounding box center [235, 651] width 28 height 37
type input "1"
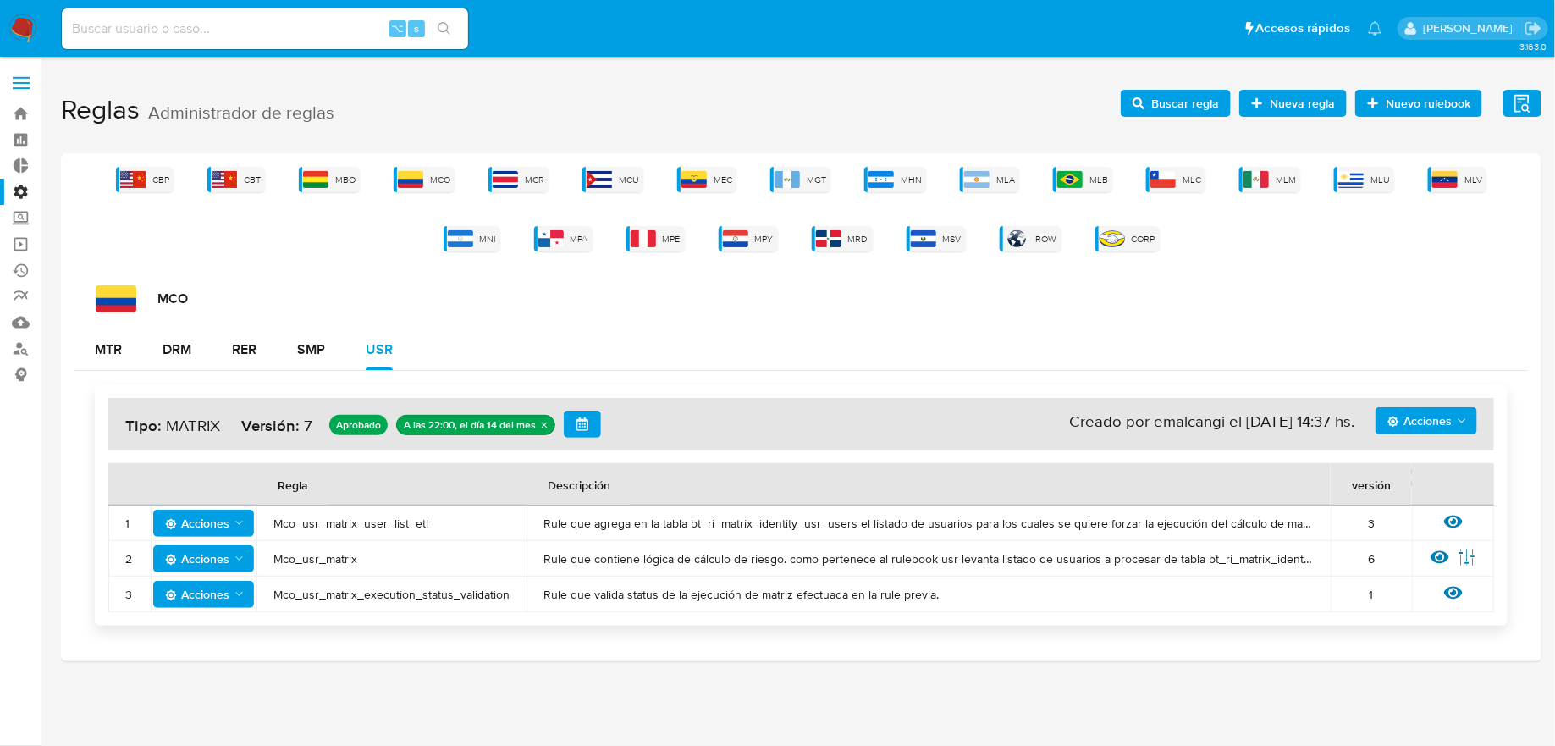
click at [1400, 424] on span "Acciones" at bounding box center [1420, 420] width 64 height 27
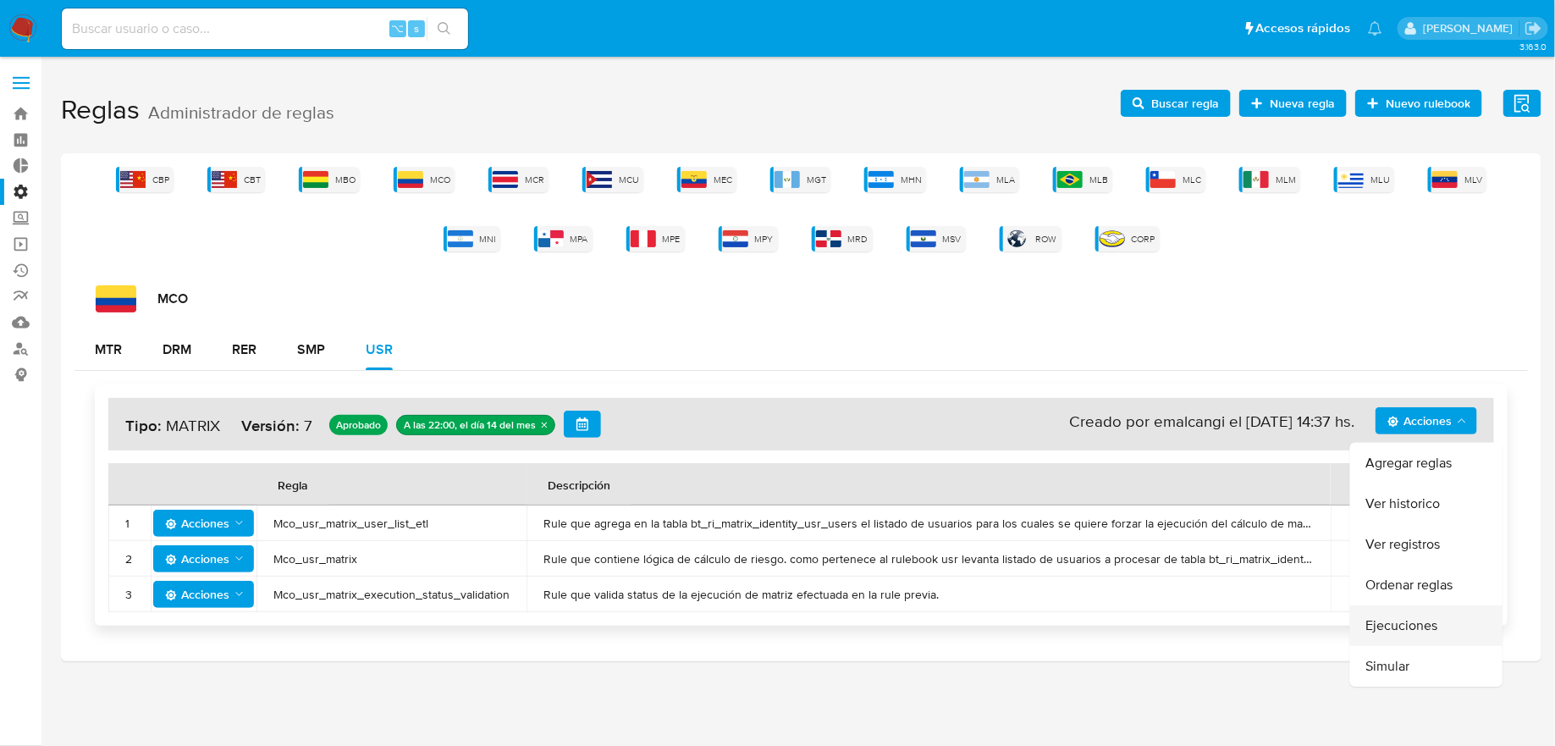
click at [1413, 632] on button "Ejecuciones" at bounding box center [1426, 625] width 152 height 41
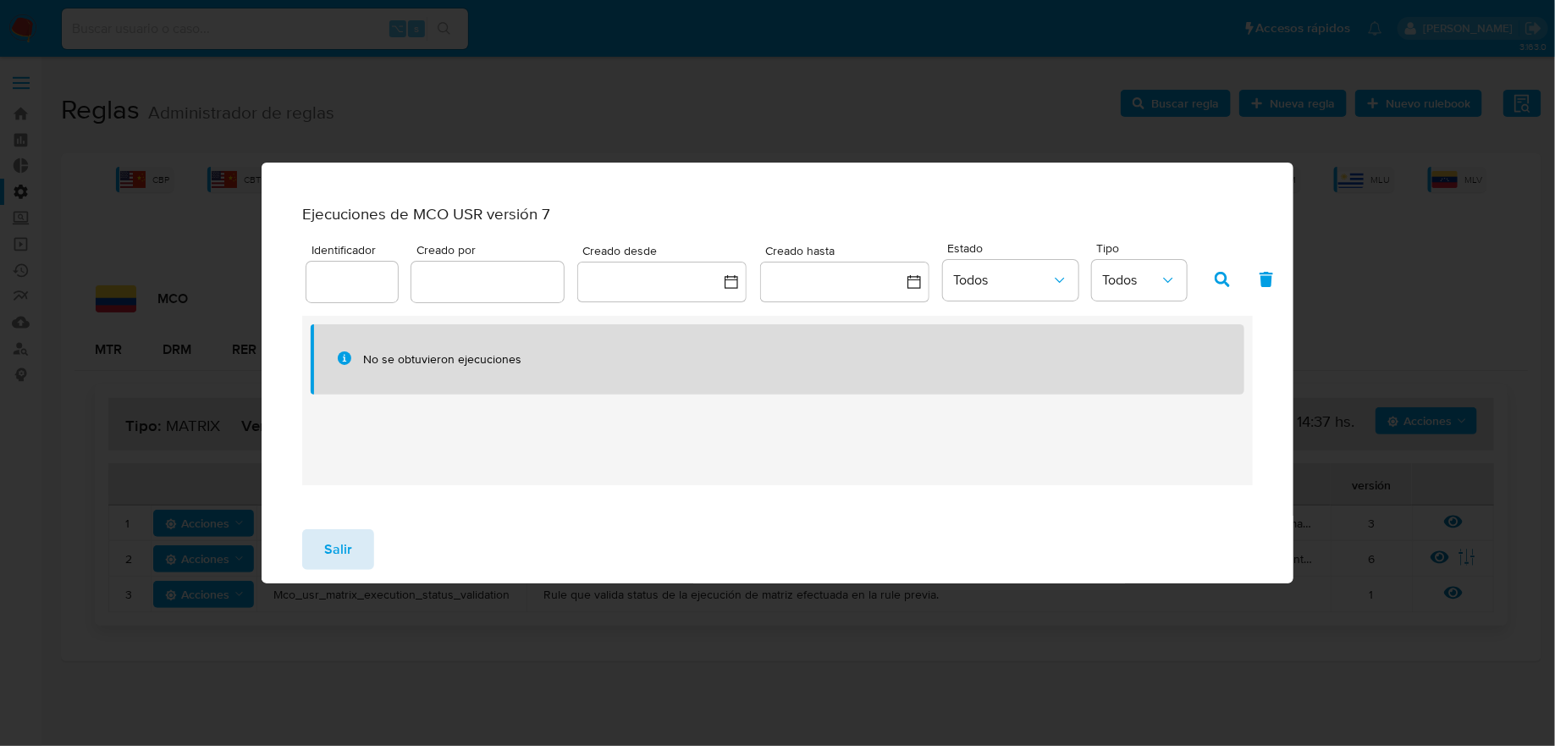
click at [346, 549] on span "Salir" at bounding box center [338, 549] width 28 height 37
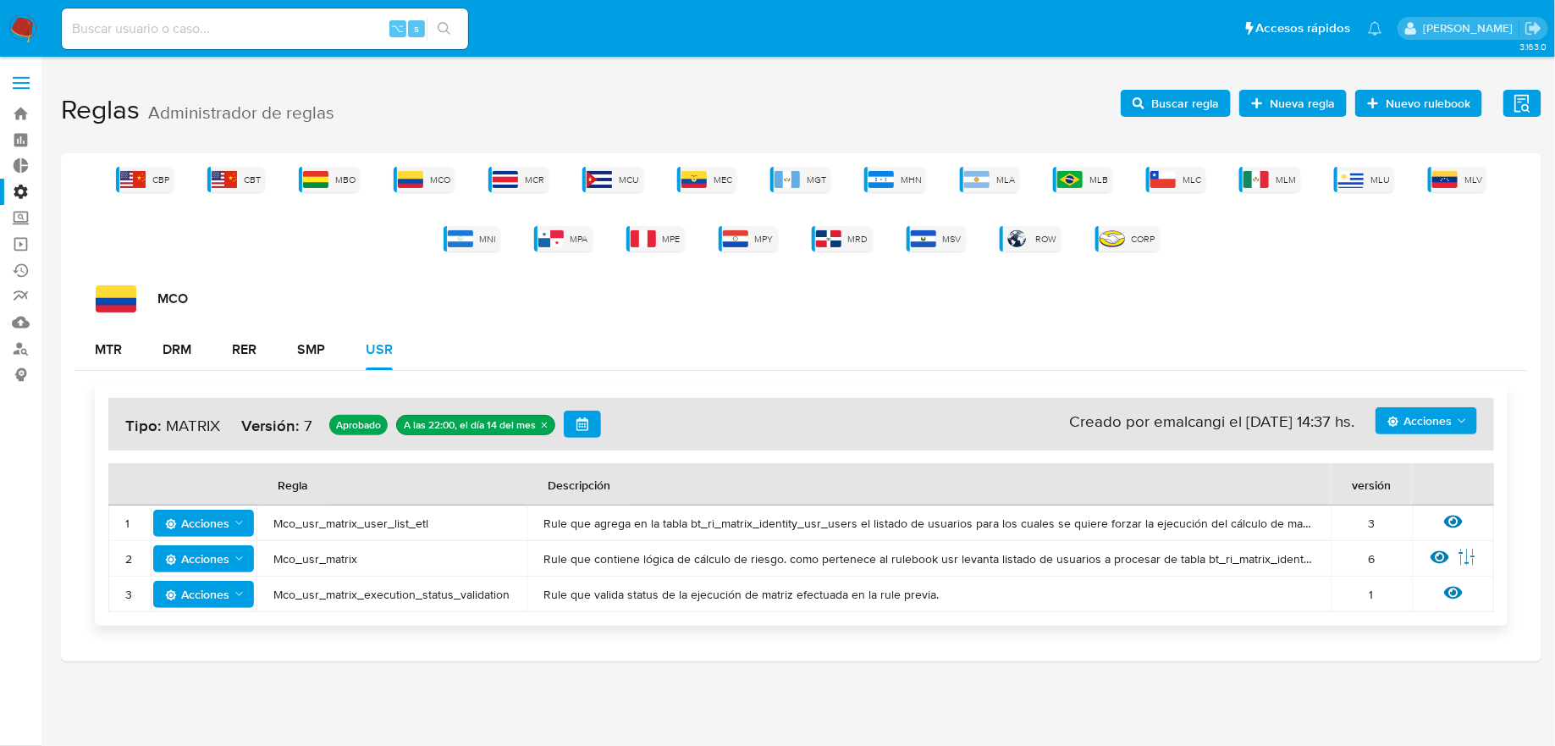
click at [1465, 422] on icon "Acciones" at bounding box center [1462, 421] width 14 height 14
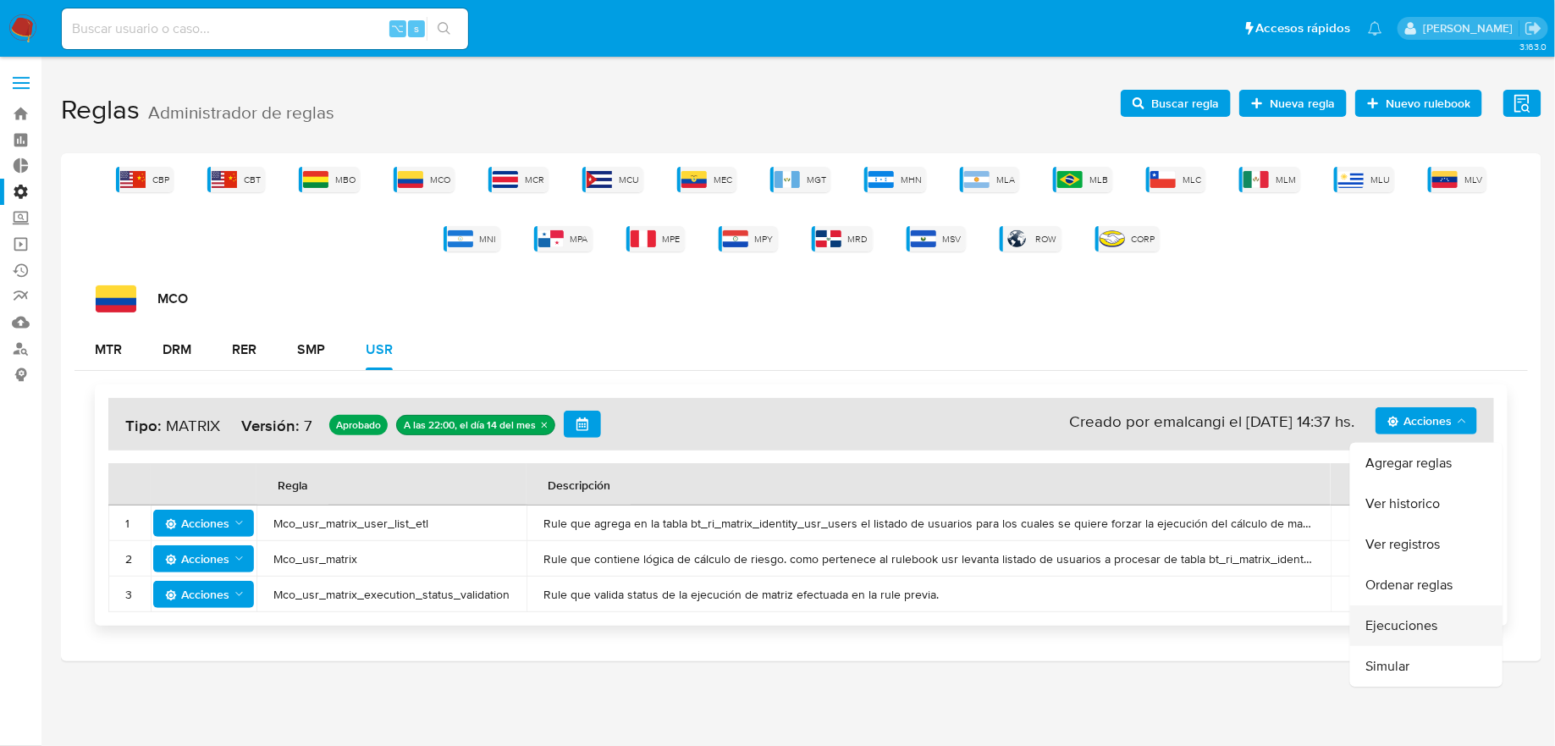
click at [1436, 614] on button "Ejecuciones" at bounding box center [1426, 625] width 152 height 41
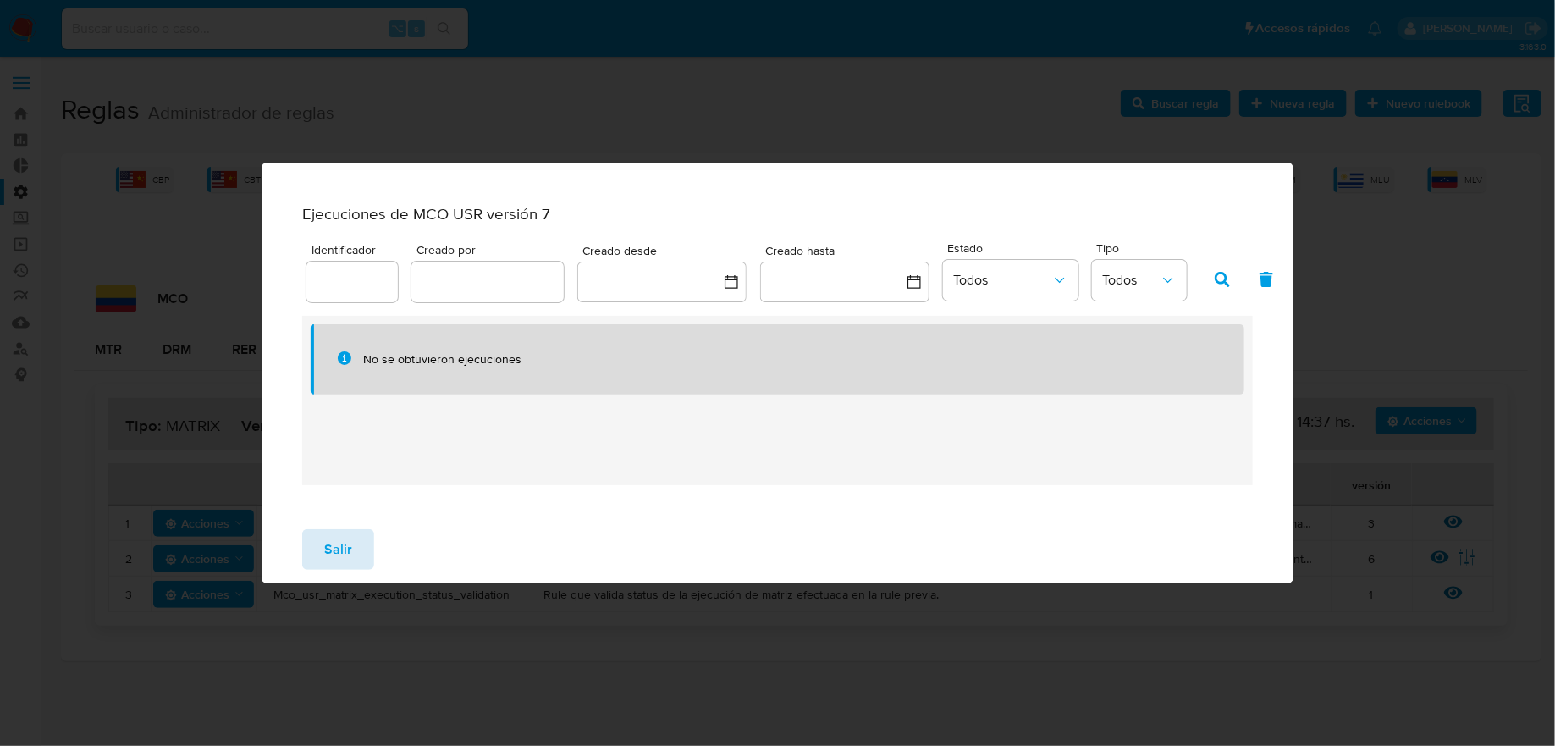
click at [366, 542] on button "Salir" at bounding box center [338, 549] width 72 height 41
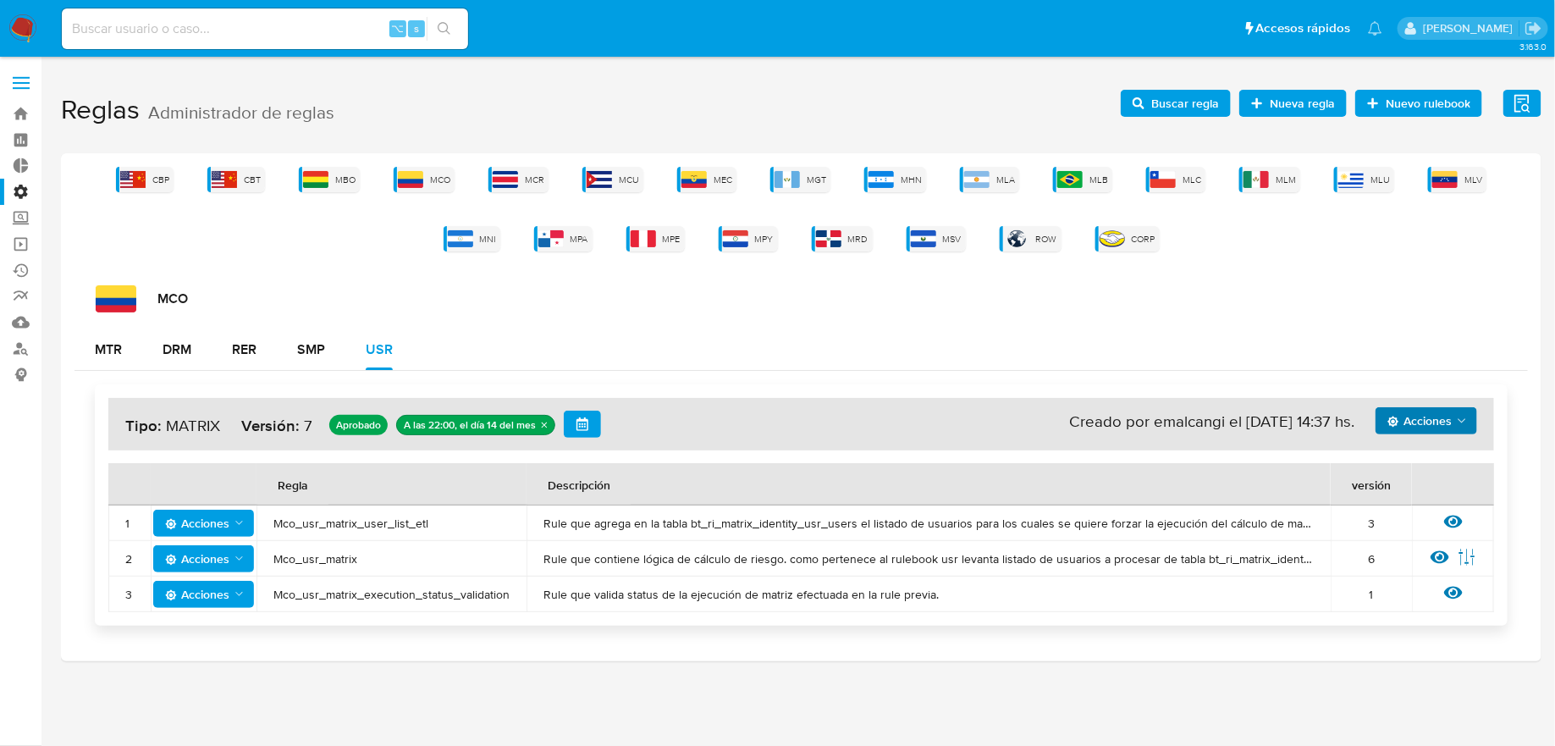
click at [466, 337] on div "MTR DRM RER SMP USR" at bounding box center [802, 349] width 1454 height 41
click at [1429, 417] on span "Acciones" at bounding box center [1420, 420] width 64 height 27
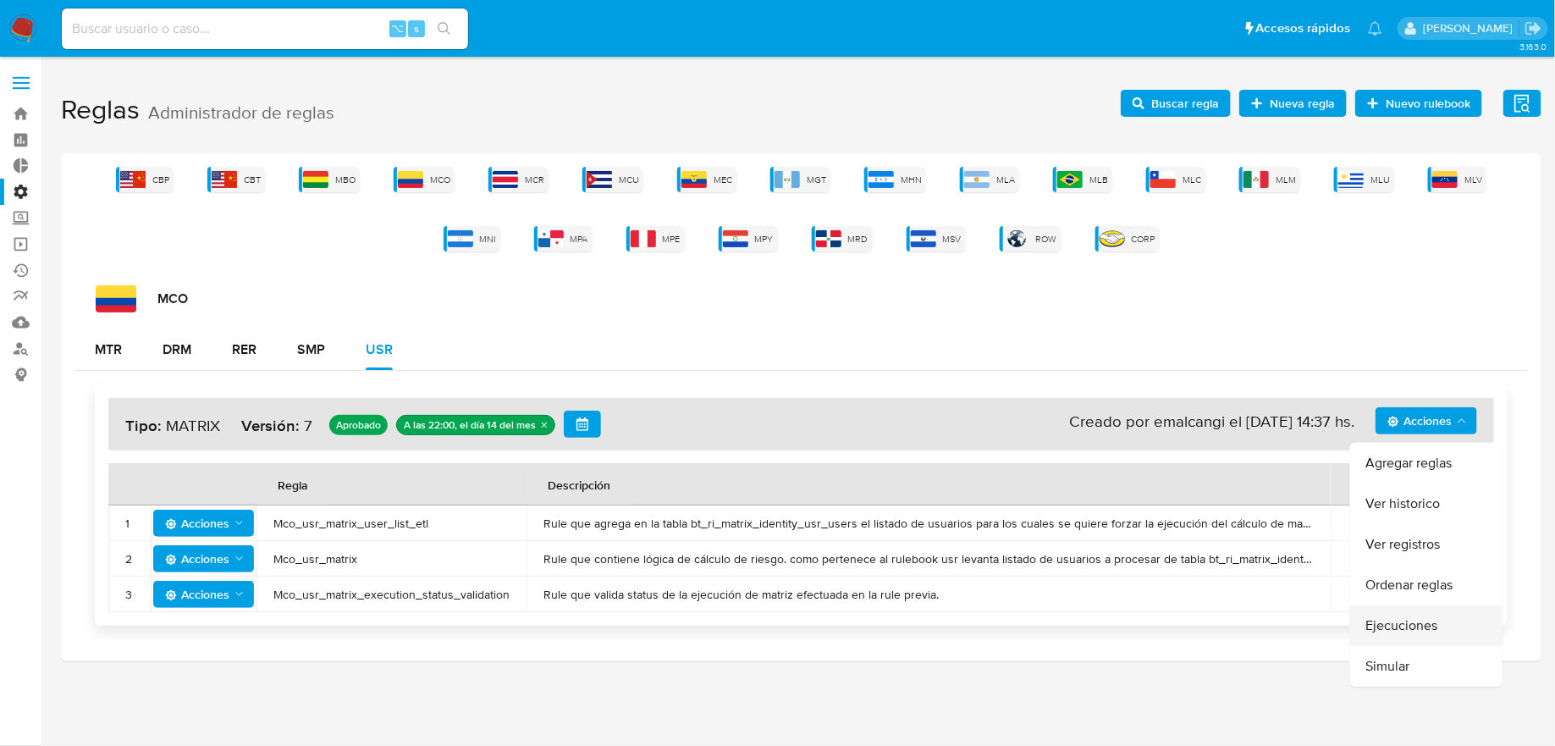
click at [1442, 621] on button "Ejecuciones" at bounding box center [1426, 625] width 152 height 41
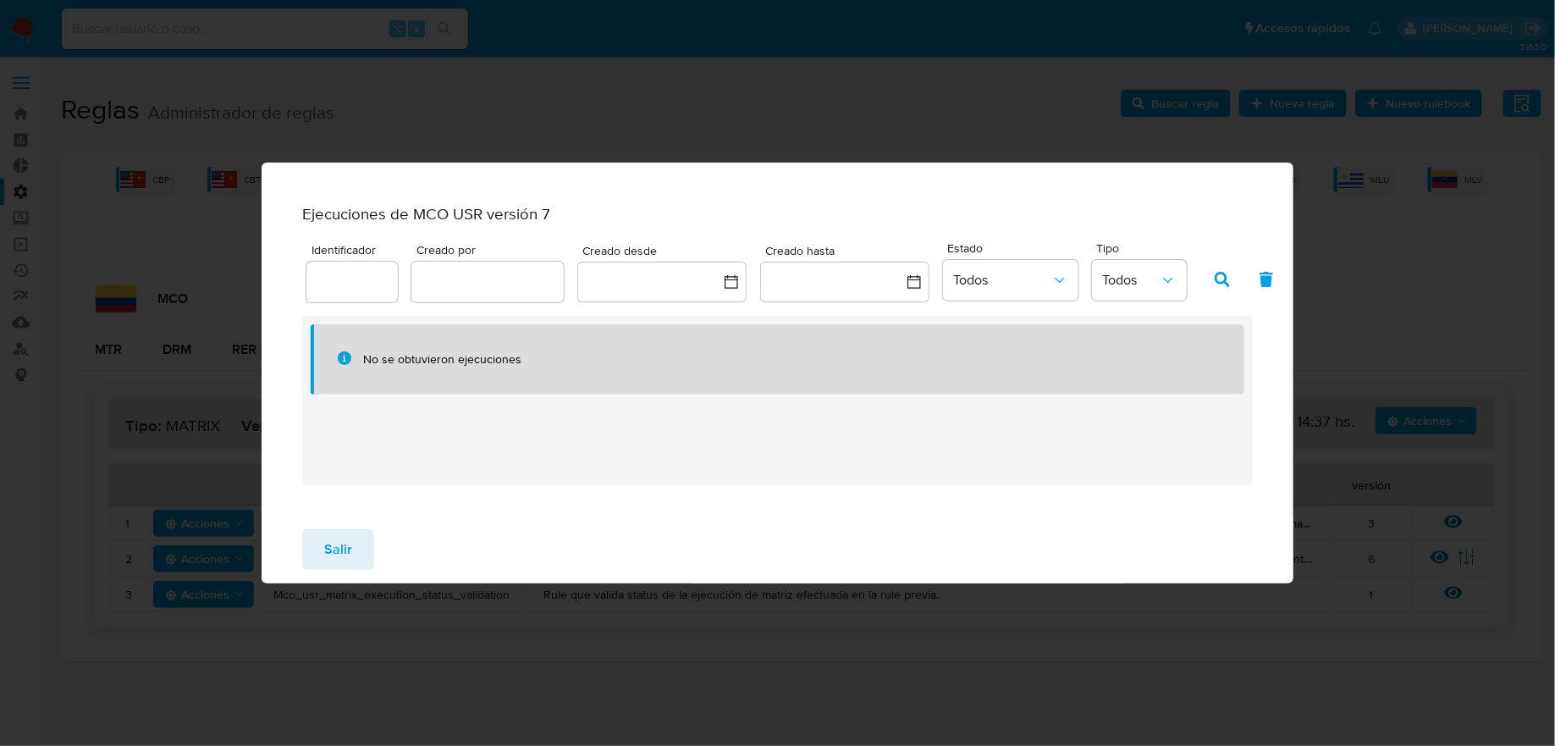
click at [348, 534] on div "Salir" at bounding box center [778, 550] width 1032 height 68
click at [361, 579] on div "Salir" at bounding box center [778, 550] width 1032 height 68
click at [328, 539] on span "Salir" at bounding box center [338, 549] width 28 height 37
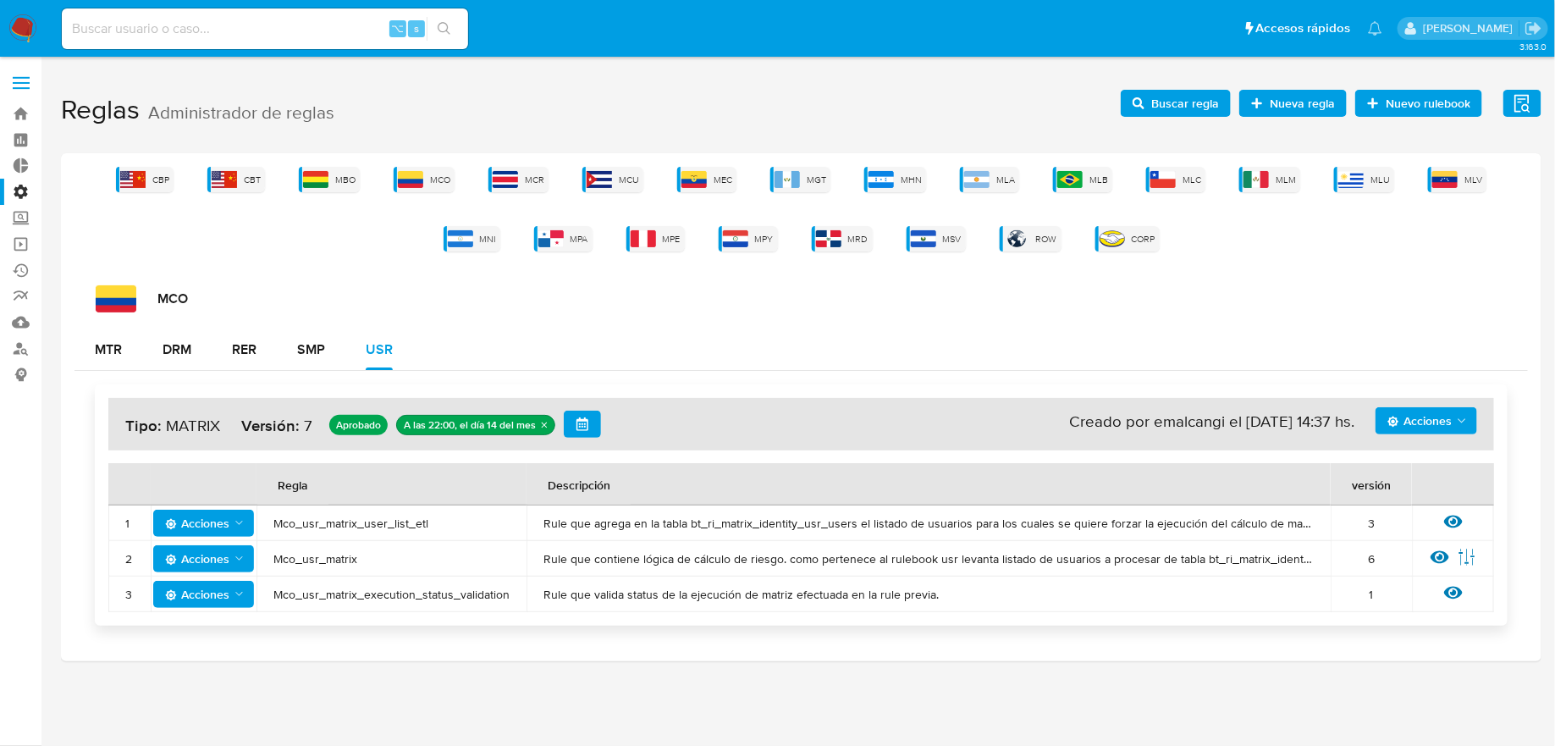
click at [580, 428] on icon "button" at bounding box center [583, 424] width 14 height 14
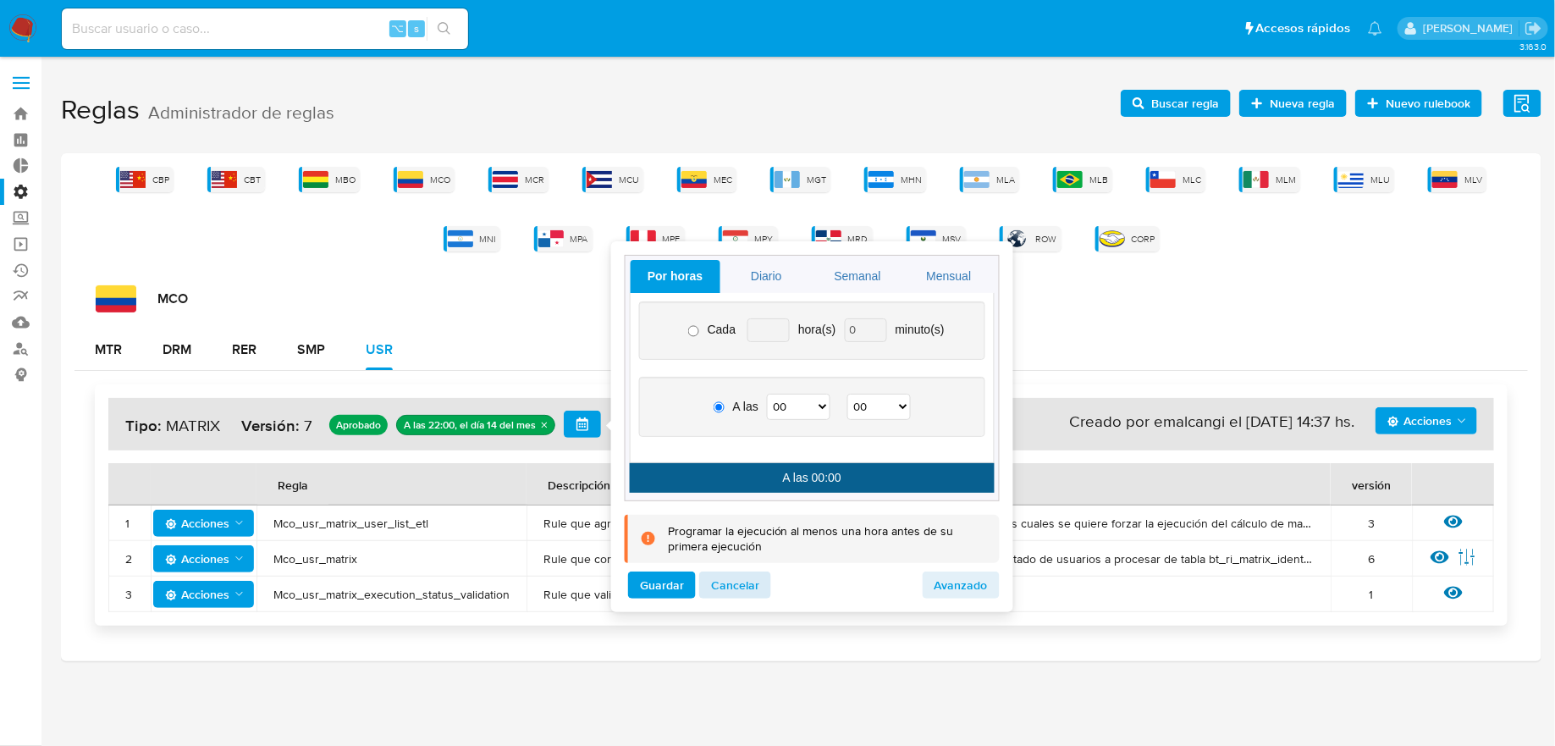
click at [765, 588] on button "Cancelar" at bounding box center [735, 584] width 72 height 27
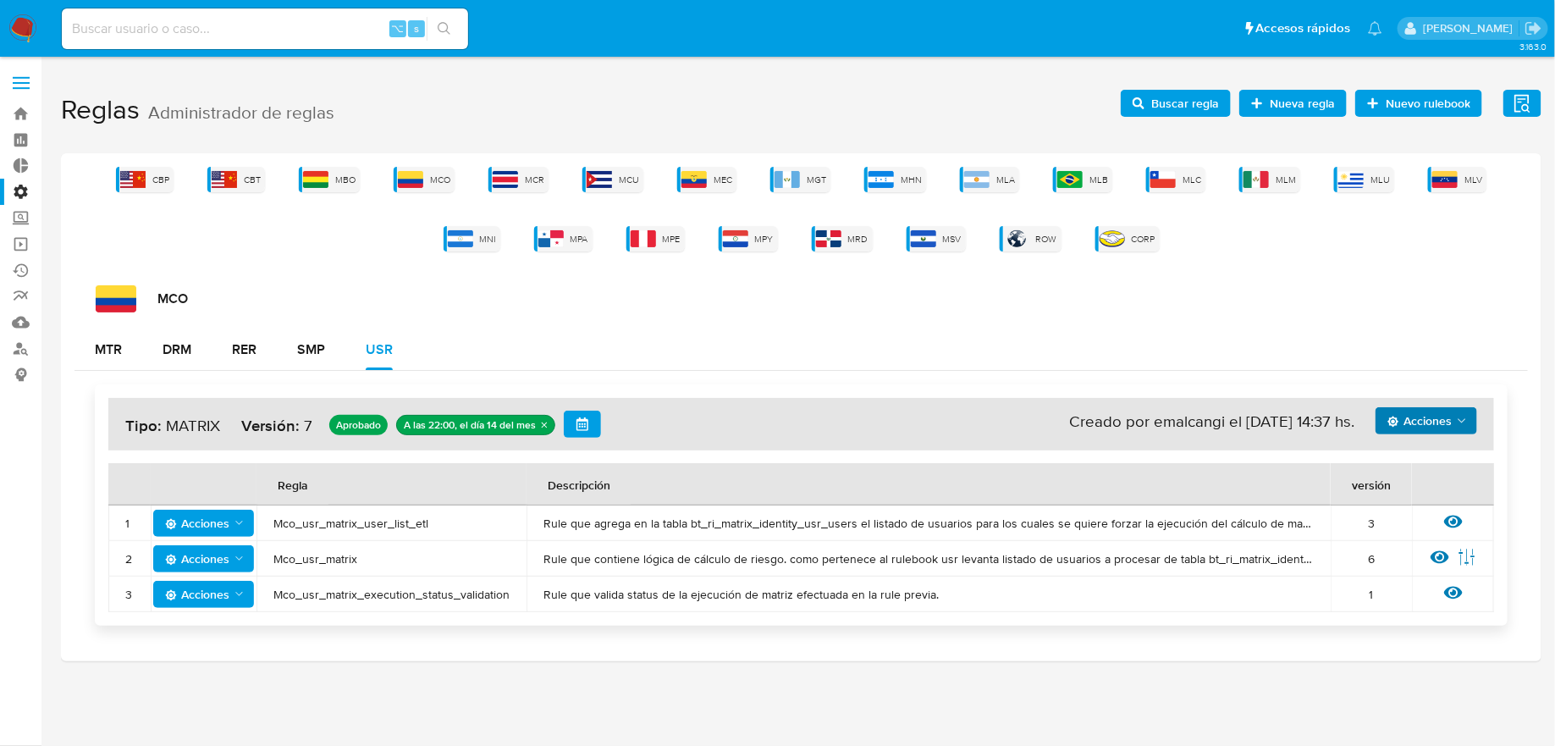
click at [1421, 409] on span "Acciones" at bounding box center [1420, 420] width 64 height 27
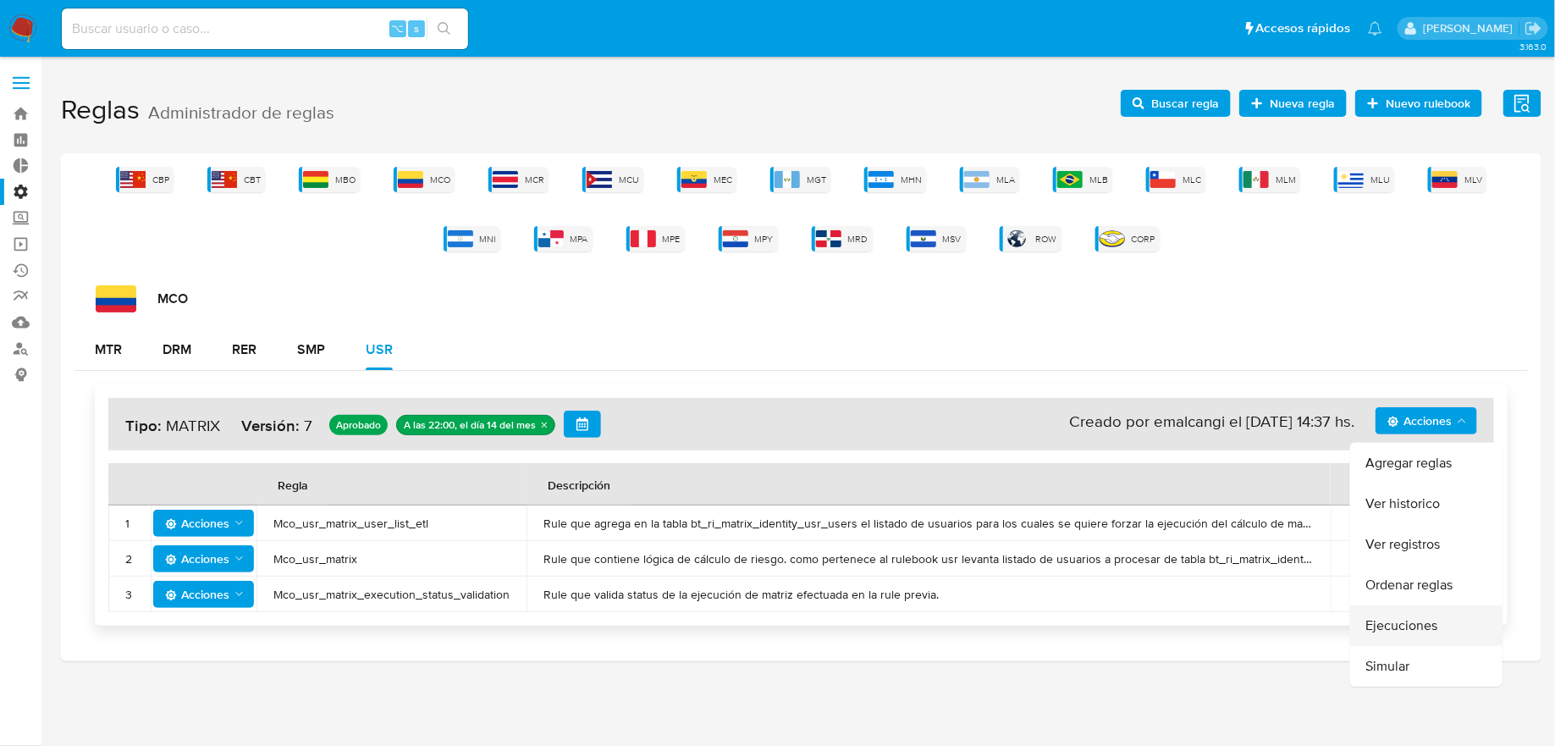
click at [1391, 618] on button "Ejecuciones" at bounding box center [1426, 625] width 152 height 41
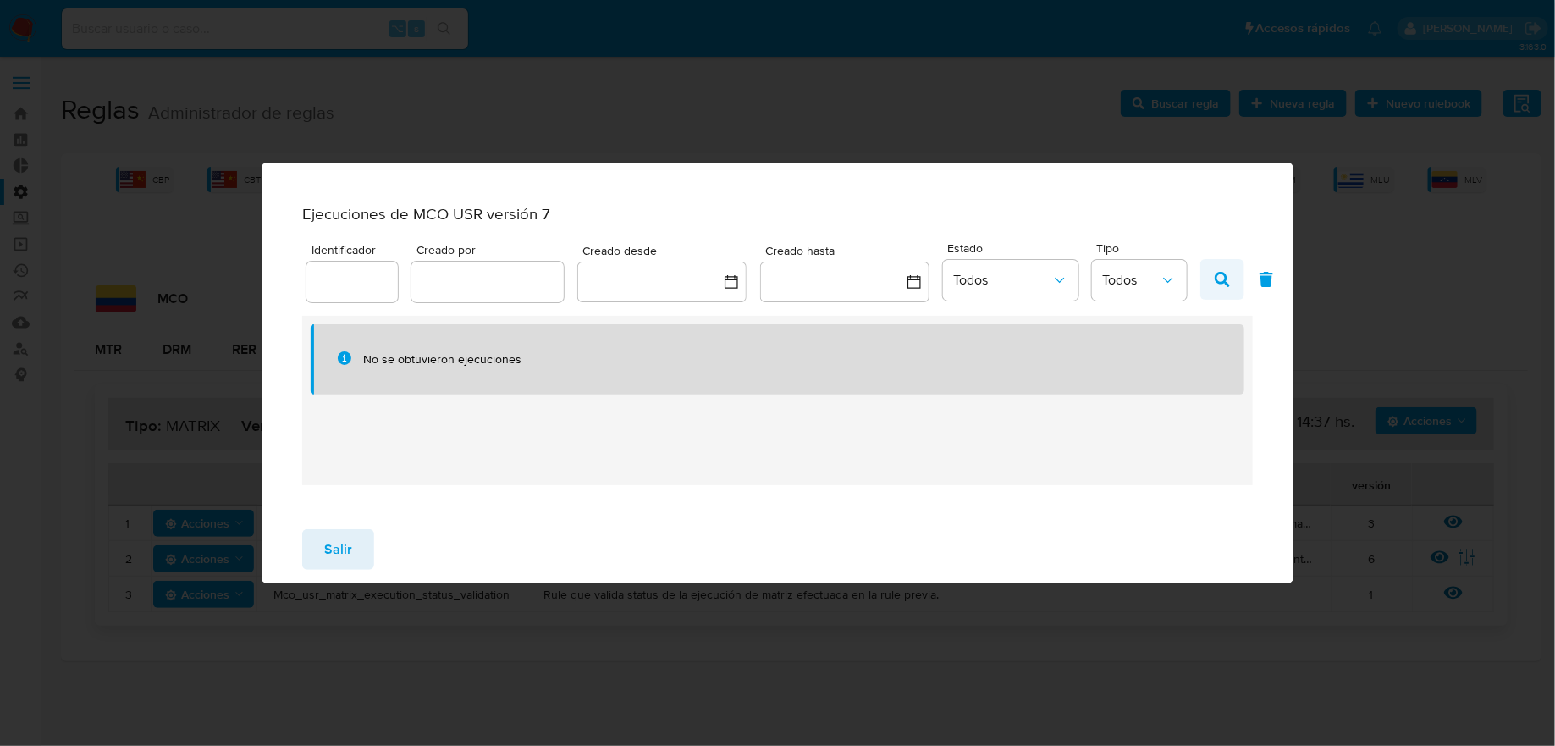
click at [1212, 283] on button "button" at bounding box center [1222, 279] width 44 height 41
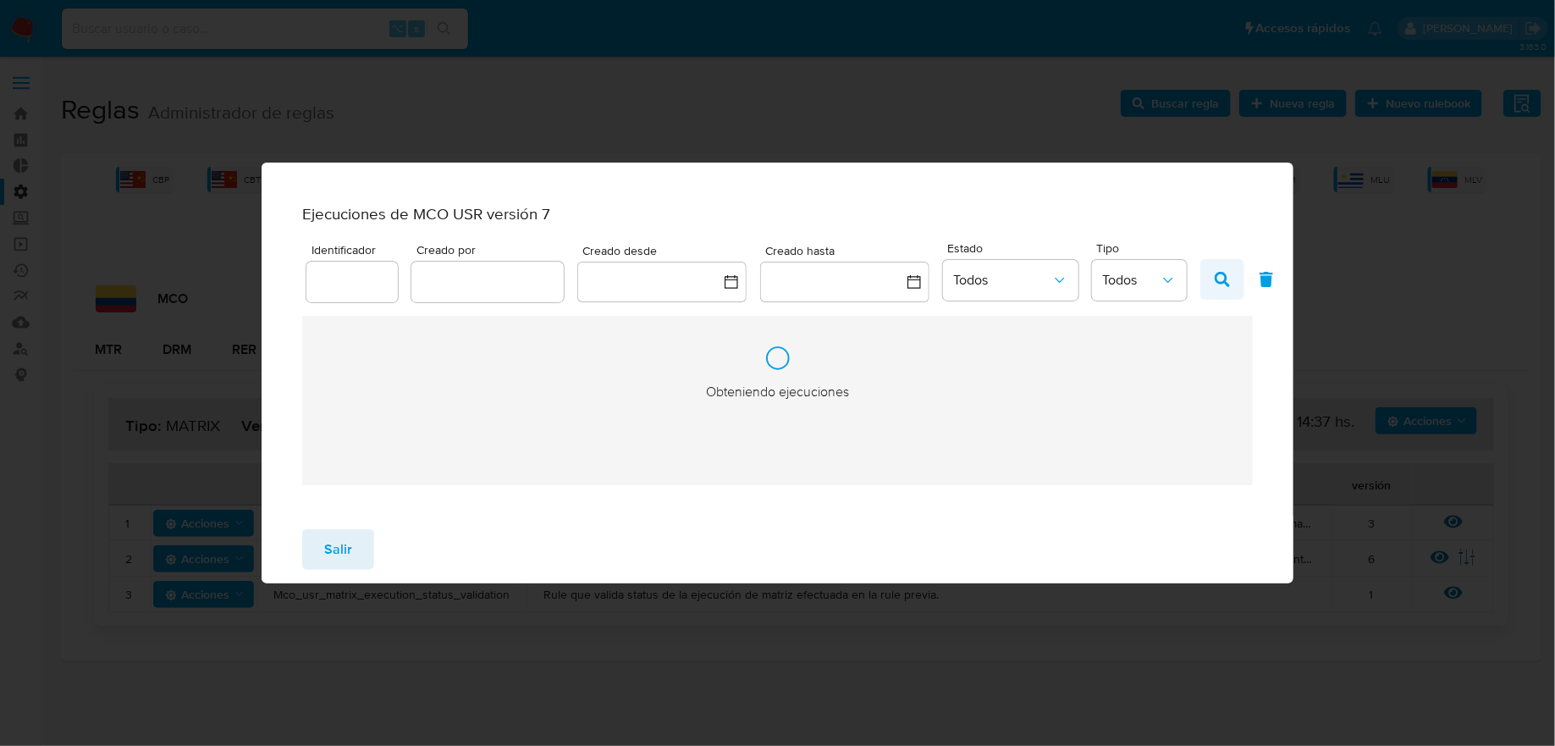
click at [1212, 283] on div "Obteniendo ejecuciones" at bounding box center [778, 373] width 1032 height 421
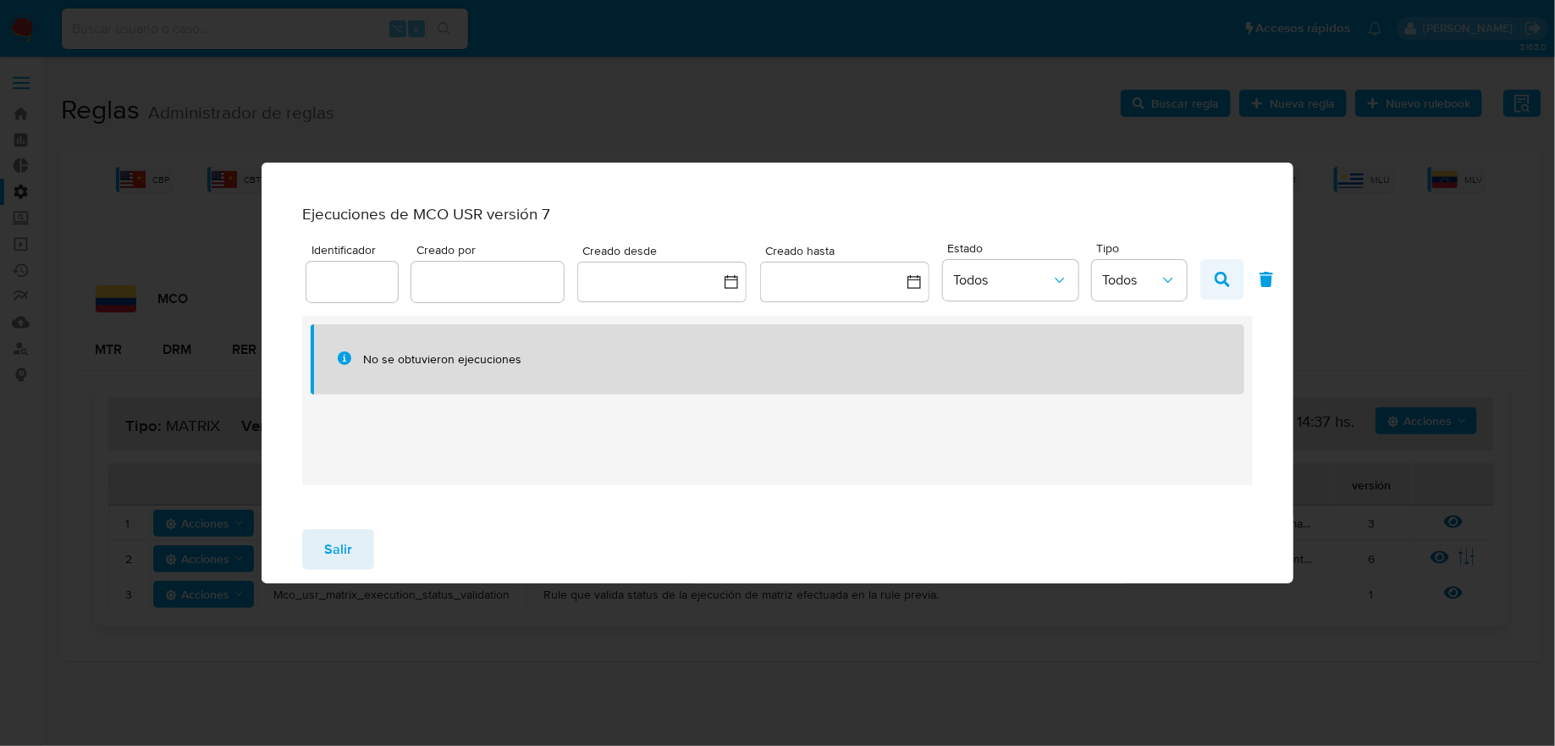
click at [1212, 283] on button "button" at bounding box center [1222, 279] width 44 height 41
click at [329, 541] on span "Salir" at bounding box center [338, 549] width 28 height 37
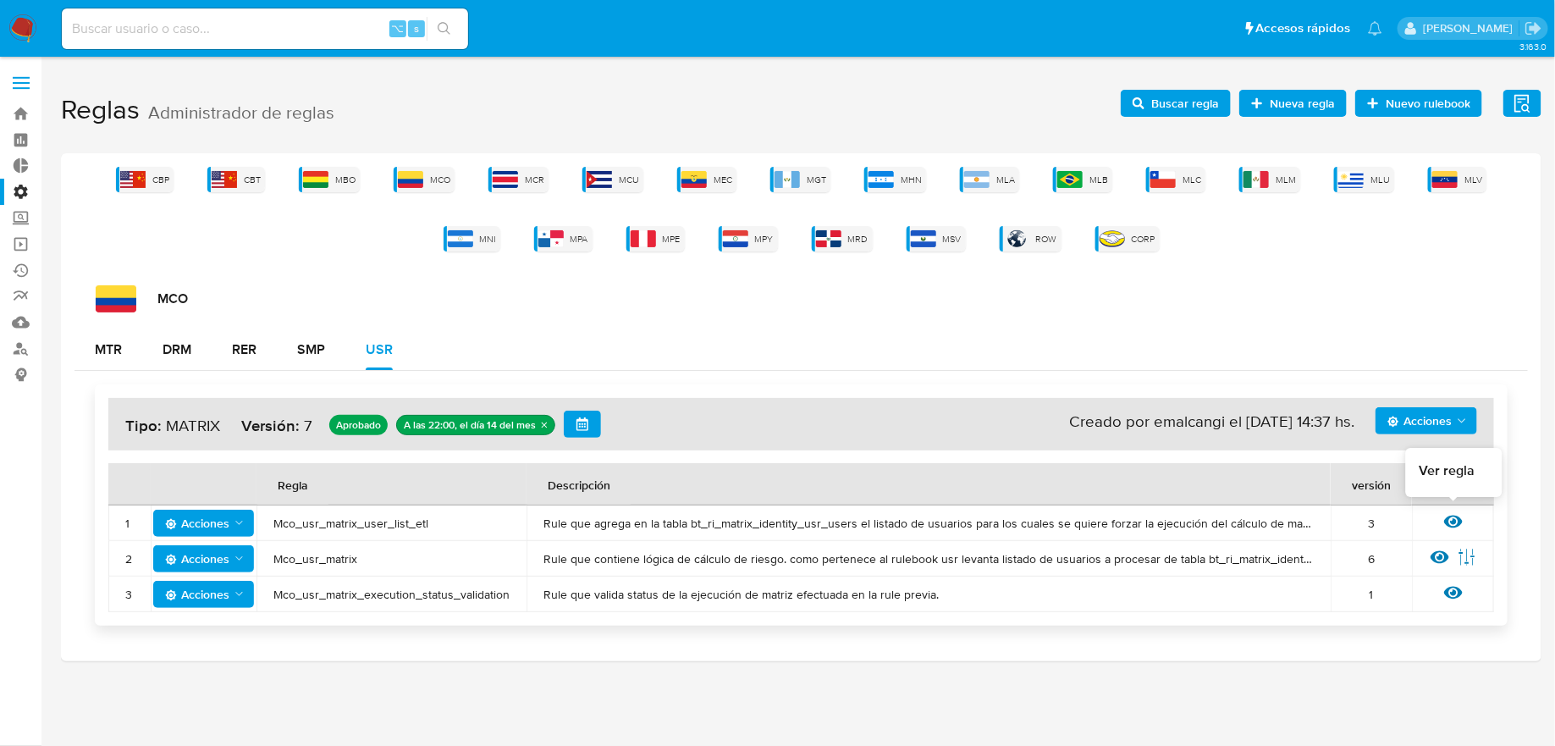
click at [1463, 513] on div "Ver regla" at bounding box center [1453, 523] width 48 height 22
click at [1451, 523] on icon at bounding box center [1453, 521] width 19 height 19
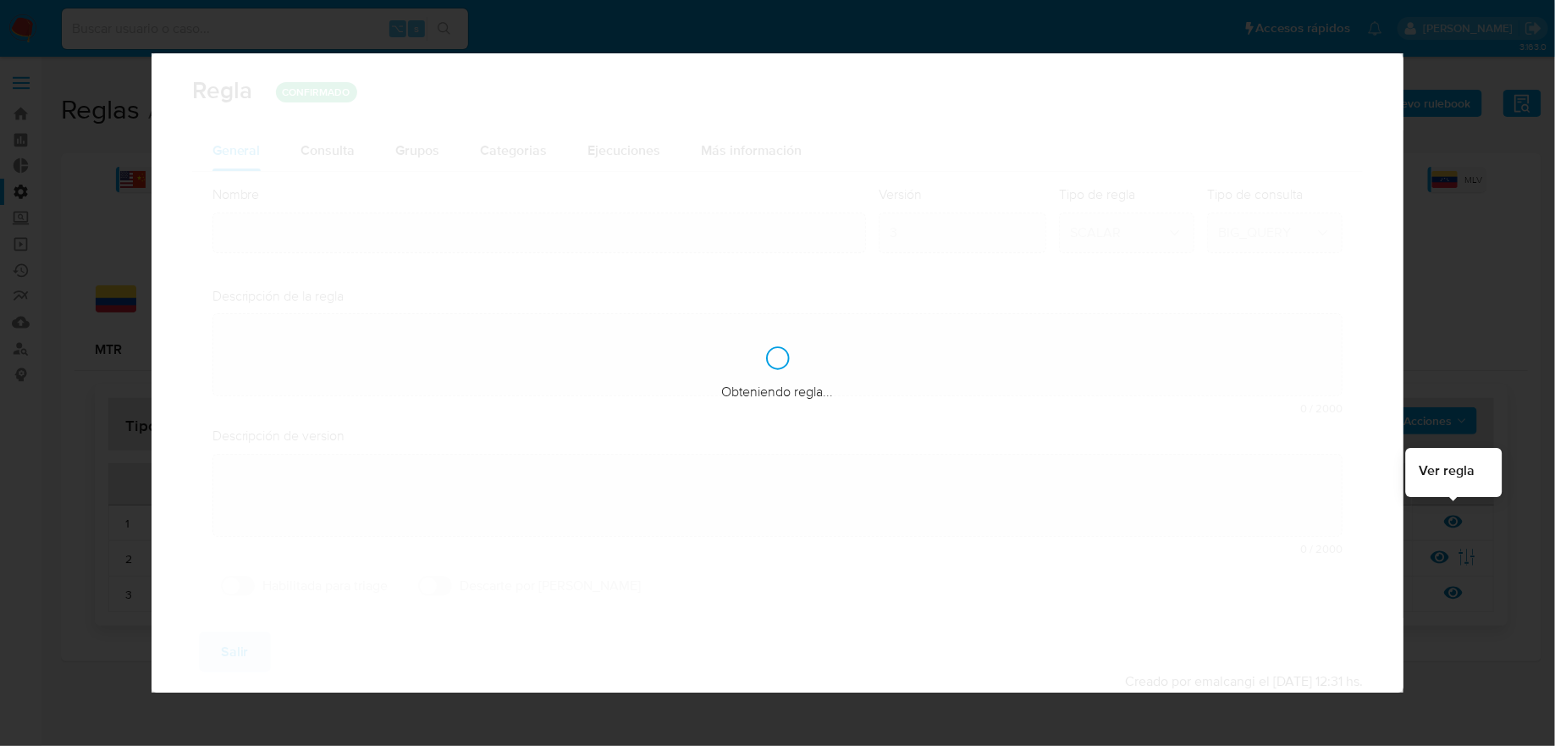
type input "Mco_usr_matrix_user_list_etl"
type textarea "Rule que agrega en la tabla bt_ri_matrix_identity_usr_users el listado de usuar…"
type textarea "Se modifica la regla para procesar a todos los usuarios regulados con las modif…"
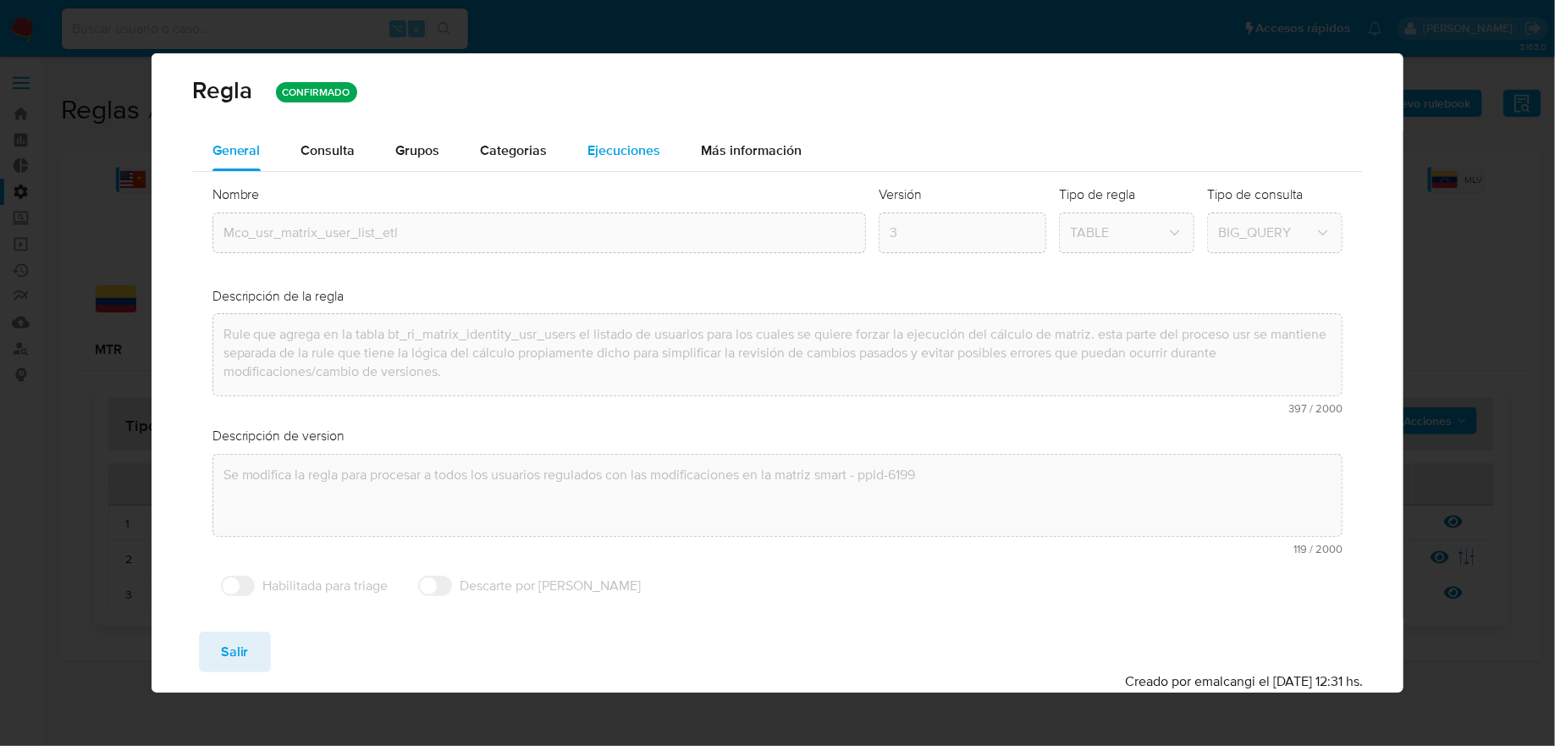
click at [655, 145] on span "Ejecuciones" at bounding box center [624, 150] width 73 height 19
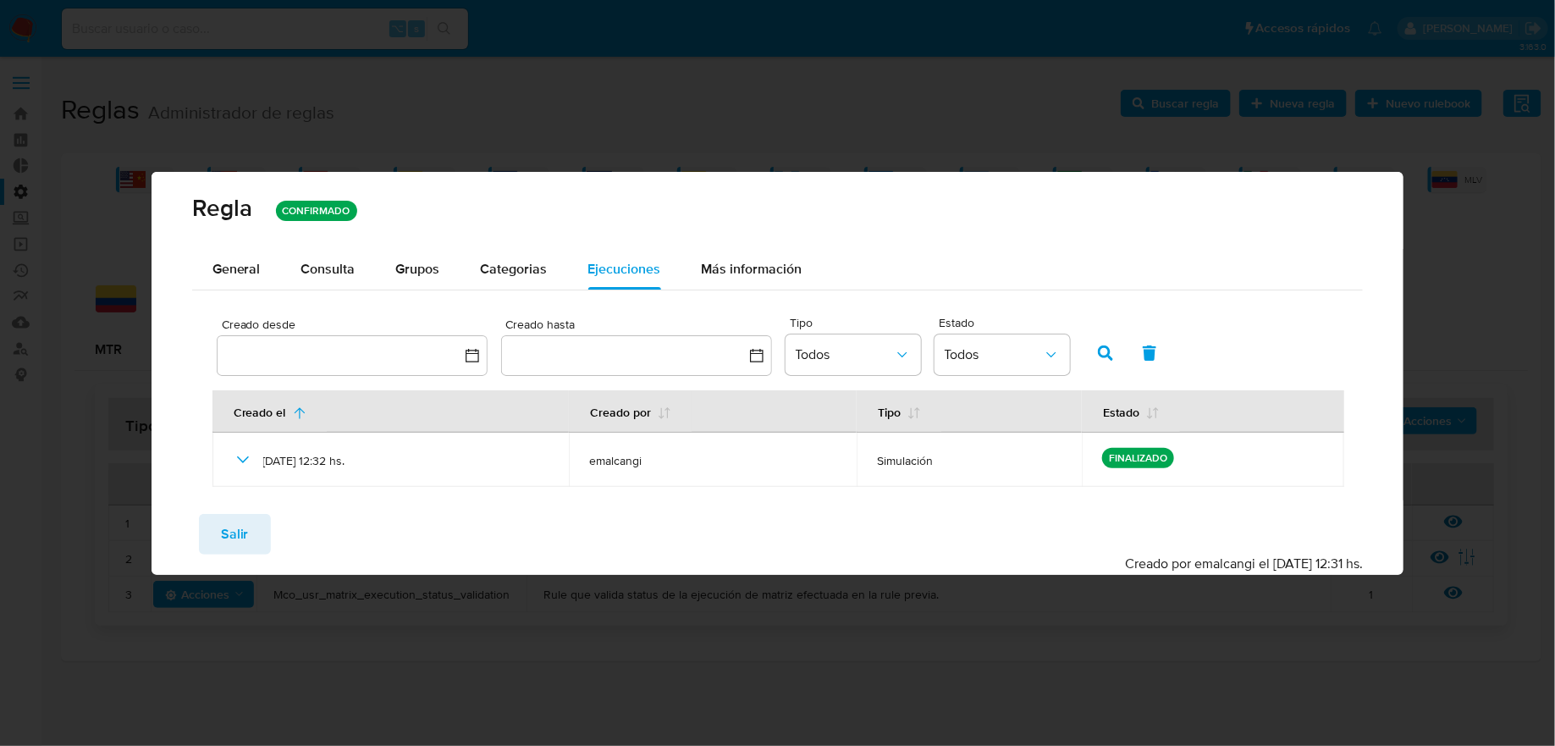
click at [736, 46] on div "Regla CONFIRMADO General Consulta Parametros Evidencias Grupos Categorias Ejecu…" at bounding box center [777, 373] width 1555 height 746
click at [254, 510] on div "Guardar Salir Simular Confirmar Creado por emalcangi el [DATE] 12:31 hs." at bounding box center [778, 537] width 1253 height 75
click at [251, 533] on button "Salir" at bounding box center [235, 534] width 72 height 41
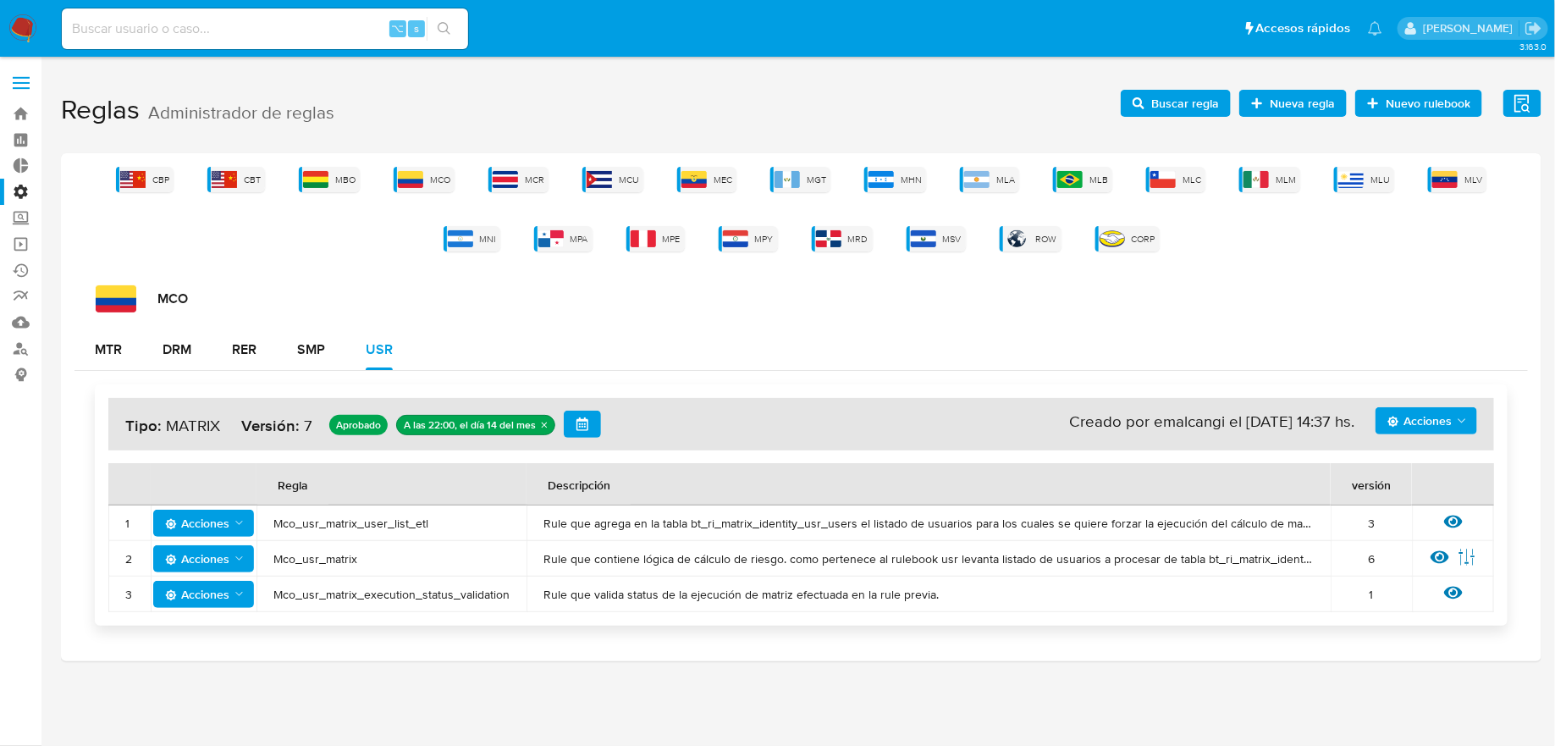
click at [1453, 426] on span "Acciones" at bounding box center [1428, 421] width 81 height 24
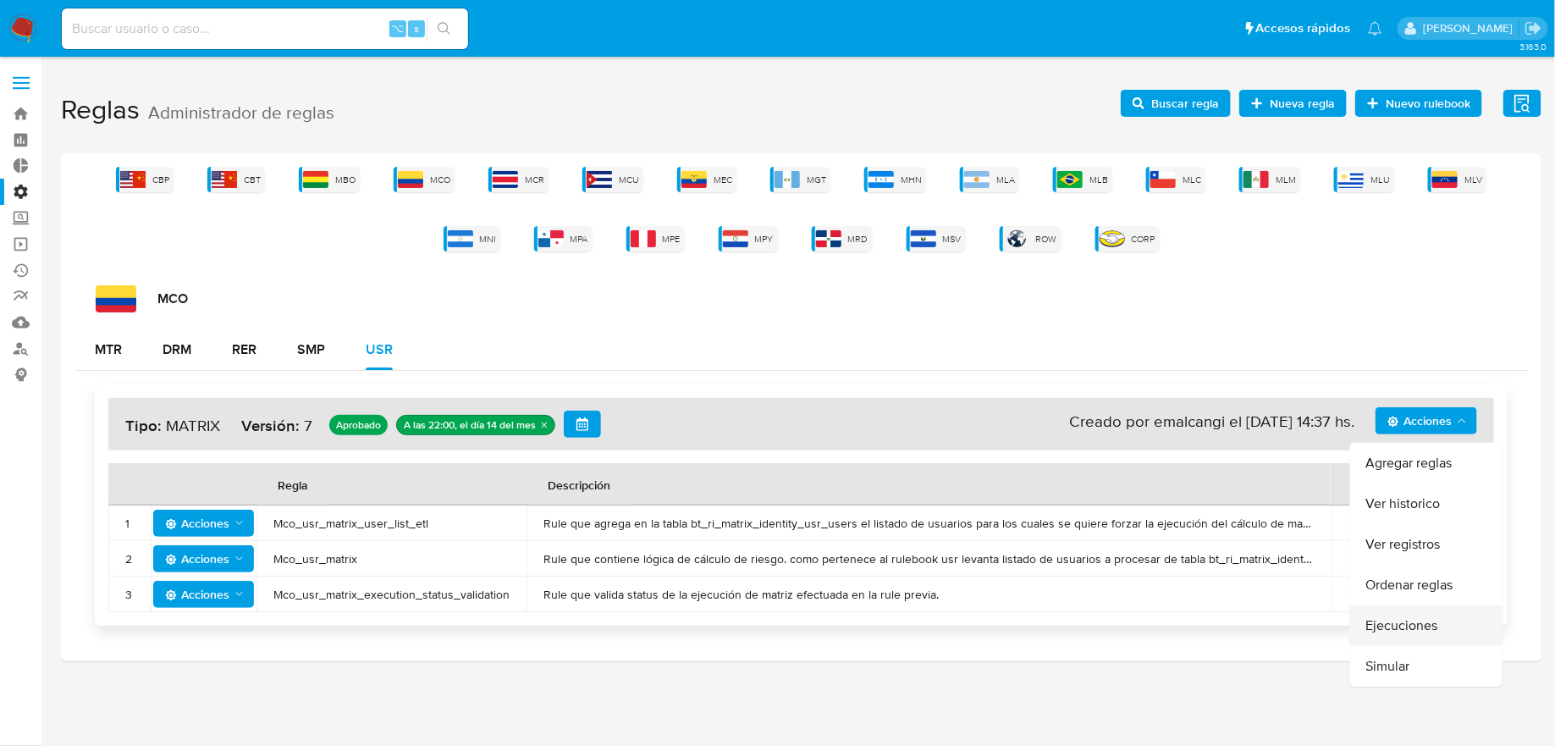
click at [1409, 632] on button "Ejecuciones" at bounding box center [1426, 625] width 152 height 41
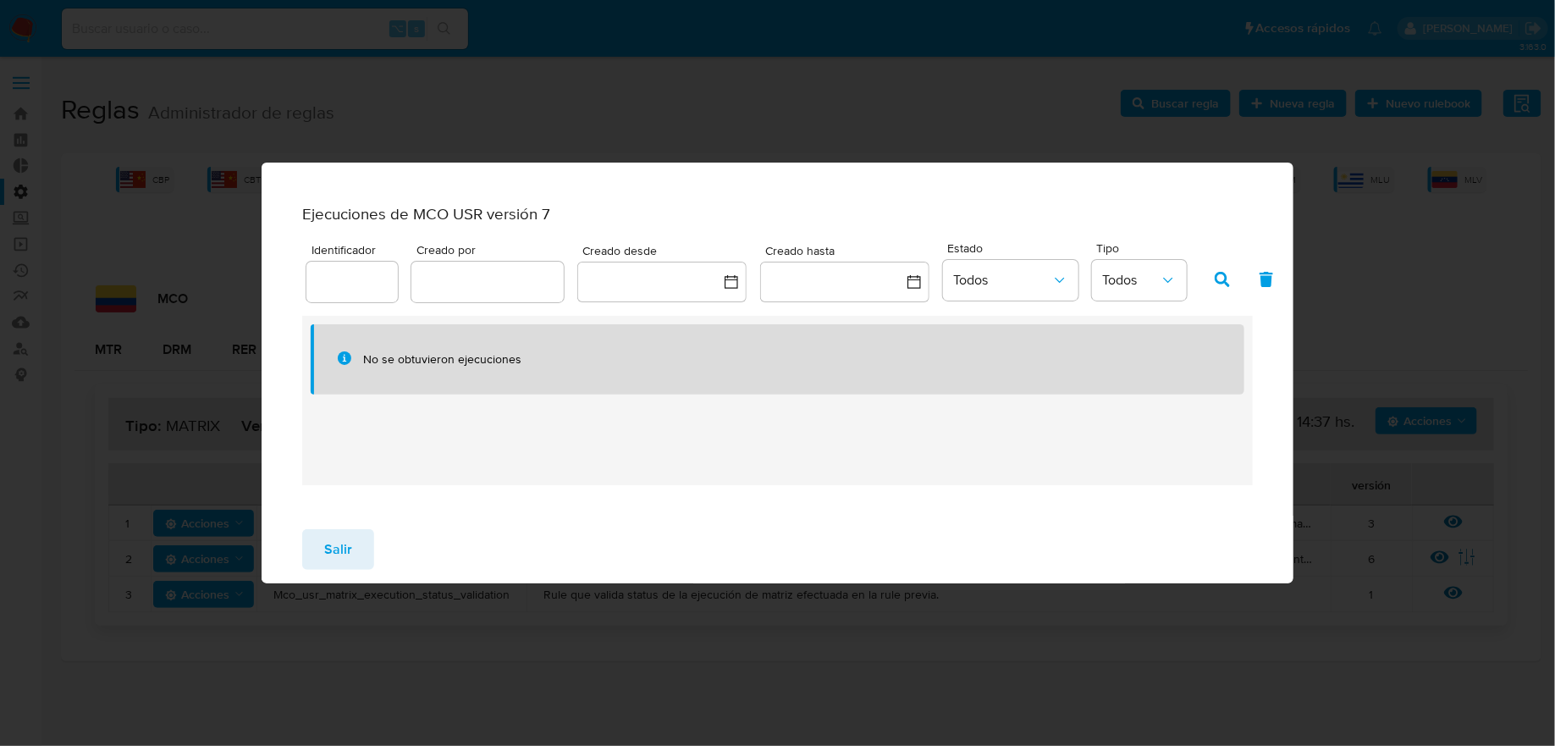
click at [1083, 163] on div "Ejecuciones de MCO USR versión 7 Identificador Creado por Creado desde Creado h…" at bounding box center [778, 373] width 1032 height 421
click at [360, 547] on button "Salir" at bounding box center [338, 549] width 72 height 41
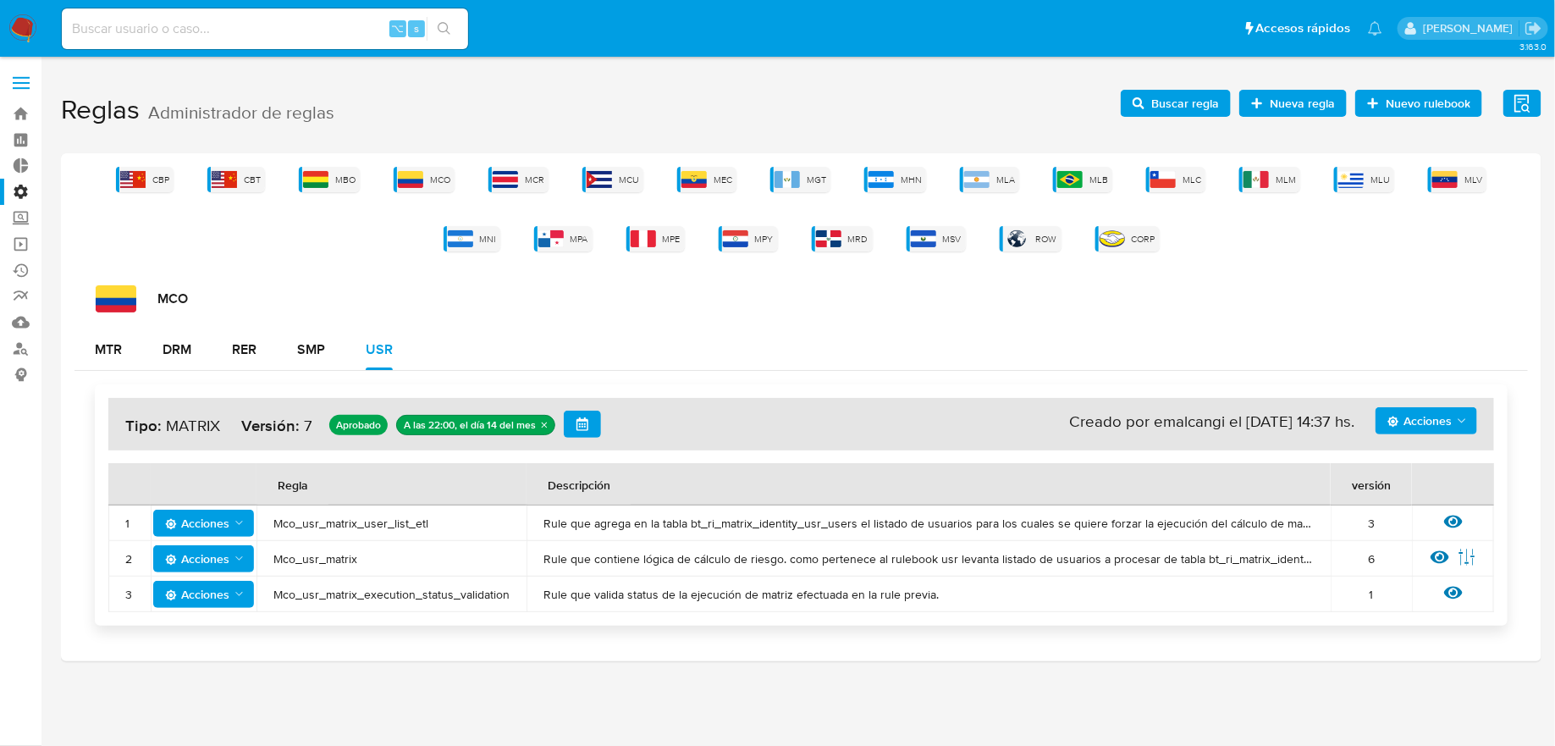
click at [1440, 423] on span "Acciones" at bounding box center [1420, 420] width 64 height 27
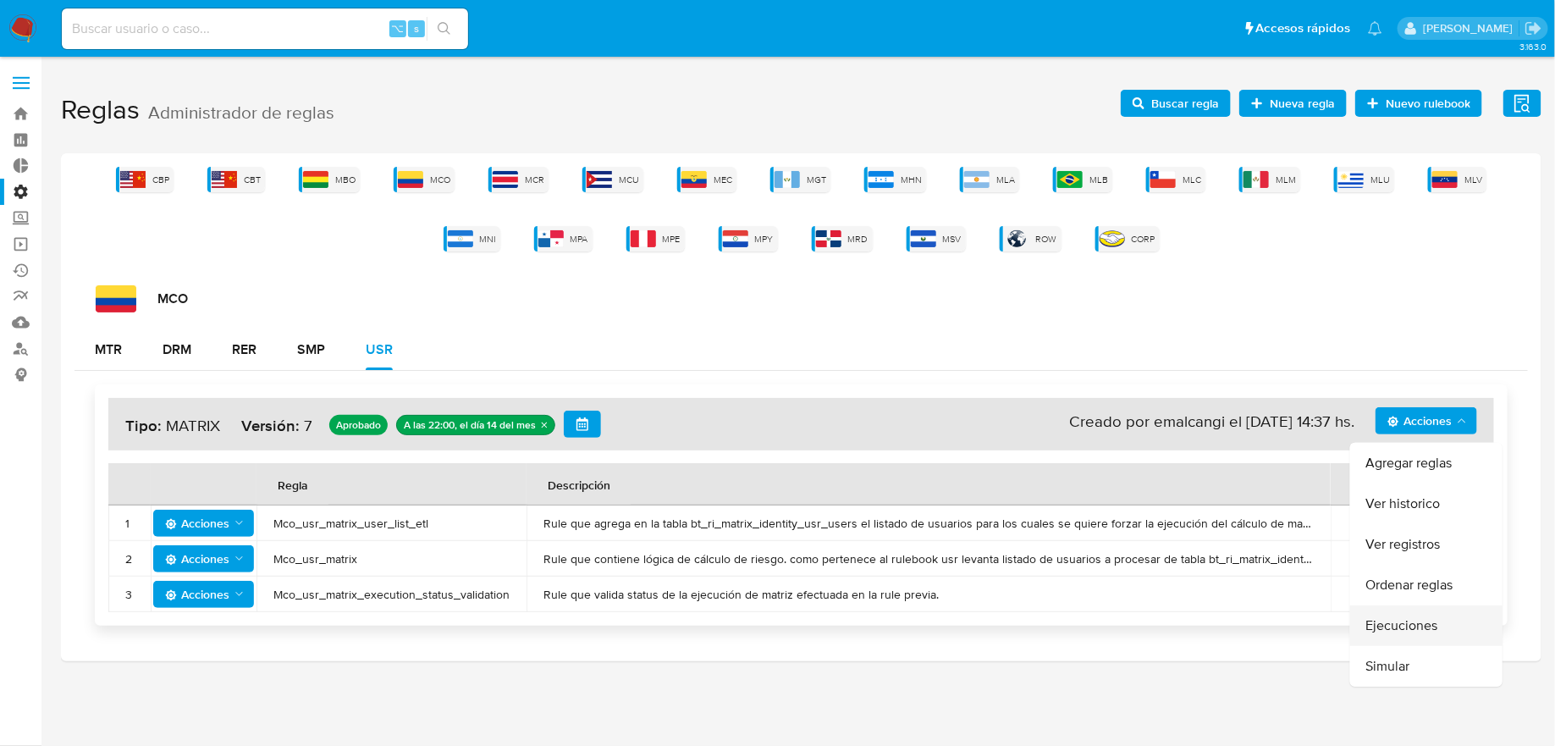
click at [1425, 621] on button "Ejecuciones" at bounding box center [1426, 625] width 152 height 41
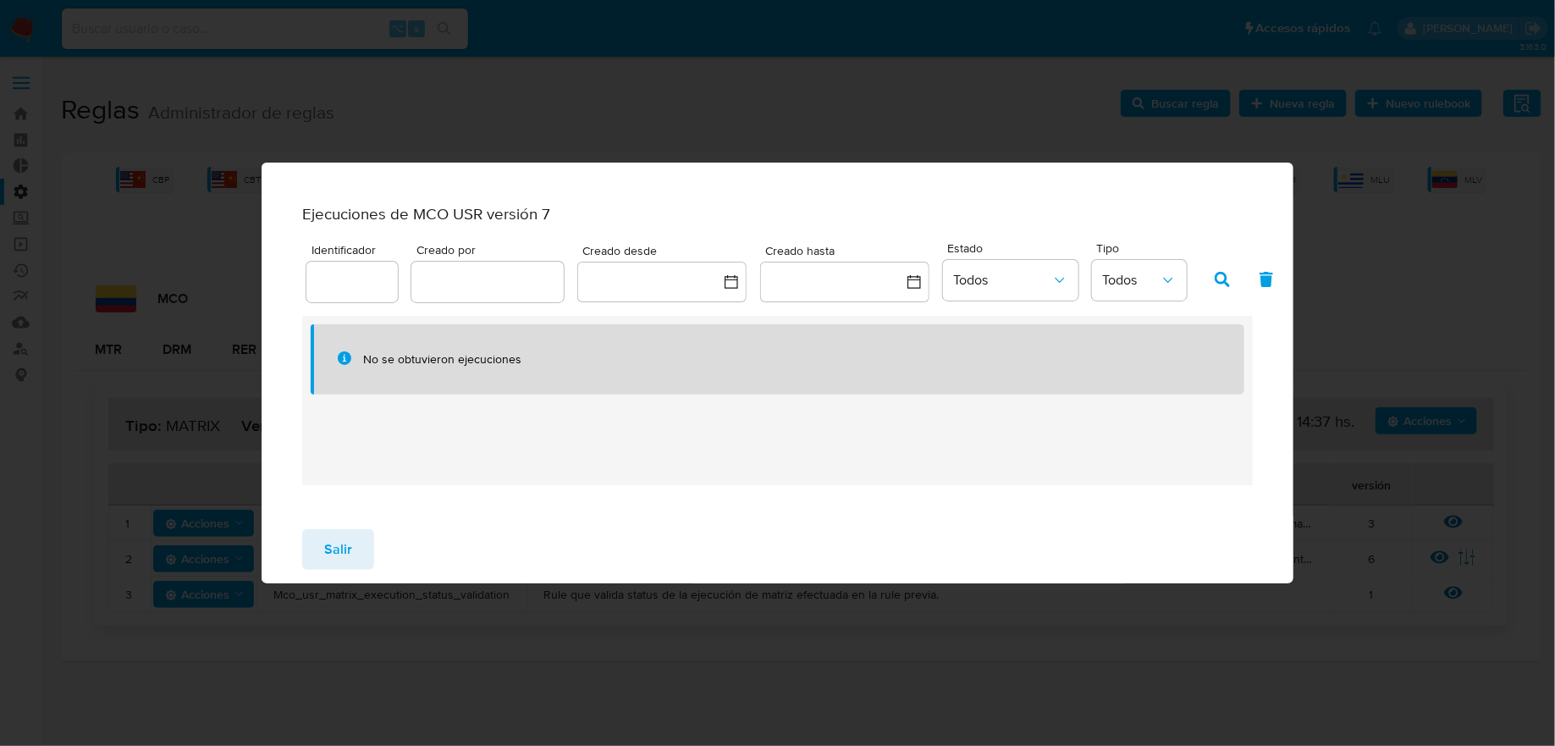
click at [301, 545] on div "Salir" at bounding box center [778, 550] width 1032 height 68
click at [318, 548] on button "Salir" at bounding box center [338, 549] width 72 height 41
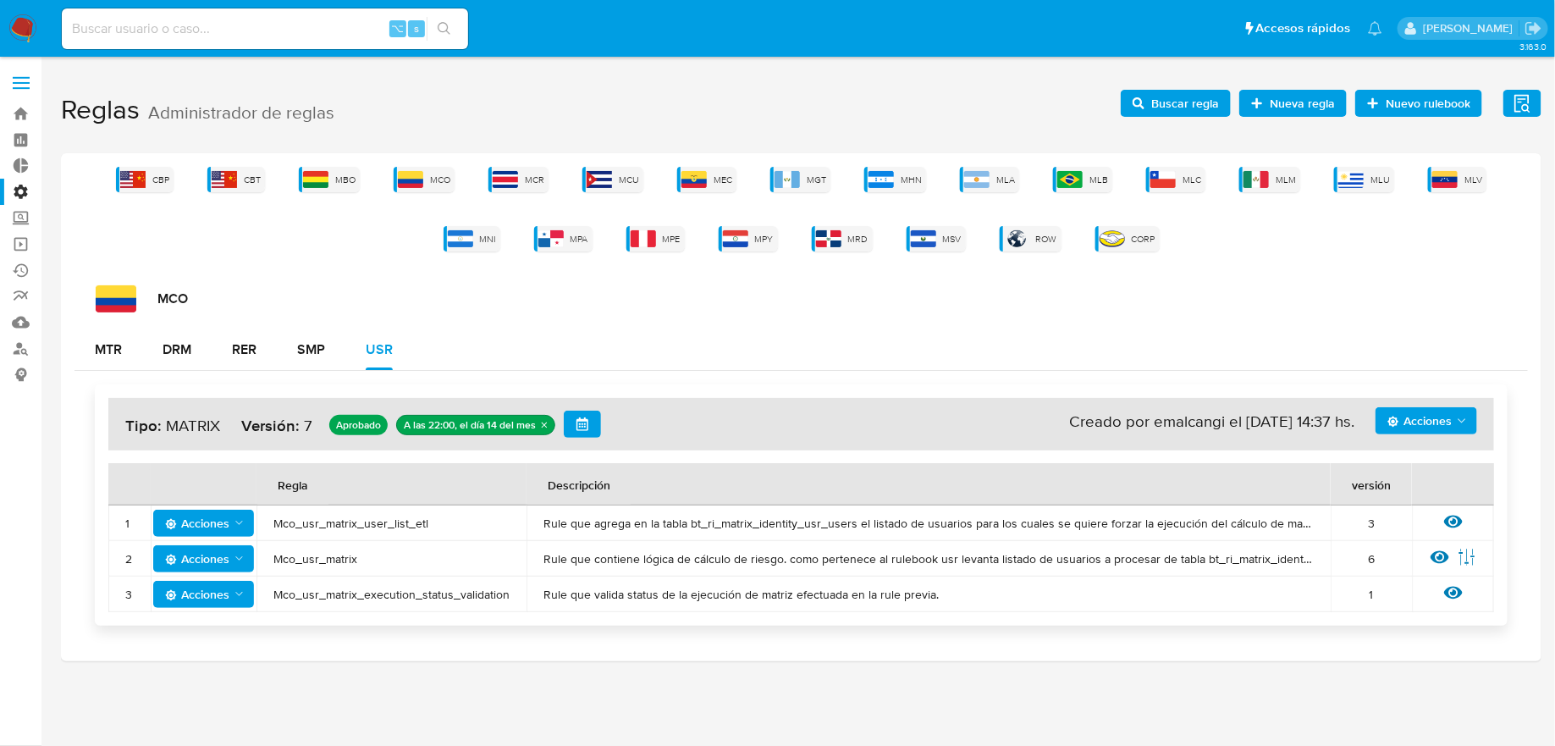
click at [1439, 440] on div "Acciones Sin ejecuciones realizadas Creado por emalcangi el [DATE] 14:37 hs. Ti…" at bounding box center [801, 424] width 1386 height 52
click at [1439, 416] on span "Acciones" at bounding box center [1420, 420] width 64 height 27
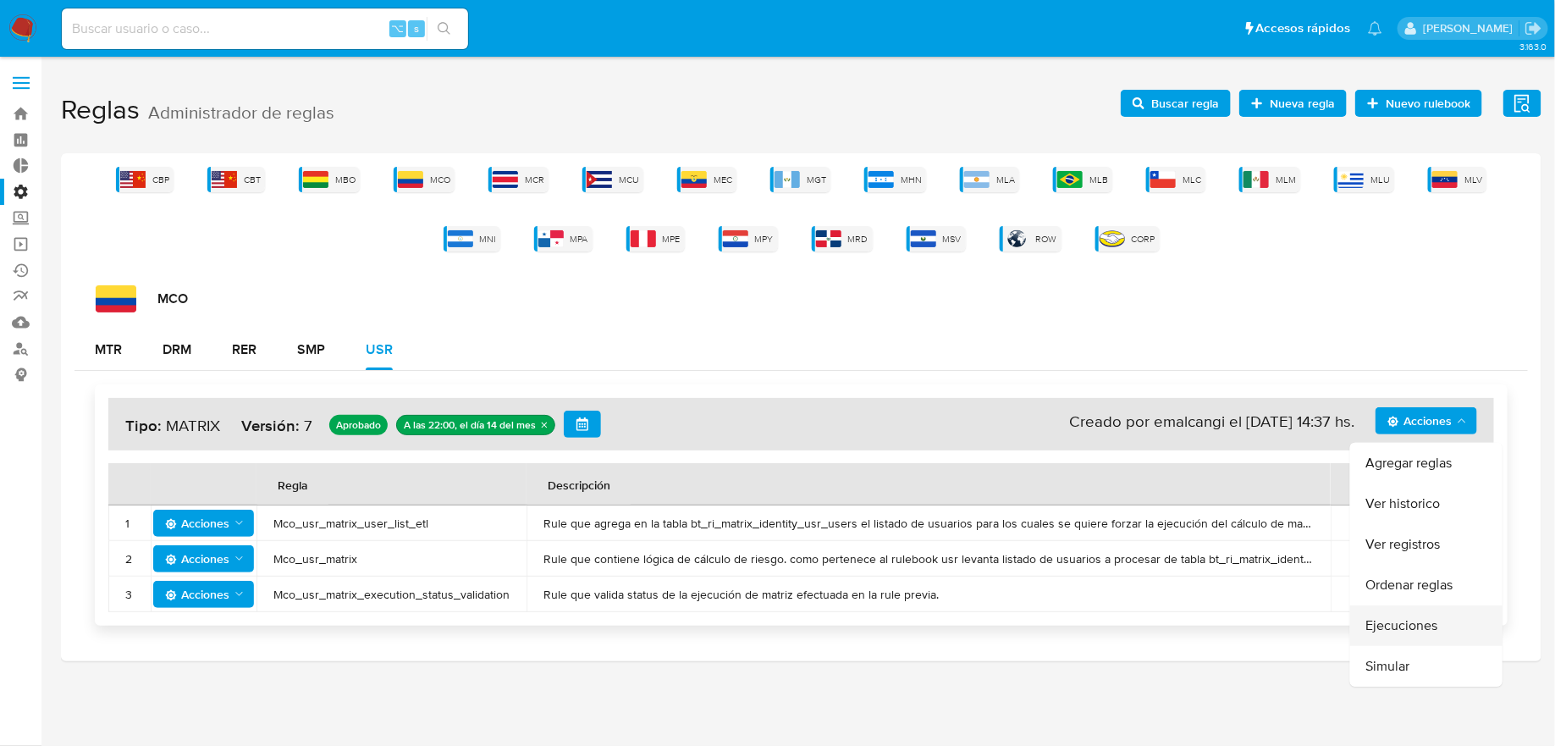
click at [1419, 619] on button "Ejecuciones" at bounding box center [1426, 625] width 152 height 41
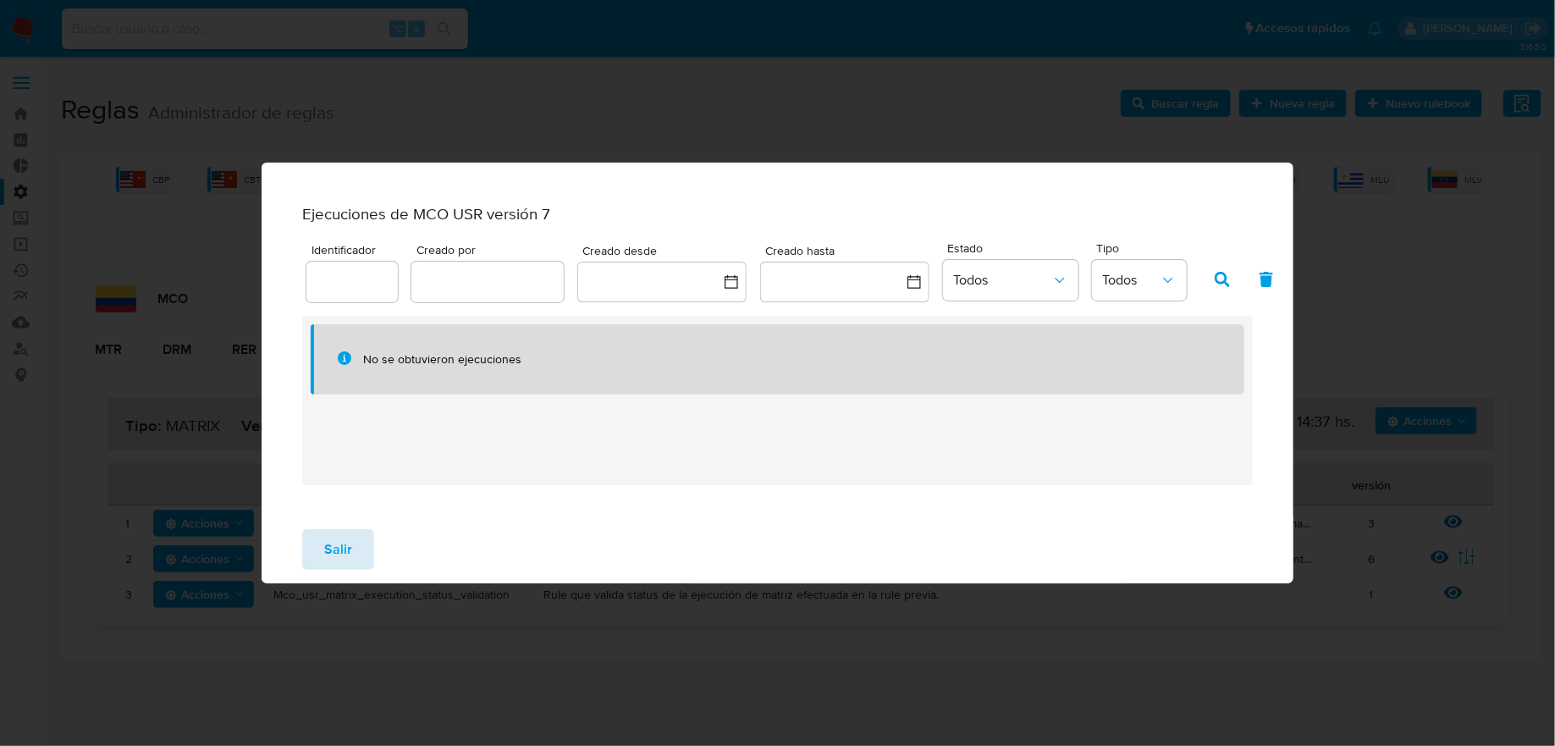
click at [354, 558] on button "Salir" at bounding box center [338, 549] width 72 height 41
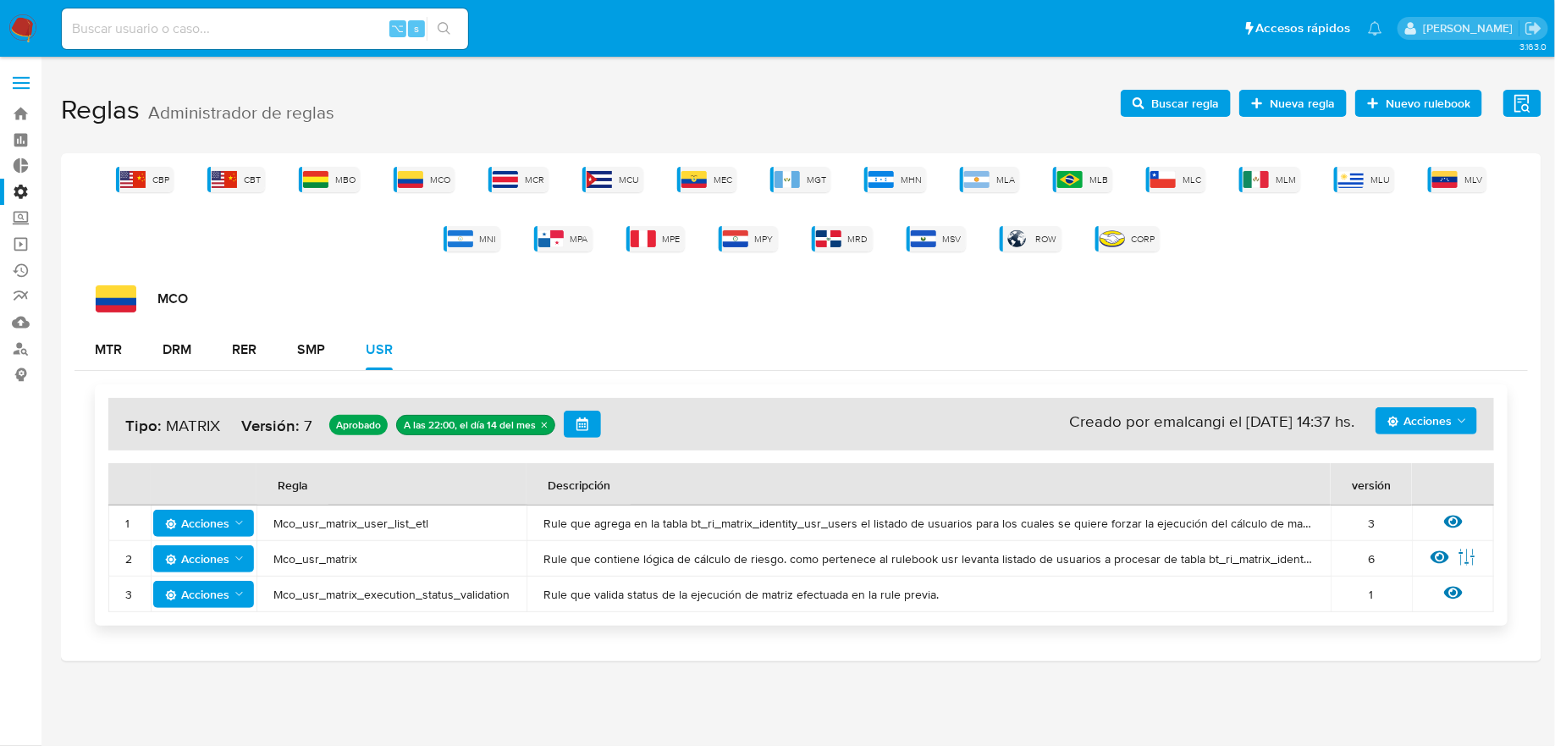
click at [1436, 418] on span "Acciones" at bounding box center [1420, 420] width 64 height 27
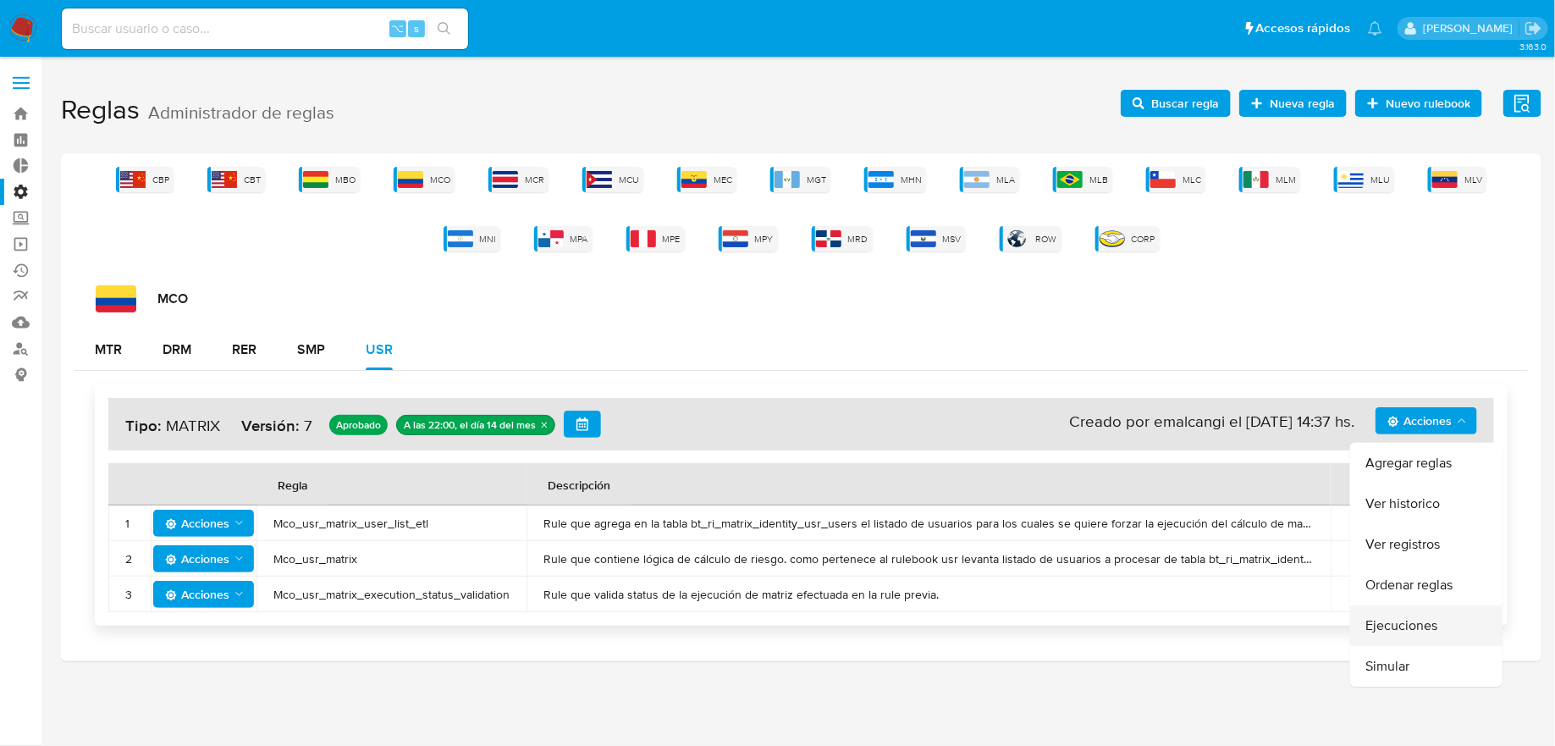
click at [1390, 615] on button "Ejecuciones" at bounding box center [1426, 625] width 152 height 41
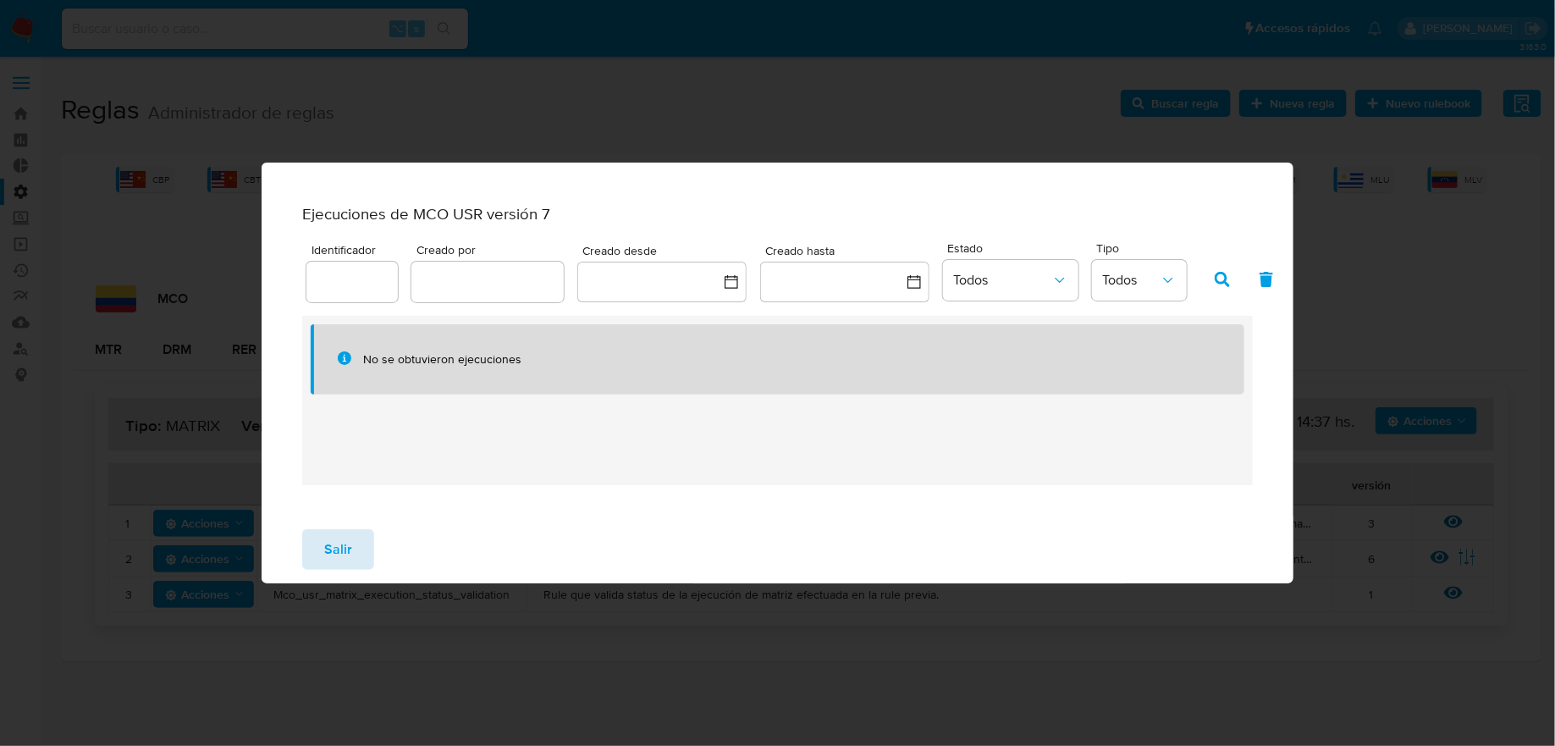
click at [356, 544] on button "Salir" at bounding box center [338, 549] width 72 height 41
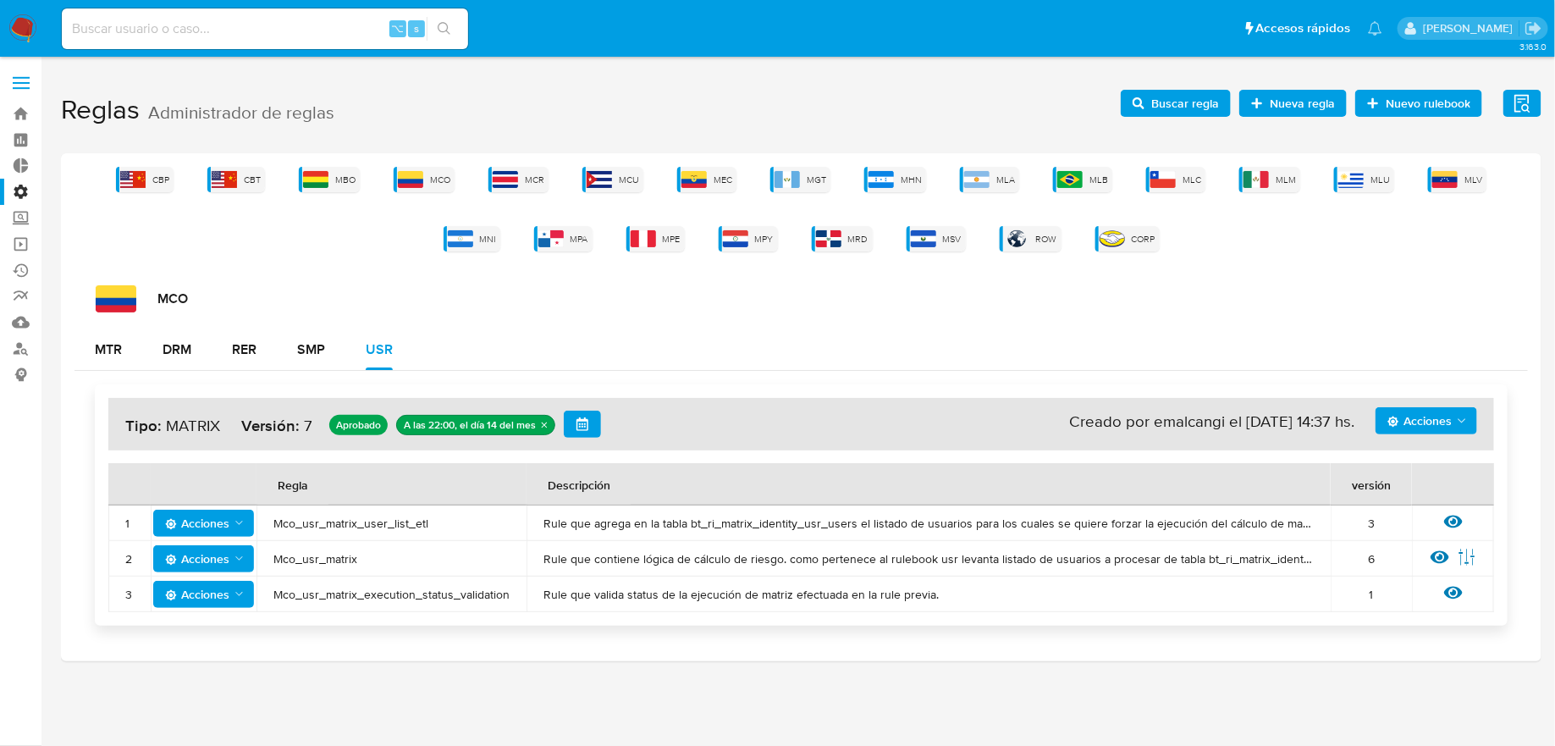
click at [1428, 410] on span "Acciones" at bounding box center [1420, 420] width 64 height 27
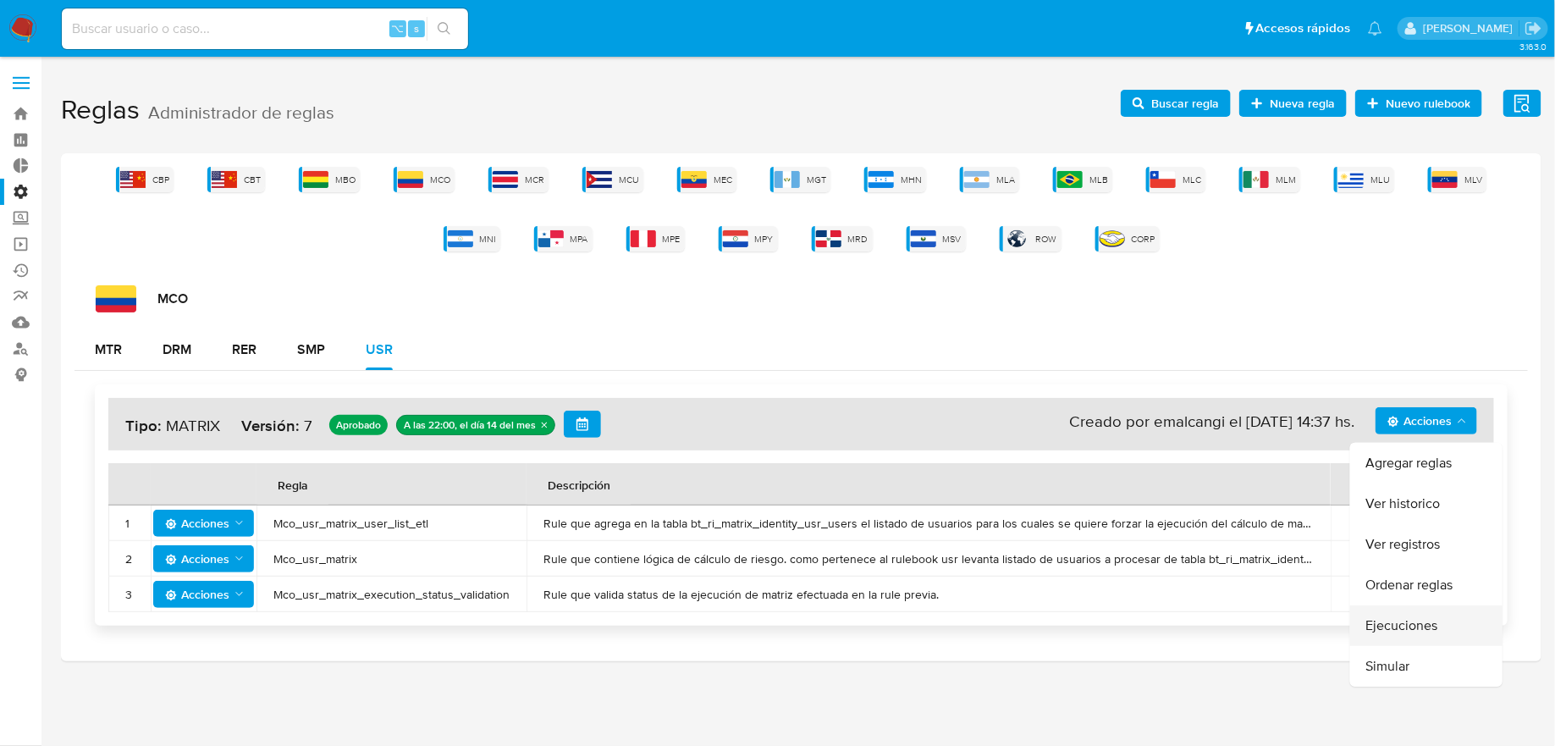
click at [1402, 621] on button "Ejecuciones" at bounding box center [1426, 625] width 152 height 41
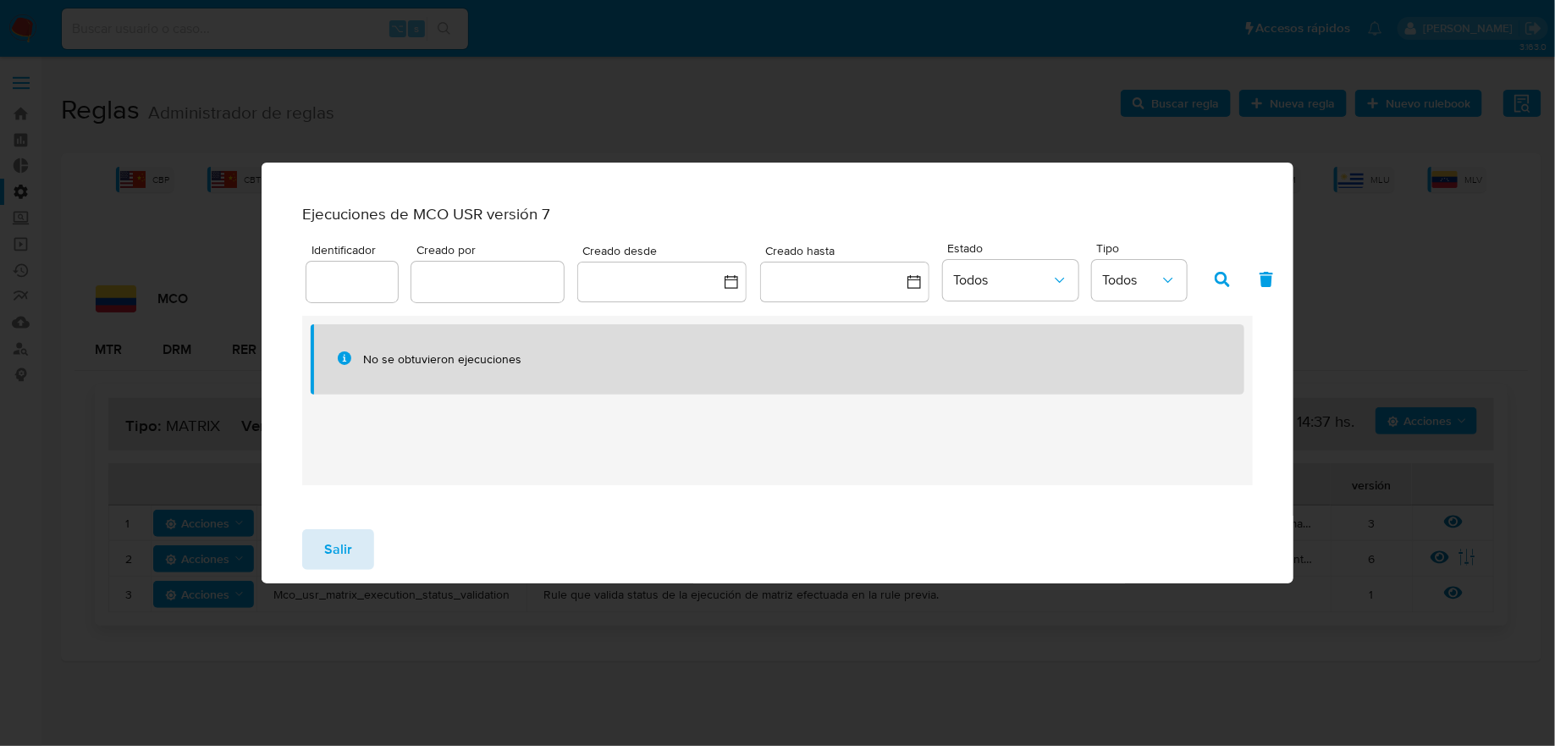
click at [350, 560] on button "Salir" at bounding box center [338, 549] width 72 height 41
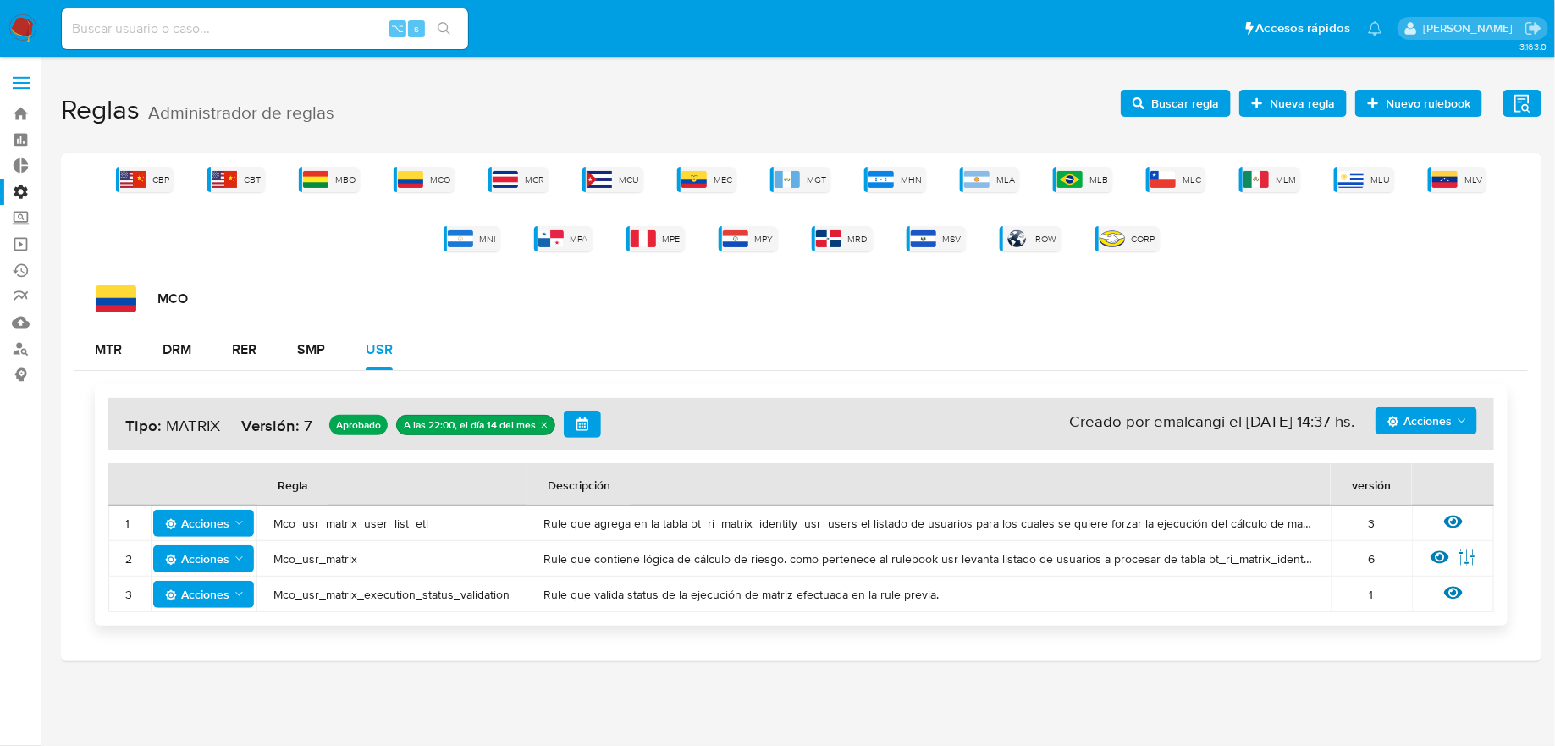
click at [1421, 419] on span "Acciones" at bounding box center [1420, 420] width 64 height 27
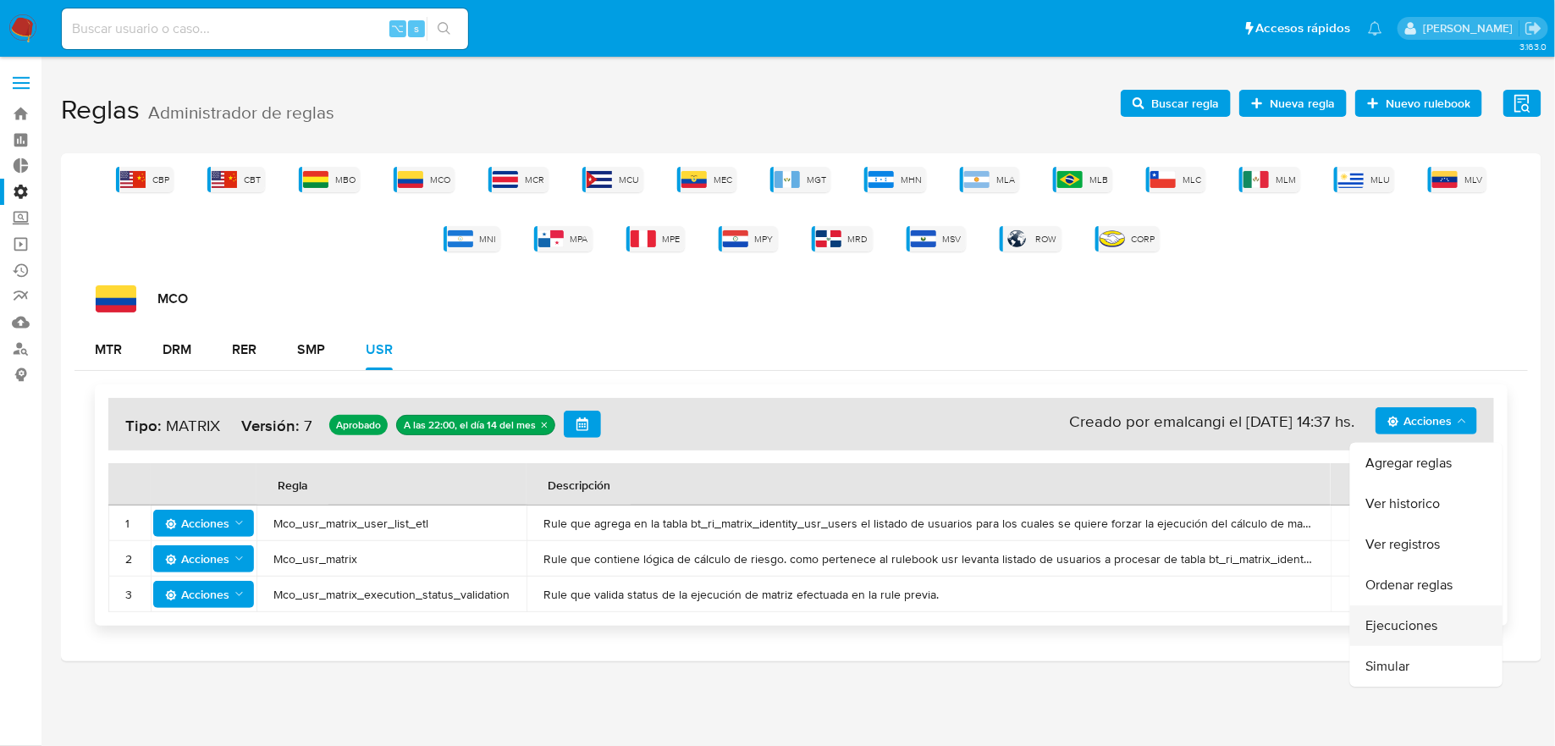
click at [1404, 618] on button "Ejecuciones" at bounding box center [1426, 625] width 152 height 41
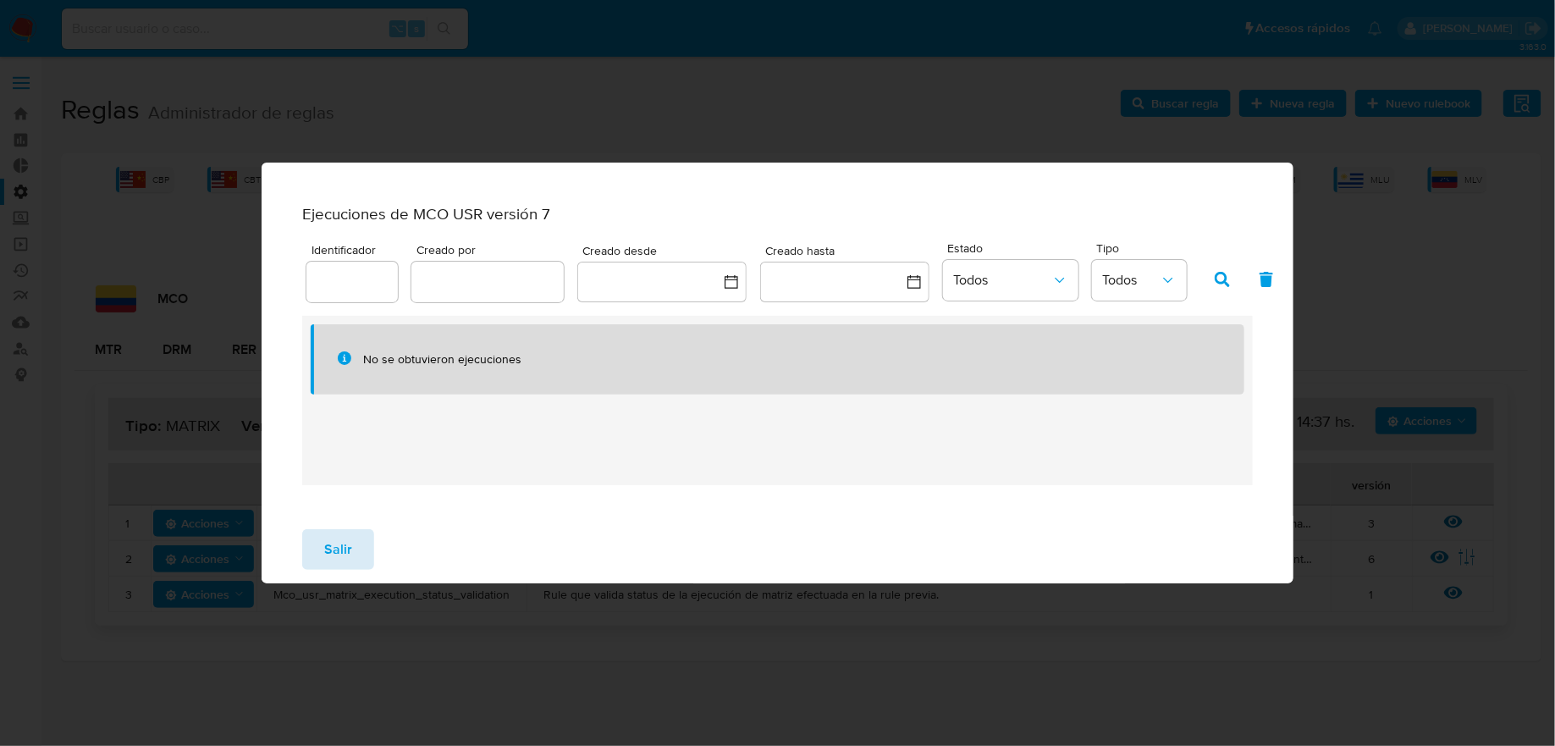
click at [357, 539] on button "Salir" at bounding box center [338, 549] width 72 height 41
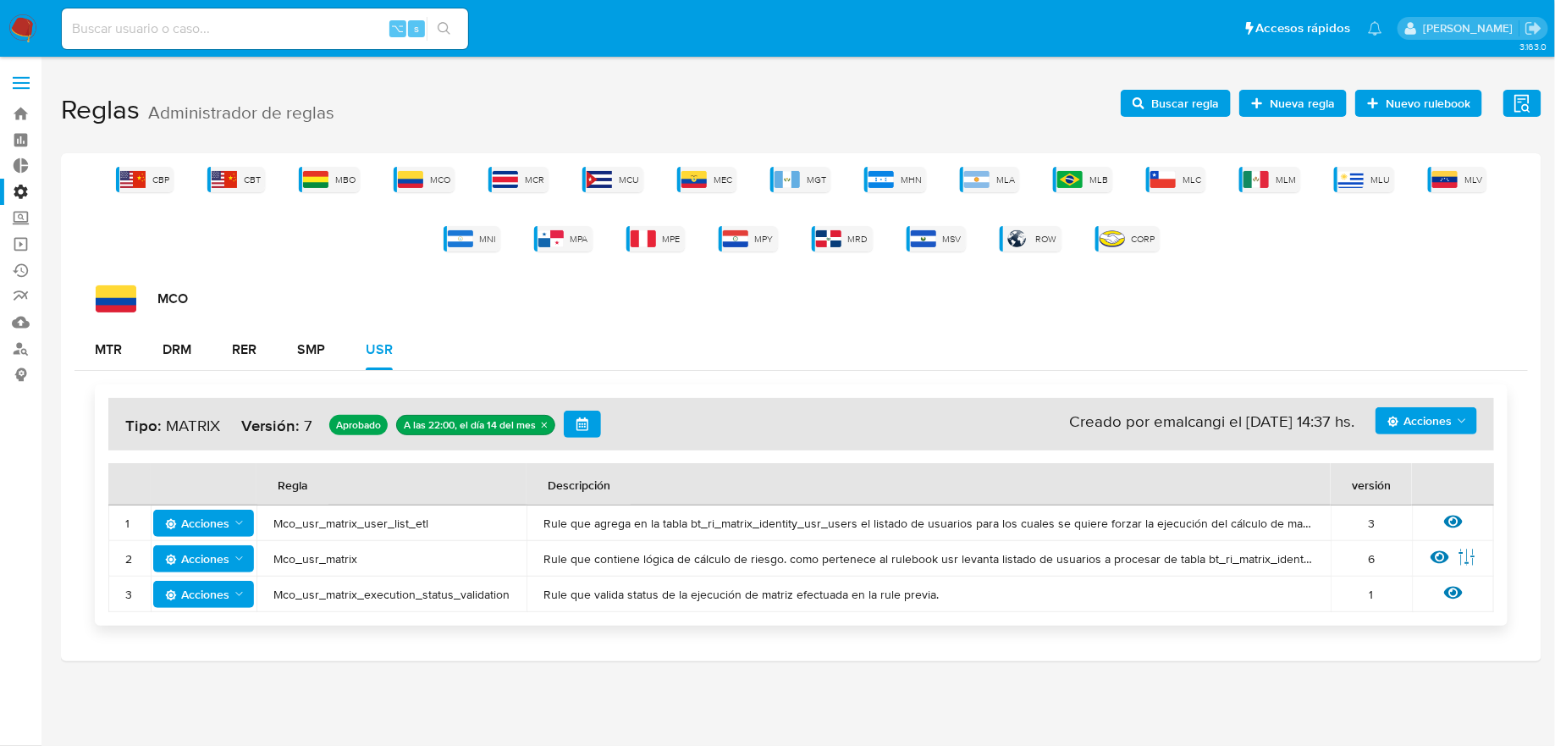
click at [1435, 428] on span "Acciones" at bounding box center [1420, 420] width 64 height 27
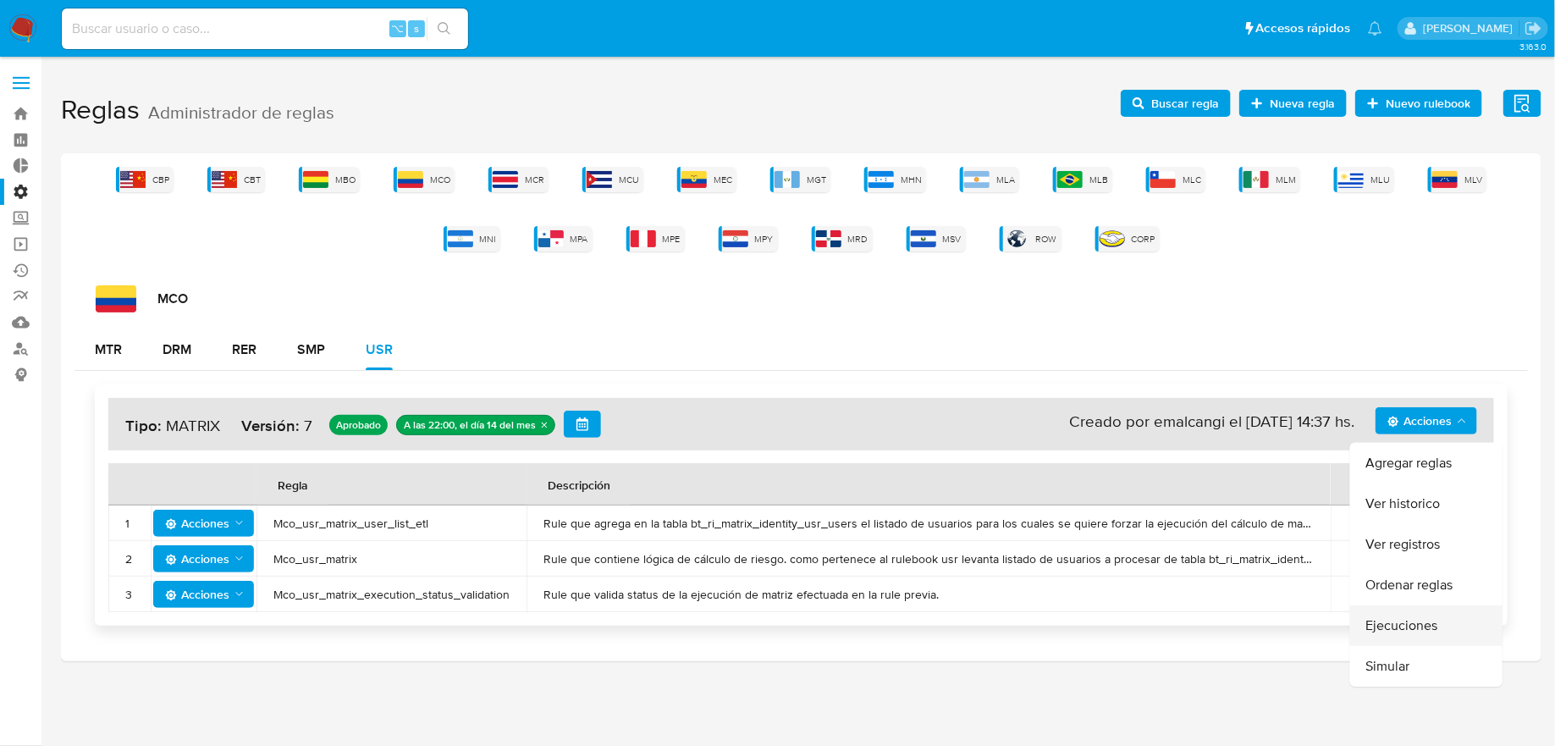
click at [1413, 631] on button "Ejecuciones" at bounding box center [1426, 625] width 152 height 41
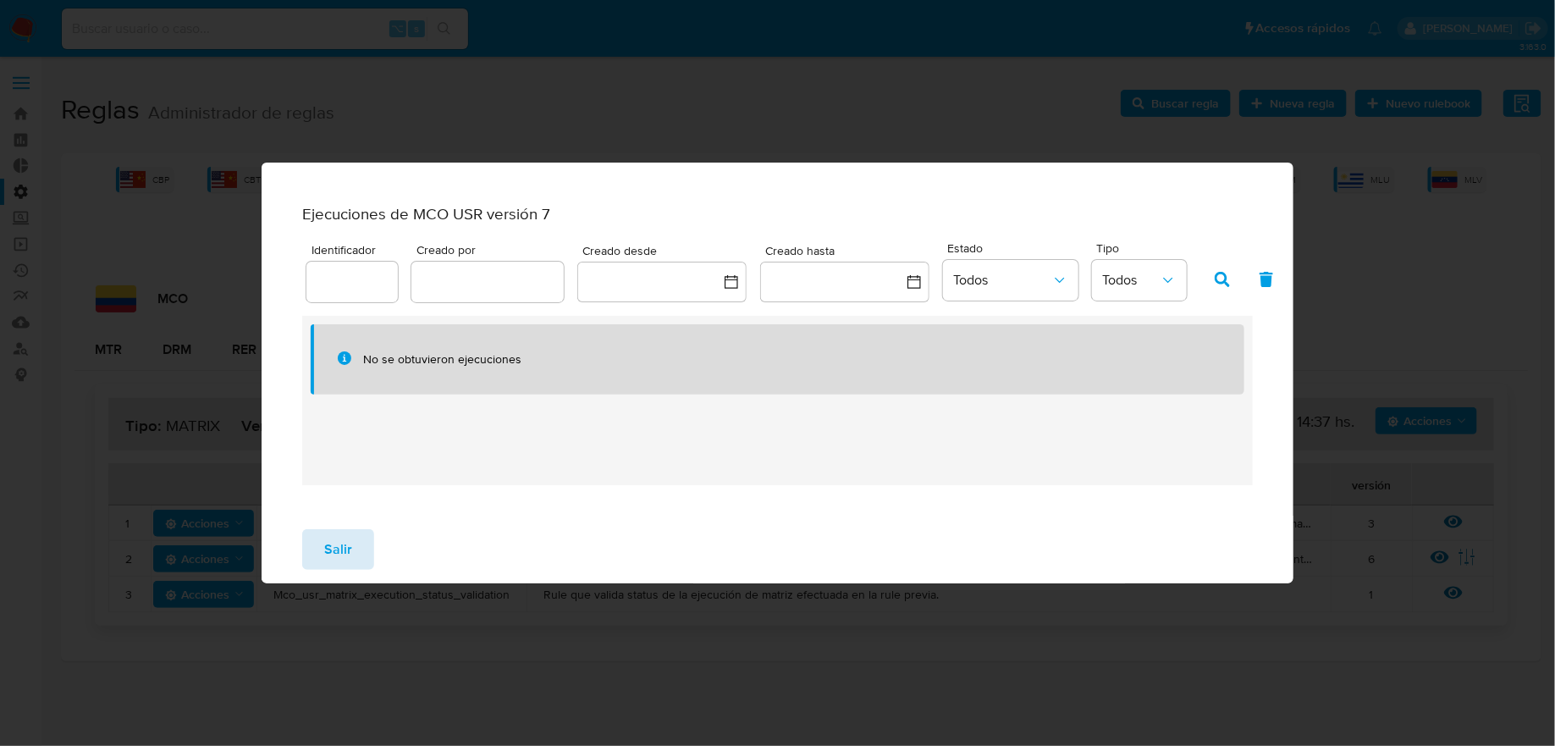
click at [339, 566] on span "Salir" at bounding box center [338, 549] width 28 height 37
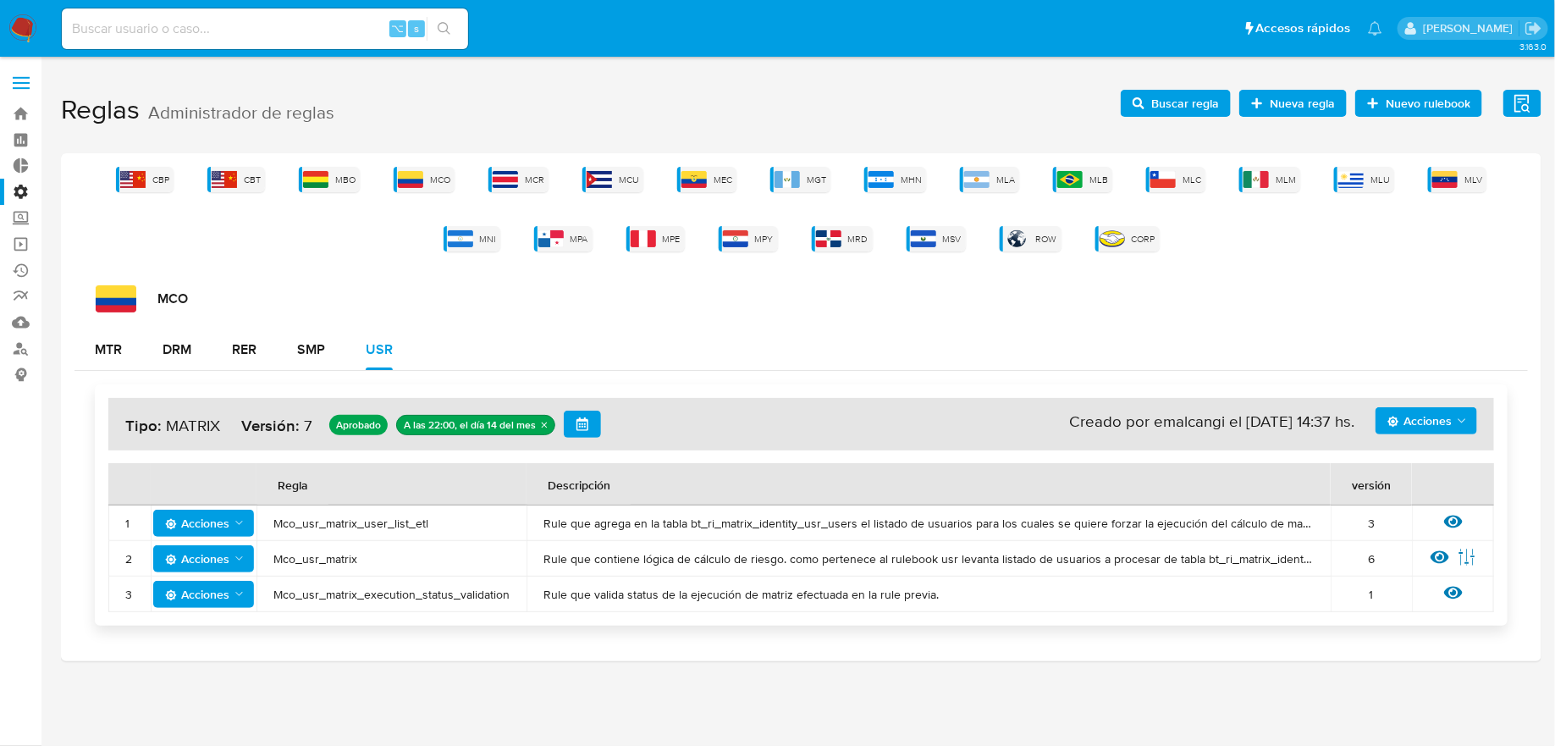
click at [1399, 407] on span "Acciones" at bounding box center [1420, 420] width 64 height 27
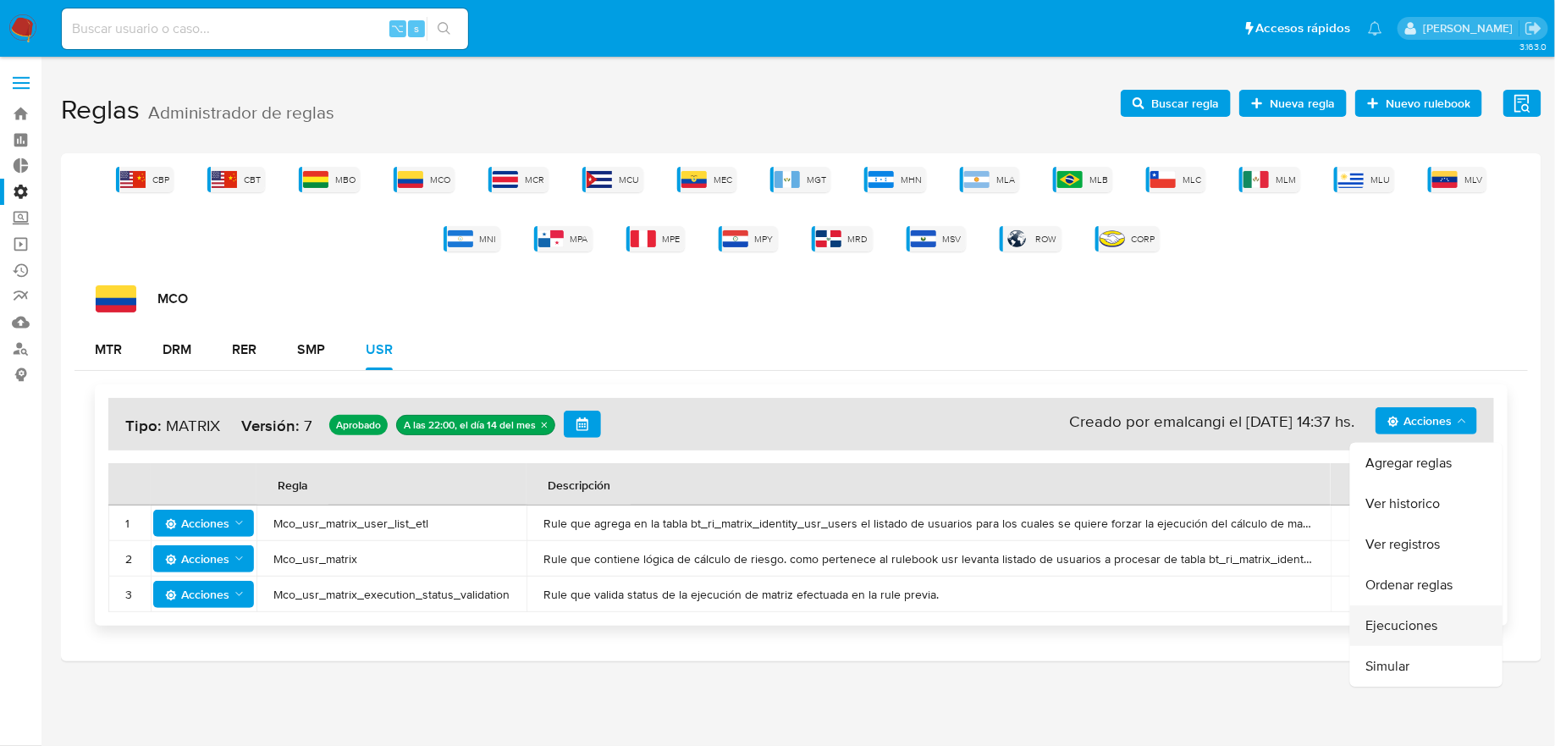
click at [1424, 610] on button "Ejecuciones" at bounding box center [1426, 625] width 152 height 41
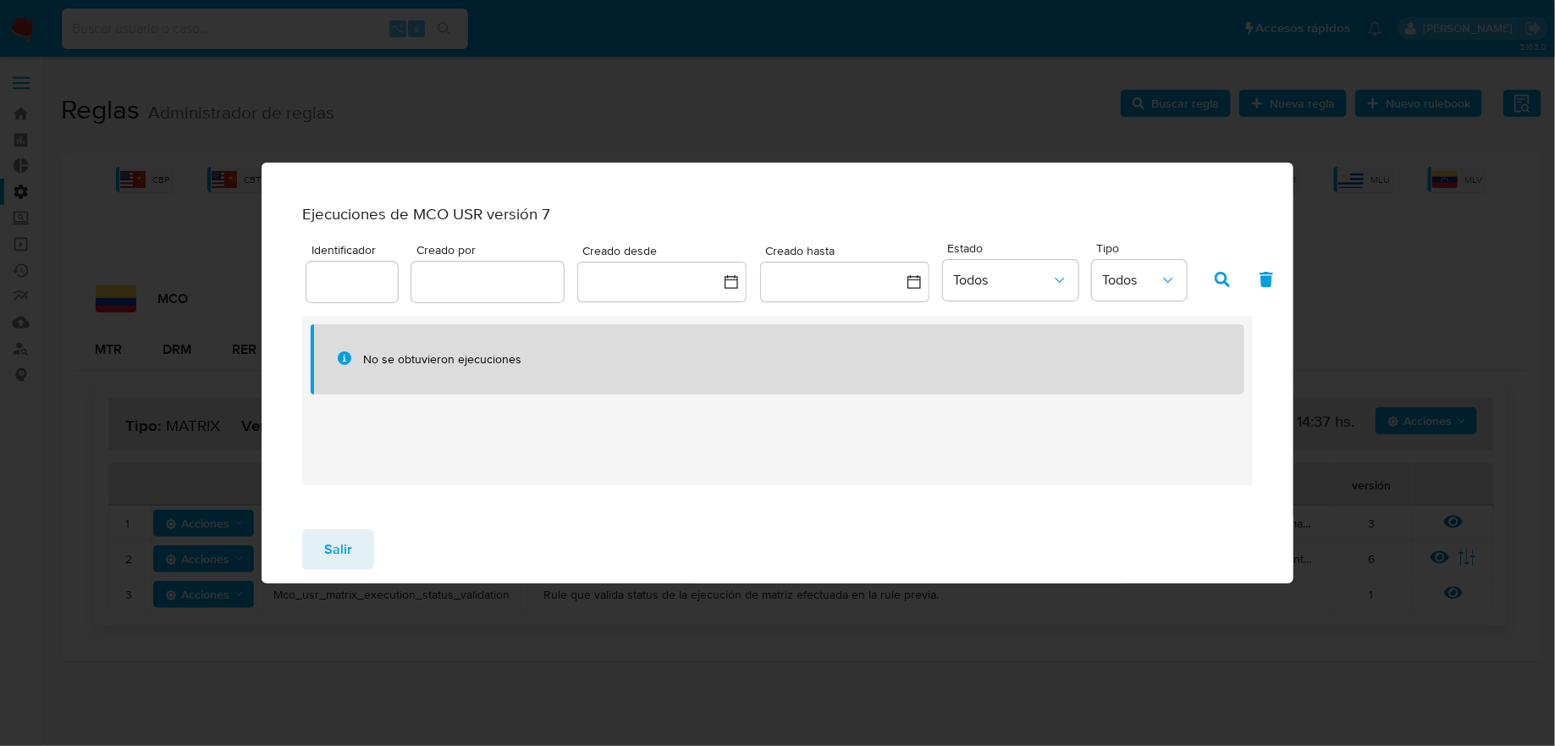
click at [367, 516] on div "Ejecuciones de MCO USR versión 7 Identificador Creado por Creado desde Creado h…" at bounding box center [778, 359] width 1032 height 312
click at [365, 544] on button "Salir" at bounding box center [338, 549] width 72 height 41
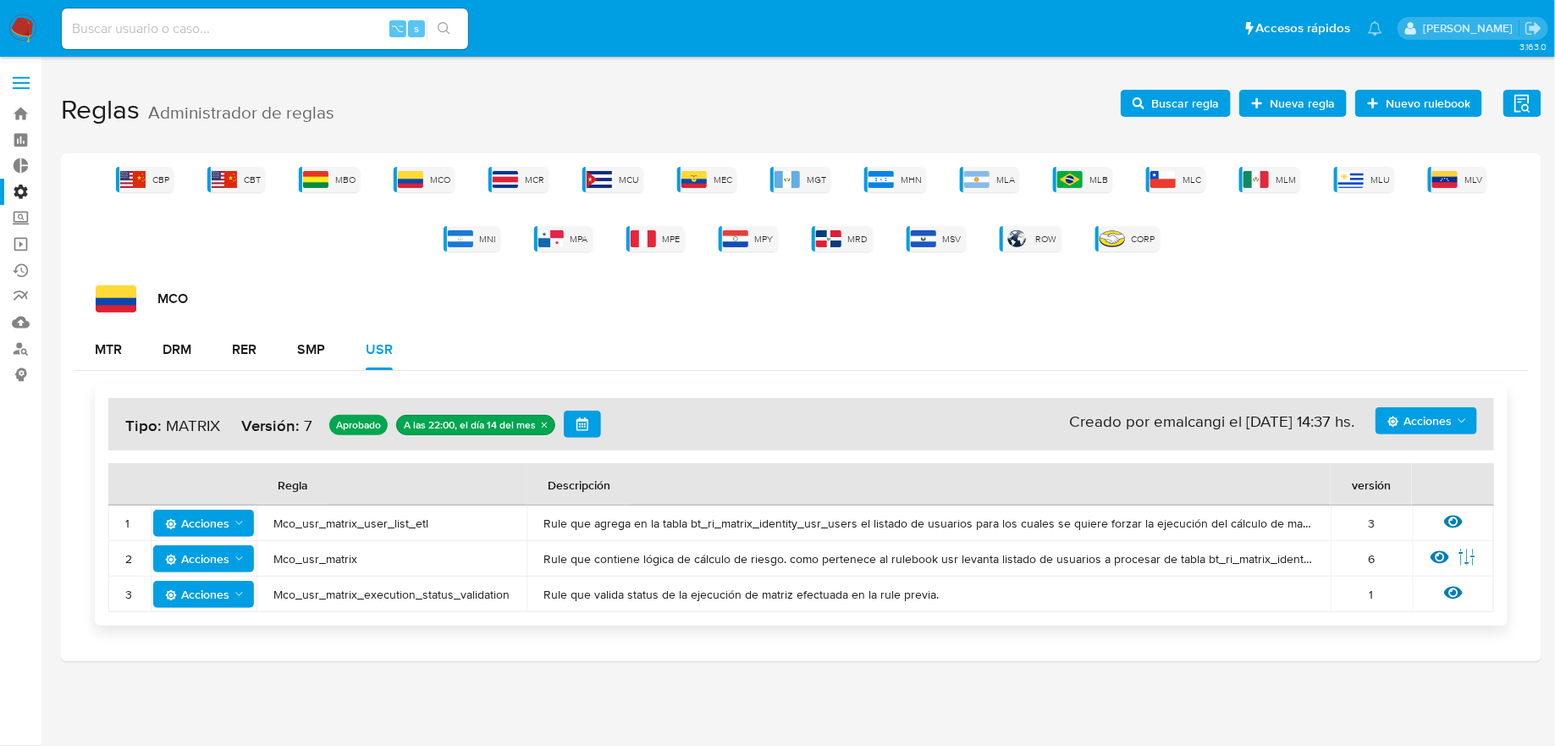
click at [1386, 419] on button "Acciones" at bounding box center [1427, 420] width 102 height 27
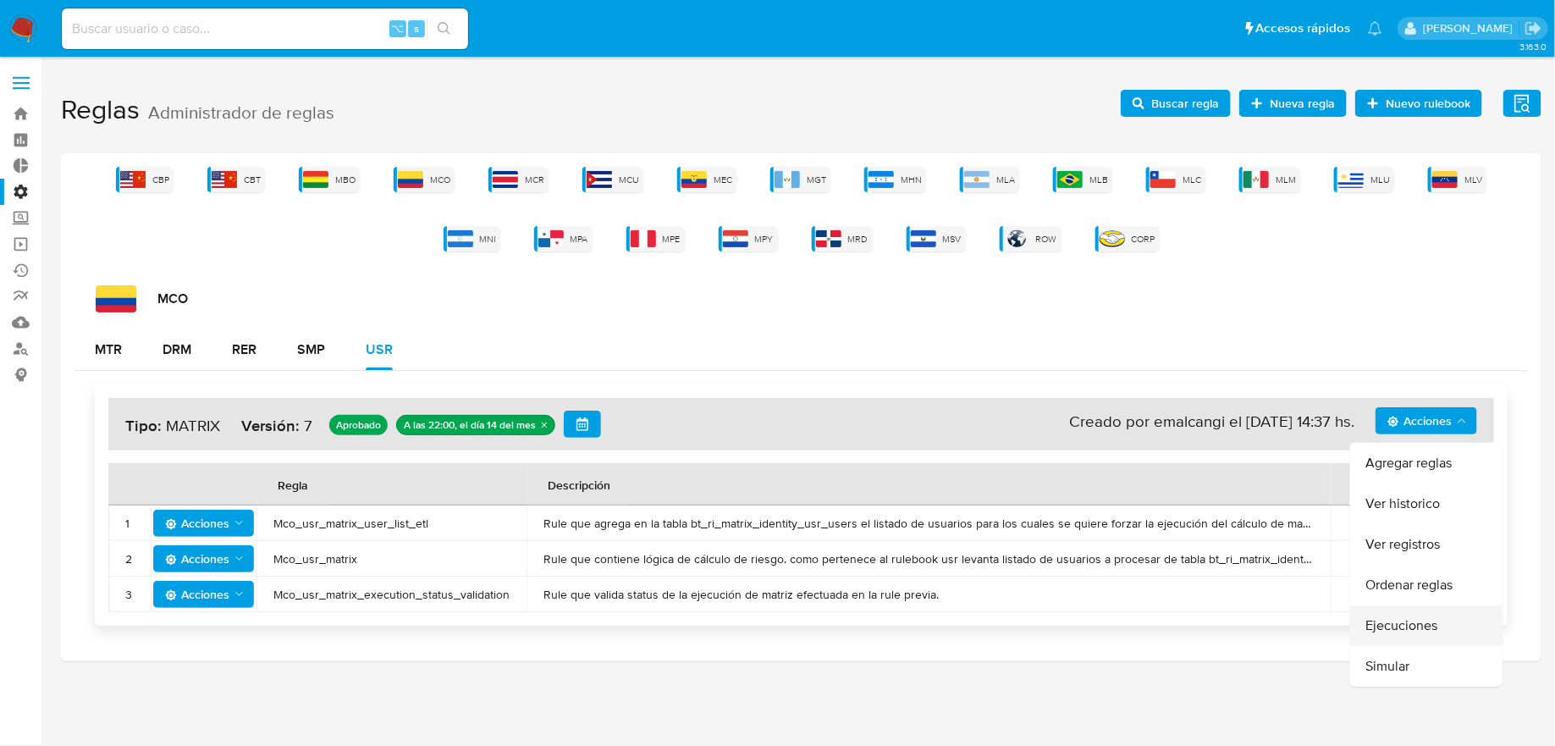
click at [1402, 618] on button "Ejecuciones" at bounding box center [1426, 625] width 152 height 41
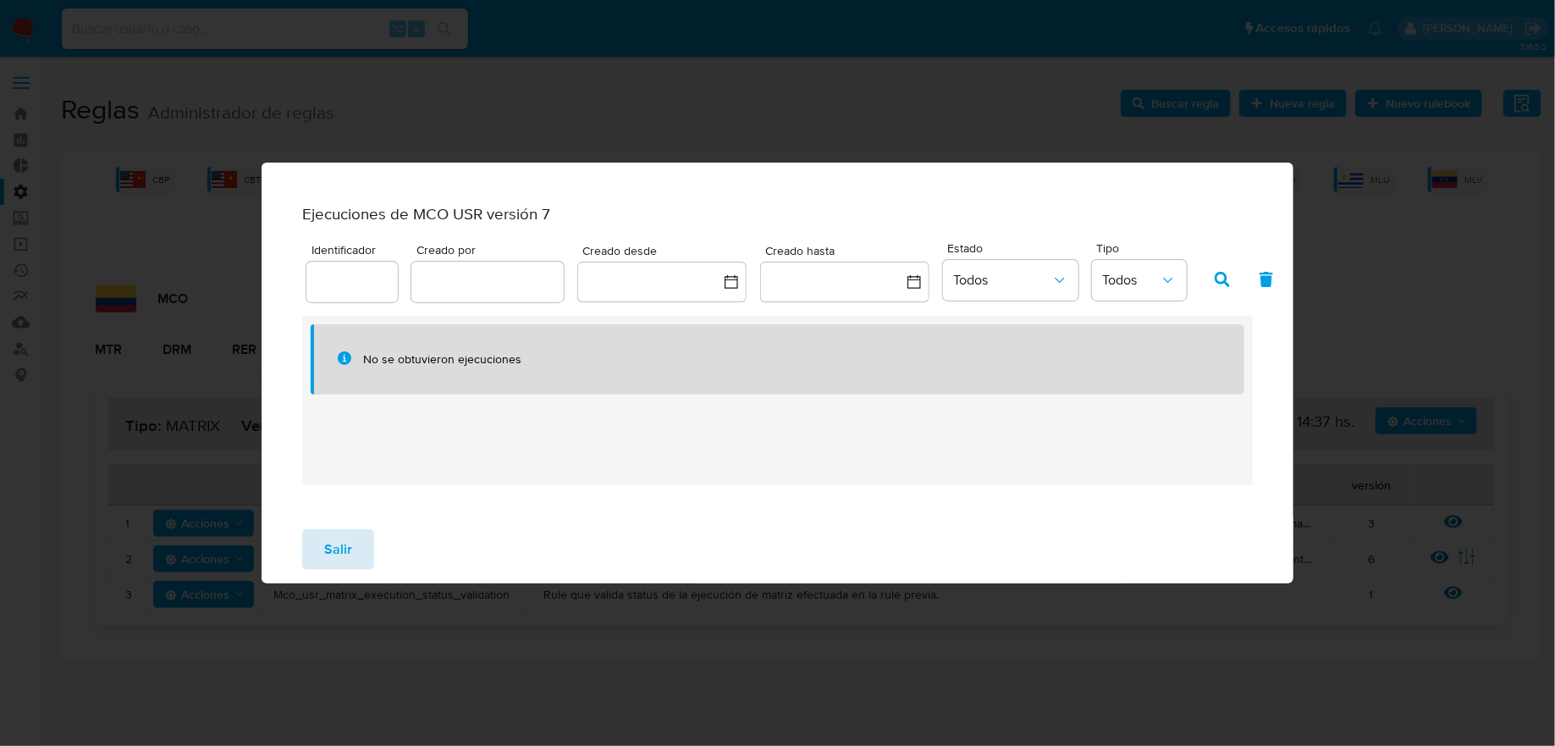
click at [362, 566] on button "Salir" at bounding box center [338, 549] width 72 height 41
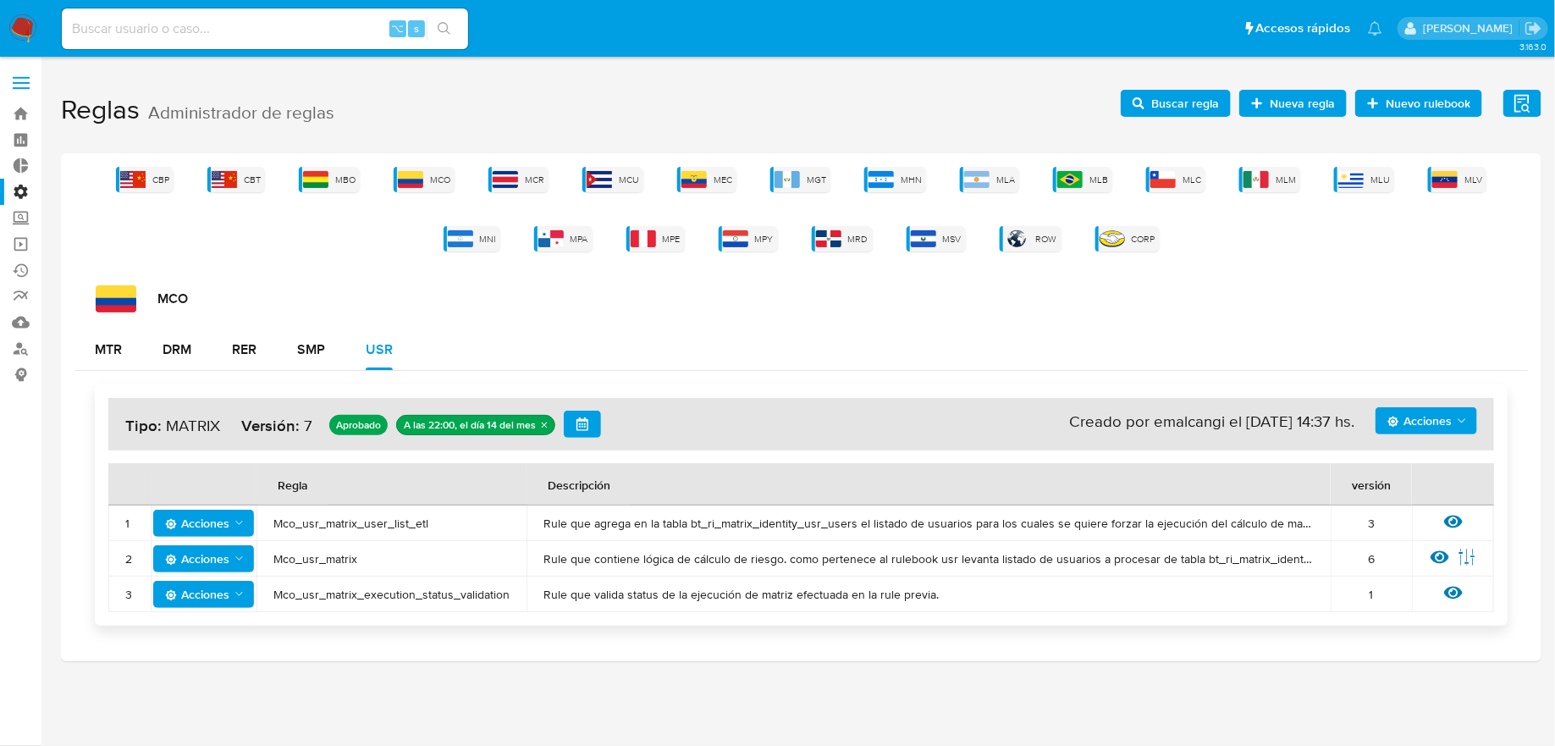
click at [1436, 416] on span "Acciones" at bounding box center [1420, 420] width 64 height 27
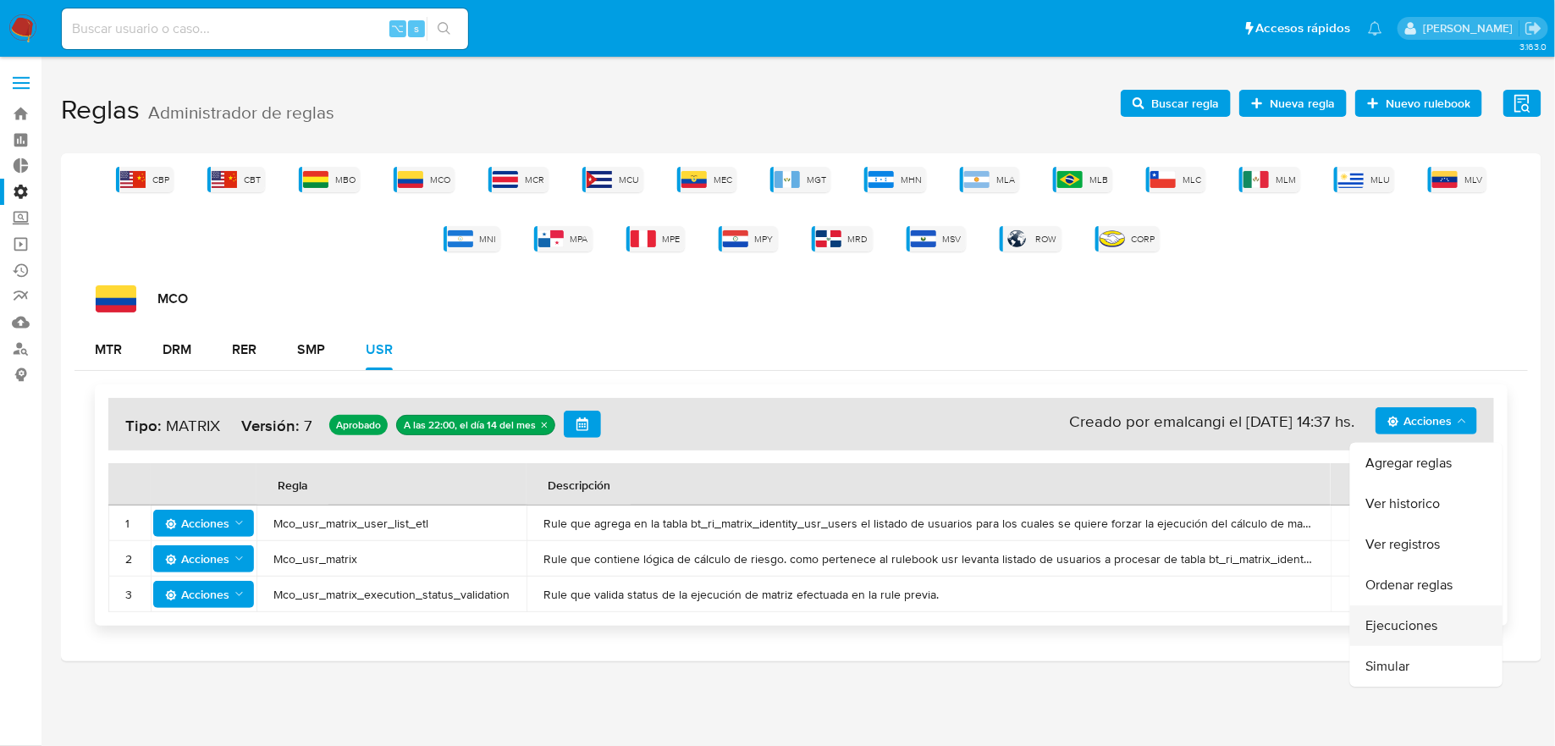
click at [1405, 614] on button "Ejecuciones" at bounding box center [1426, 625] width 152 height 41
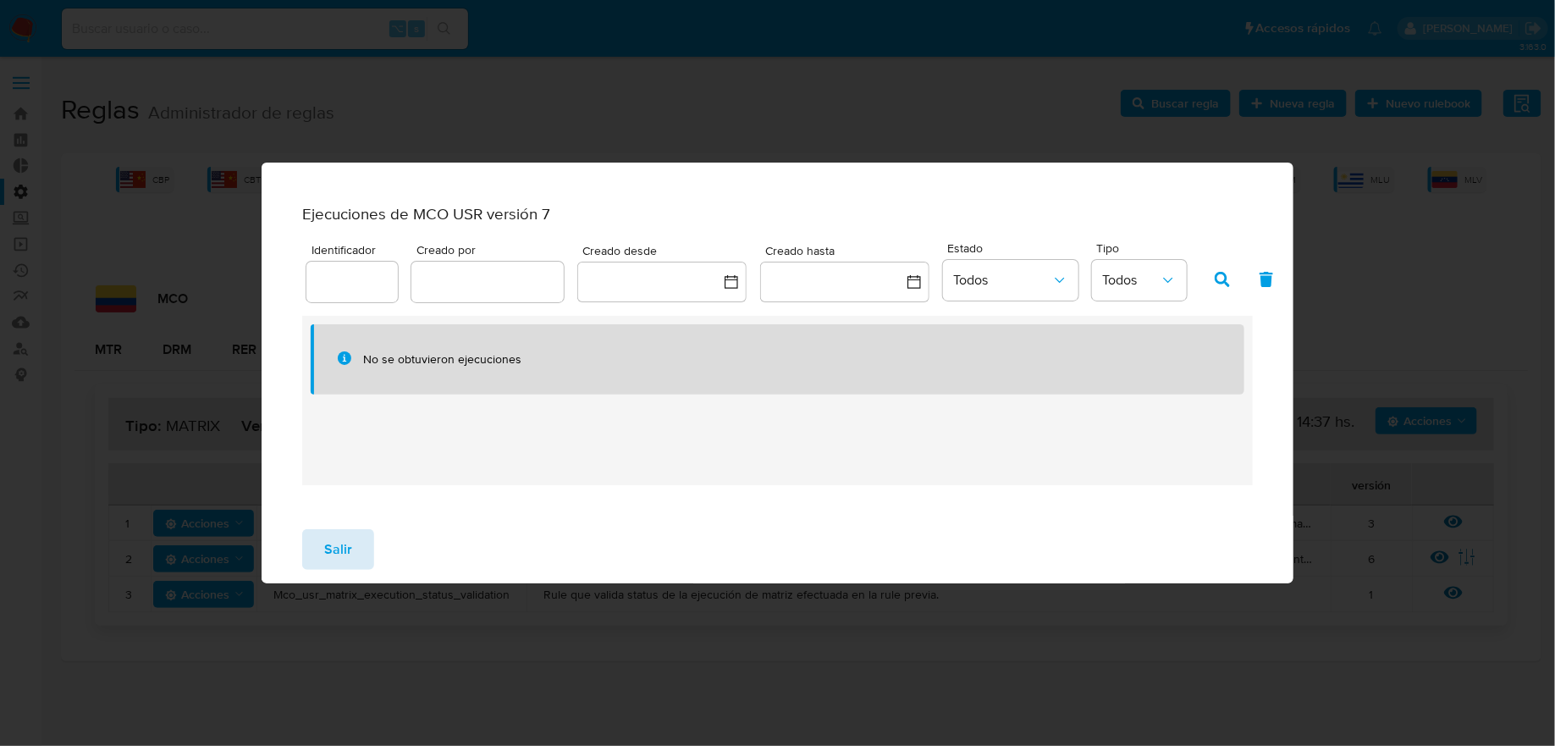
click at [327, 552] on span "Salir" at bounding box center [338, 549] width 28 height 37
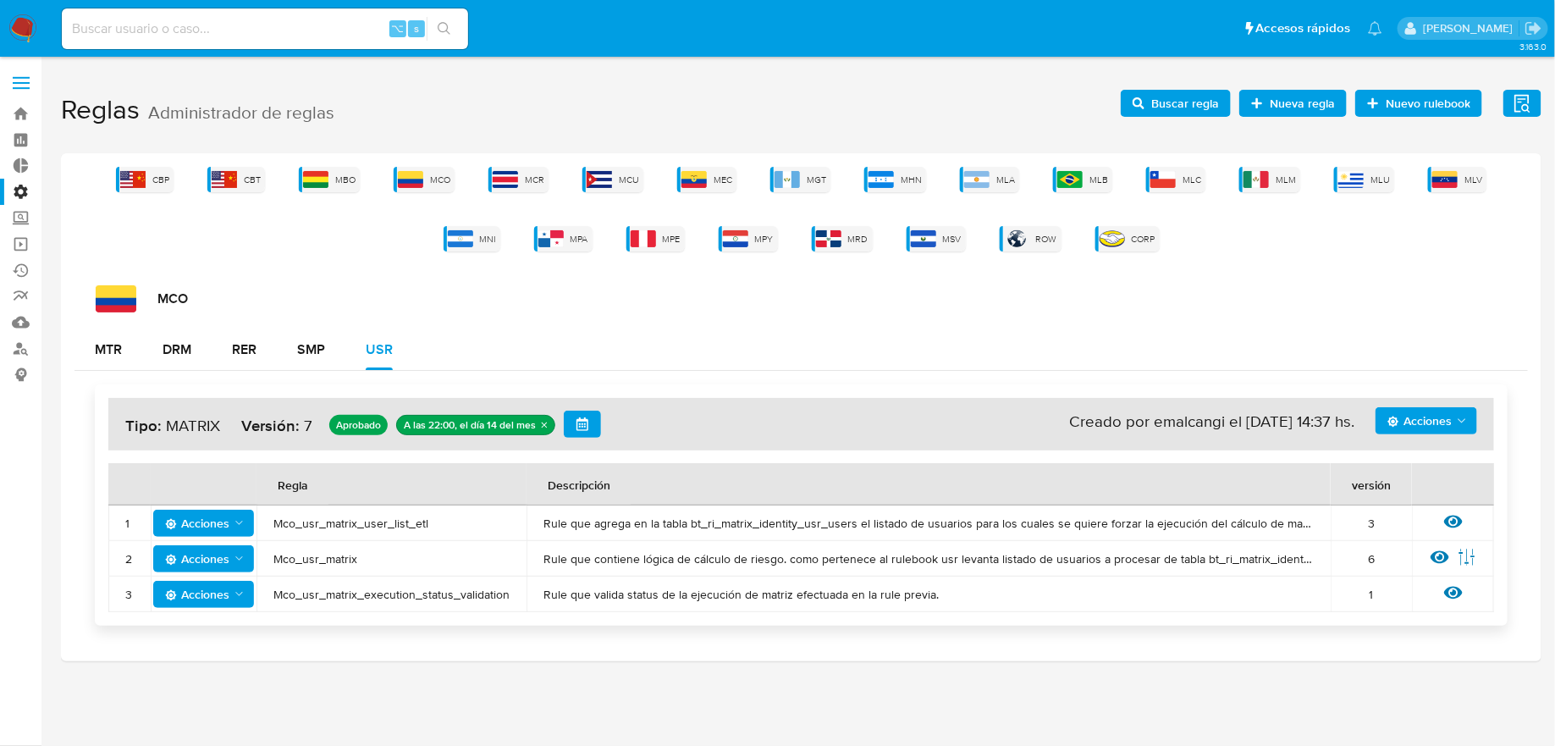
click at [1454, 429] on span "Acciones" at bounding box center [1428, 421] width 81 height 24
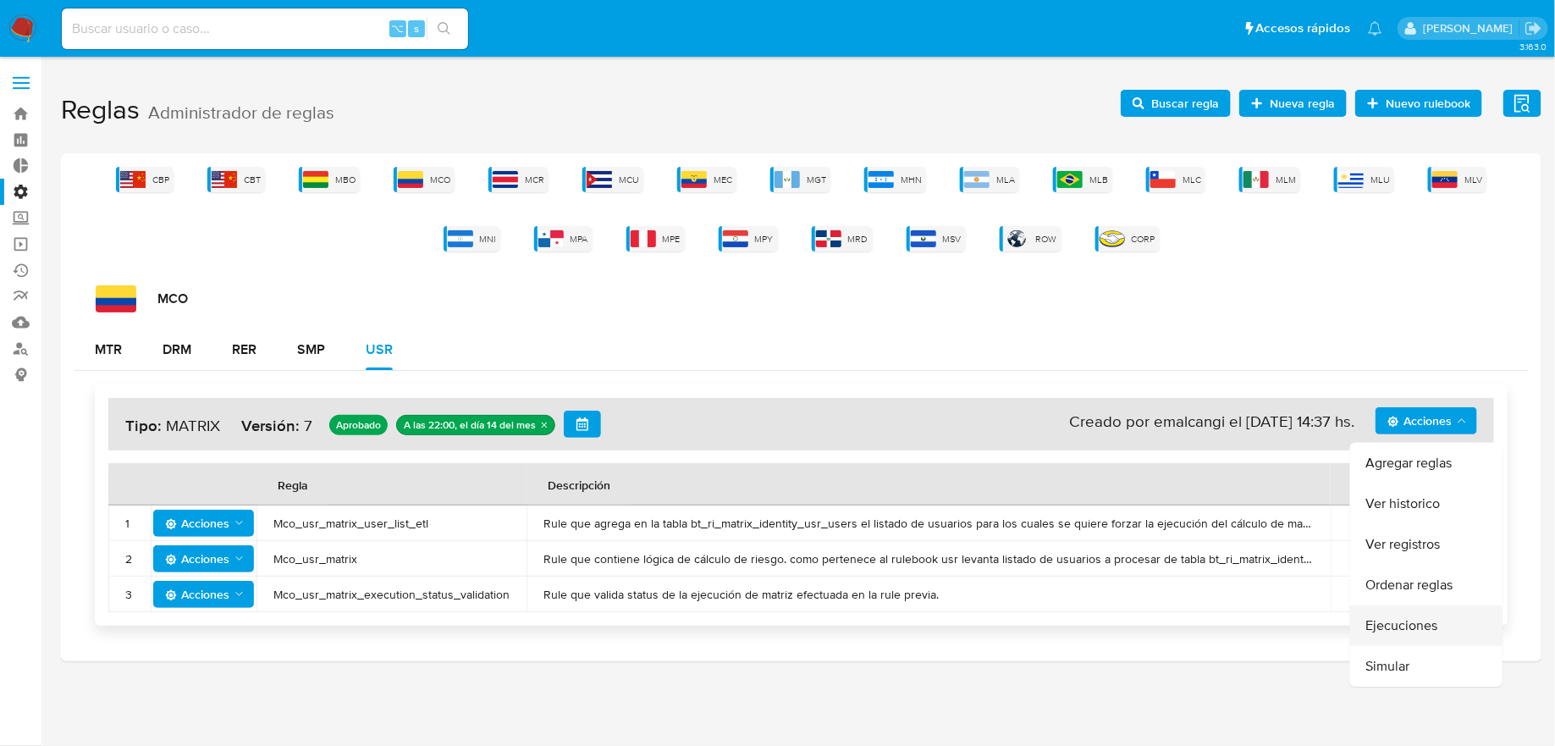
click at [1394, 612] on button "Ejecuciones" at bounding box center [1426, 625] width 152 height 41
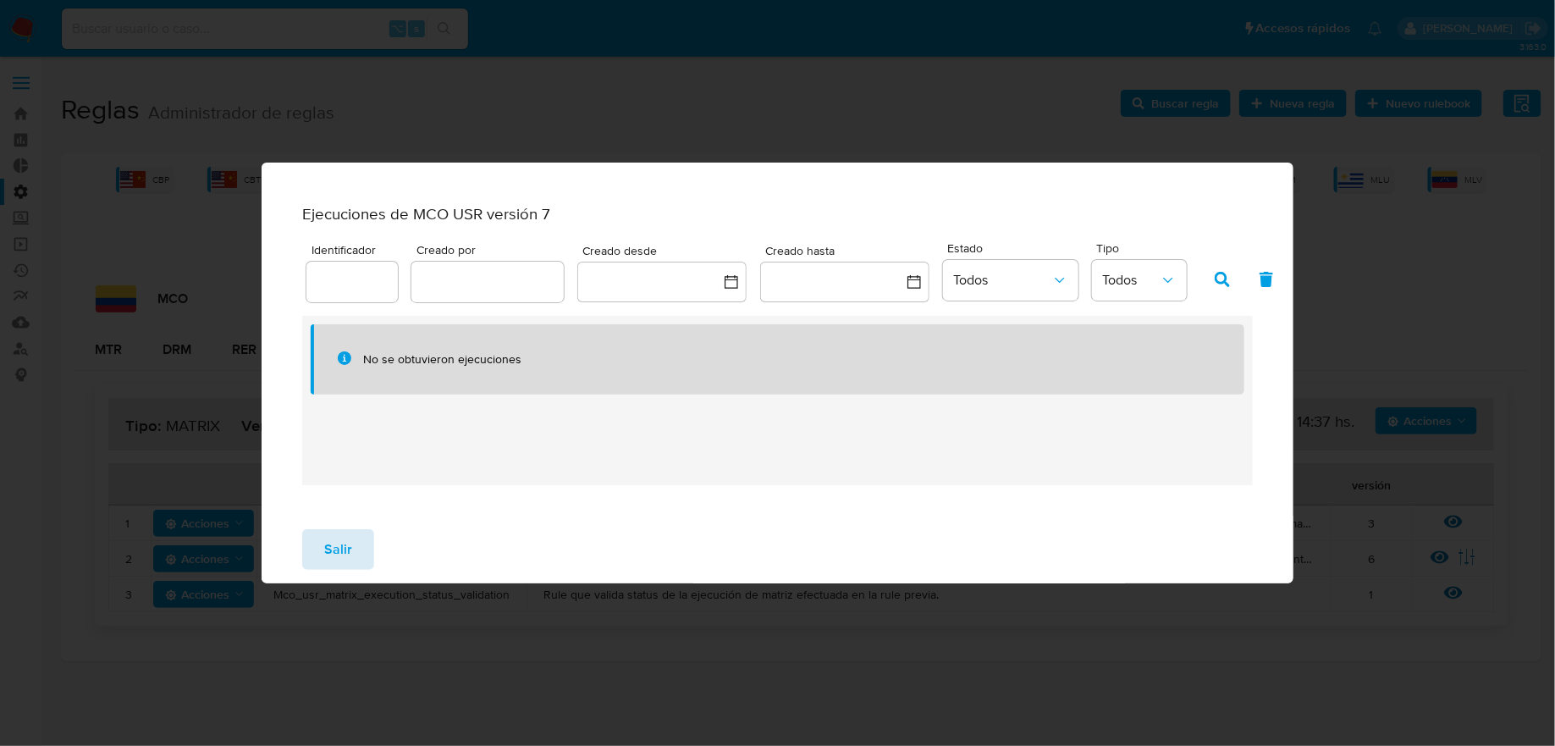
click at [352, 547] on button "Salir" at bounding box center [338, 549] width 72 height 41
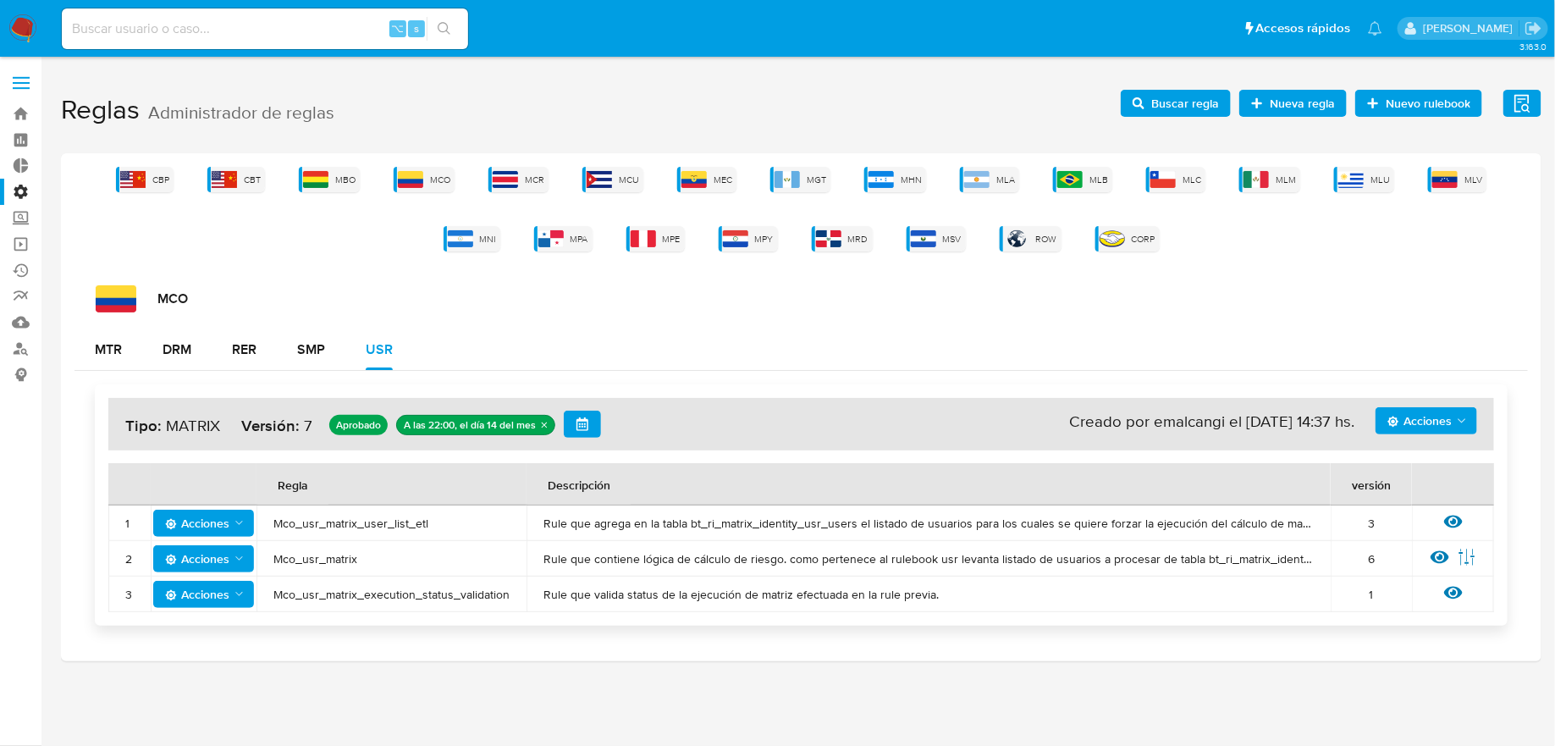
click at [1399, 413] on span "Acciones" at bounding box center [1420, 420] width 64 height 27
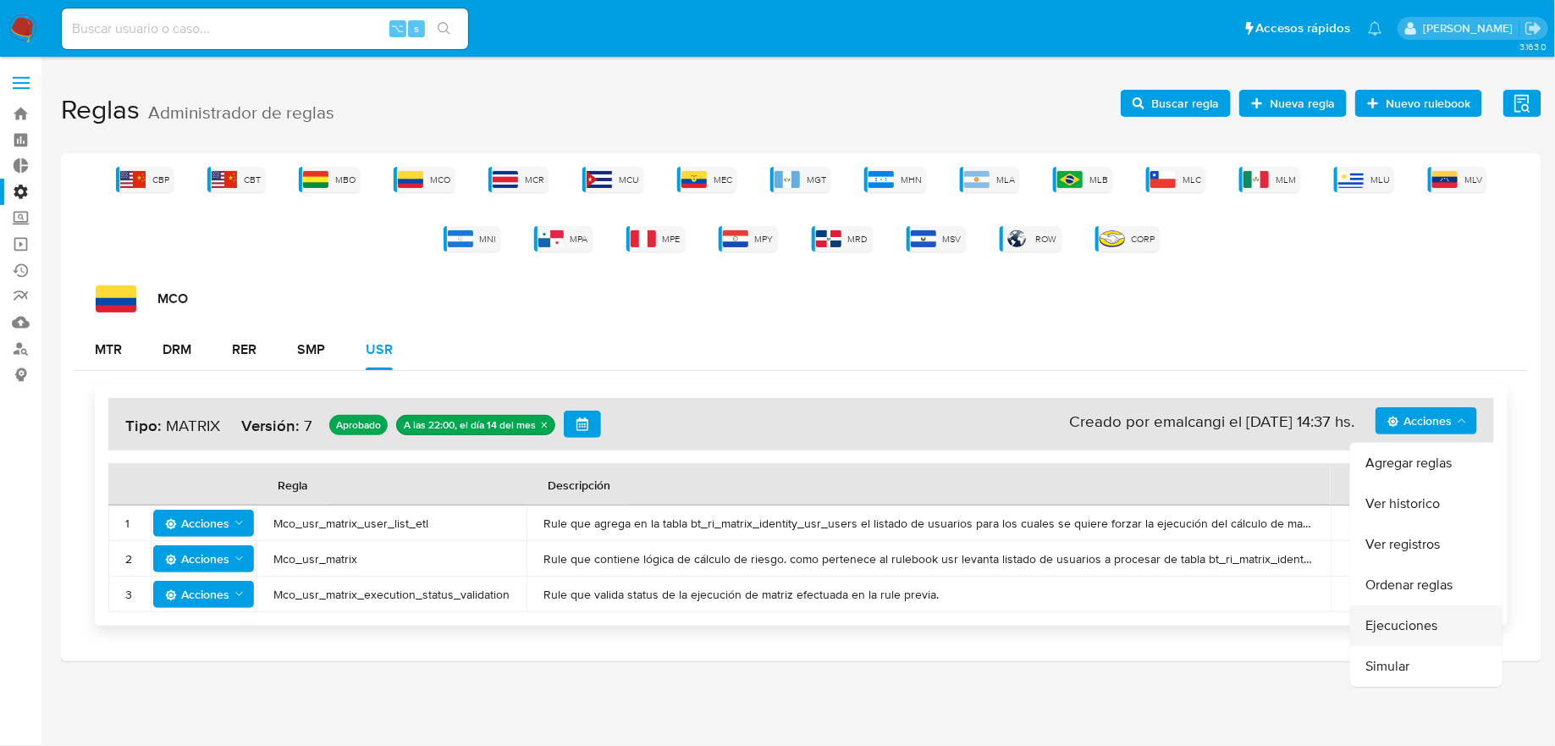
click at [1379, 634] on button "Ejecuciones" at bounding box center [1426, 625] width 152 height 41
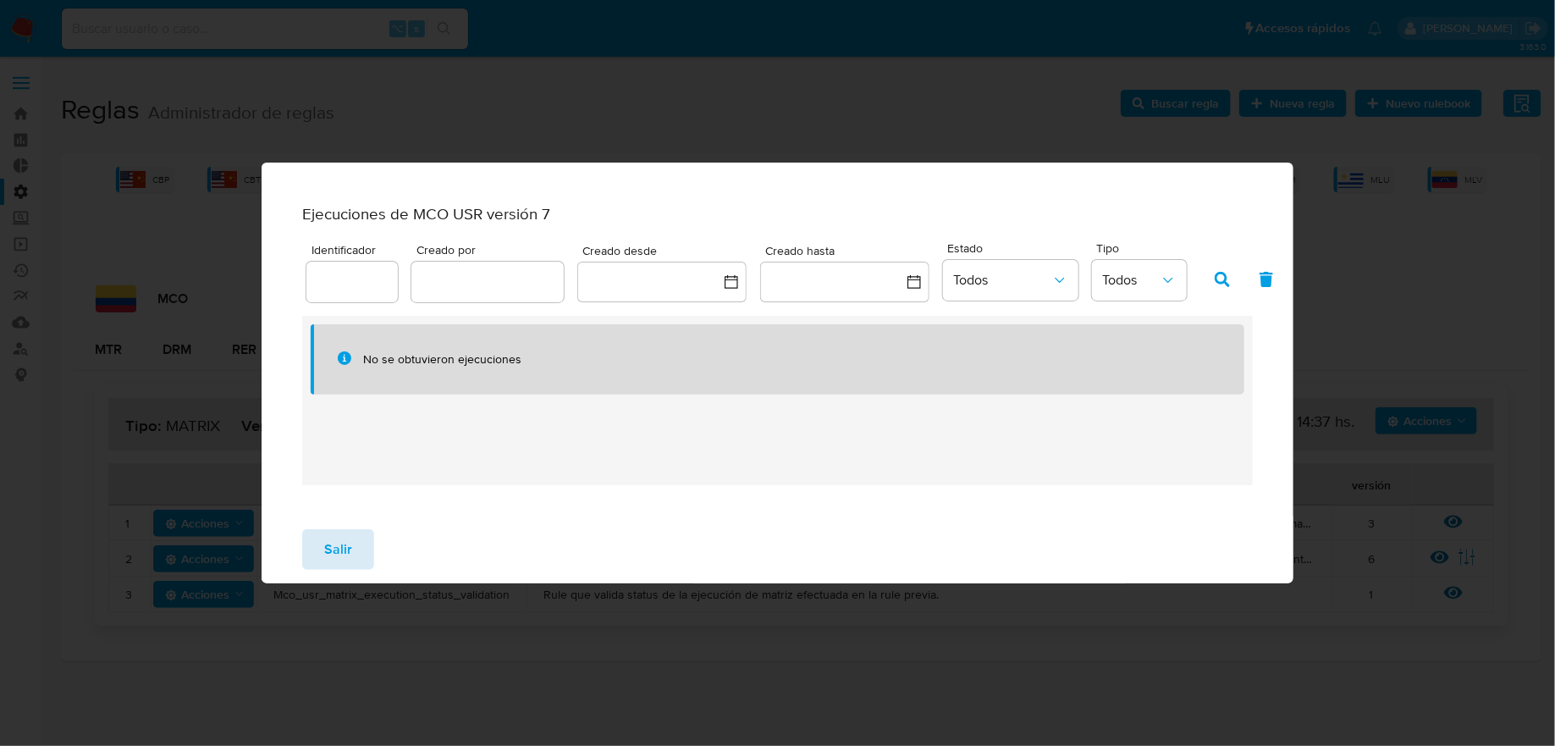
click at [343, 562] on span "Salir" at bounding box center [338, 549] width 28 height 37
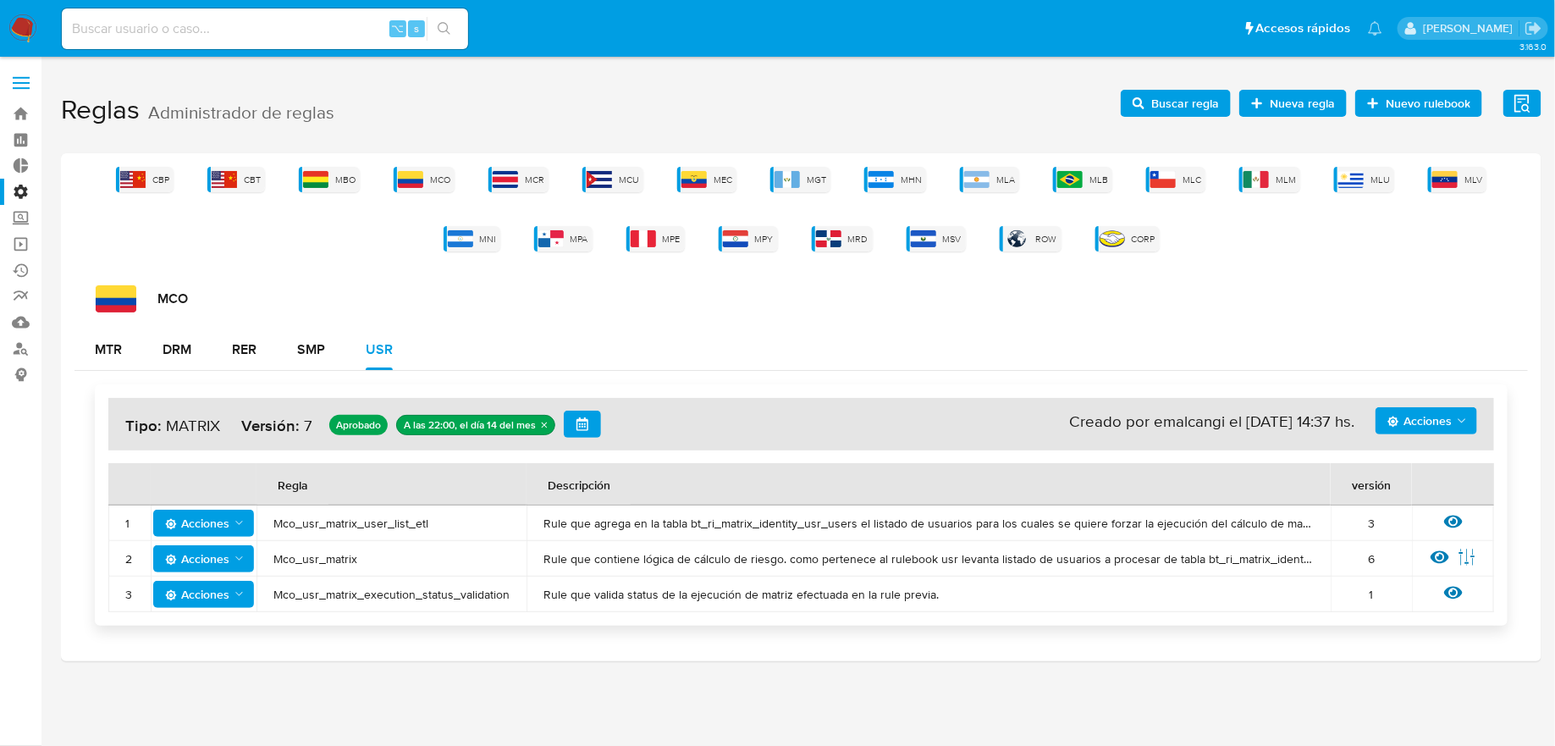
click at [1386, 411] on button "Acciones" at bounding box center [1427, 420] width 102 height 27
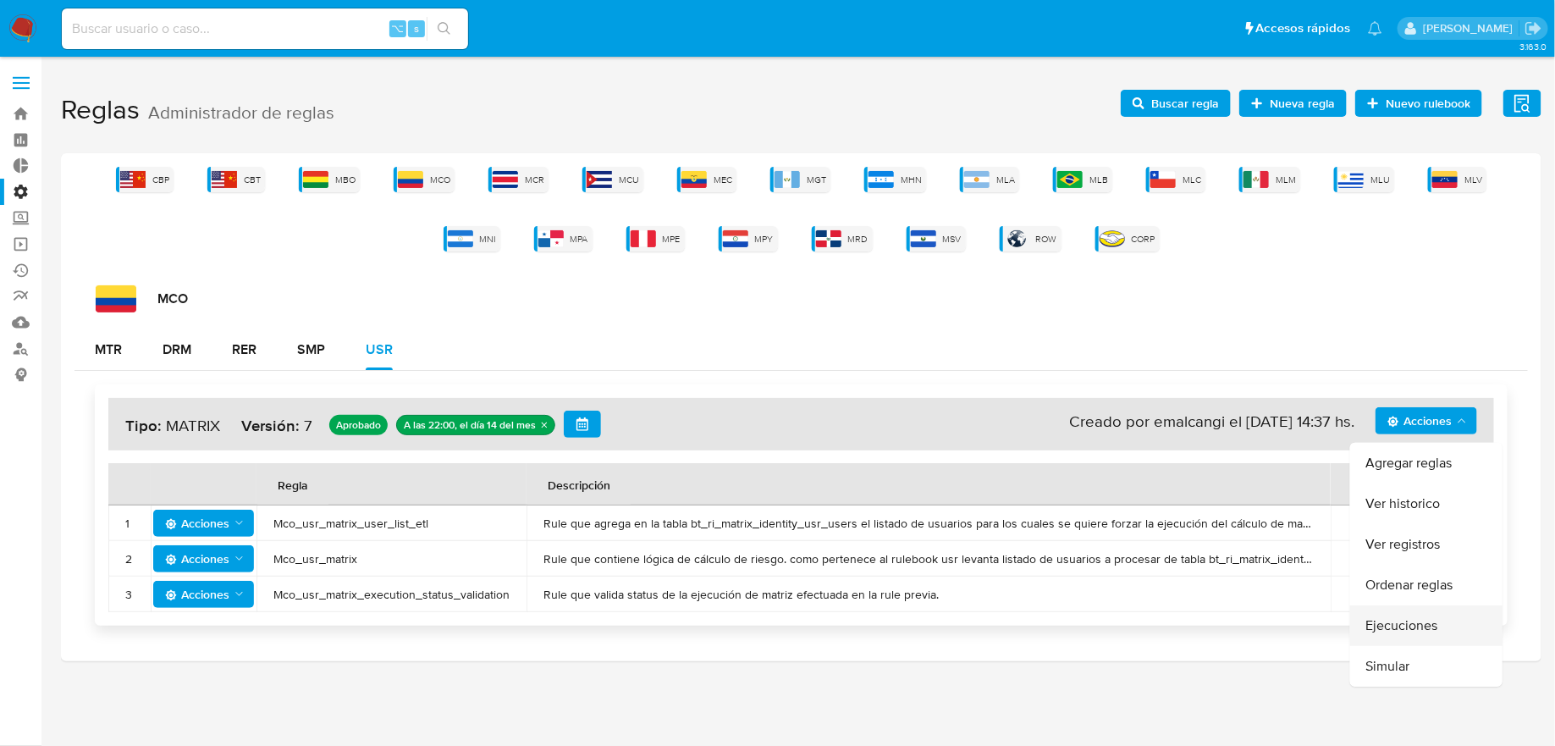
click at [1379, 619] on button "Ejecuciones" at bounding box center [1426, 625] width 152 height 41
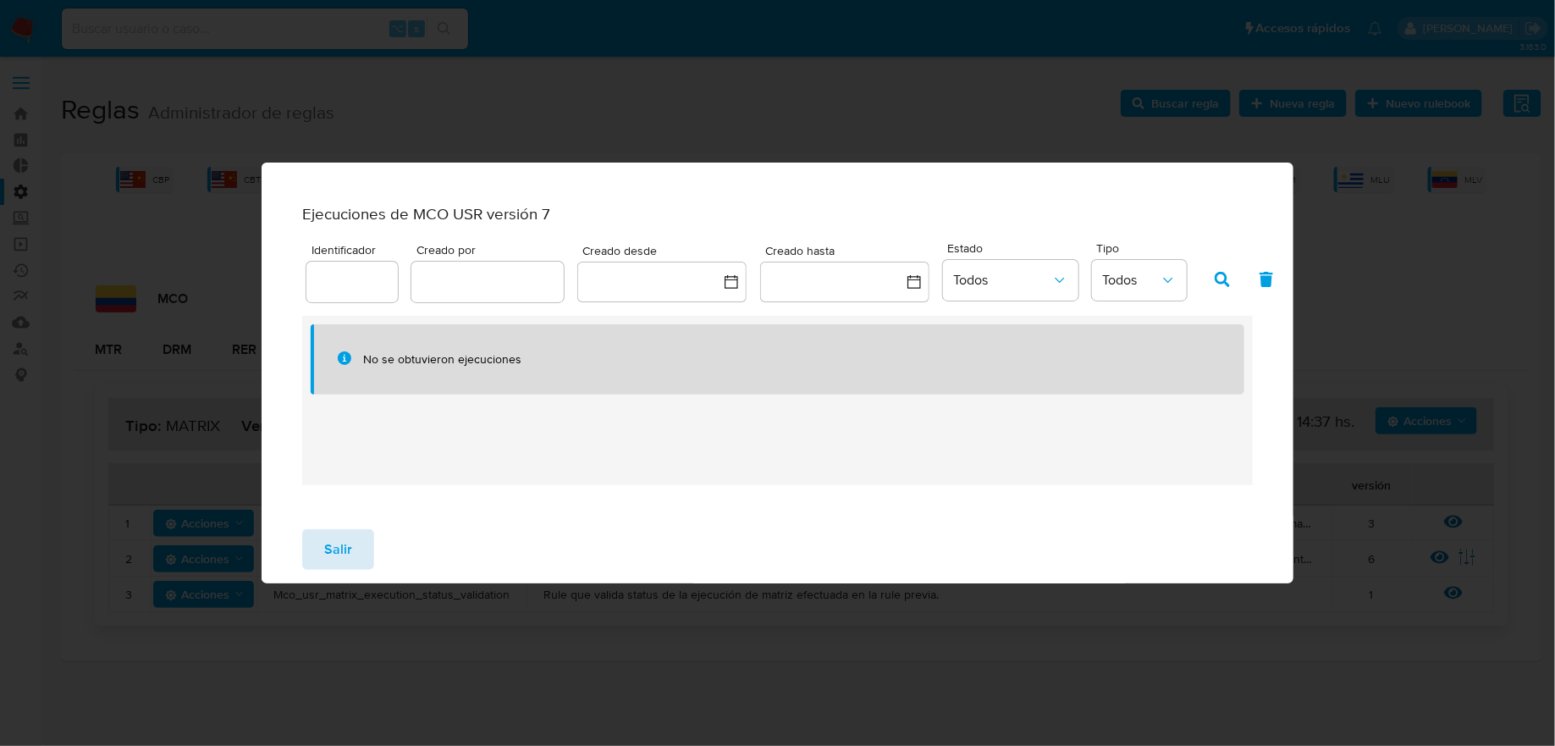
click at [326, 562] on span "Salir" at bounding box center [338, 549] width 28 height 37
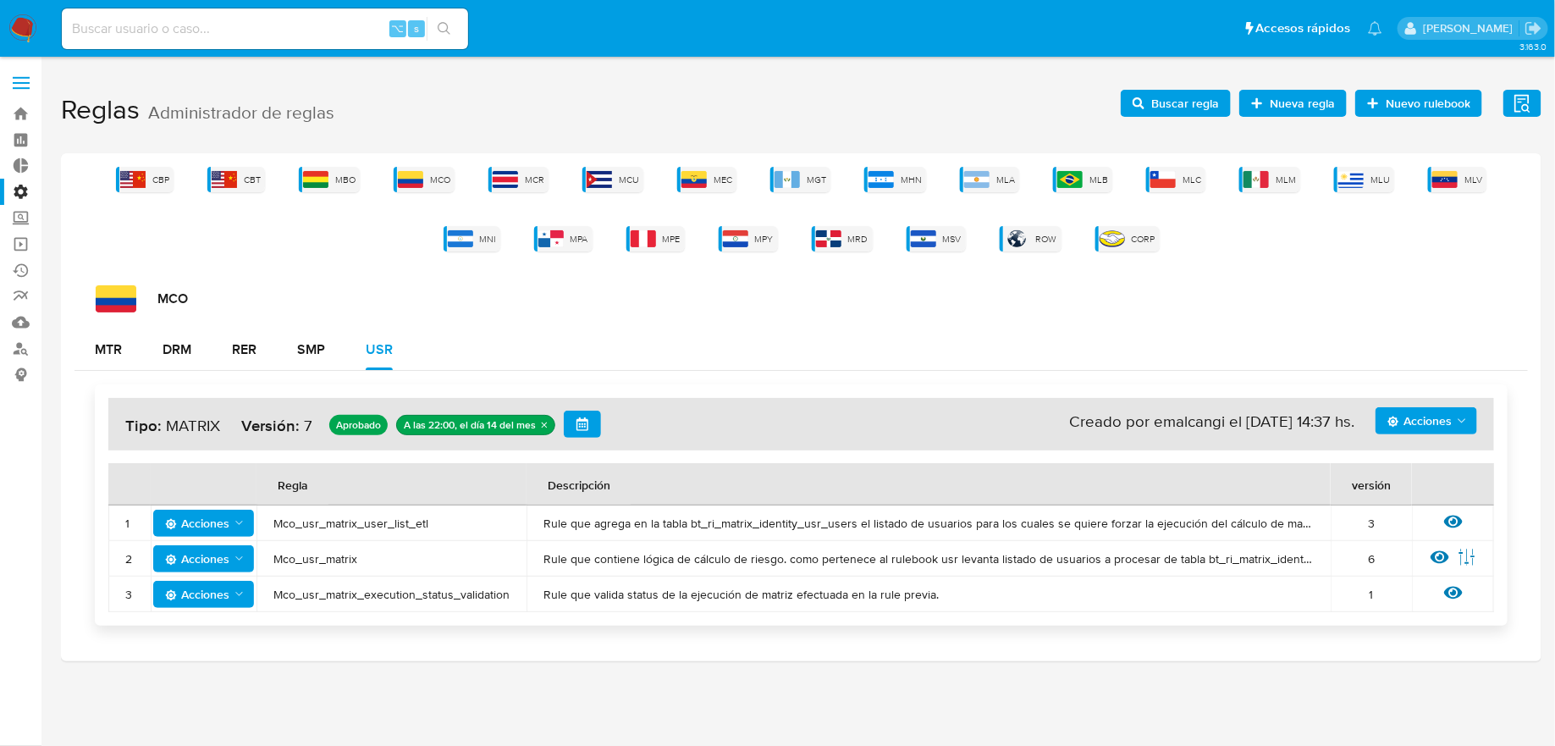
click at [1382, 422] on button "Acciones" at bounding box center [1427, 420] width 102 height 27
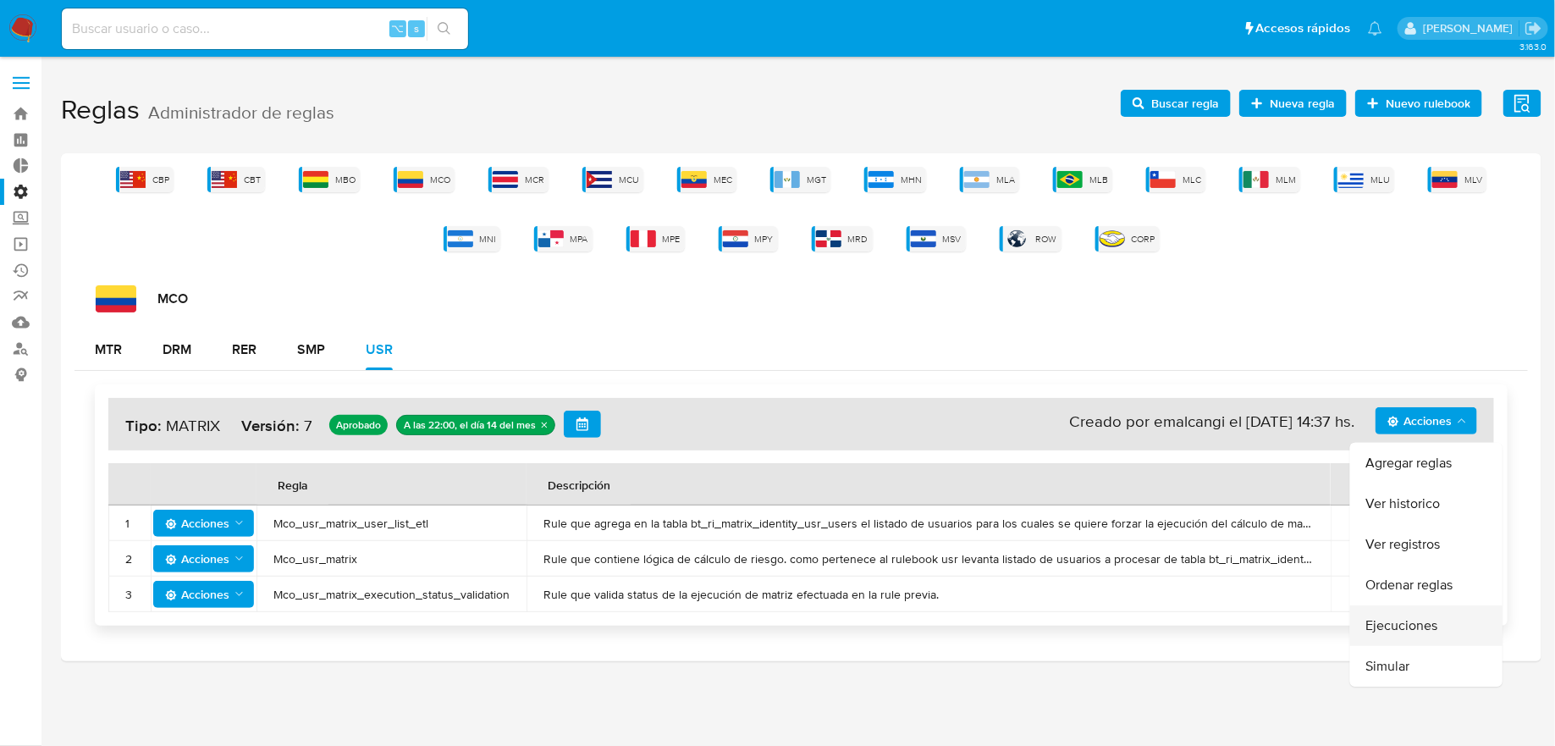
click at [1393, 633] on button "Ejecuciones" at bounding box center [1426, 625] width 152 height 41
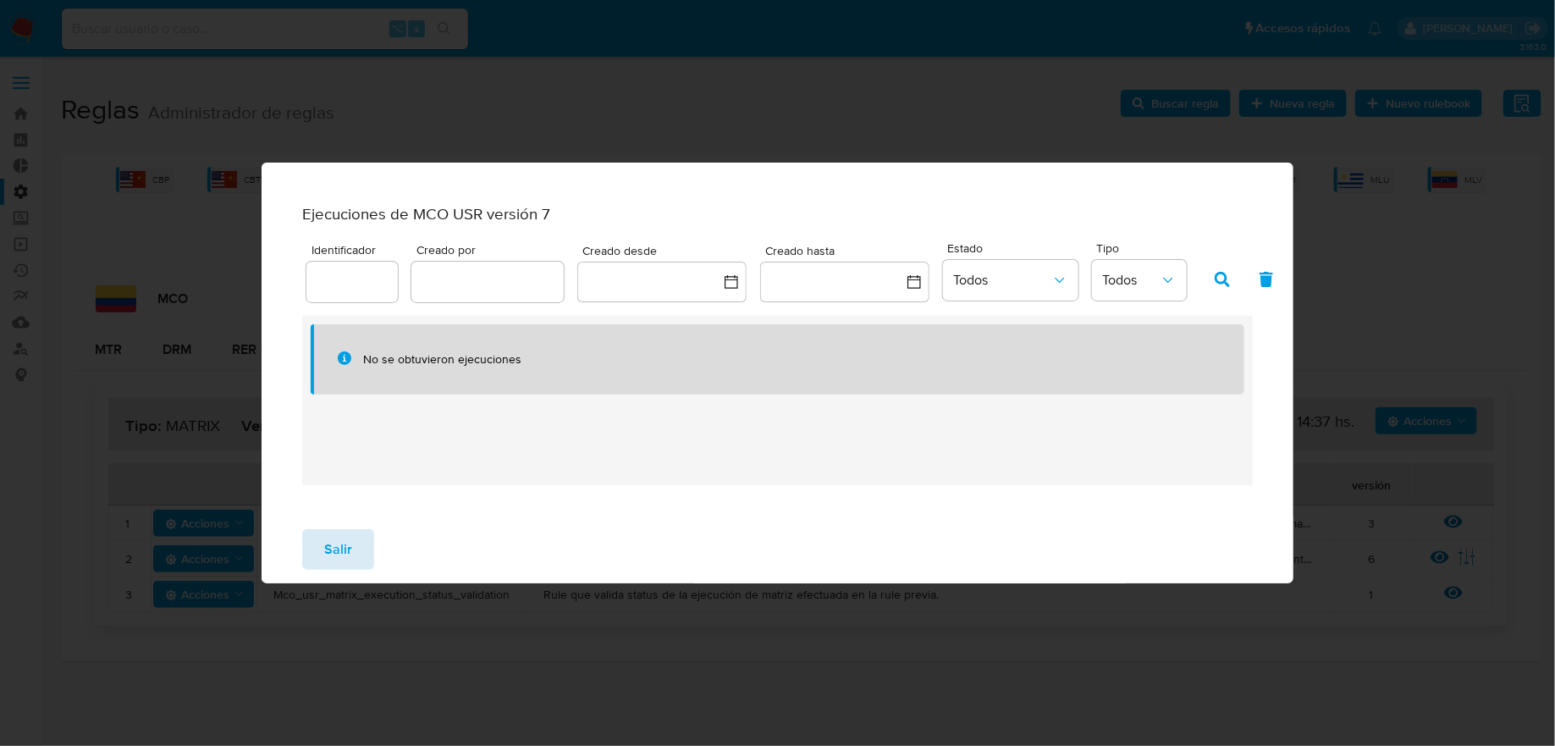
click at [361, 566] on button "Salir" at bounding box center [338, 549] width 72 height 41
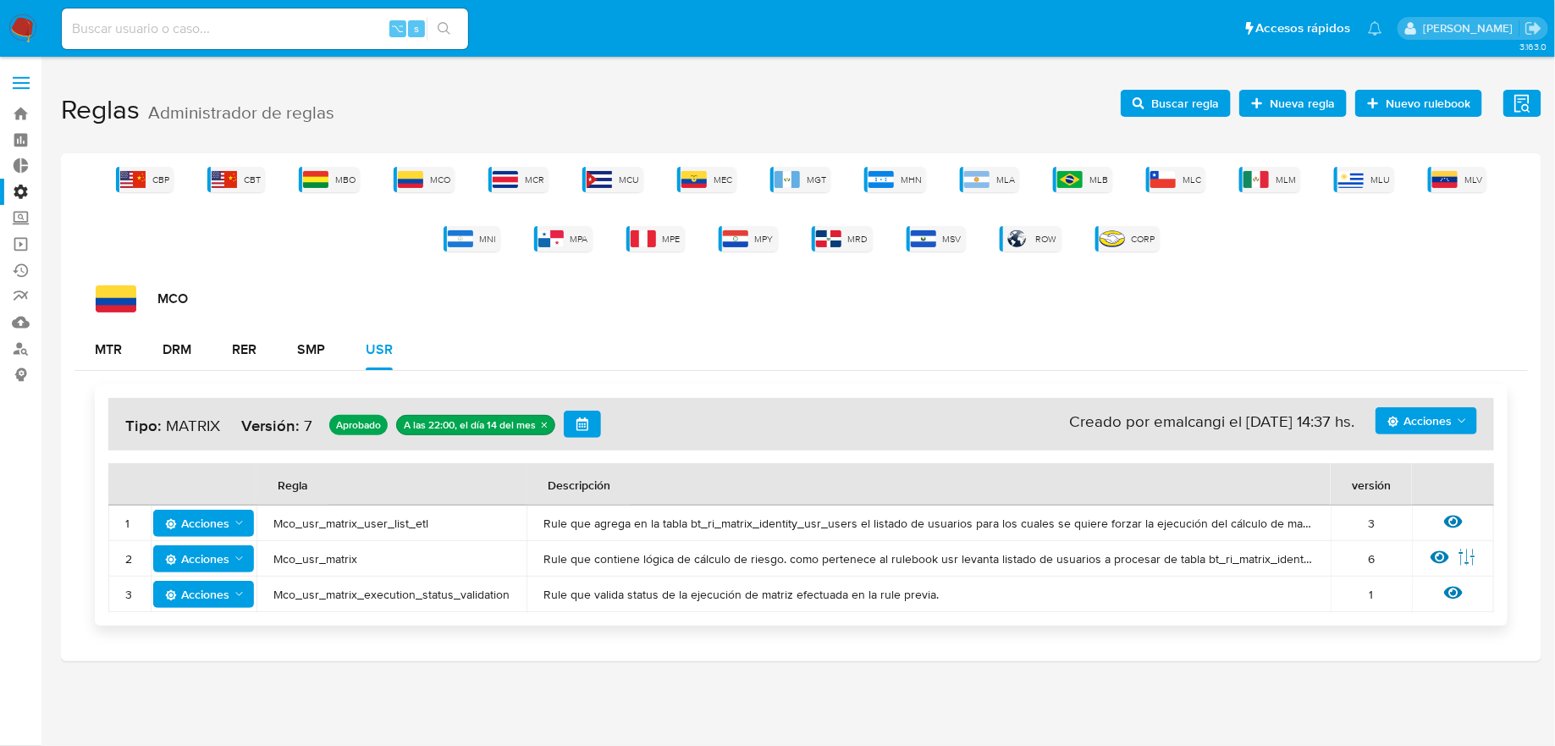
click at [1460, 427] on span "Acciones" at bounding box center [1428, 421] width 81 height 24
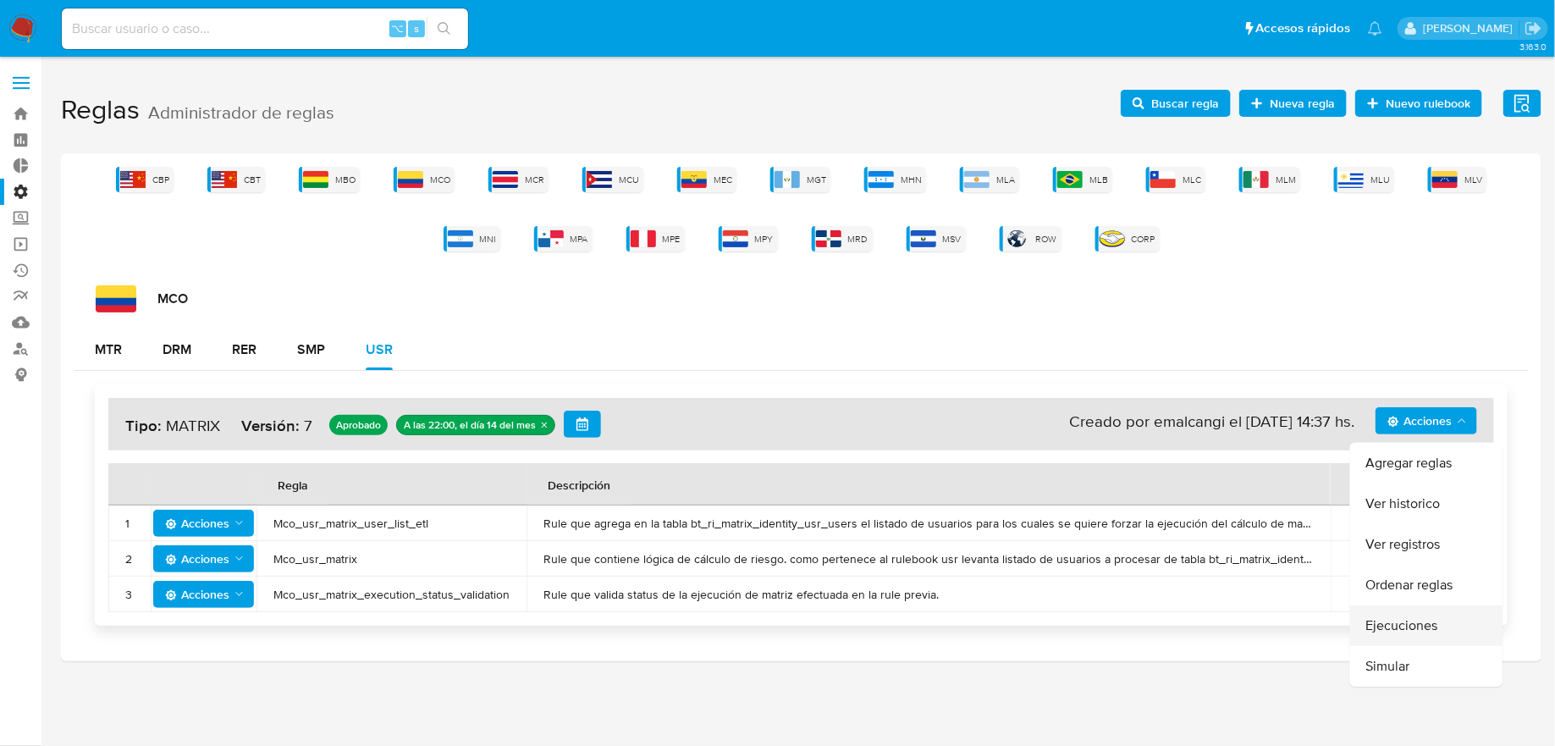
click at [1434, 626] on button "Ejecuciones" at bounding box center [1426, 625] width 152 height 41
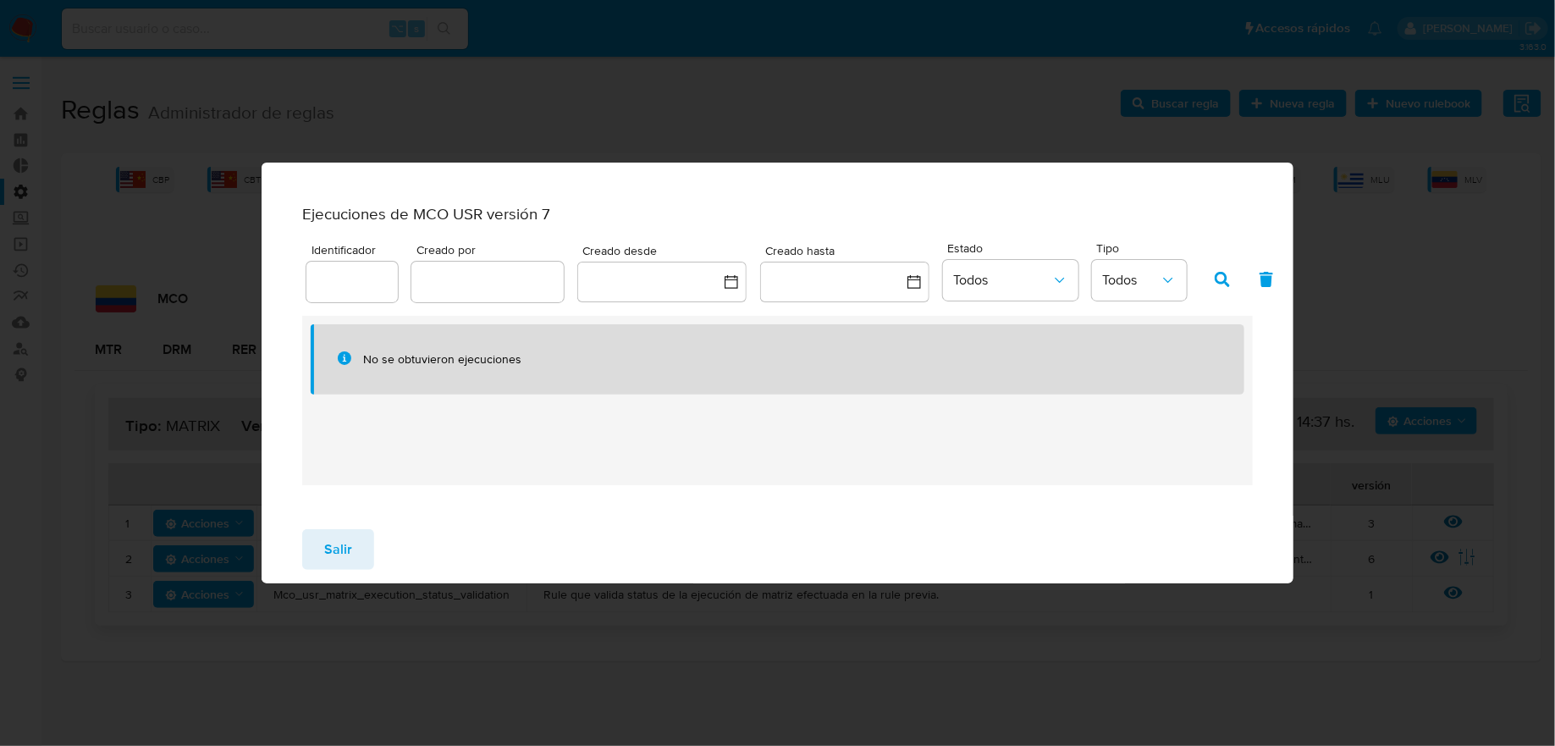
click at [354, 526] on div "Salir" at bounding box center [778, 550] width 1032 height 68
click at [354, 560] on button "Salir" at bounding box center [338, 549] width 72 height 41
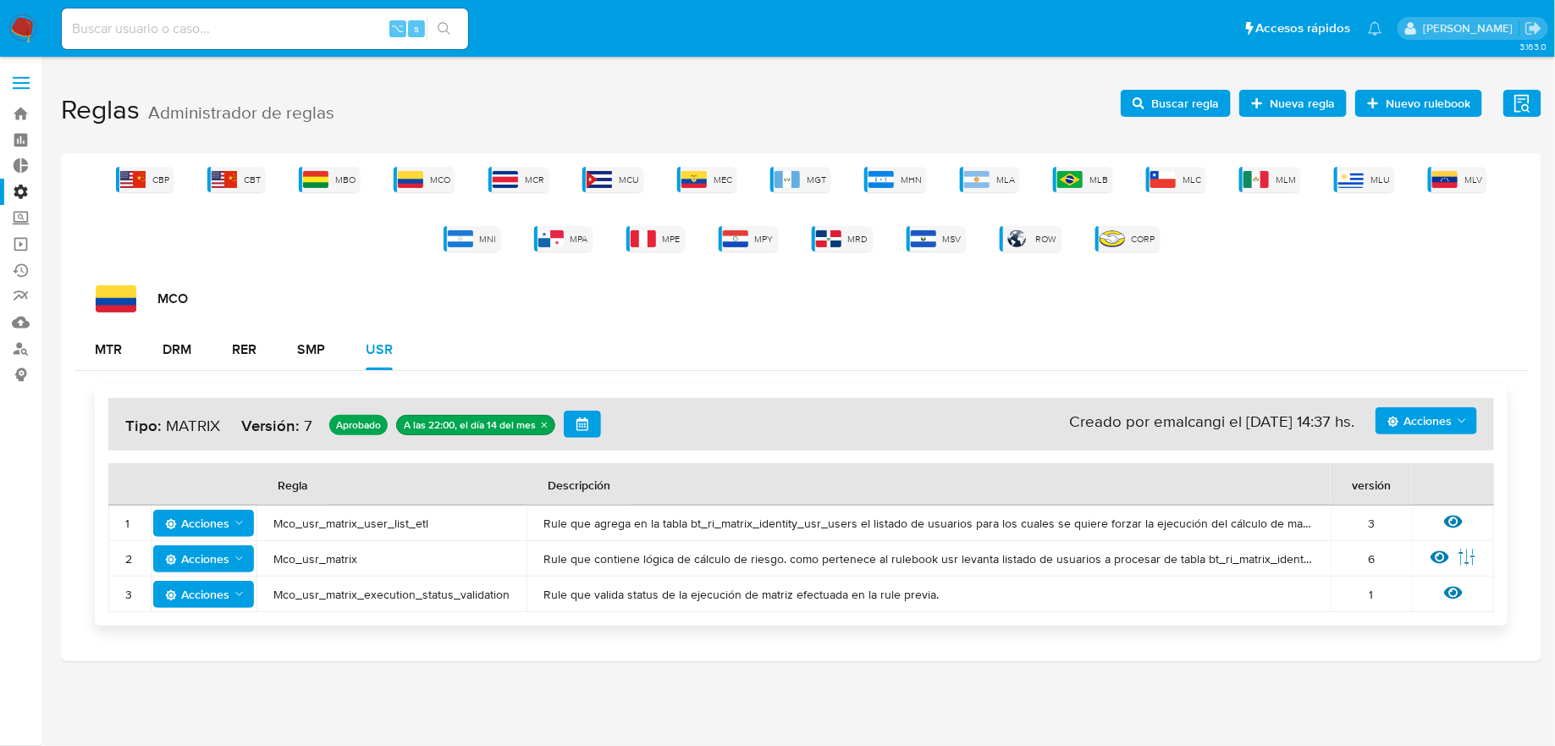
click at [1399, 412] on span "Acciones" at bounding box center [1420, 420] width 64 height 27
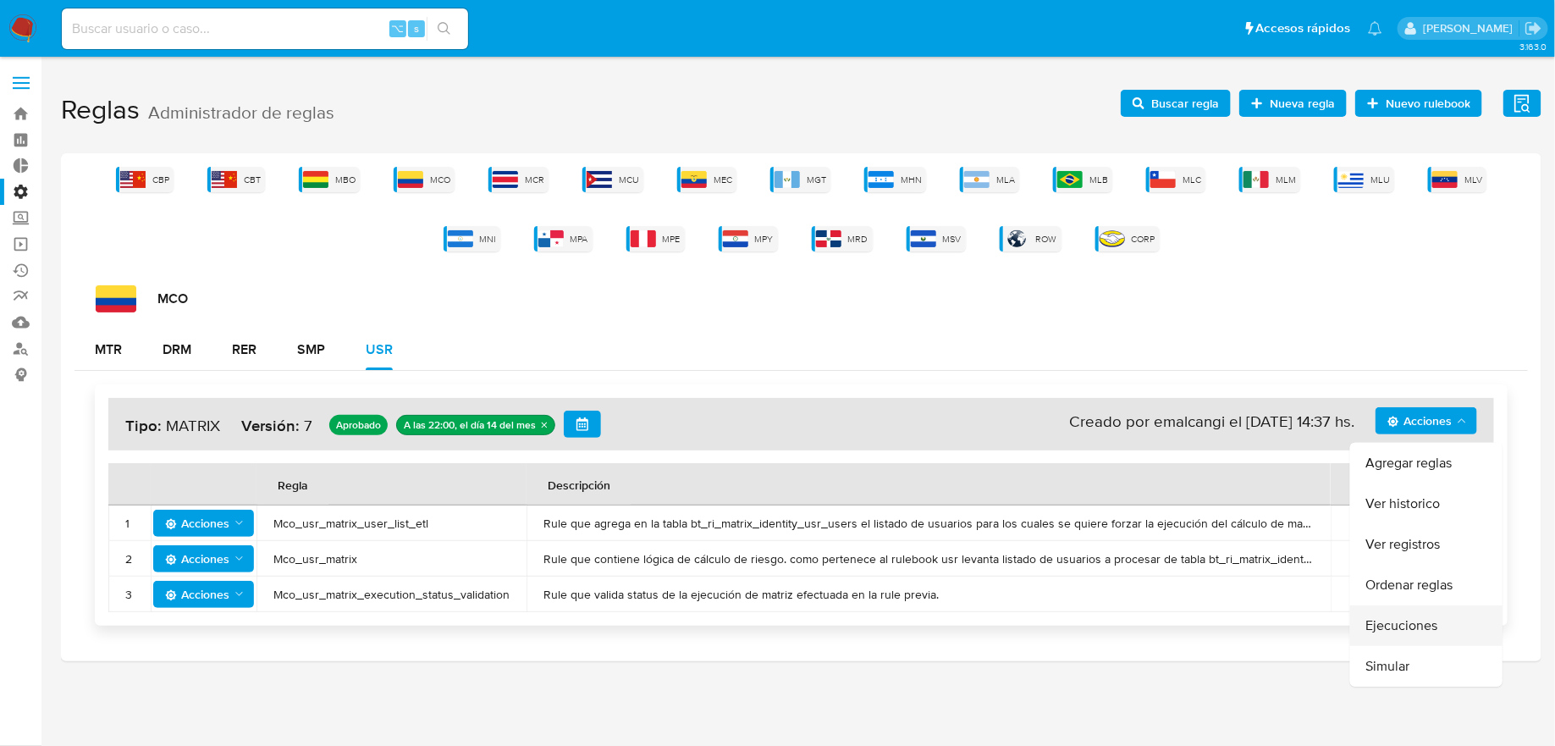
click at [1396, 620] on button "Ejecuciones" at bounding box center [1426, 625] width 152 height 41
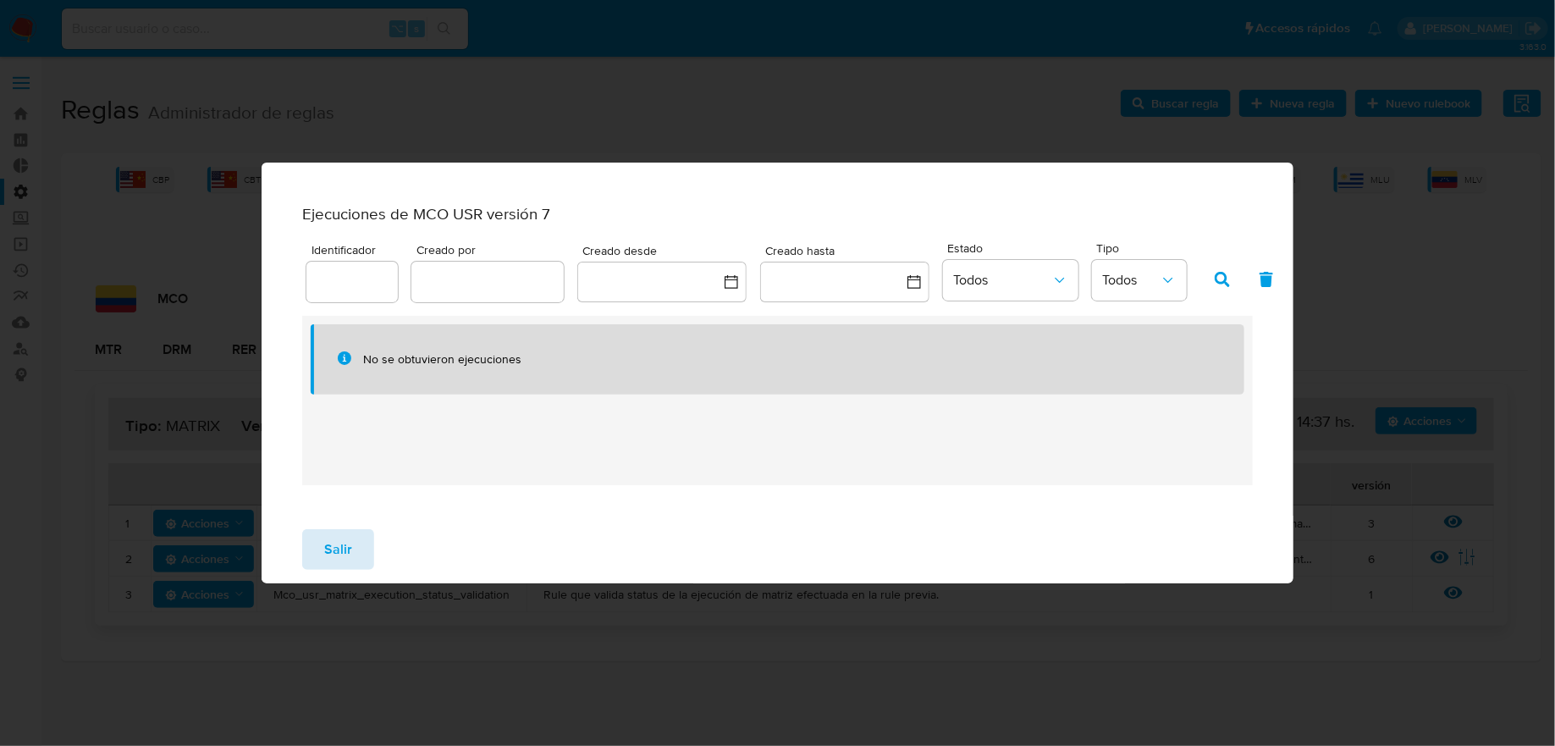
click at [328, 553] on span "Salir" at bounding box center [338, 549] width 28 height 37
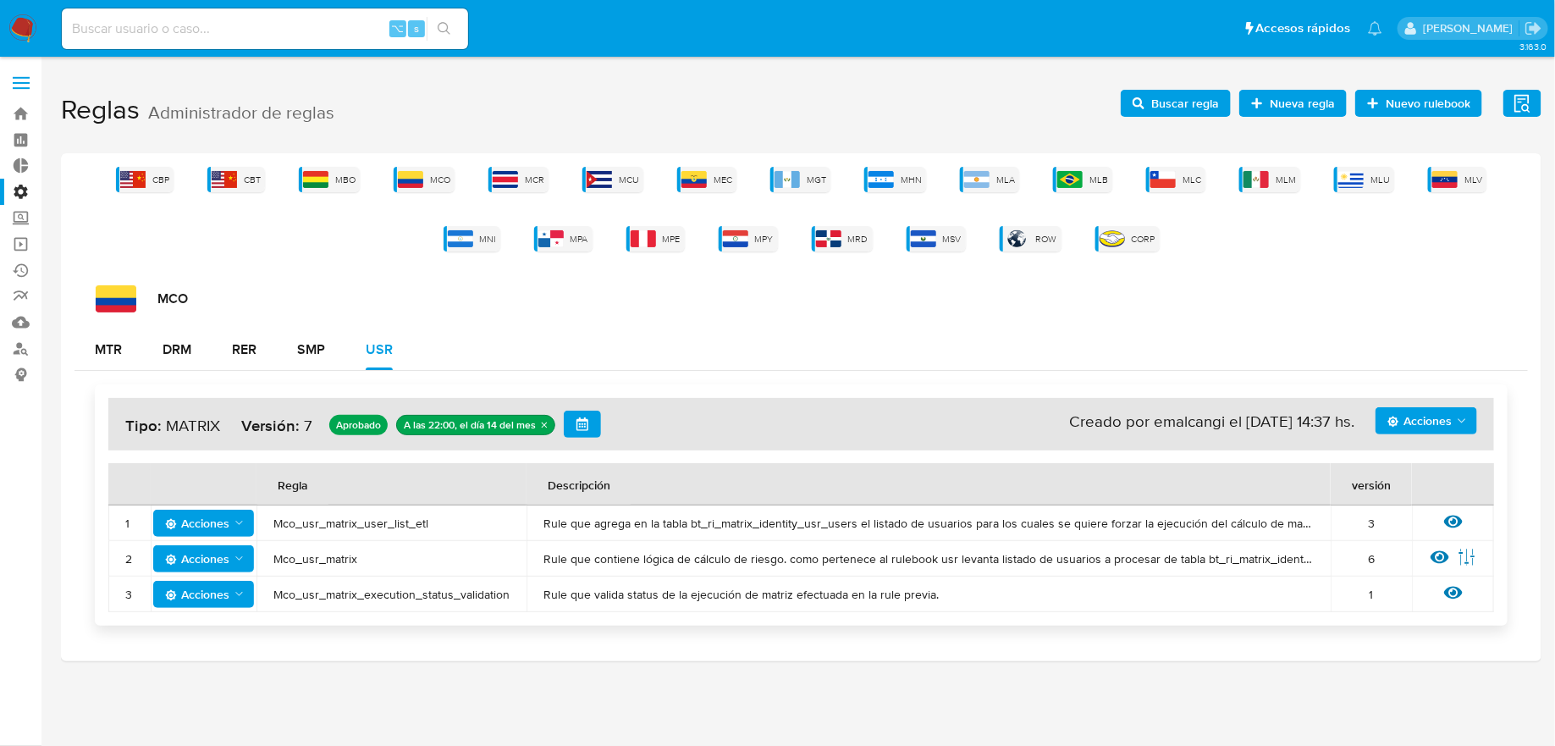
click at [1449, 433] on span "Acciones" at bounding box center [1420, 420] width 64 height 27
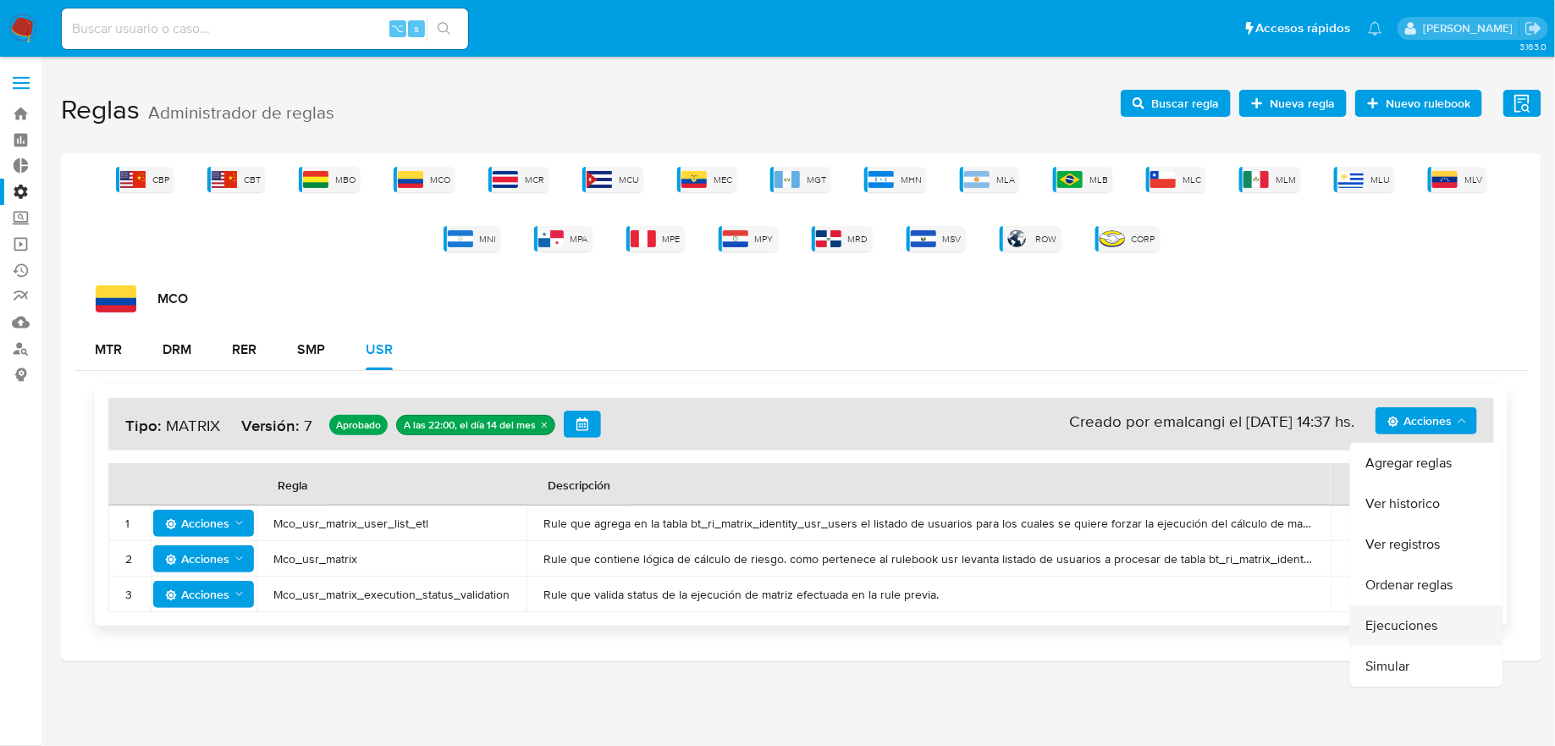
click at [1415, 640] on button "Ejecuciones" at bounding box center [1426, 625] width 152 height 41
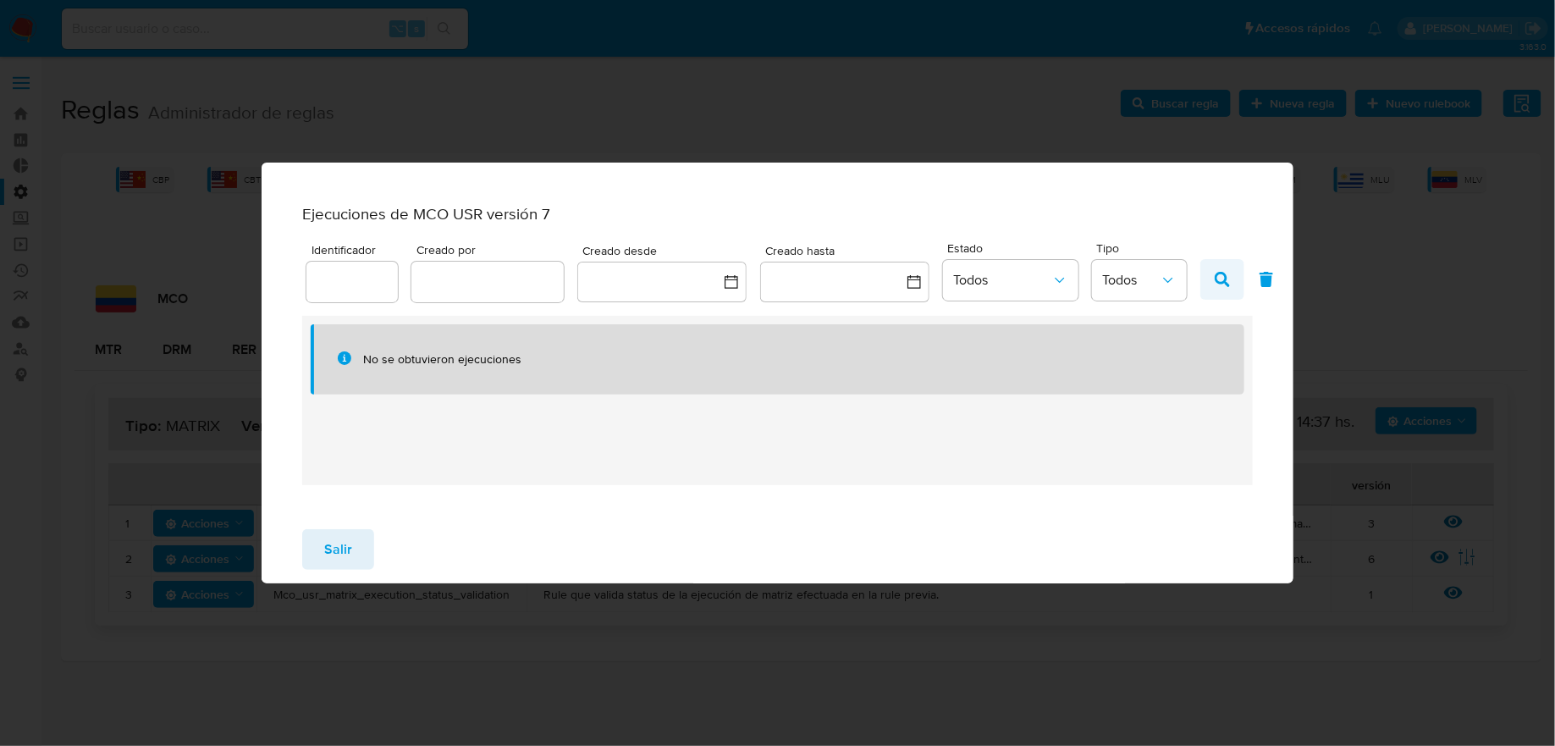
click at [1208, 279] on button "button" at bounding box center [1222, 279] width 44 height 41
click at [1208, 277] on button "button" at bounding box center [1222, 279] width 44 height 41
click at [367, 563] on button "Salir" at bounding box center [338, 549] width 72 height 41
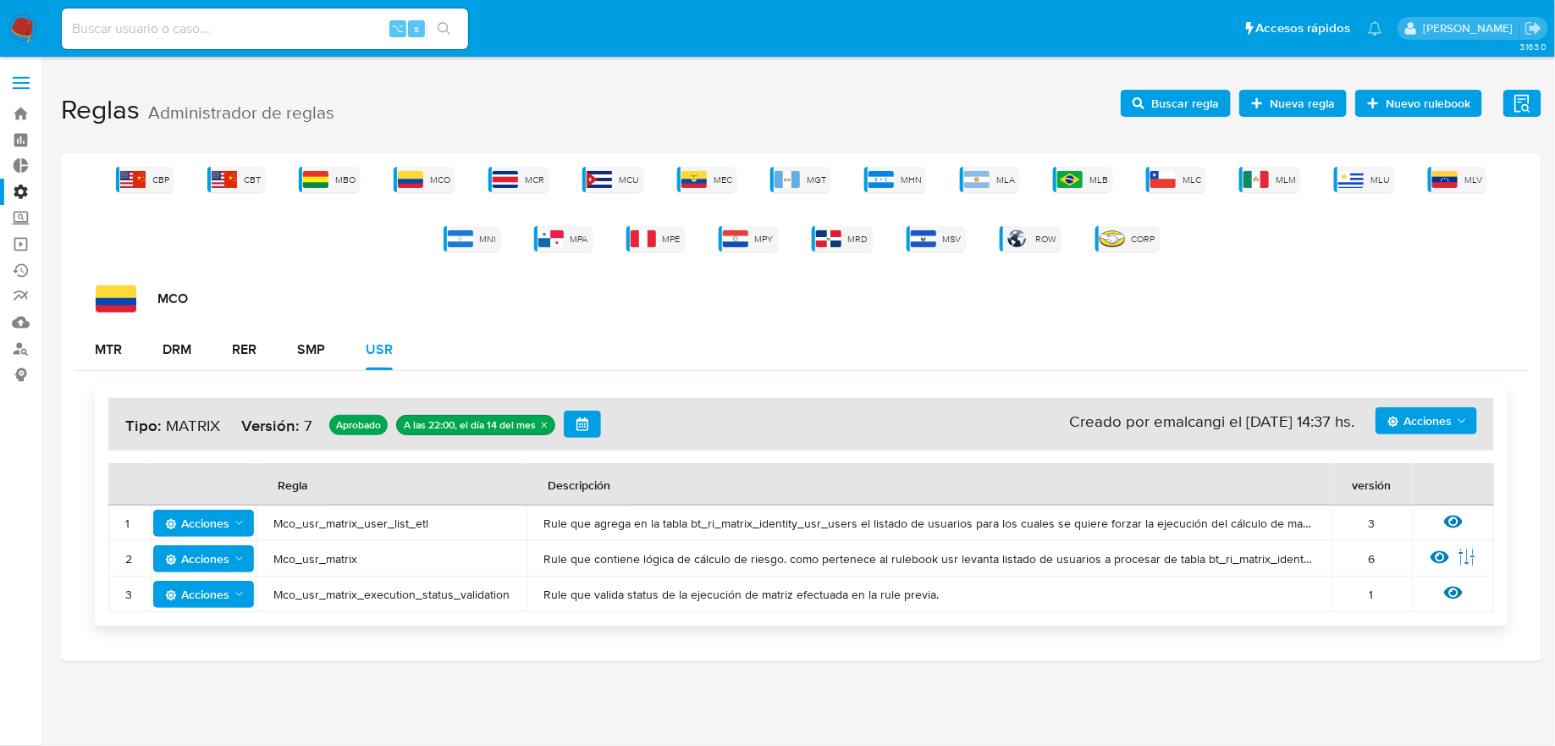
click at [1430, 416] on span "Acciones" at bounding box center [1420, 420] width 64 height 27
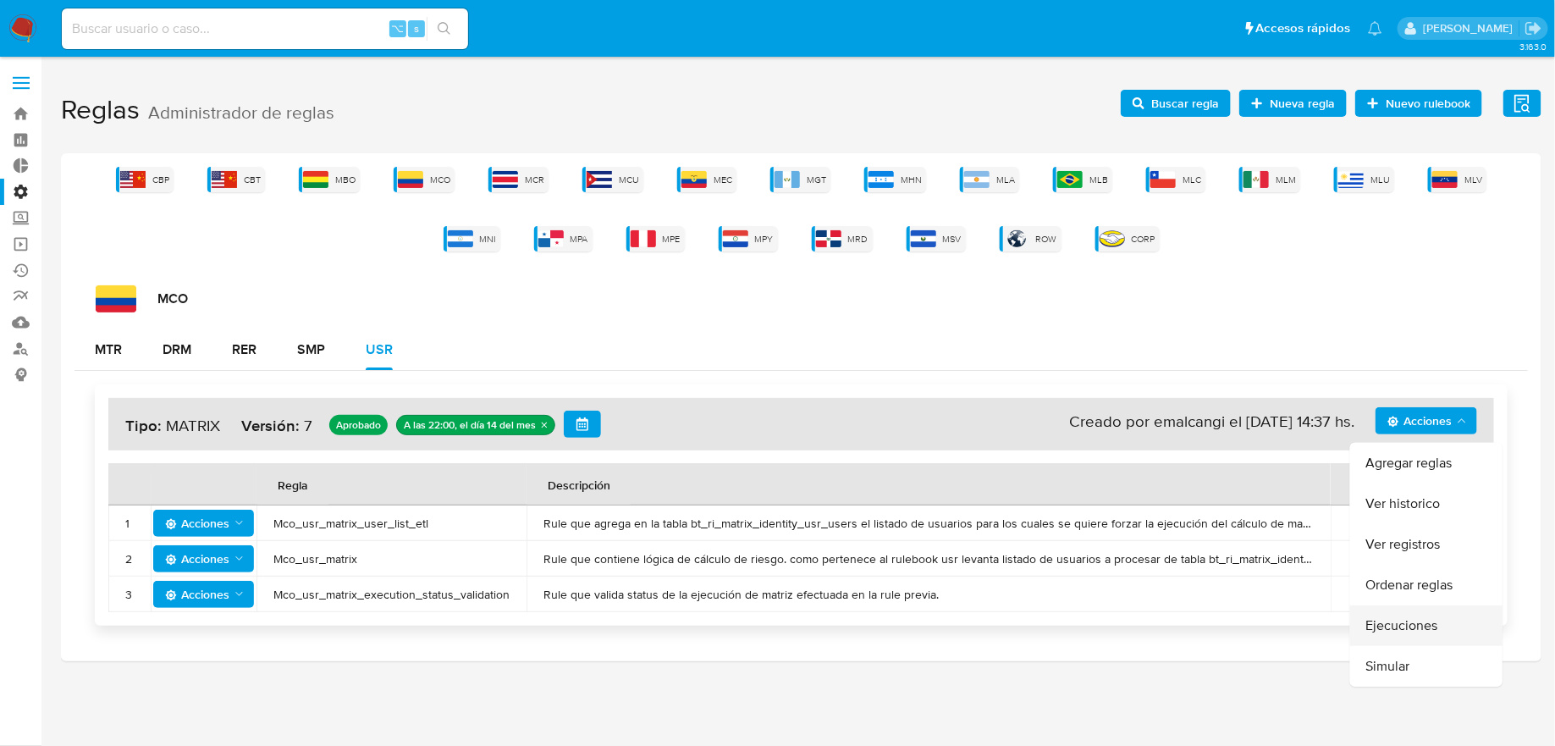
click at [1413, 619] on button "Ejecuciones" at bounding box center [1426, 625] width 152 height 41
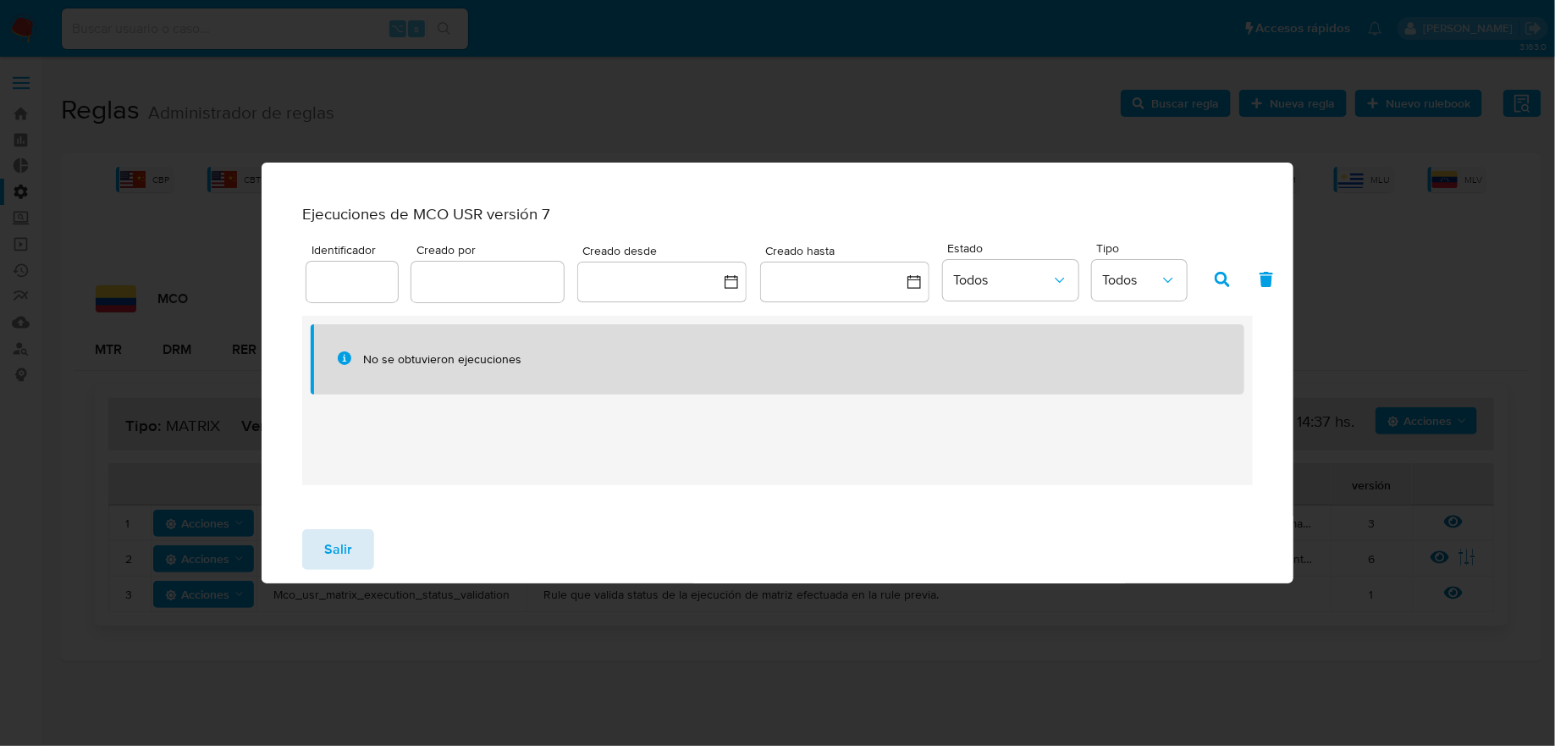
click at [343, 563] on span "Salir" at bounding box center [338, 549] width 28 height 37
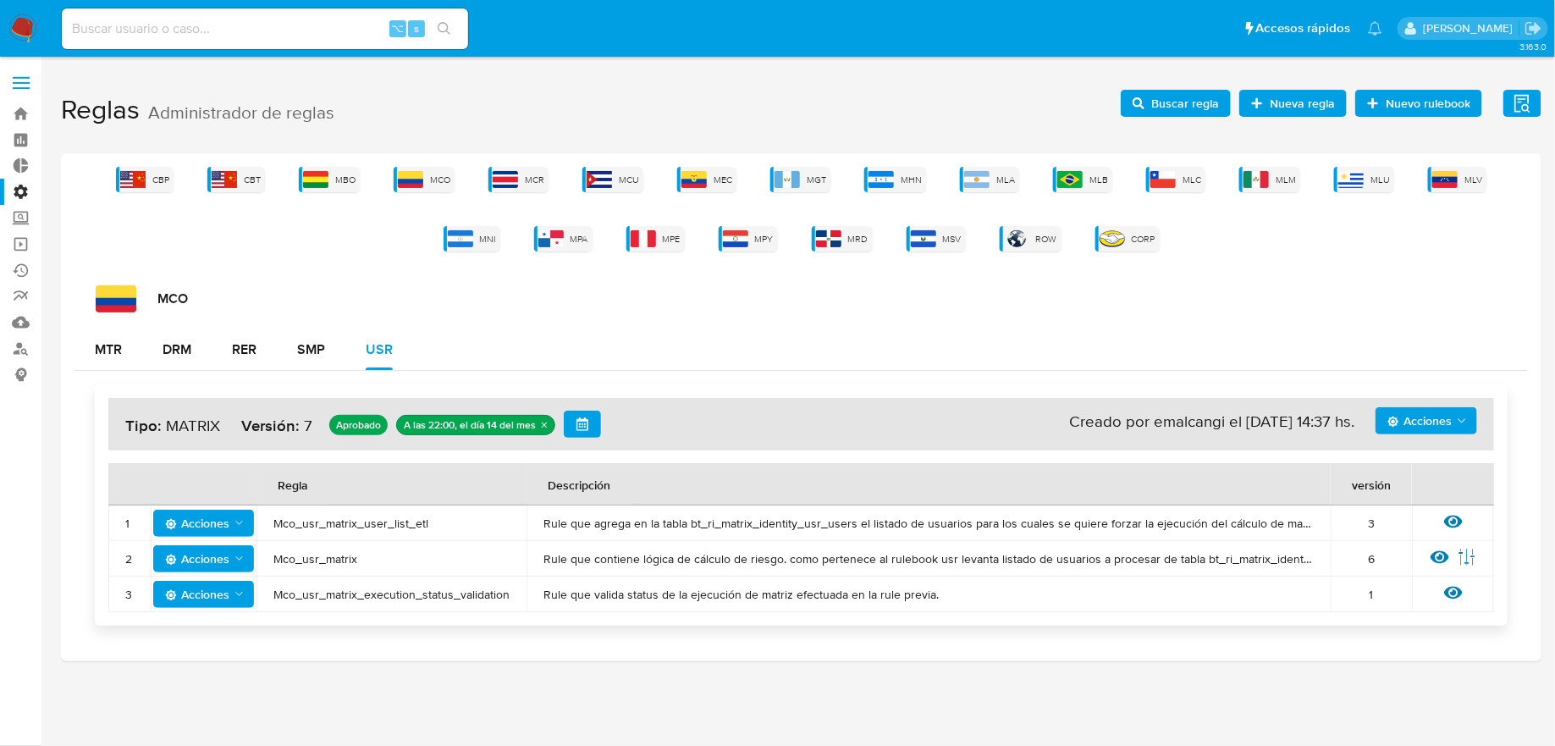
click at [1386, 418] on button "Acciones" at bounding box center [1427, 420] width 102 height 27
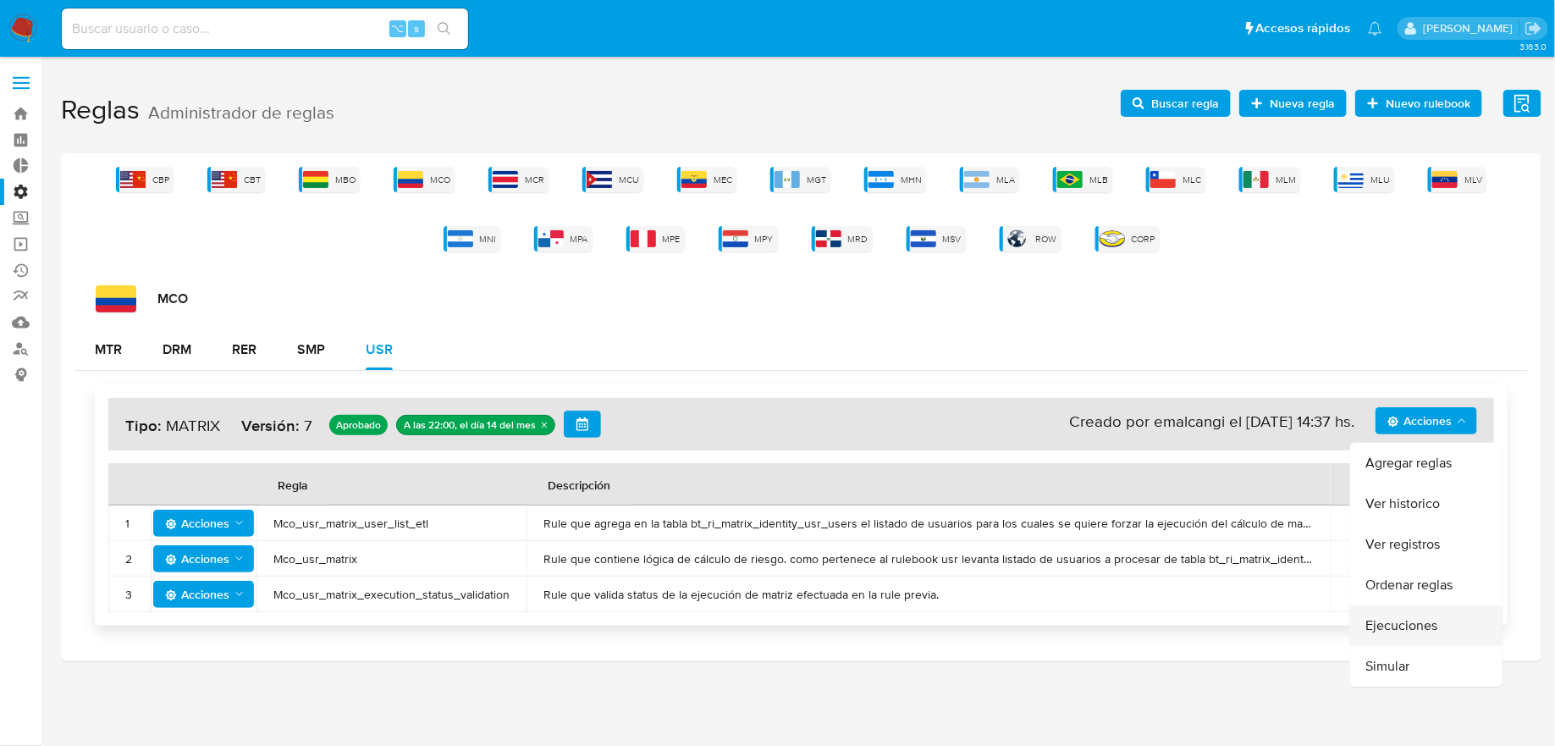
click at [1394, 612] on button "Ejecuciones" at bounding box center [1426, 625] width 152 height 41
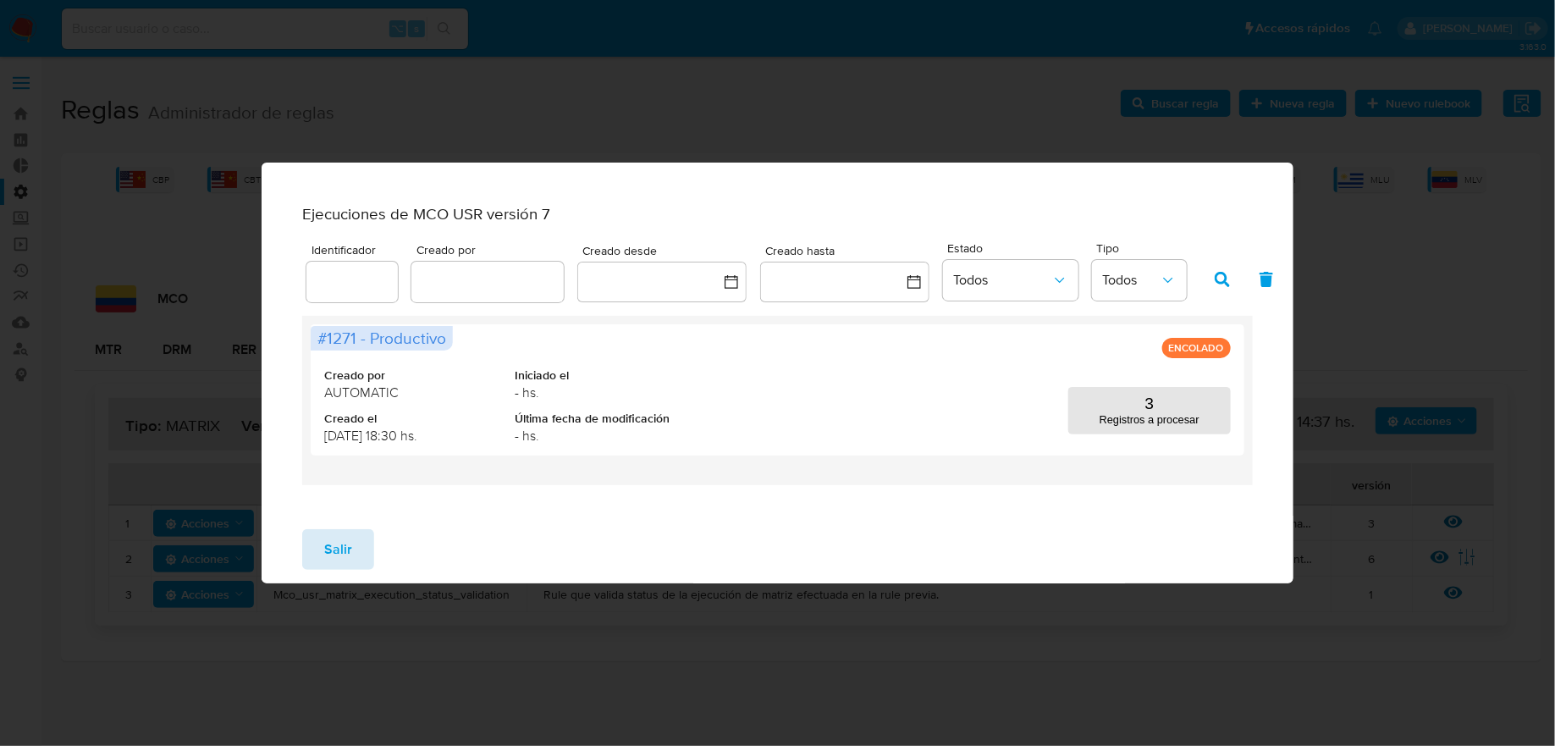
click at [346, 568] on span "Salir" at bounding box center [338, 549] width 28 height 37
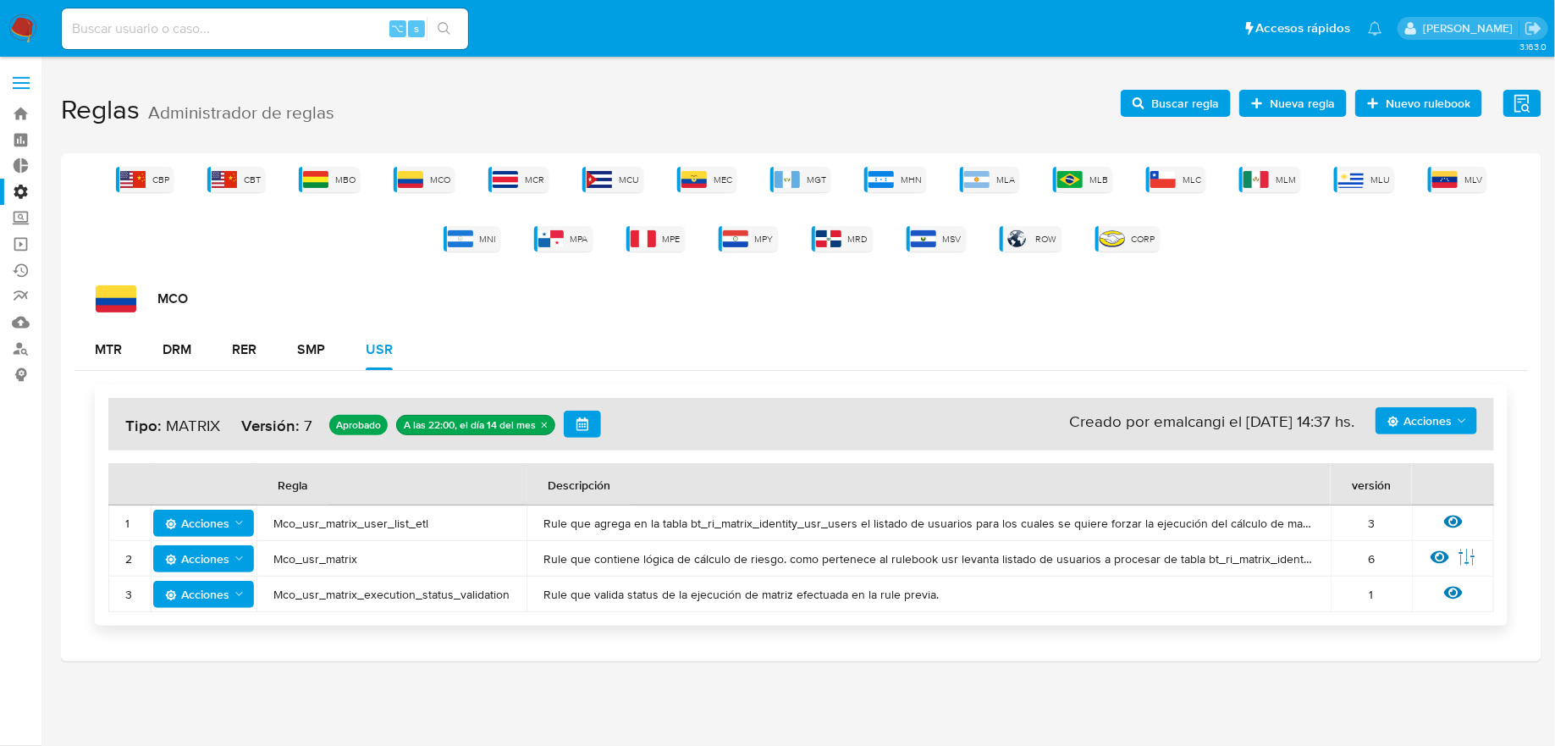
click at [1445, 407] on span "Acciones" at bounding box center [1420, 420] width 64 height 27
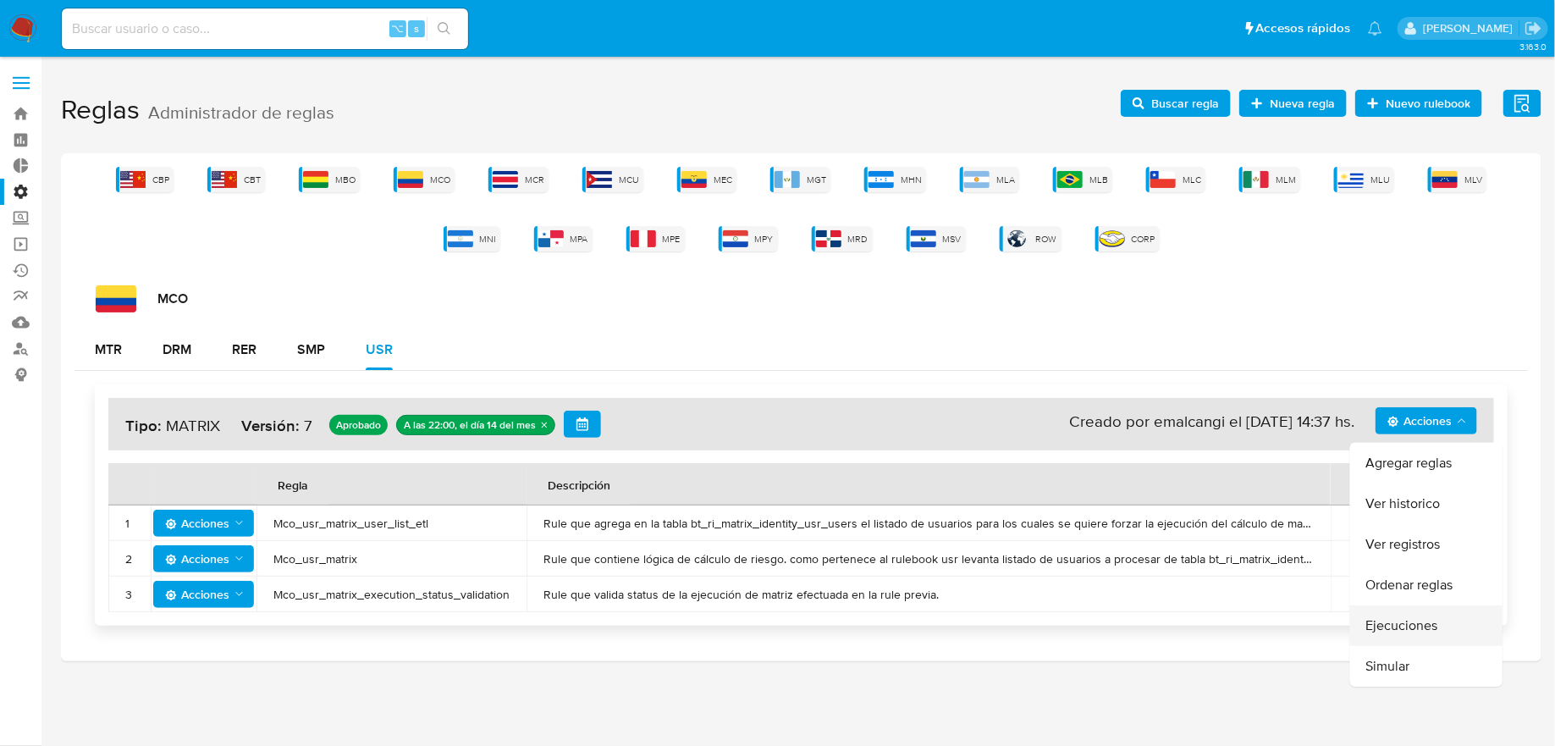
click at [1440, 630] on button "Ejecuciones" at bounding box center [1426, 625] width 152 height 41
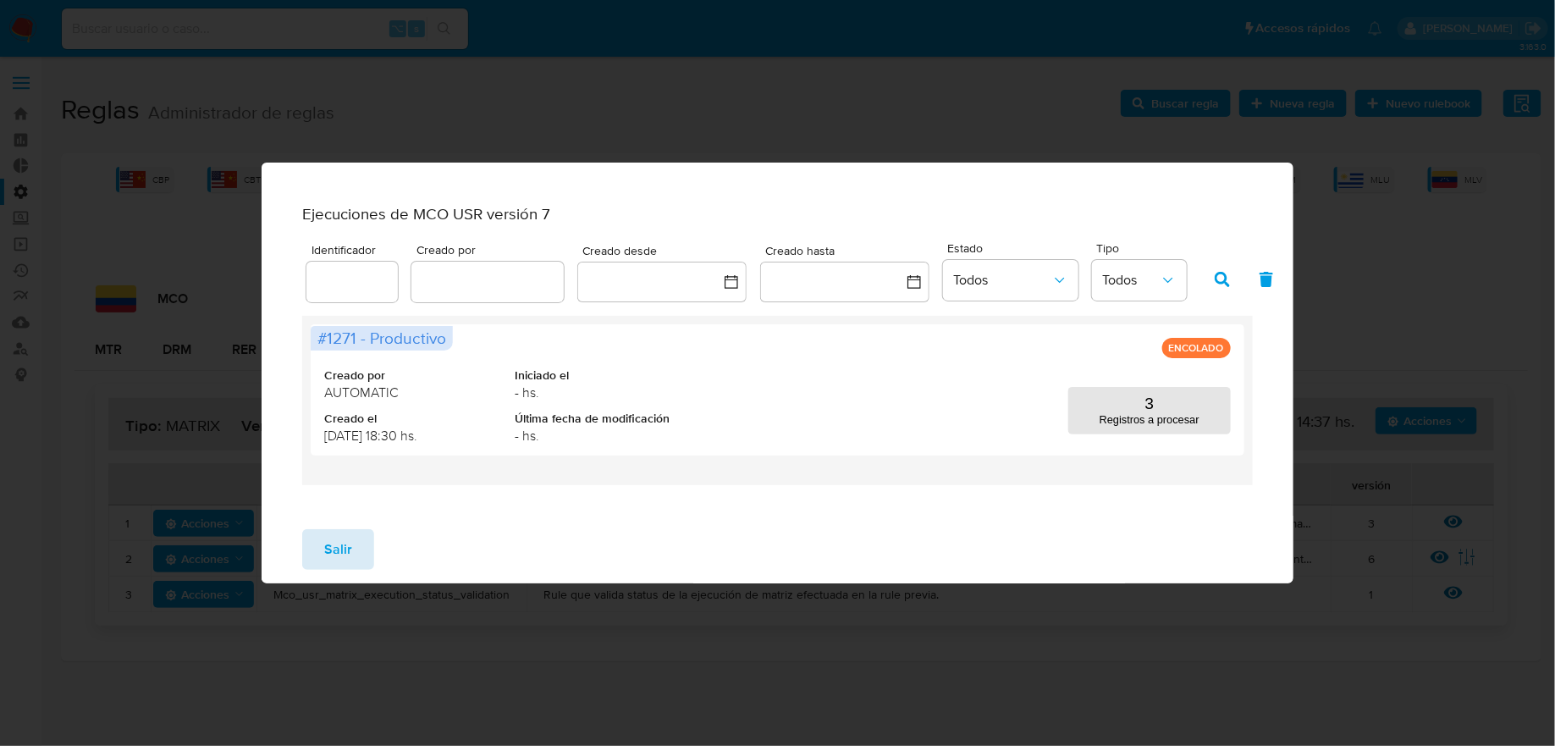
click at [348, 566] on span "Salir" at bounding box center [338, 549] width 28 height 37
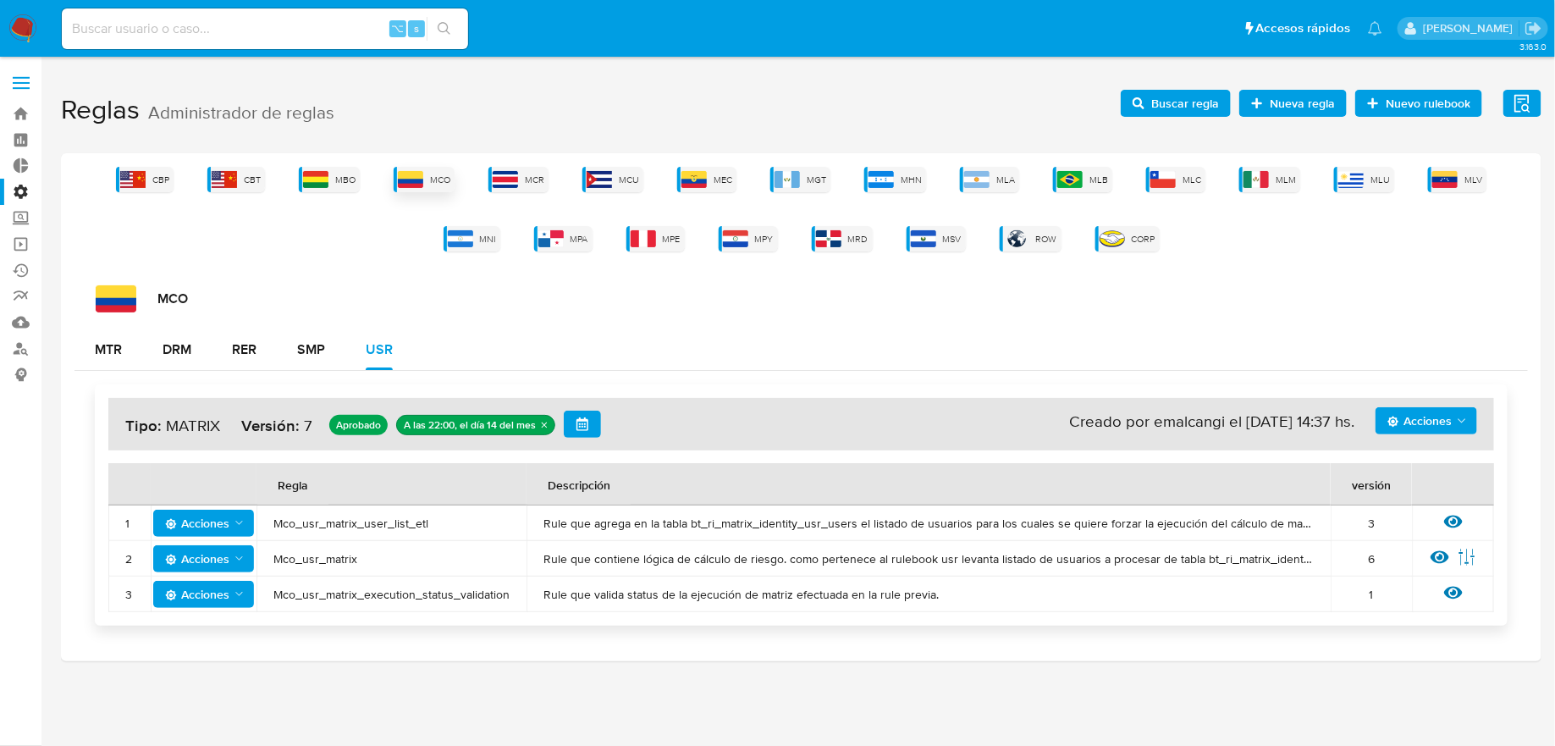
click at [402, 182] on img at bounding box center [410, 179] width 25 height 17
click at [1442, 418] on span "Acciones" at bounding box center [1420, 420] width 64 height 27
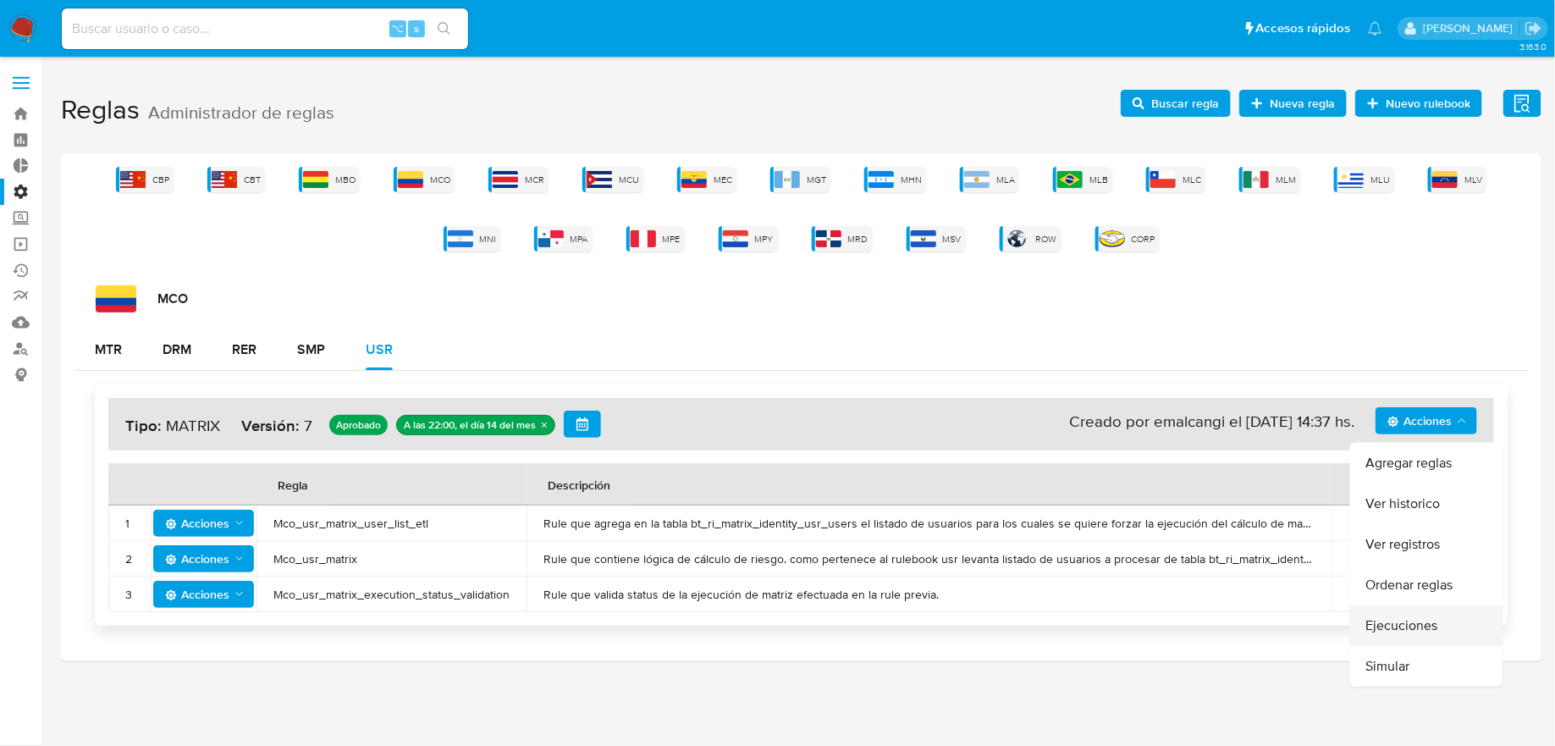
click at [1392, 617] on button "Ejecuciones" at bounding box center [1426, 625] width 152 height 41
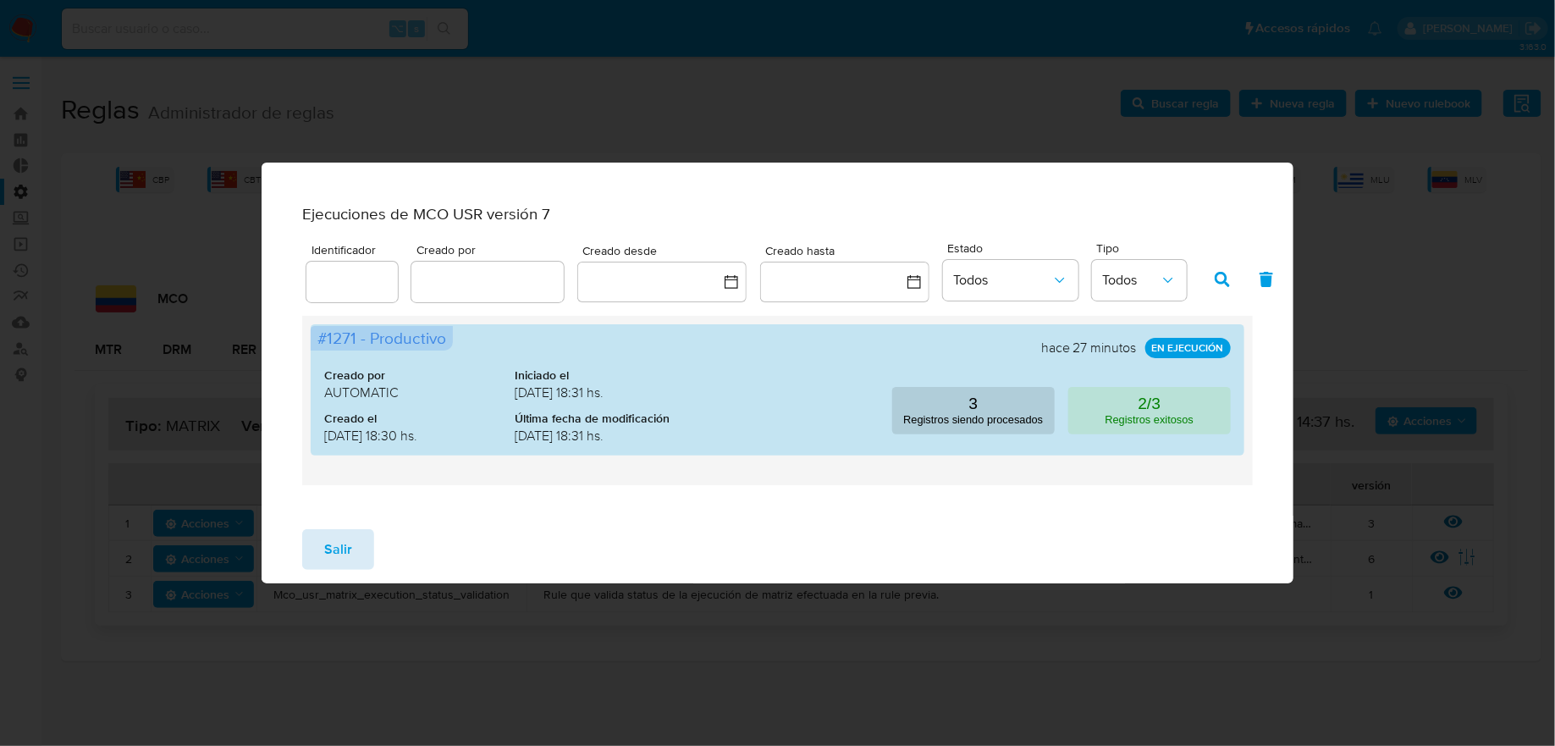
click at [356, 548] on button "Salir" at bounding box center [338, 549] width 72 height 41
